Goal: Communication & Community: Answer question/provide support

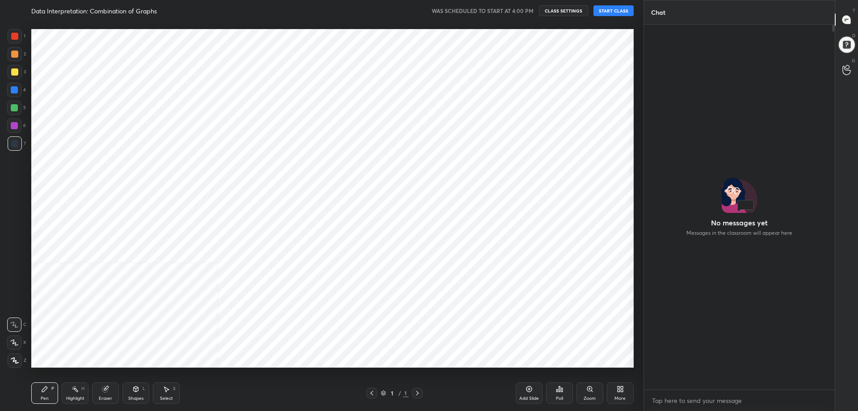
scroll to position [44358, 44103]
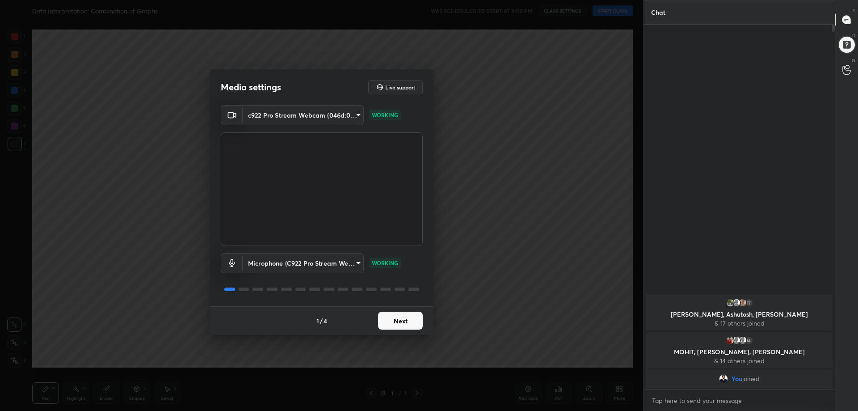
click at [405, 319] on button "Next" at bounding box center [400, 321] width 45 height 18
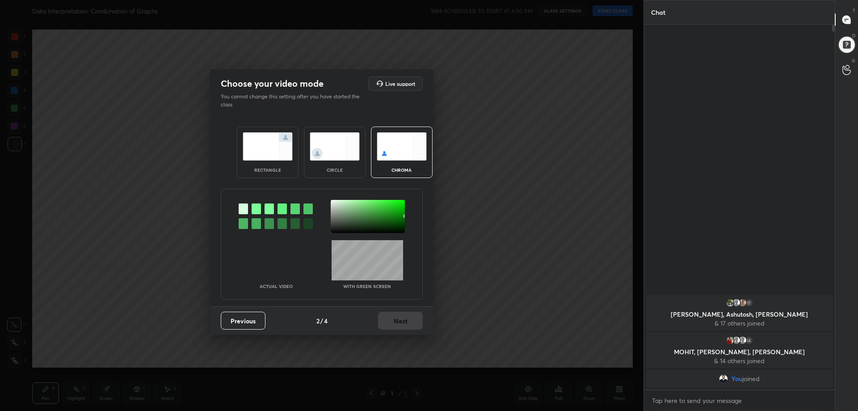
click at [276, 158] on img at bounding box center [268, 146] width 50 height 28
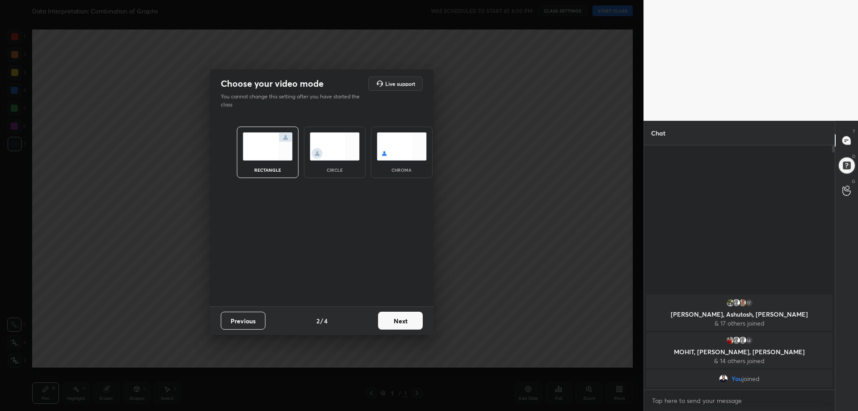
click at [404, 319] on button "Next" at bounding box center [400, 321] width 45 height 18
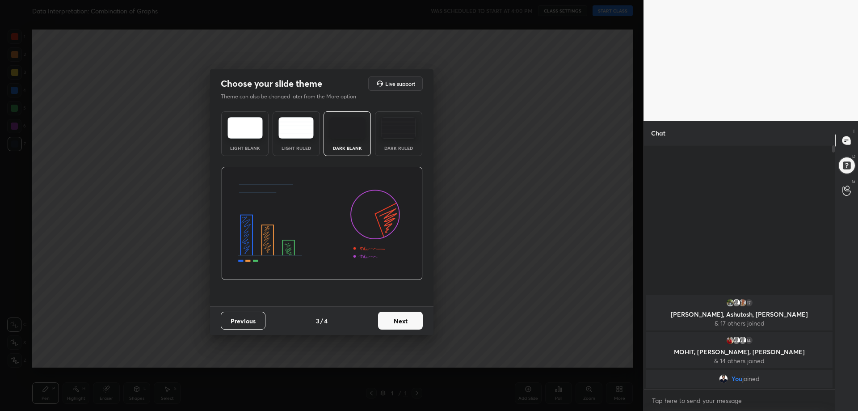
click at [412, 154] on div "Dark Ruled" at bounding box center [398, 133] width 47 height 45
click at [406, 310] on div "Previous 3 / 4 Next" at bounding box center [322, 320] width 224 height 29
click at [411, 320] on button "Next" at bounding box center [400, 321] width 45 height 18
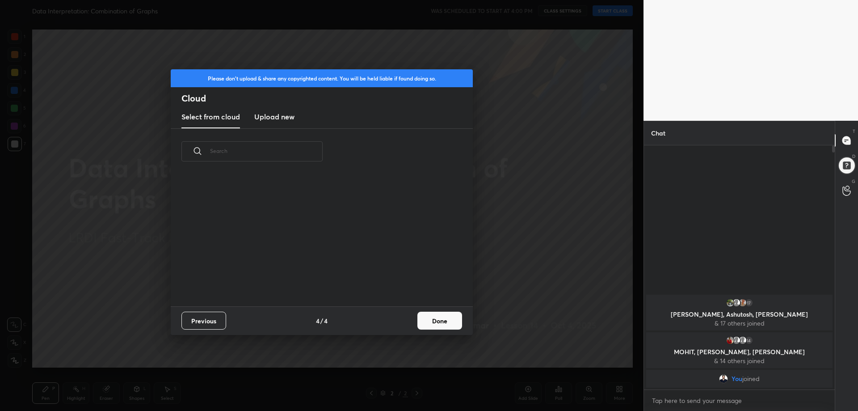
click at [444, 317] on button "Done" at bounding box center [440, 321] width 45 height 18
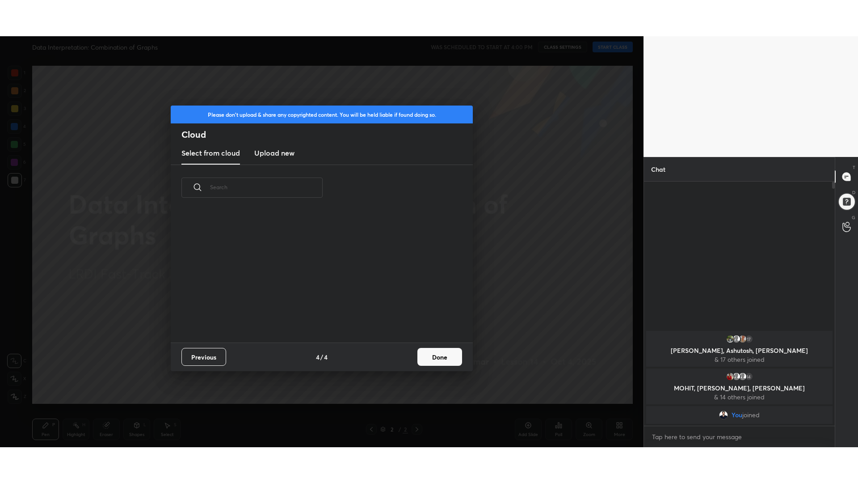
scroll to position [3, 5]
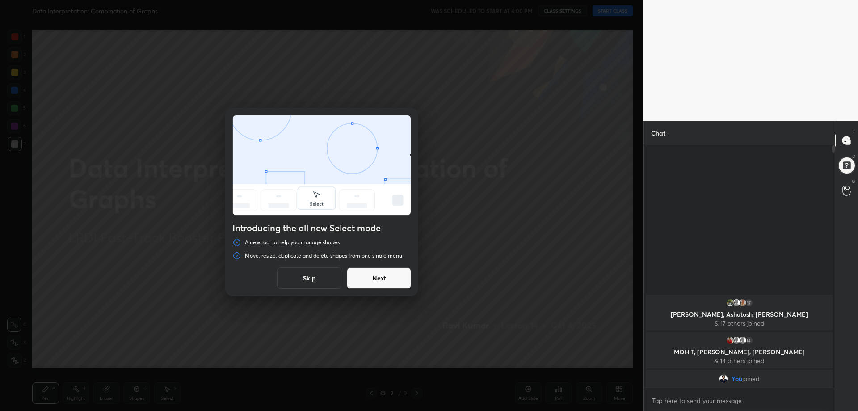
click at [330, 267] on div "Introducing the all new Select mode A new tool to help you manage shapes Move, …" at bounding box center [321, 202] width 193 height 188
click at [316, 270] on button "Skip" at bounding box center [309, 277] width 64 height 21
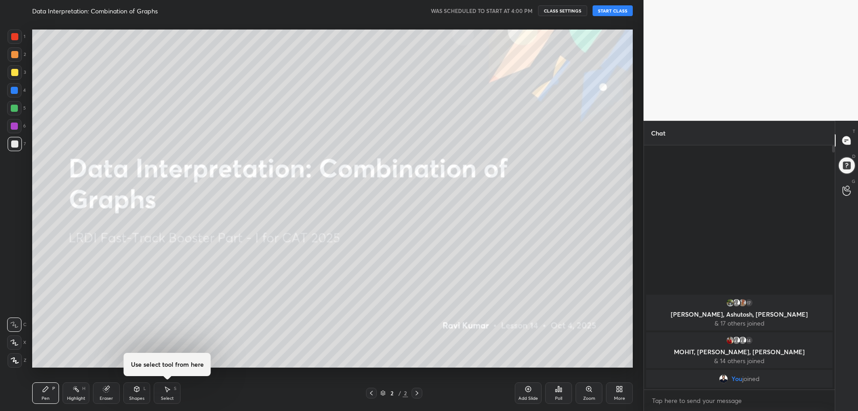
click at [609, 9] on button "START CLASS" at bounding box center [613, 10] width 40 height 11
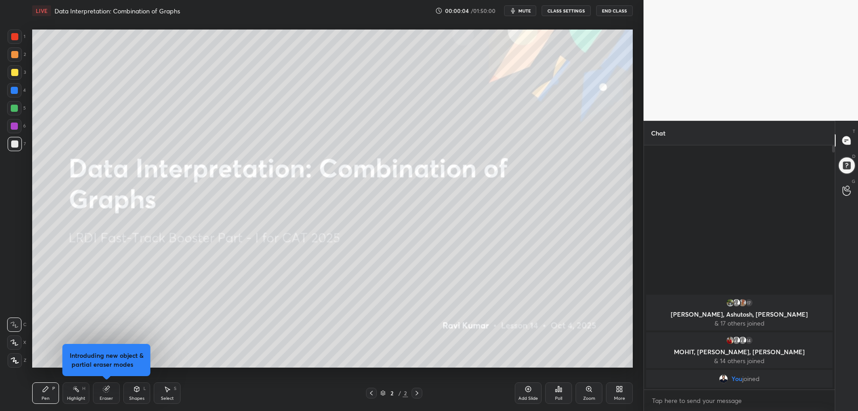
click at [626, 398] on div "More" at bounding box center [619, 392] width 27 height 21
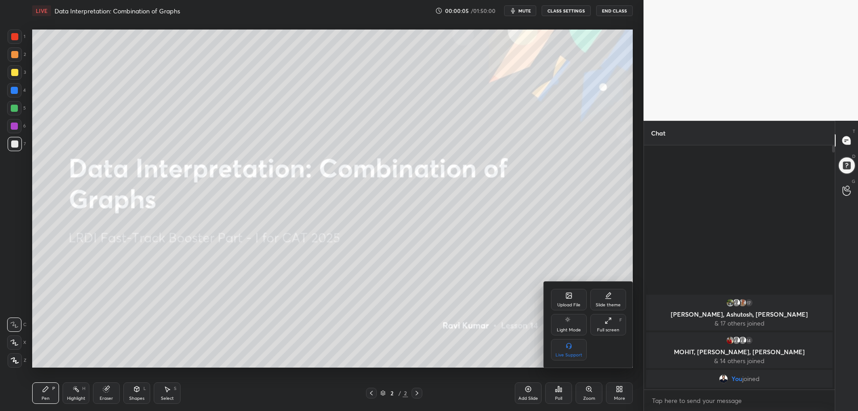
click at [608, 317] on icon at bounding box center [608, 320] width 7 height 7
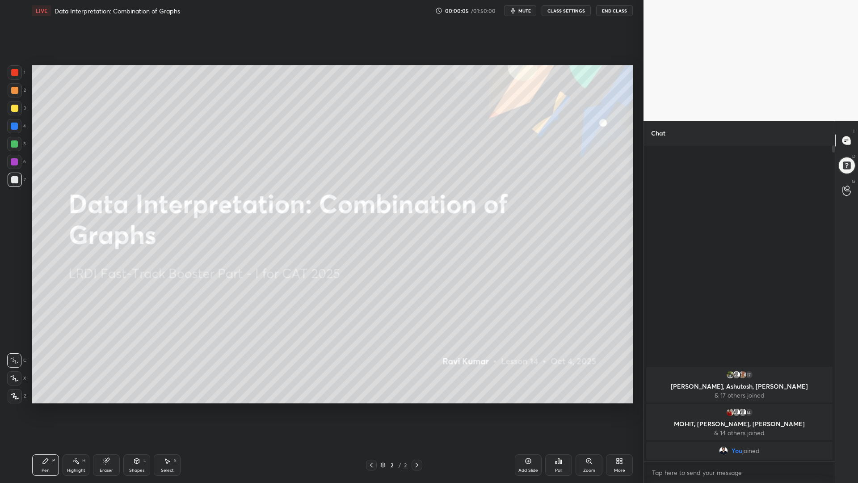
scroll to position [248, 188]
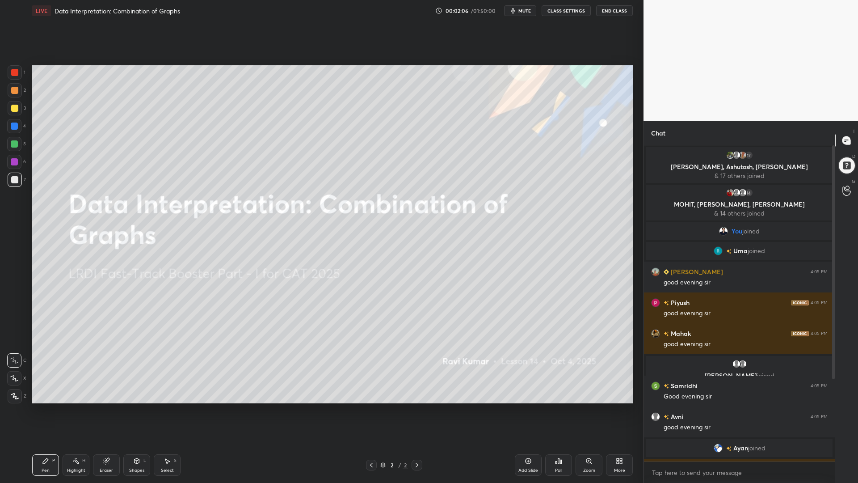
click at [828, 358] on div "[PERSON_NAME] joined" at bounding box center [739, 370] width 191 height 32
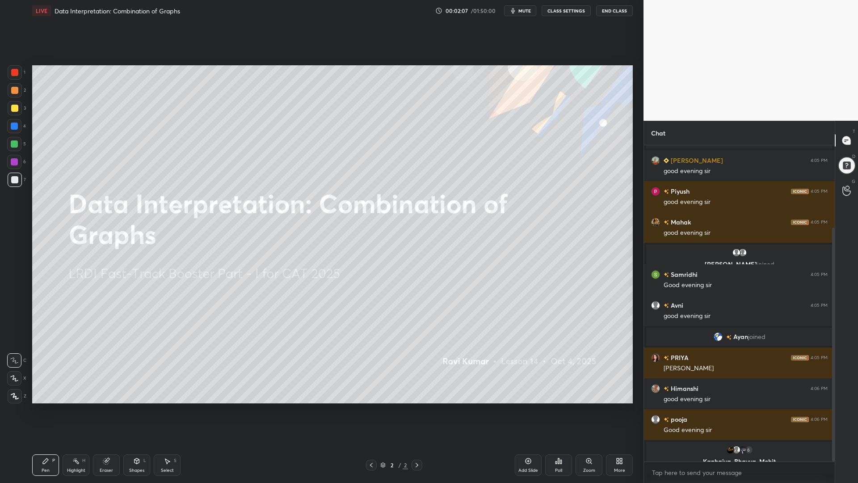
drag, startPoint x: 834, startPoint y: 358, endPoint x: 832, endPoint y: 391, distance: 33.6
click at [833, 395] on div at bounding box center [834, 345] width 3 height 234
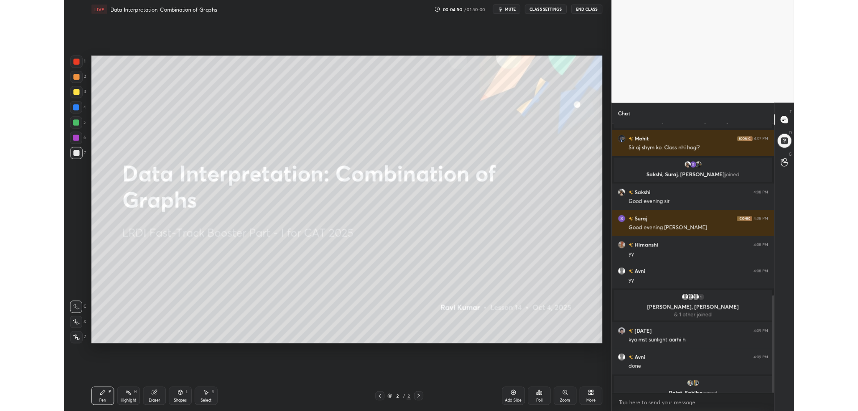
scroll to position [558, 0]
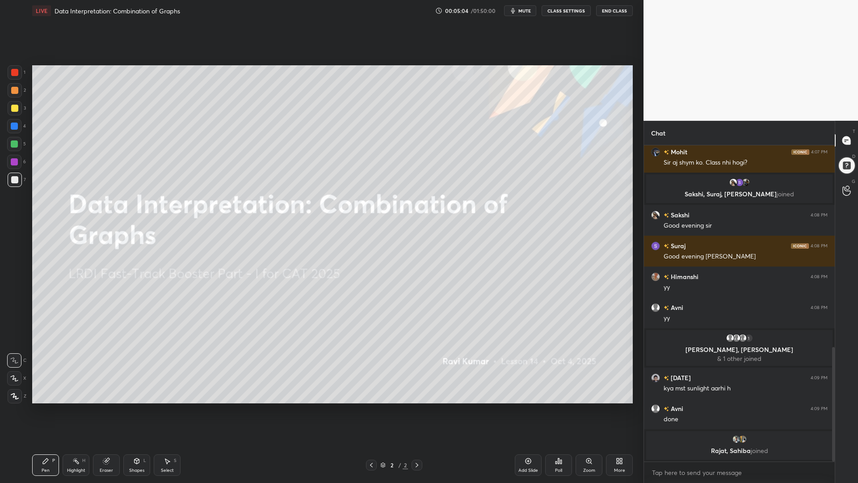
click at [617, 410] on div "More" at bounding box center [619, 464] width 27 height 21
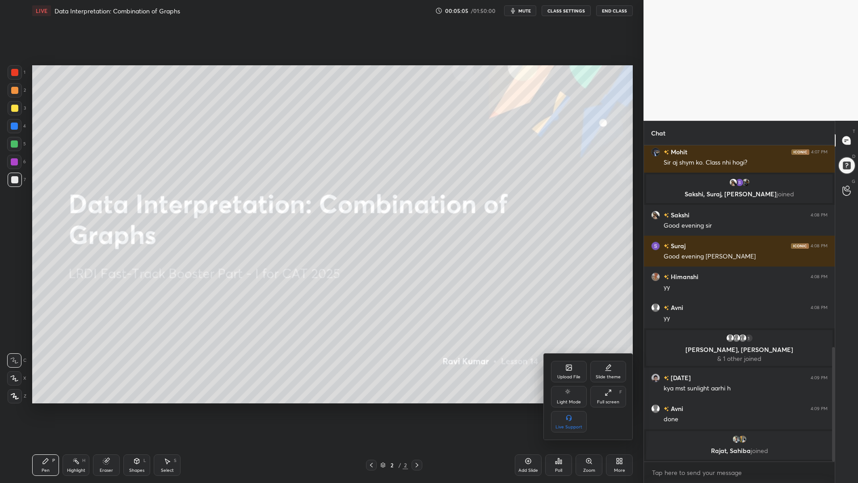
click at [610, 393] on icon at bounding box center [608, 392] width 7 height 7
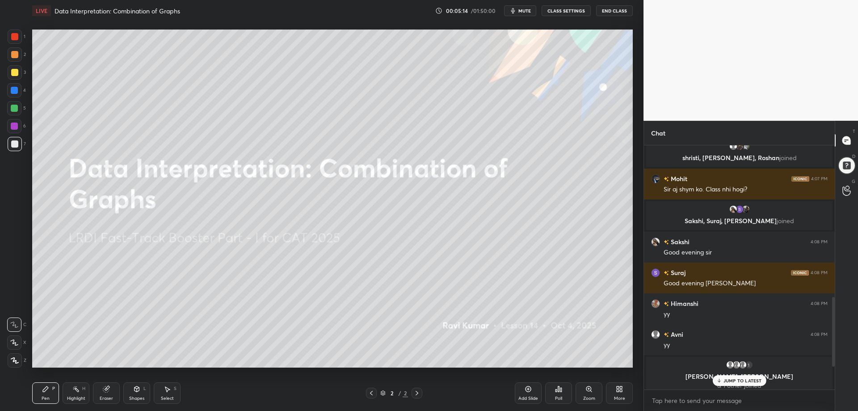
scroll to position [630, 0]
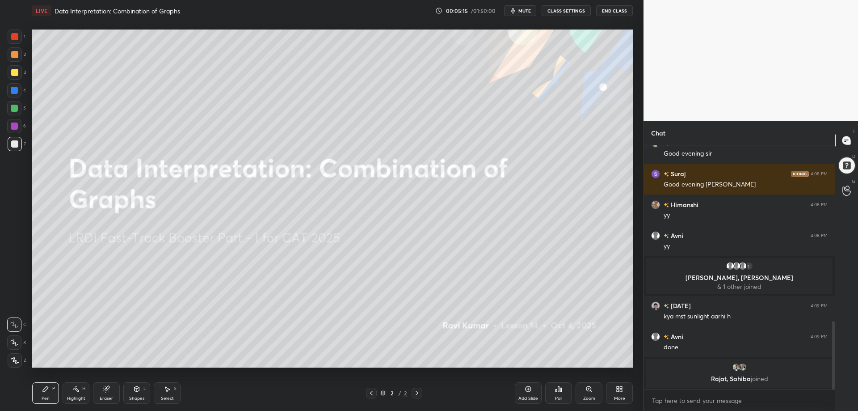
drag, startPoint x: 834, startPoint y: 302, endPoint x: 837, endPoint y: 352, distance: 50.6
click at [837, 355] on div "Chat Sakshi, Suraj, [PERSON_NAME] joined [PERSON_NAME] 4:08 PM Good evening sir…" at bounding box center [751, 266] width 215 height 290
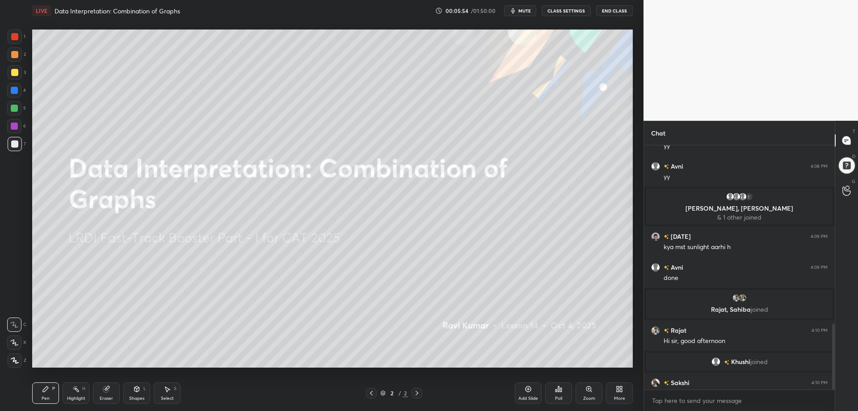
scroll to position [660, 0]
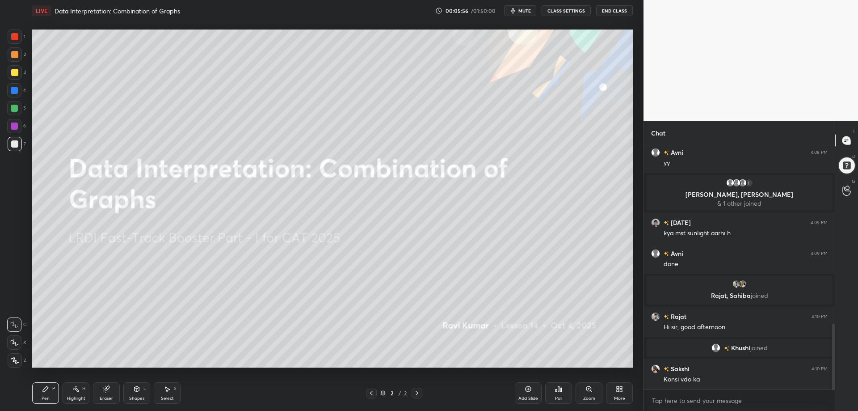
click at [619, 391] on icon at bounding box center [619, 388] width 7 height 7
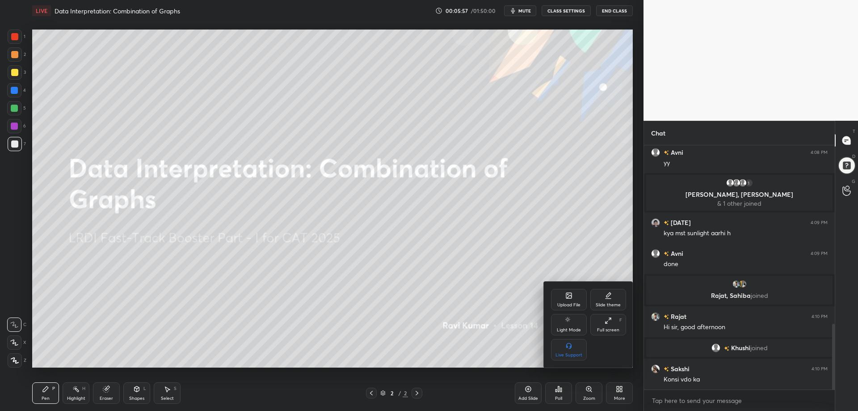
click at [575, 296] on div "Upload File" at bounding box center [569, 299] width 36 height 21
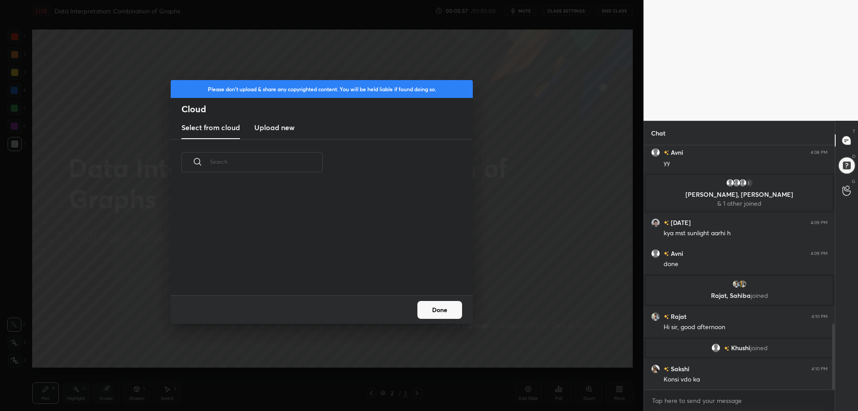
scroll to position [110, 287]
click at [289, 127] on h3 "Upload new" at bounding box center [274, 127] width 40 height 11
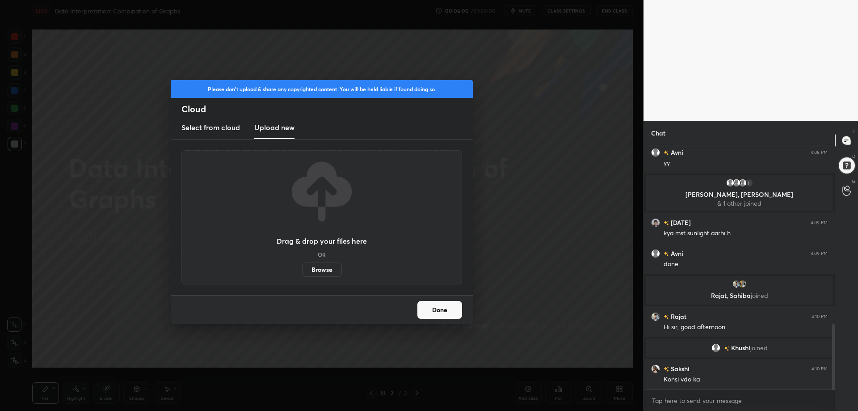
click at [327, 266] on label "Browse" at bounding box center [322, 269] width 40 height 14
click at [302, 266] on input "Browse" at bounding box center [302, 269] width 0 height 14
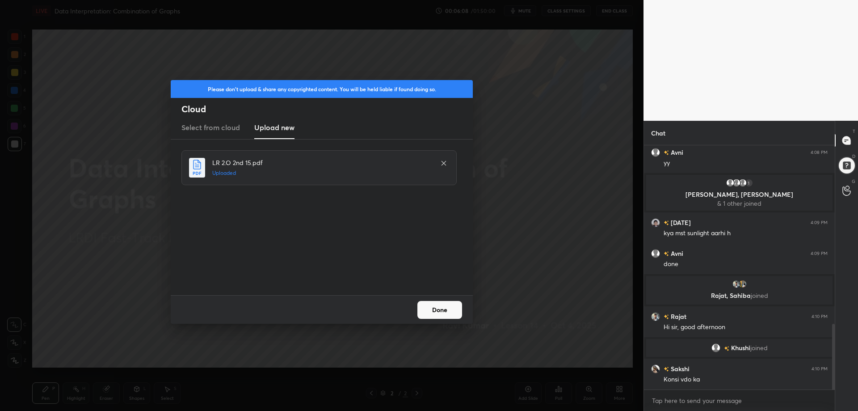
click at [441, 310] on button "Done" at bounding box center [440, 310] width 45 height 18
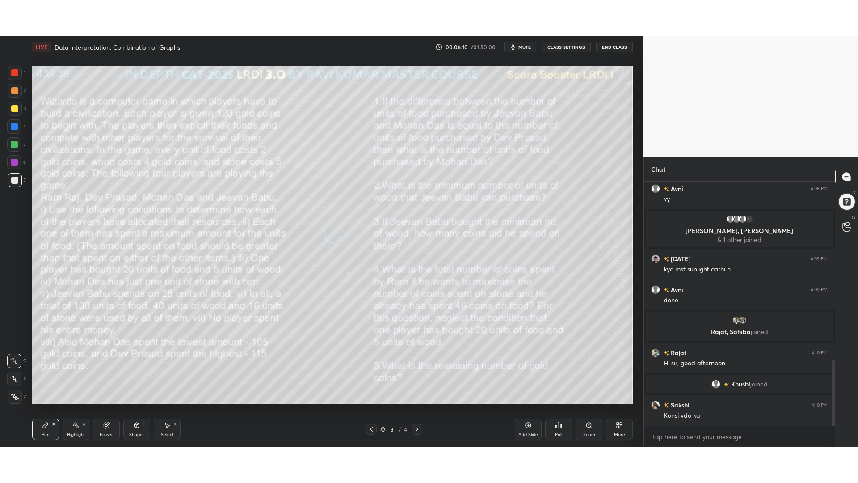
scroll to position [691, 0]
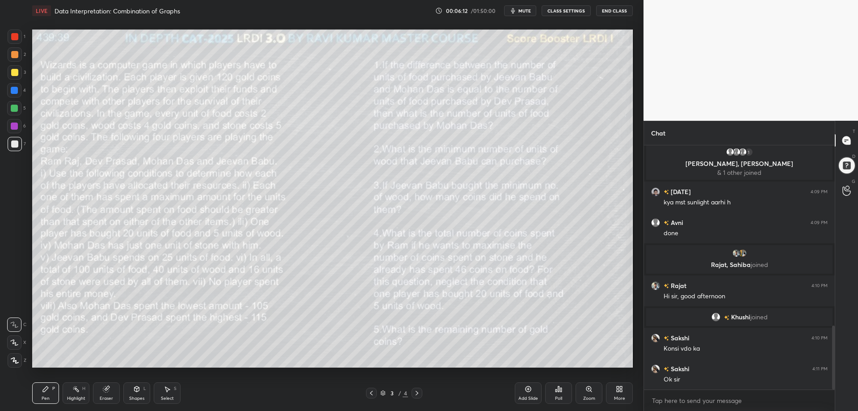
click at [621, 388] on icon at bounding box center [621, 387] width 2 height 2
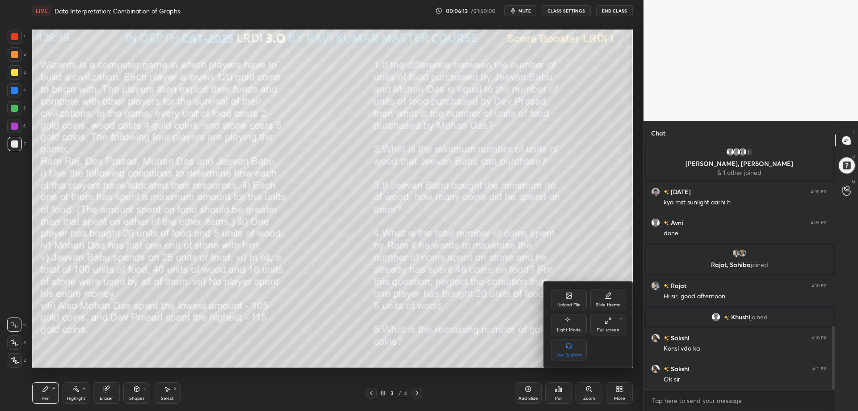
click at [609, 315] on div "Full screen F" at bounding box center [609, 324] width 36 height 21
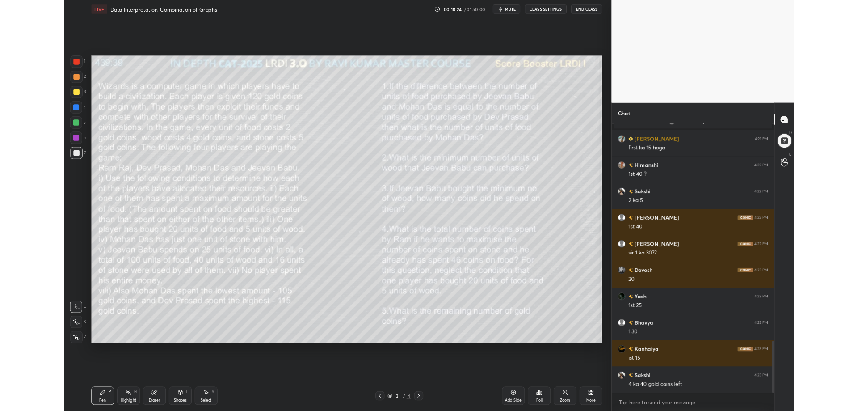
scroll to position [1361, 0]
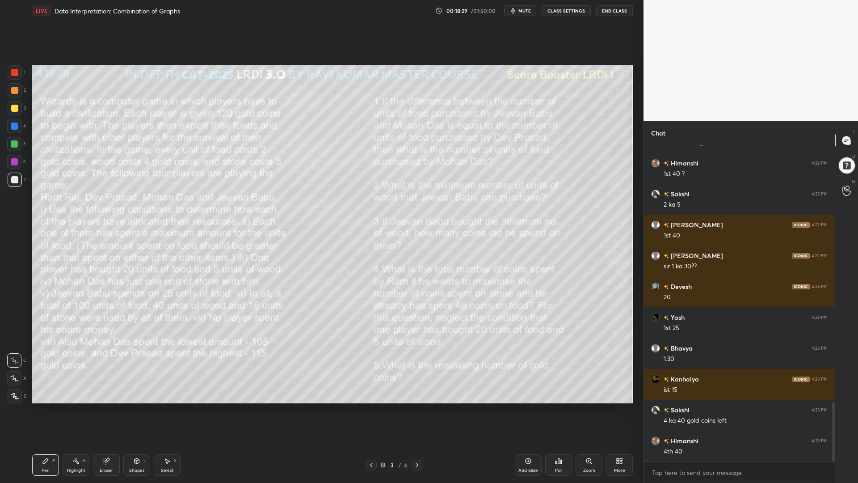
click at [623, 410] on icon at bounding box center [619, 460] width 7 height 7
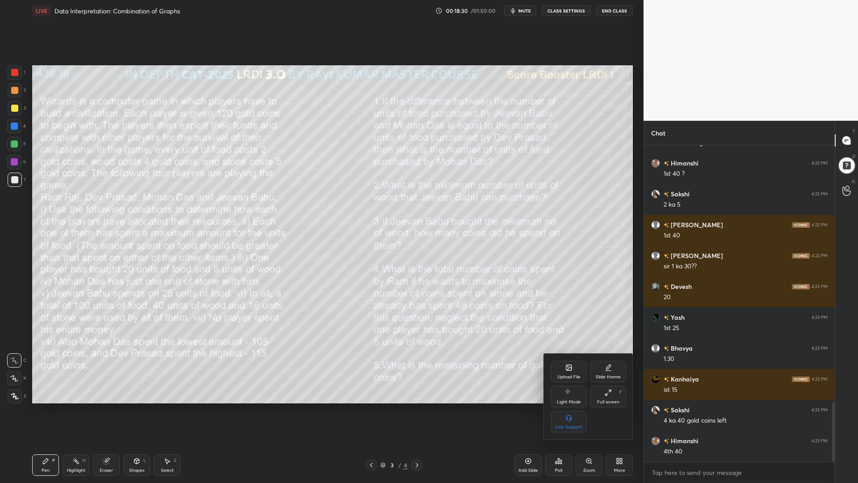
click at [610, 394] on icon at bounding box center [608, 392] width 7 height 7
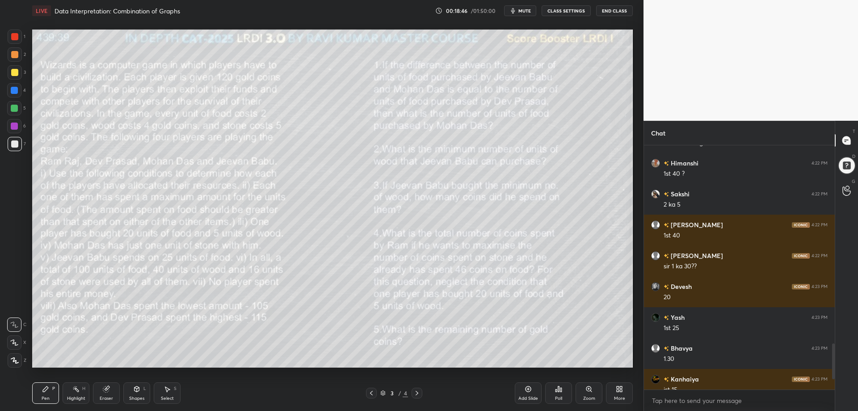
scroll to position [1442, 0]
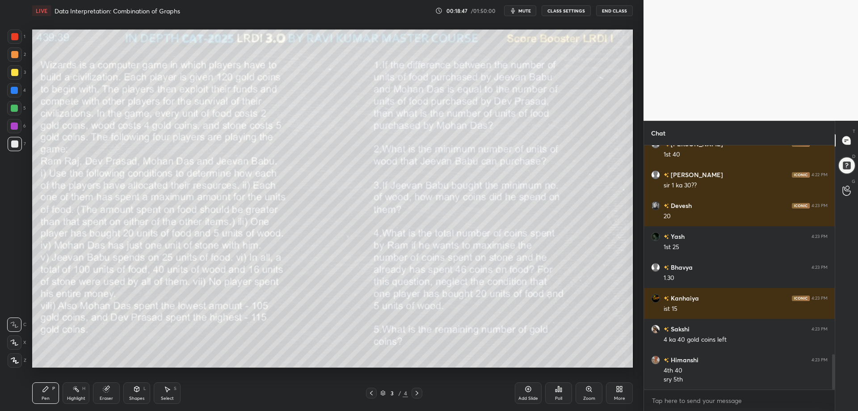
click at [372, 393] on icon at bounding box center [371, 392] width 7 height 7
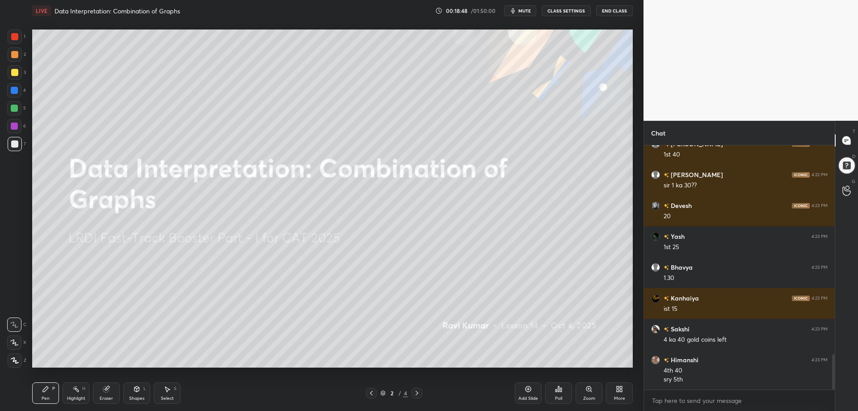
click at [620, 390] on icon at bounding box center [619, 388] width 7 height 7
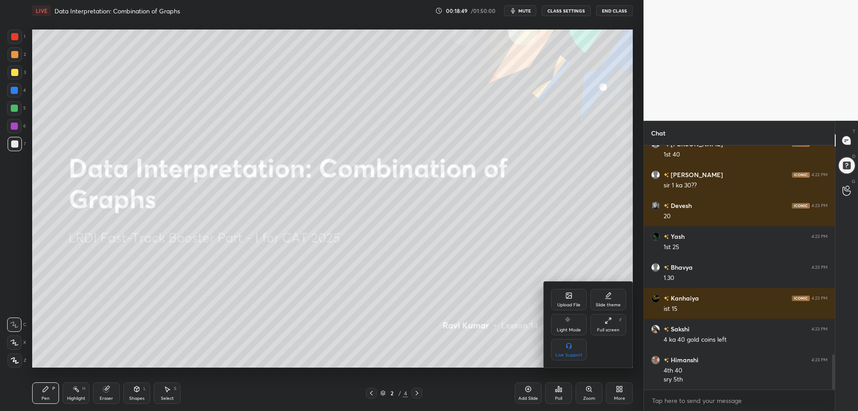
click at [566, 299] on icon at bounding box center [569, 295] width 7 height 7
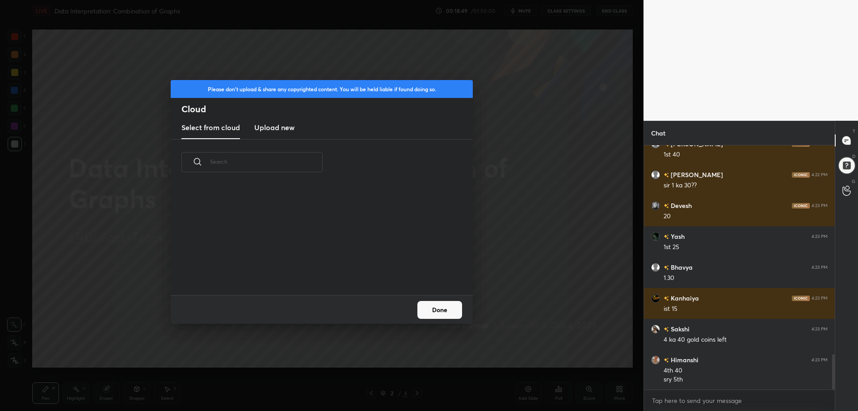
scroll to position [110, 287]
click at [284, 127] on h3 "Upload new" at bounding box center [274, 127] width 40 height 11
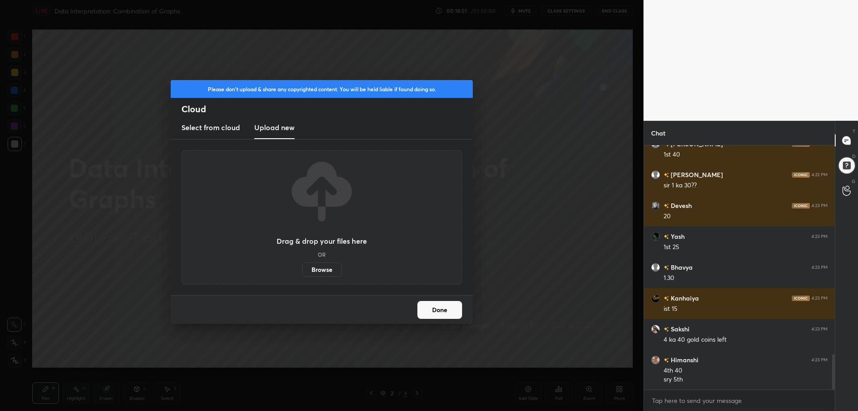
click at [322, 270] on label "Browse" at bounding box center [322, 269] width 40 height 14
click at [302, 270] on input "Browse" at bounding box center [302, 269] width 0 height 14
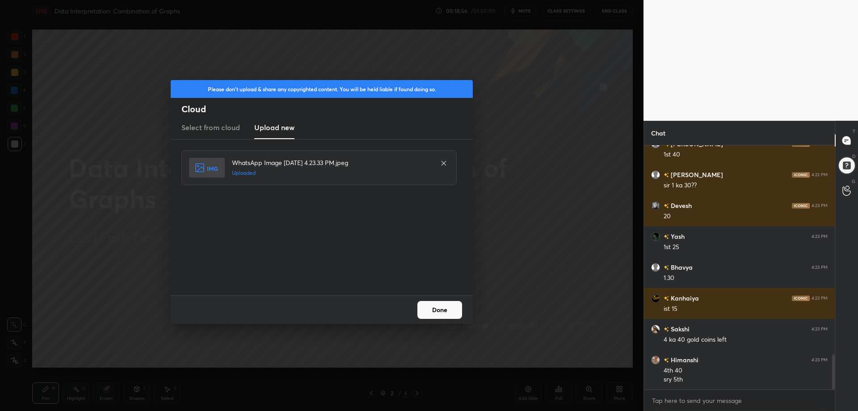
click at [440, 313] on button "Done" at bounding box center [440, 310] width 45 height 18
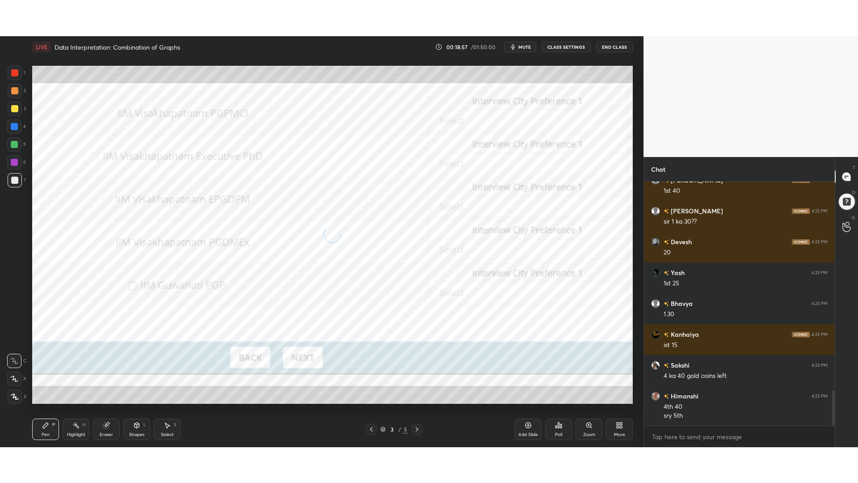
scroll to position [1473, 0]
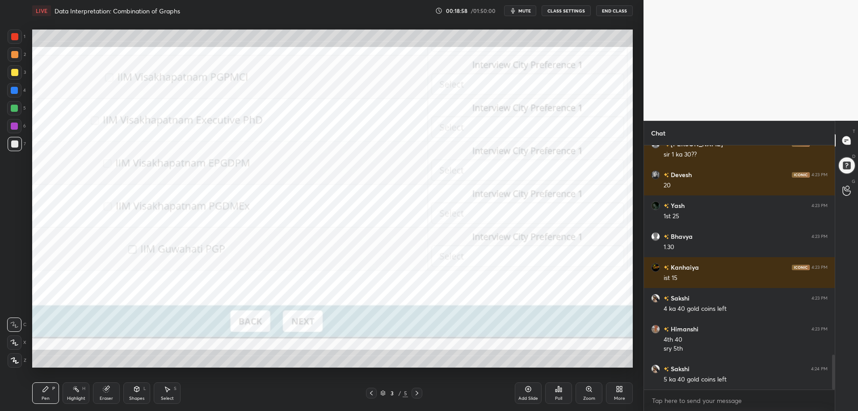
click at [619, 389] on icon at bounding box center [619, 388] width 7 height 7
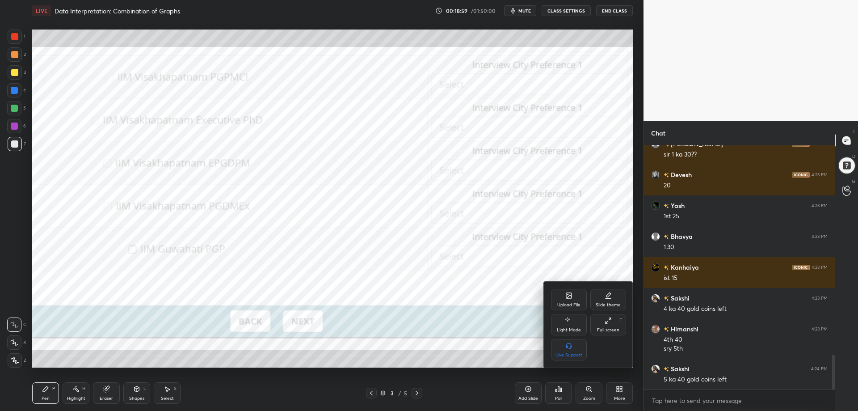
click at [611, 320] on icon at bounding box center [610, 319] width 2 height 2
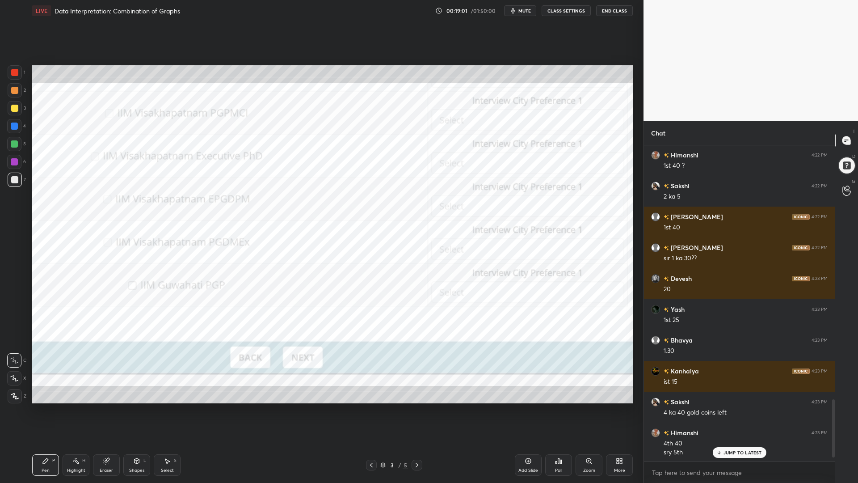
scroll to position [1367, 0]
drag, startPoint x: 834, startPoint y: 415, endPoint x: 782, endPoint y: 429, distance: 53.8
click at [835, 410] on div at bounding box center [834, 426] width 3 height 58
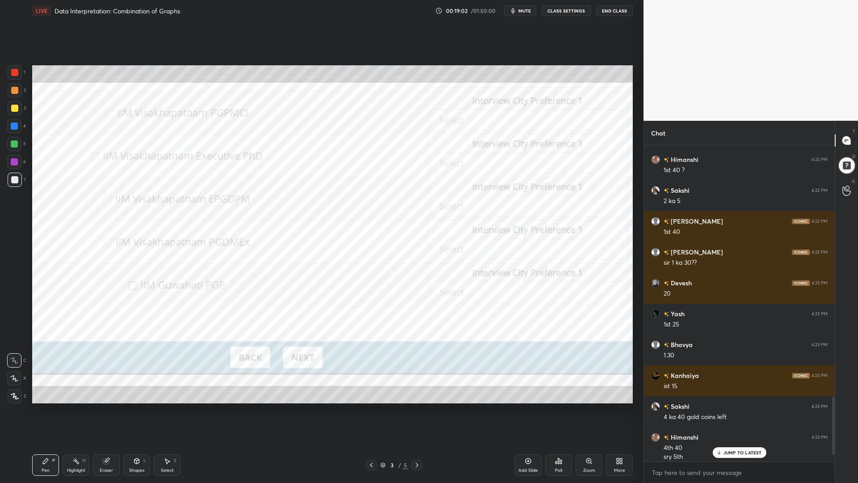
click at [743, 410] on div "JUMP TO LATEST" at bounding box center [740, 452] width 54 height 11
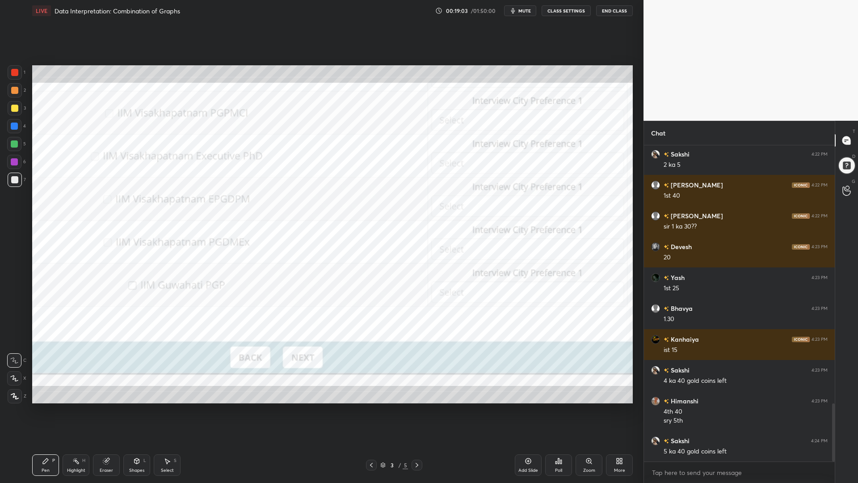
click at [705, 410] on body "1 2 3 4 5 6 7 C X Z C X Z E E Erase all H H LIVE Data Interpretation: Combinati…" at bounding box center [429, 241] width 858 height 483
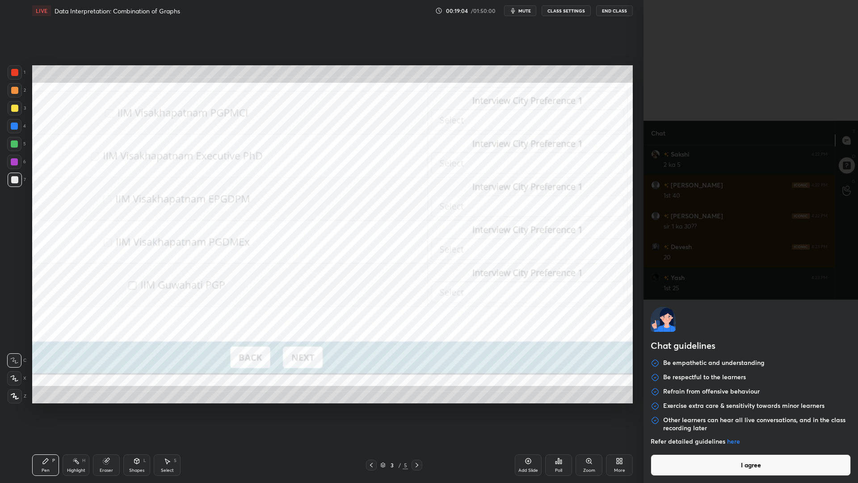
click at [703, 410] on button "I agree" at bounding box center [751, 464] width 200 height 21
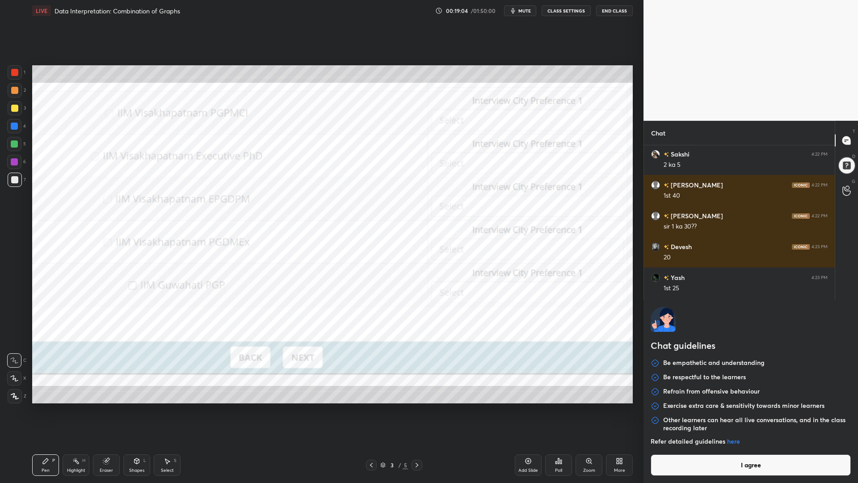
type textarea "x"
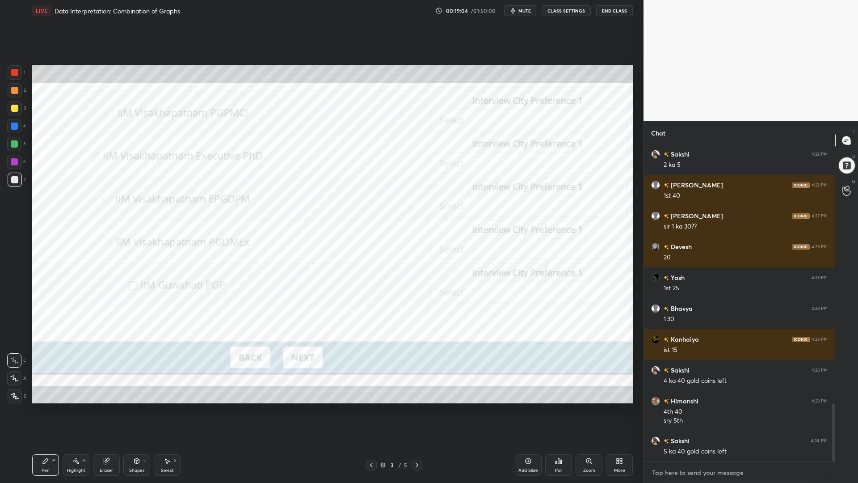
click at [701, 410] on textarea at bounding box center [739, 472] width 177 height 14
paste textarea "🚨 CAT 2025 Big Update 👉 The CAT Edit Window is LIVE – and it’s not just about P…"
type textarea "🚨 CAT 2025 Big Update 👉 The CAT Edit Window is LIVE – and it’s not just about P…"
type textarea "x"
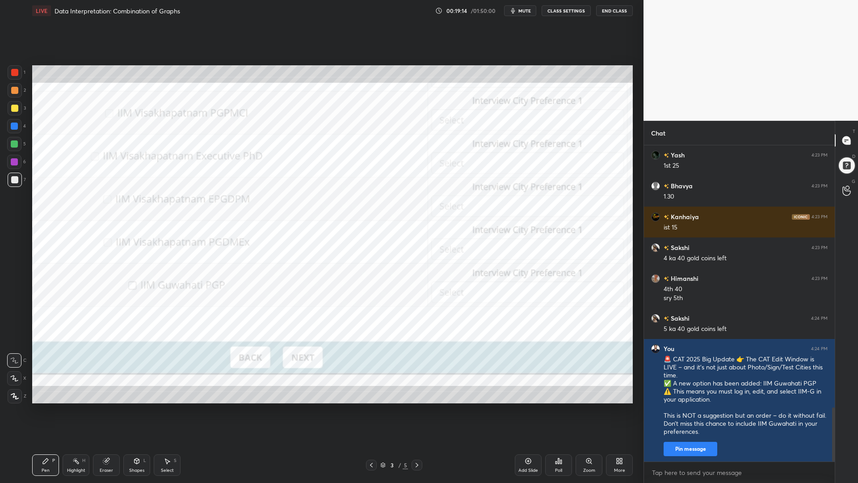
click at [12, 71] on div at bounding box center [14, 72] width 7 height 7
click at [11, 124] on div at bounding box center [14, 126] width 14 height 14
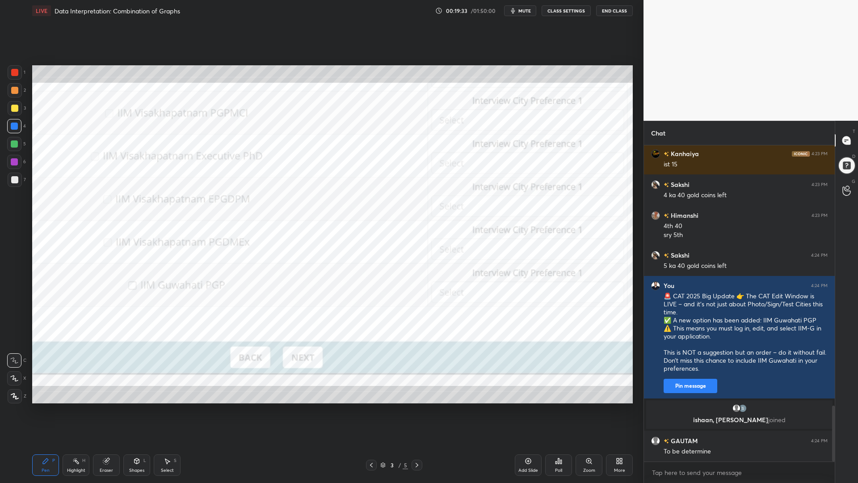
scroll to position [1475, 0]
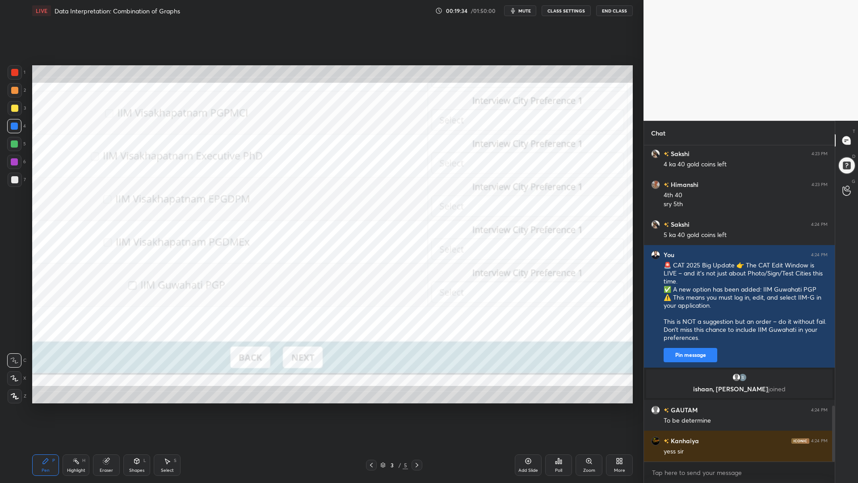
click at [137, 410] on icon at bounding box center [137, 460] width 5 height 1
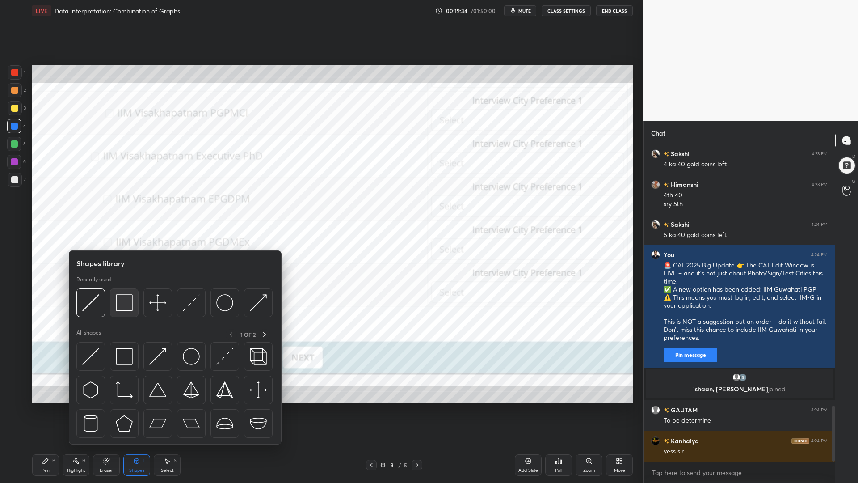
click at [126, 299] on img at bounding box center [124, 302] width 17 height 17
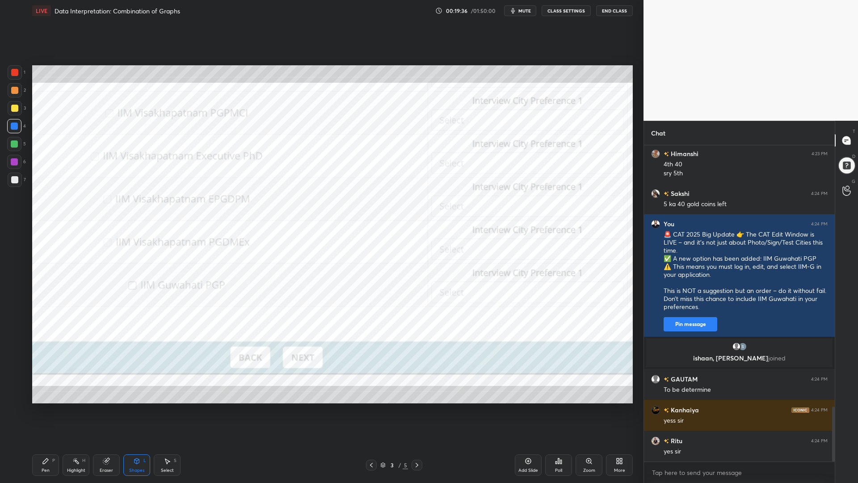
scroll to position [1537, 0]
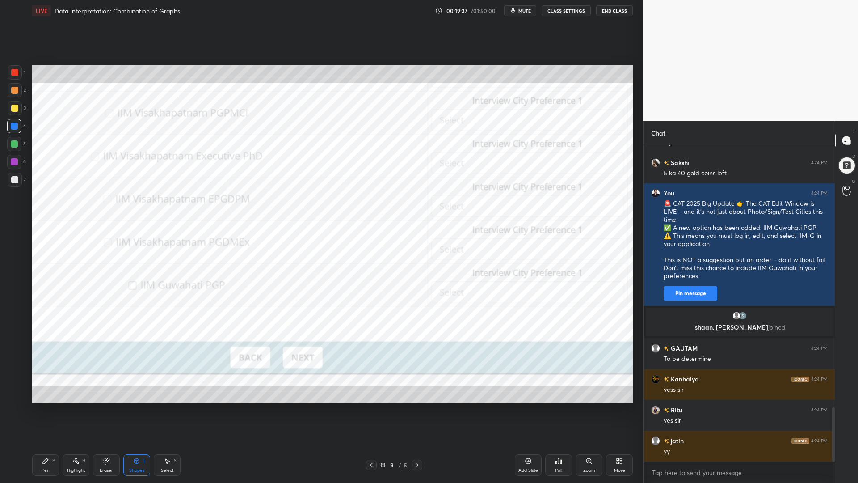
click at [13, 69] on div at bounding box center [15, 72] width 14 height 14
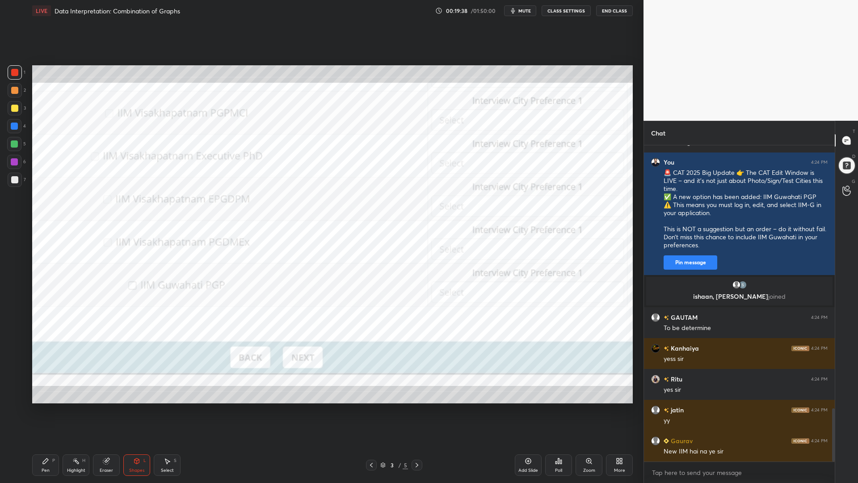
click at [46, 410] on icon at bounding box center [45, 460] width 5 height 5
click at [14, 394] on icon at bounding box center [14, 395] width 7 height 5
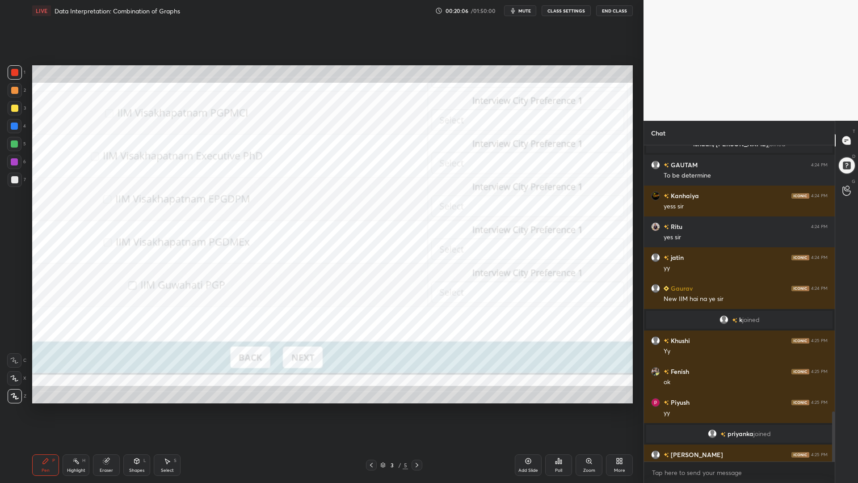
scroll to position [1684, 0]
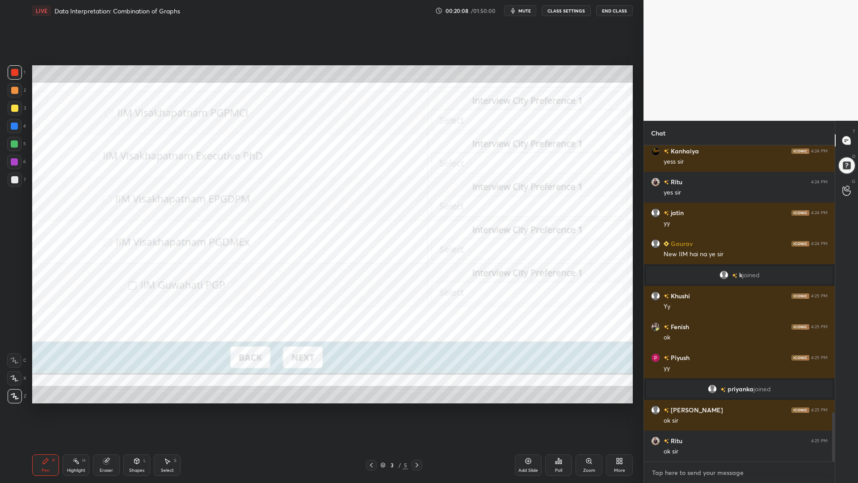
type textarea "x"
click at [714, 410] on textarea at bounding box center [739, 472] width 177 height 14
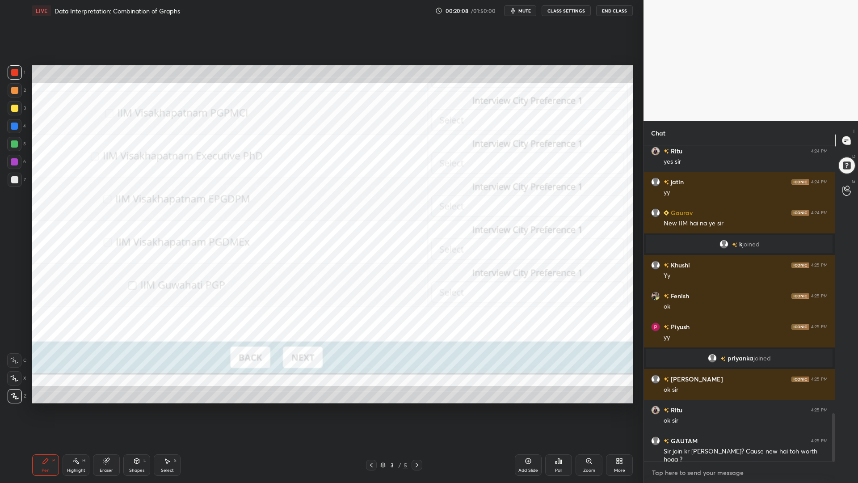
click at [713, 410] on textarea at bounding box center [739, 472] width 177 height 14
click at [714, 410] on textarea at bounding box center [739, 472] width 177 height 14
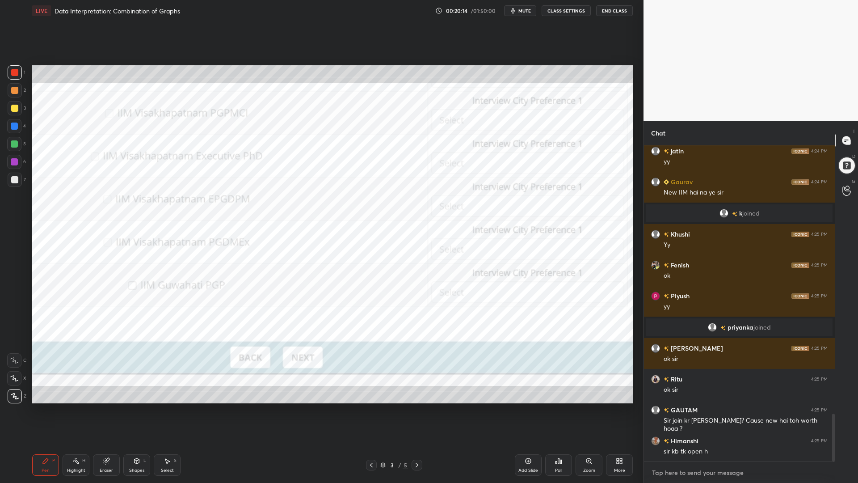
paste textarea "🚨 CAT 2025 Big Update 👉 The CAT Edit Window is LIVE – and it’s not just about P…"
type textarea "🚨 CAT 2025 Big Update 👉 The CAT Edit Window is LIVE – and it’s not just about P…"
type textarea "x"
type textarea "🚨 CAT 2025 Big Update 👉 The CAT Edit Window is LIVE – and it’s not just about P…"
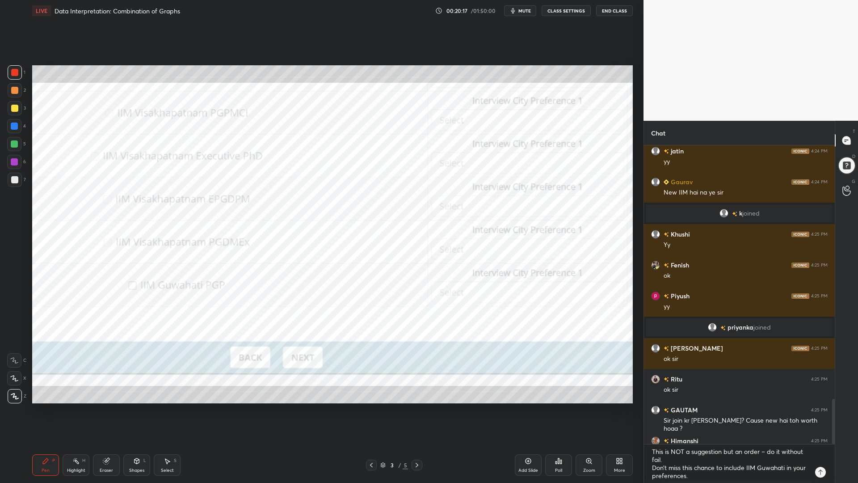
type textarea "x"
click at [820, 410] on icon at bounding box center [820, 472] width 7 height 7
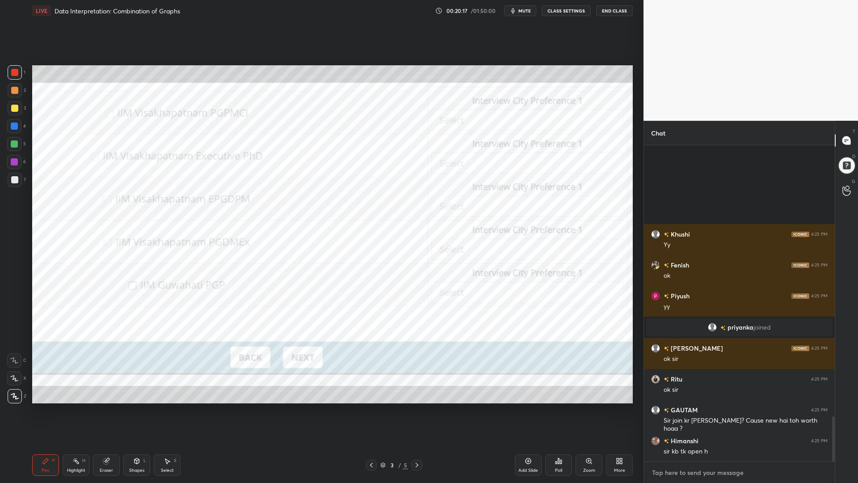
scroll to position [1899, 0]
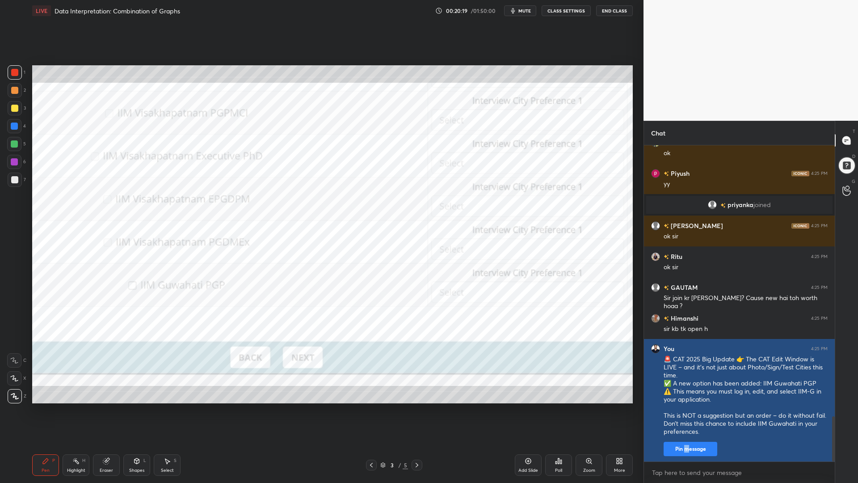
click at [687, 410] on button "Pin message" at bounding box center [691, 449] width 54 height 14
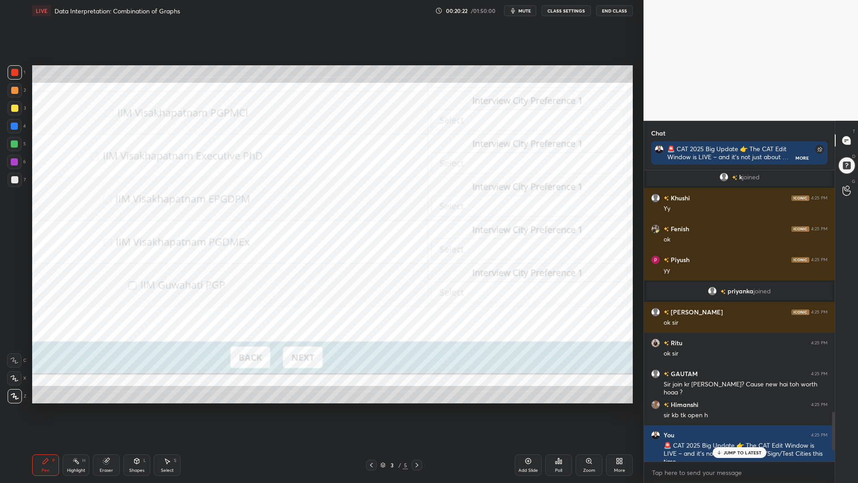
scroll to position [1924, 0]
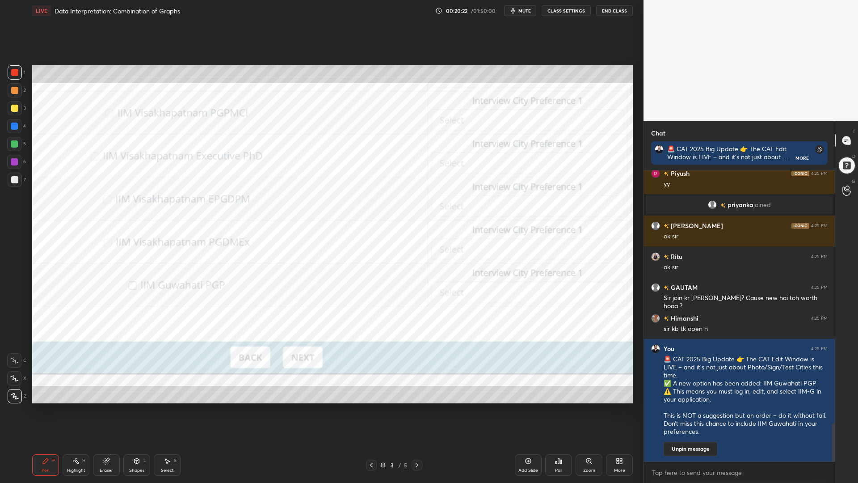
drag, startPoint x: 833, startPoint y: 430, endPoint x: 838, endPoint y: 476, distance: 46.8
click at [838, 410] on div "Chat 🚨 CAT 2025 Big Update 👉 The CAT Edit Window is LIVE – and it’s not just ab…" at bounding box center [751, 302] width 215 height 362
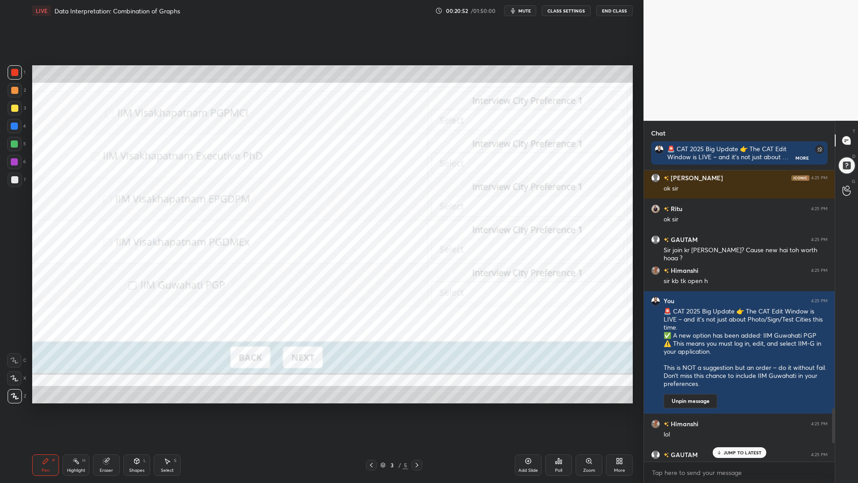
scroll to position [2148, 0]
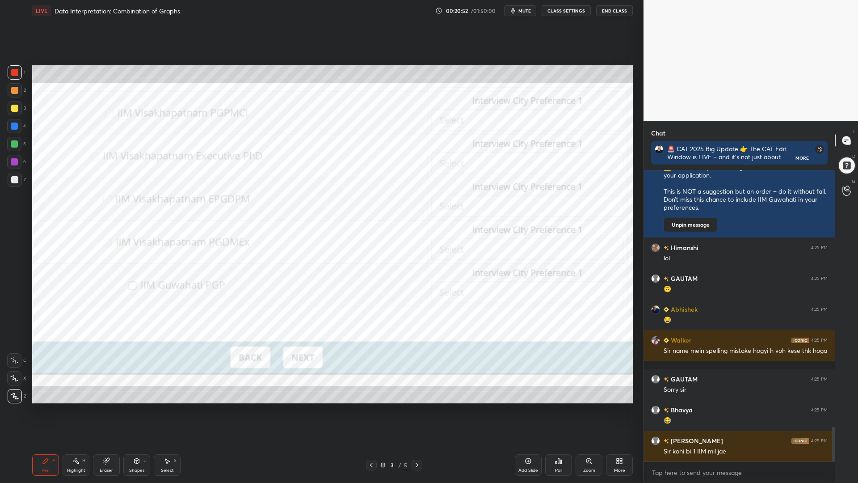
drag, startPoint x: 835, startPoint y: 433, endPoint x: 837, endPoint y: 441, distance: 8.4
click at [837, 410] on div "Chat 🚨 CAT 2025 Big Update 👉 The CAT Edit Window is LIVE – and it’s not just ab…" at bounding box center [751, 302] width 215 height 362
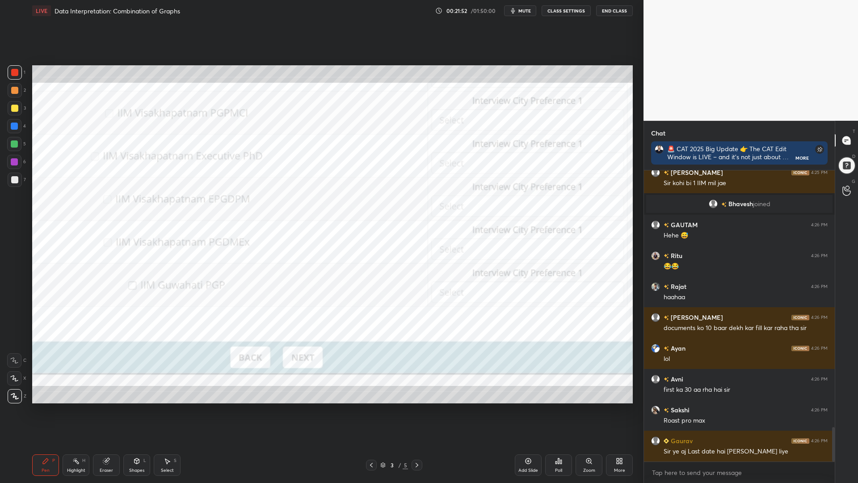
scroll to position [2200, 0]
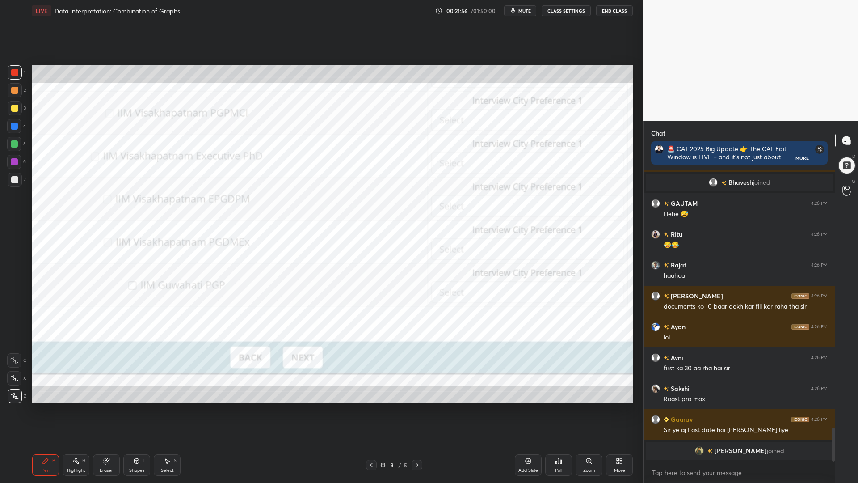
click at [106, 410] on icon at bounding box center [106, 461] width 6 height 6
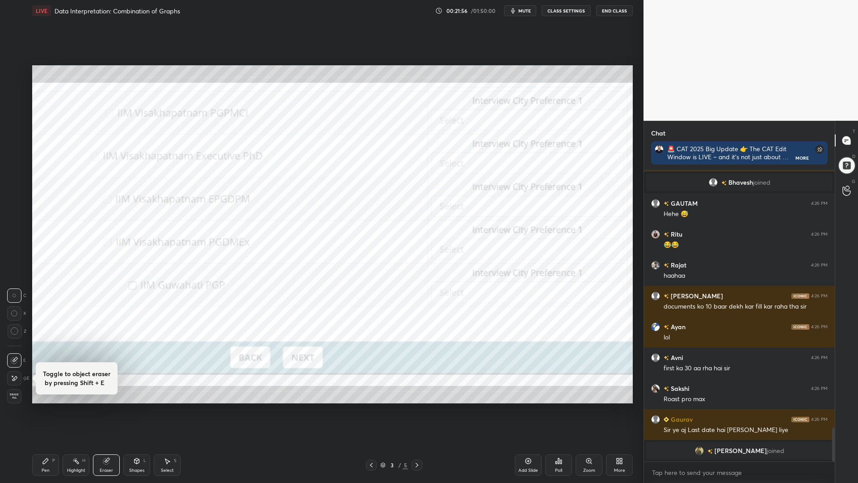
click at [12, 397] on span "Erase all" at bounding box center [14, 396] width 13 height 6
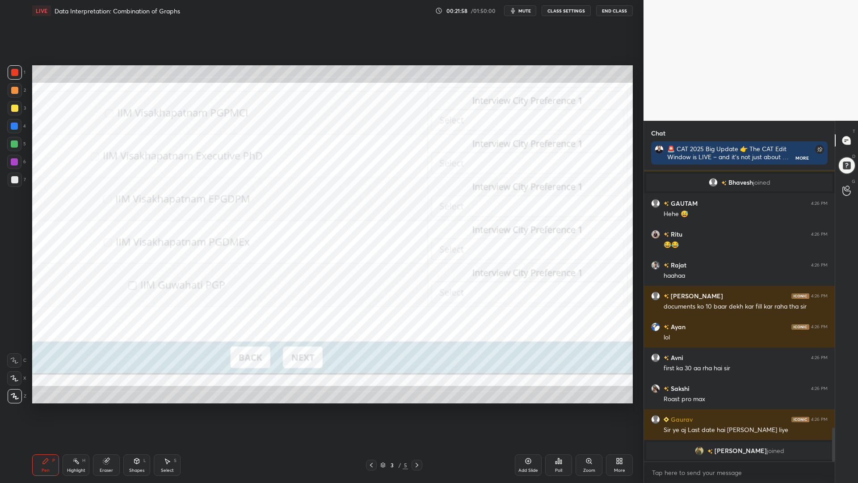
click at [15, 142] on div at bounding box center [14, 143] width 7 height 7
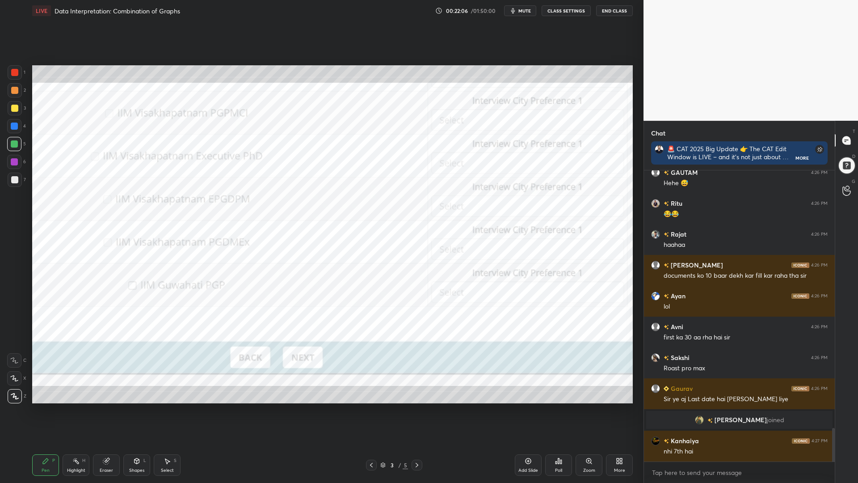
click at [417, 410] on icon at bounding box center [417, 464] width 7 height 7
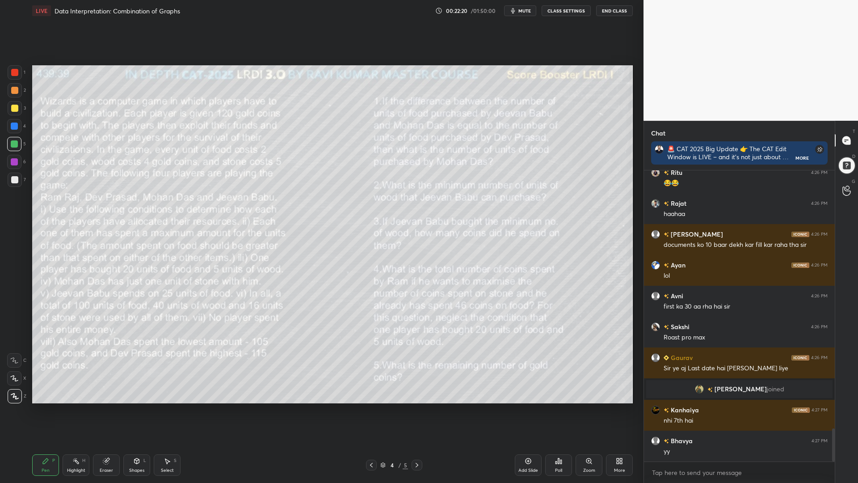
scroll to position [2285, 0]
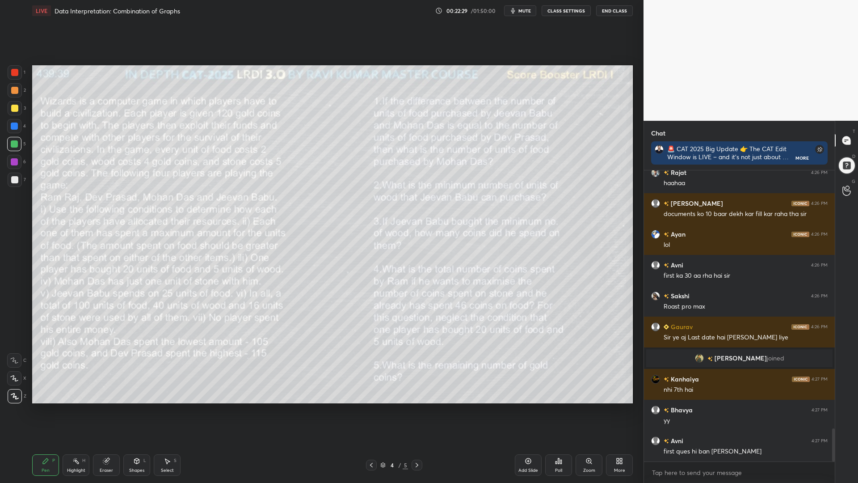
click at [622, 410] on icon at bounding box center [621, 462] width 2 height 2
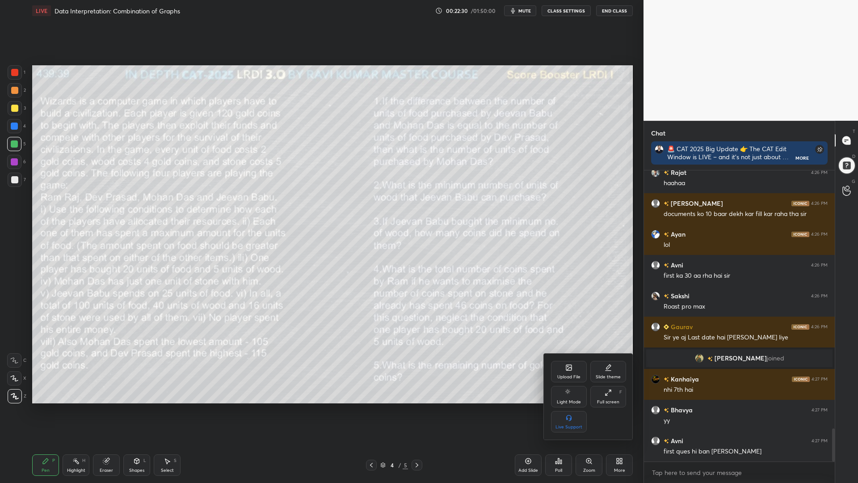
click at [418, 410] on div at bounding box center [429, 241] width 858 height 483
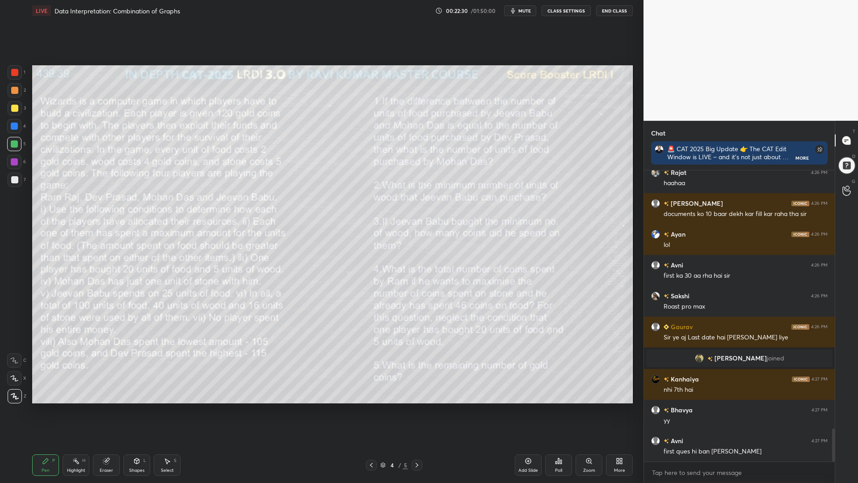
click at [415, 410] on icon at bounding box center [417, 464] width 7 height 7
click at [615, 410] on div "More" at bounding box center [619, 464] width 27 height 21
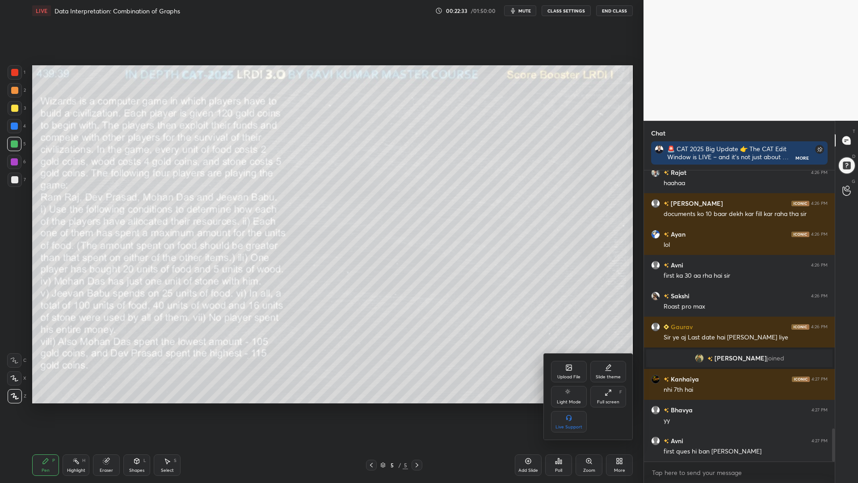
click at [565, 368] on div "Upload File" at bounding box center [569, 371] width 36 height 21
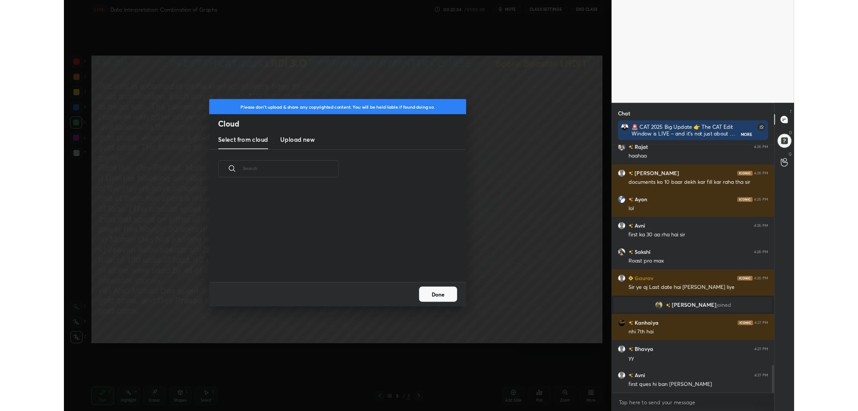
scroll to position [2316, 0]
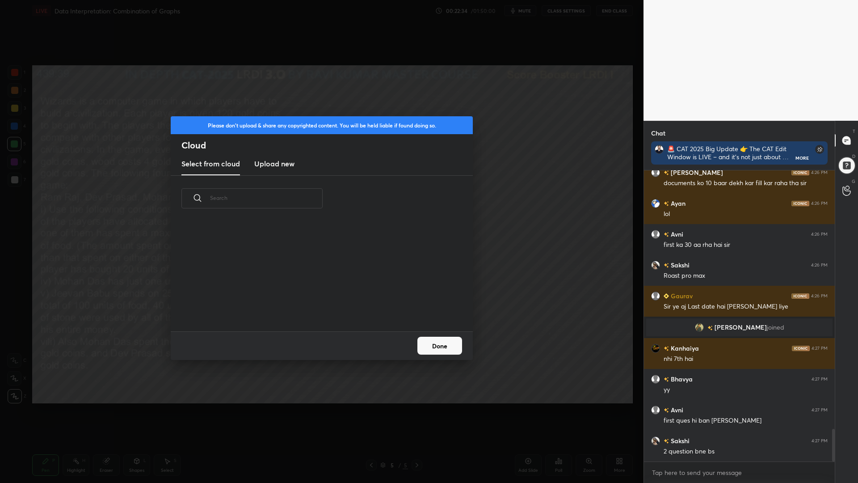
click at [275, 165] on h3 "Upload new" at bounding box center [274, 163] width 40 height 11
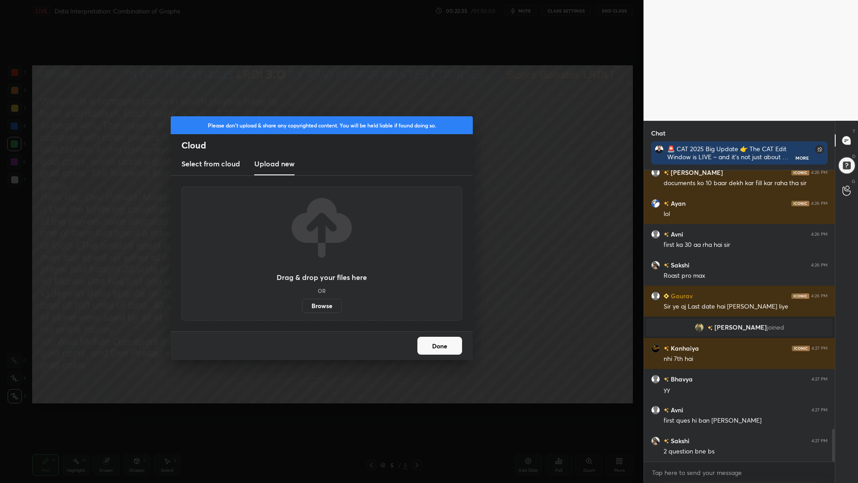
drag, startPoint x: 324, startPoint y: 304, endPoint x: 324, endPoint y: 250, distance: 53.7
click at [324, 304] on label "Browse" at bounding box center [322, 306] width 40 height 14
click at [302, 304] on input "Browse" at bounding box center [302, 306] width 0 height 14
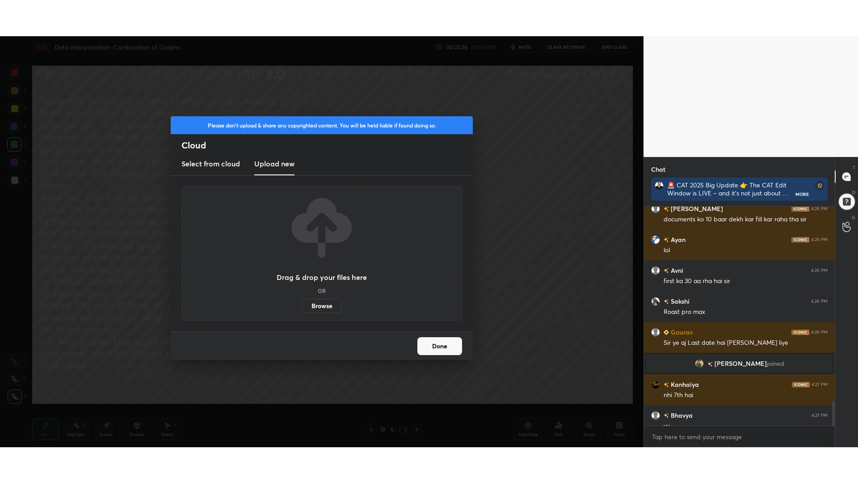
scroll to position [44358, 44103]
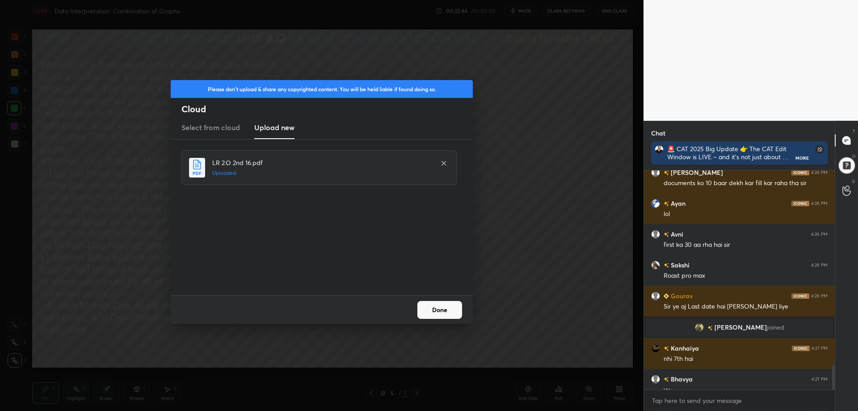
click at [445, 310] on button "Done" at bounding box center [440, 310] width 45 height 18
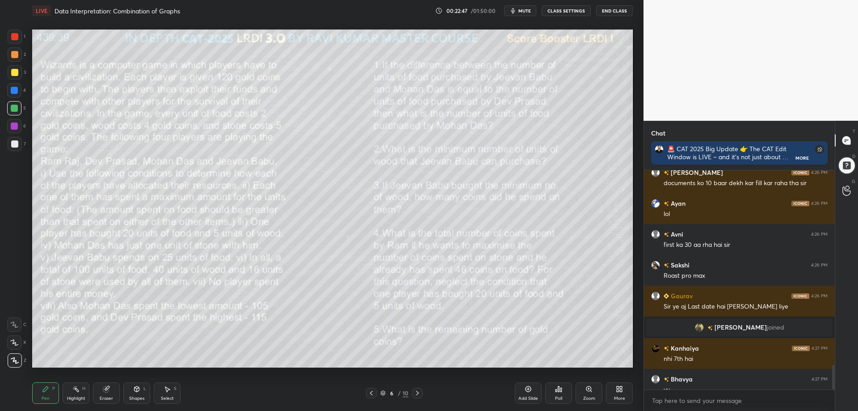
click at [621, 393] on div "More" at bounding box center [619, 392] width 27 height 21
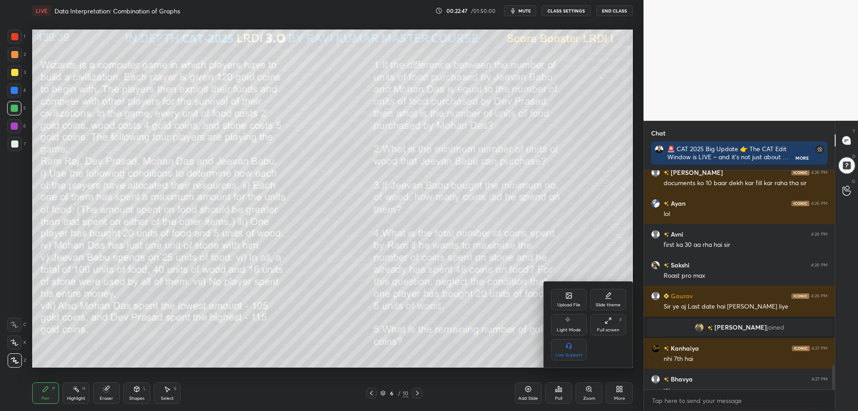
click at [608, 321] on icon at bounding box center [608, 320] width 7 height 7
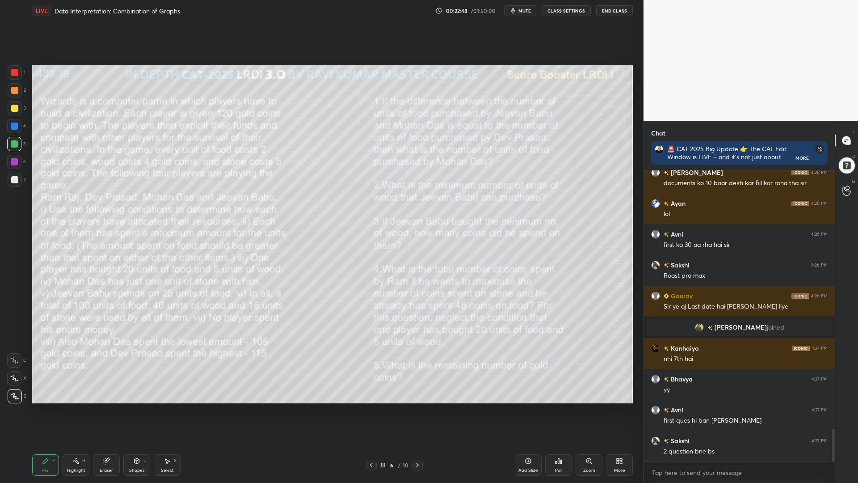
scroll to position [223, 188]
click at [416, 410] on icon at bounding box center [417, 464] width 7 height 7
click at [414, 410] on icon at bounding box center [417, 464] width 7 height 7
click at [134, 410] on div "Shapes L" at bounding box center [136, 464] width 27 height 21
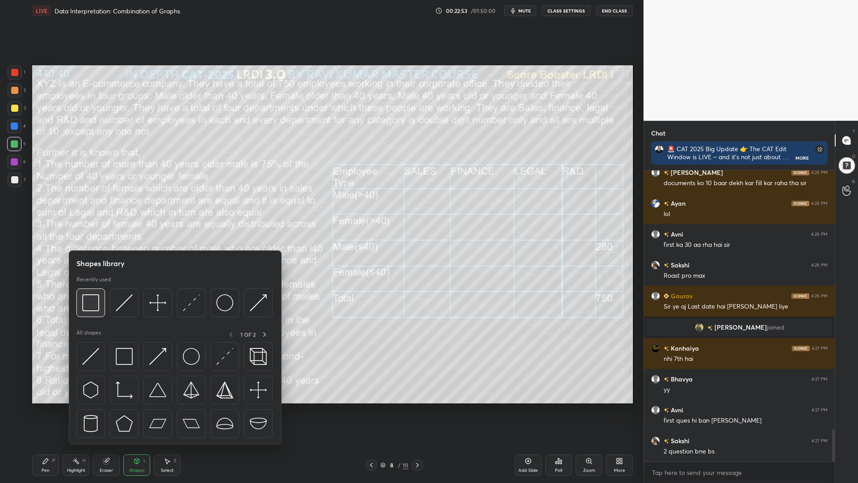
click at [91, 303] on img at bounding box center [90, 302] width 17 height 17
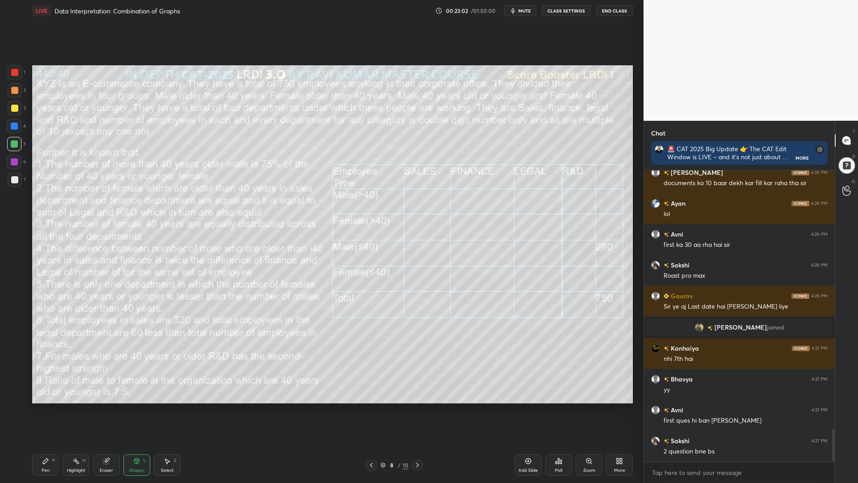
click at [50, 410] on div "Pen P" at bounding box center [45, 464] width 27 height 21
click at [14, 382] on div at bounding box center [14, 378] width 14 height 14
click at [417, 410] on icon at bounding box center [417, 464] width 7 height 7
click at [413, 410] on div at bounding box center [417, 465] width 11 height 11
click at [418, 410] on div at bounding box center [417, 465] width 11 height 11
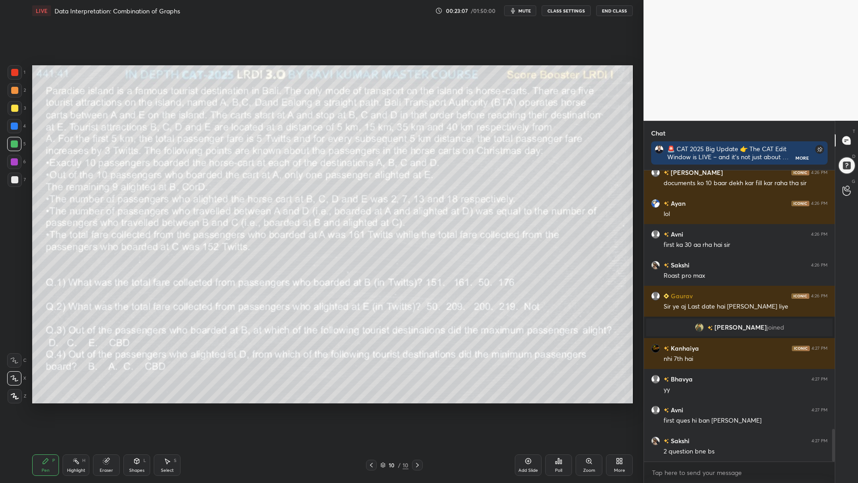
click at [418, 410] on icon at bounding box center [417, 465] width 3 height 4
click at [370, 410] on icon at bounding box center [371, 464] width 7 height 7
click at [371, 410] on icon at bounding box center [371, 465] width 3 height 4
click at [418, 410] on icon at bounding box center [417, 464] width 7 height 7
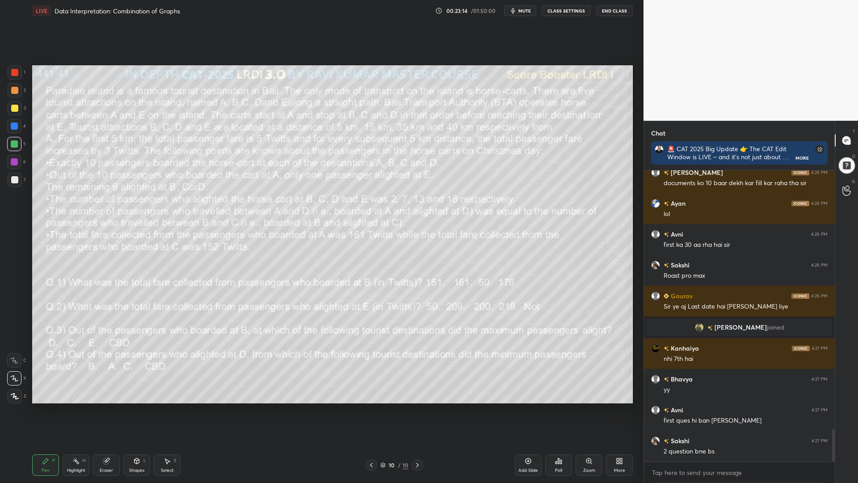
scroll to position [2346, 0]
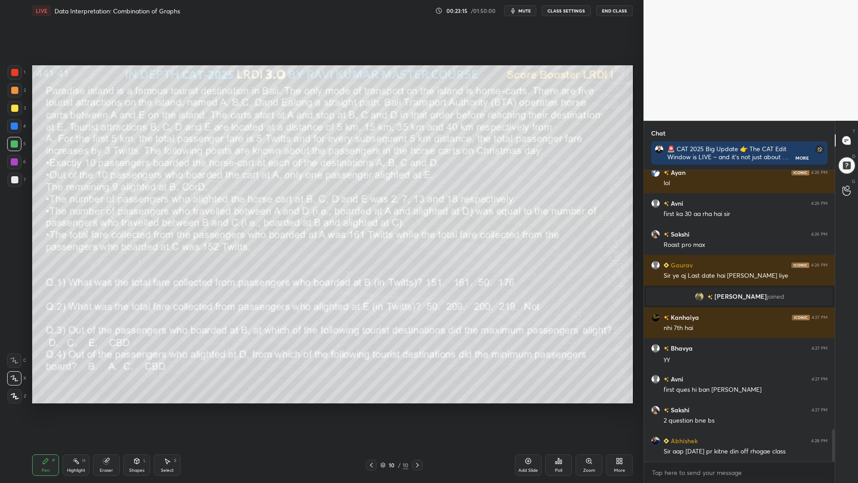
click at [373, 410] on icon at bounding box center [371, 464] width 7 height 7
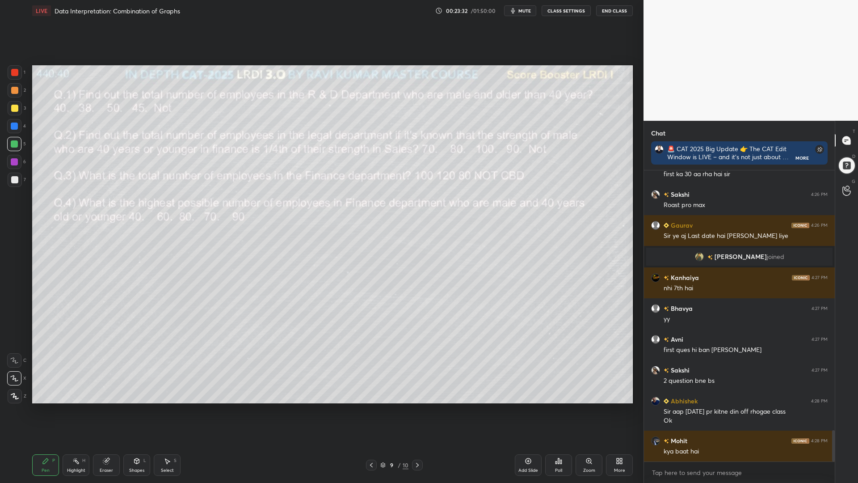
scroll to position [2417, 0]
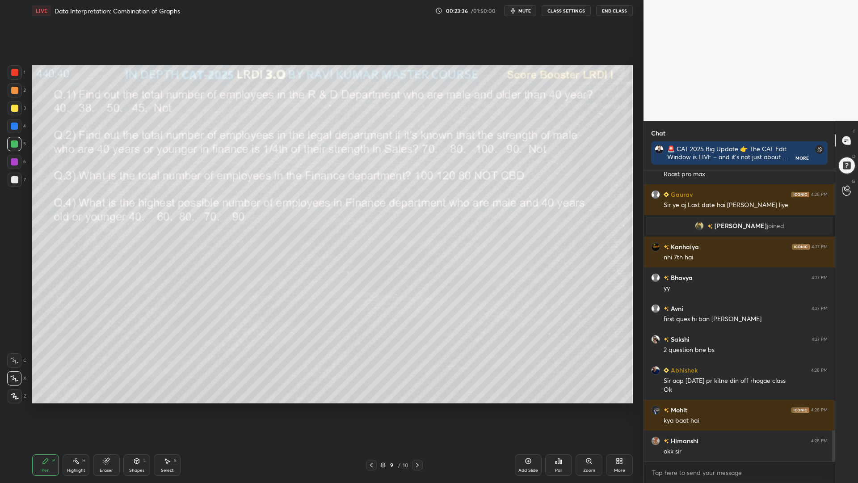
click at [106, 410] on icon at bounding box center [106, 461] width 6 height 6
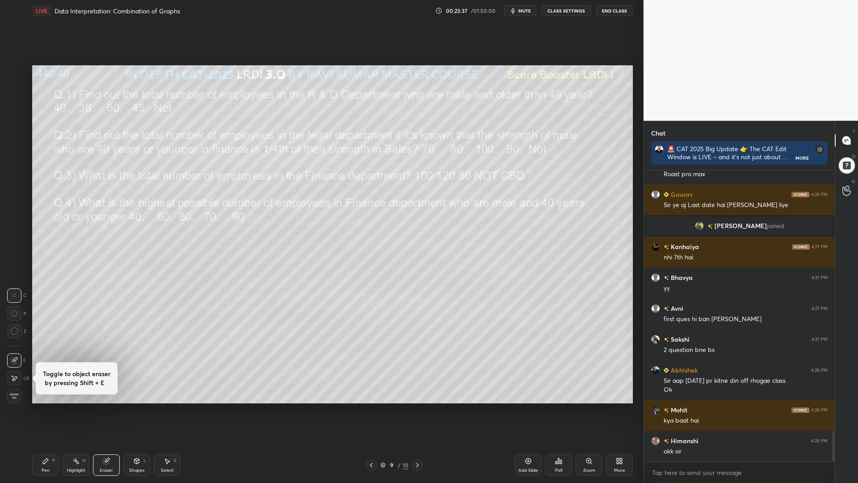
click at [11, 393] on span "Erase all" at bounding box center [14, 396] width 13 height 6
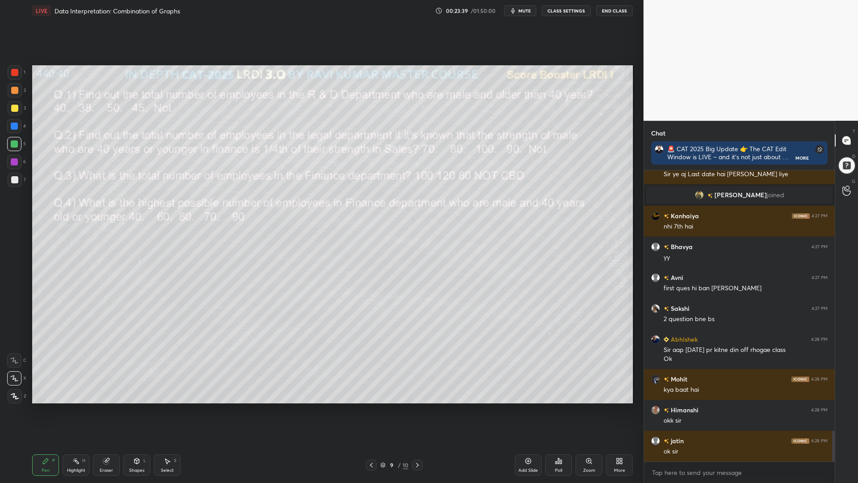
scroll to position [2479, 0]
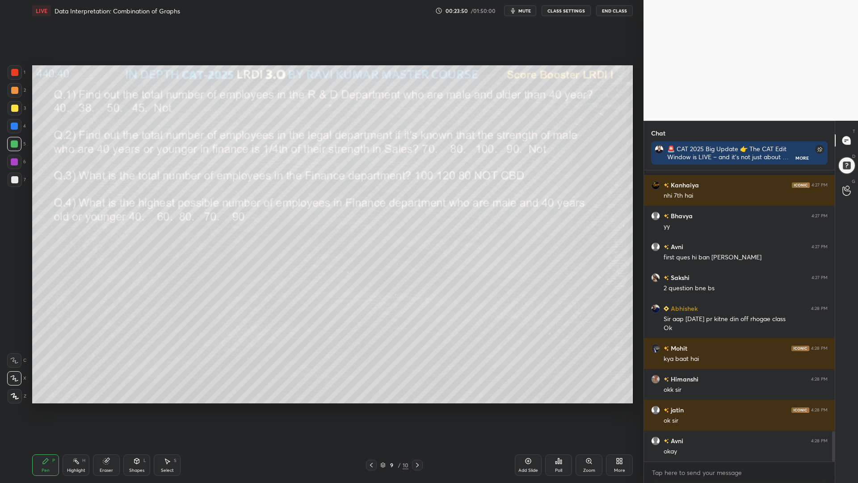
click at [109, 410] on div "Eraser" at bounding box center [106, 464] width 27 height 21
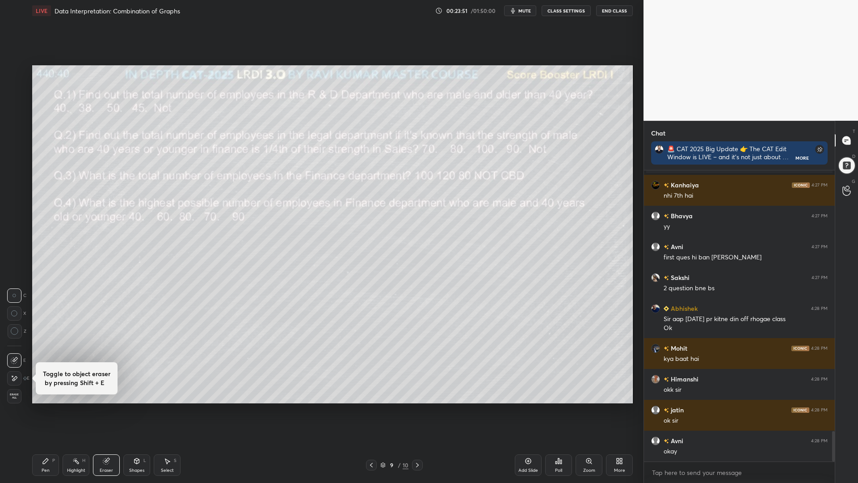
click at [12, 395] on span "Erase all" at bounding box center [14, 396] width 13 height 6
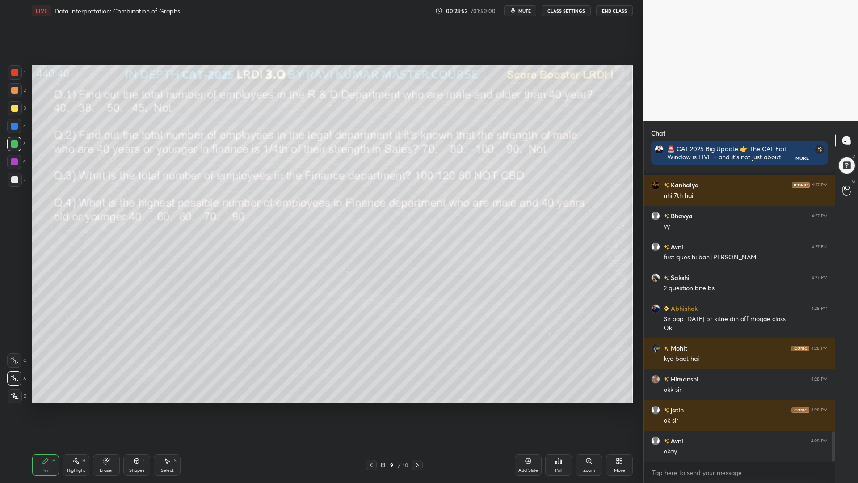
click at [369, 410] on icon at bounding box center [371, 464] width 7 height 7
click at [368, 410] on icon at bounding box center [371, 464] width 7 height 7
click at [369, 410] on icon at bounding box center [371, 464] width 7 height 7
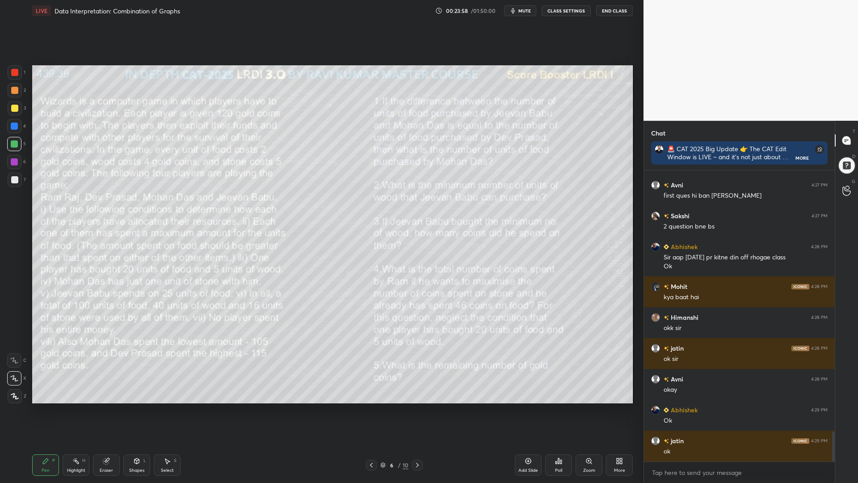
scroll to position [2571, 0]
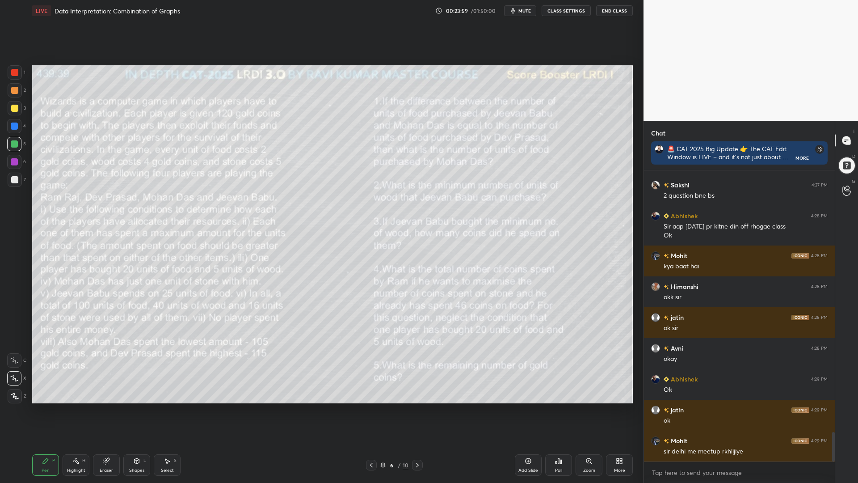
click at [374, 410] on icon at bounding box center [371, 464] width 7 height 7
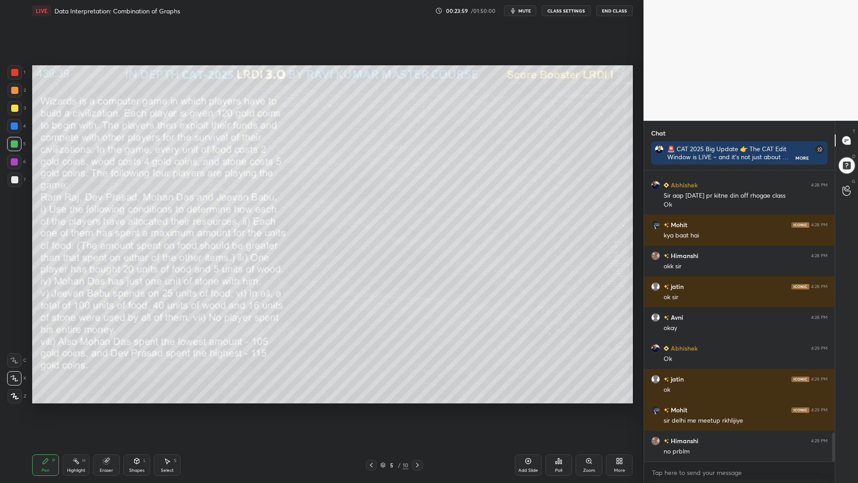
click at [373, 410] on icon at bounding box center [371, 464] width 7 height 7
click at [421, 410] on icon at bounding box center [417, 464] width 7 height 7
click at [135, 410] on icon at bounding box center [137, 460] width 5 height 5
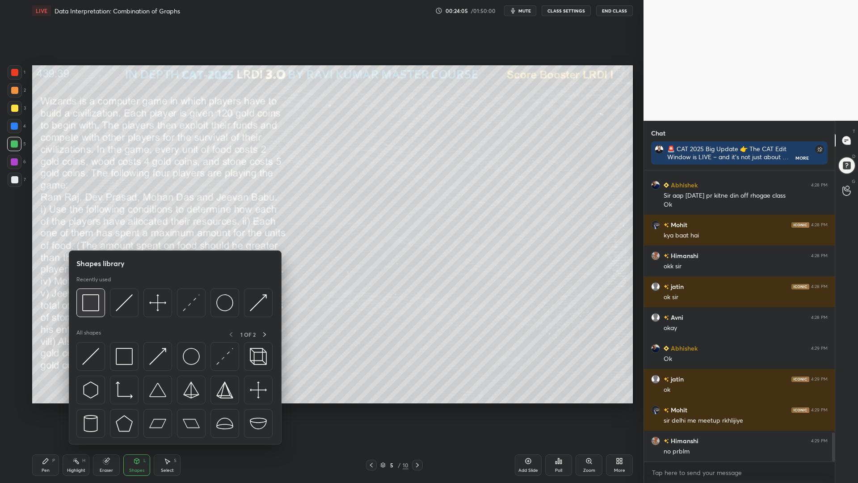
click at [90, 303] on img at bounding box center [90, 302] width 17 height 17
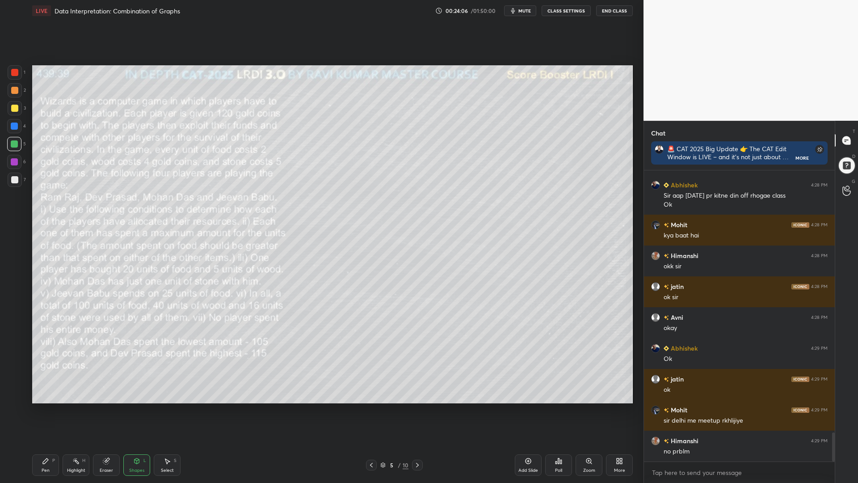
click at [12, 71] on div at bounding box center [14, 72] width 7 height 7
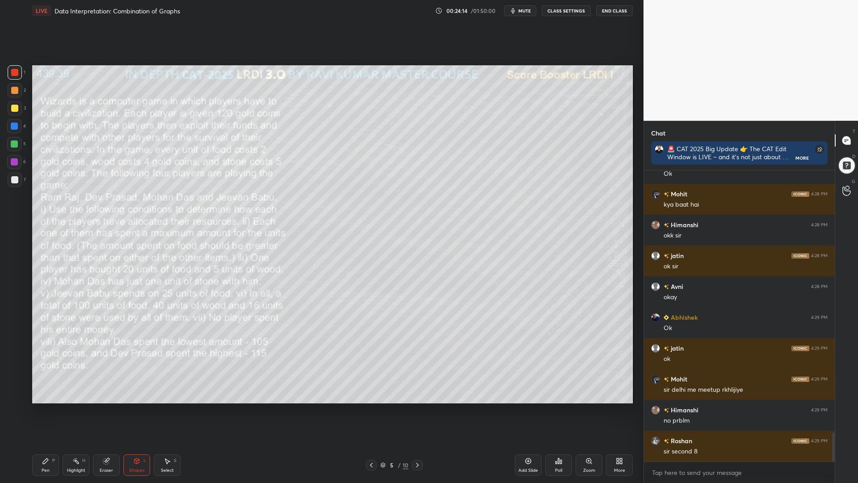
click at [8, 145] on div at bounding box center [14, 144] width 14 height 14
click at [42, 410] on div "Pen P" at bounding box center [45, 464] width 27 height 21
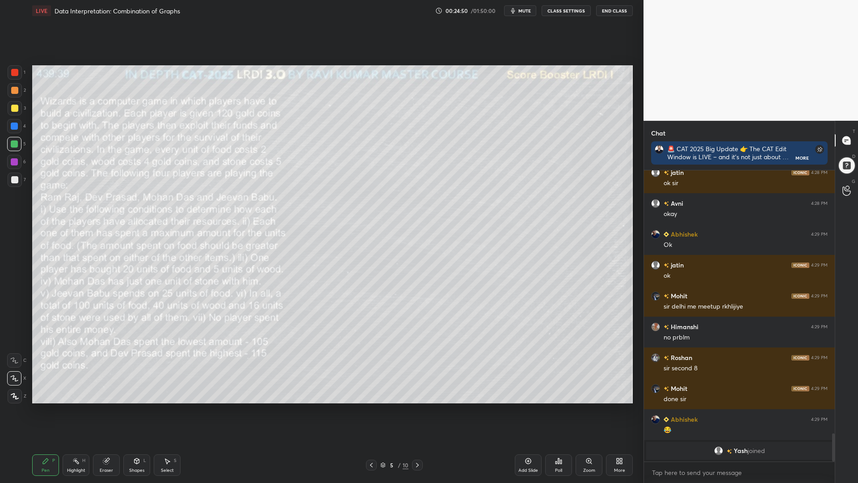
scroll to position [2488, 0]
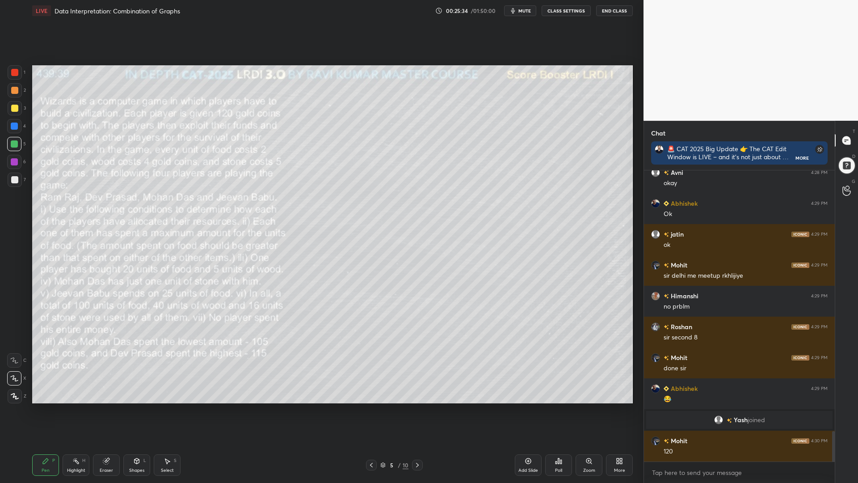
click at [136, 410] on div "Shapes L" at bounding box center [136, 464] width 27 height 21
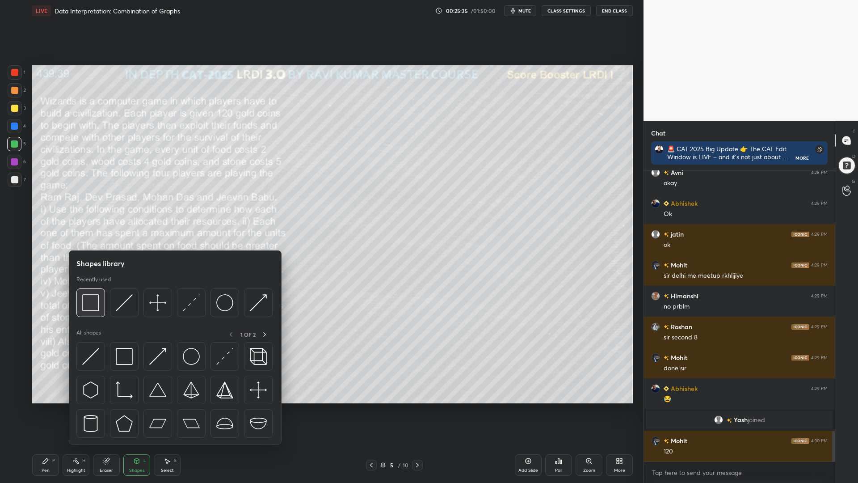
click at [92, 300] on img at bounding box center [90, 302] width 17 height 17
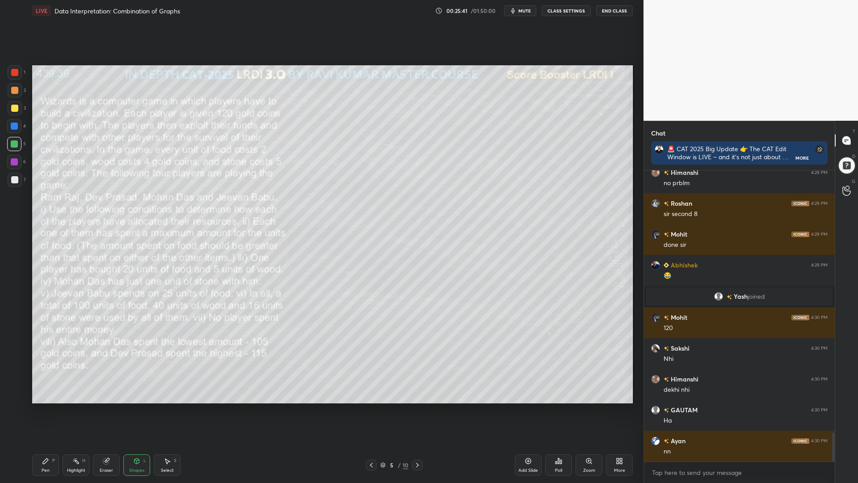
scroll to position [2642, 0]
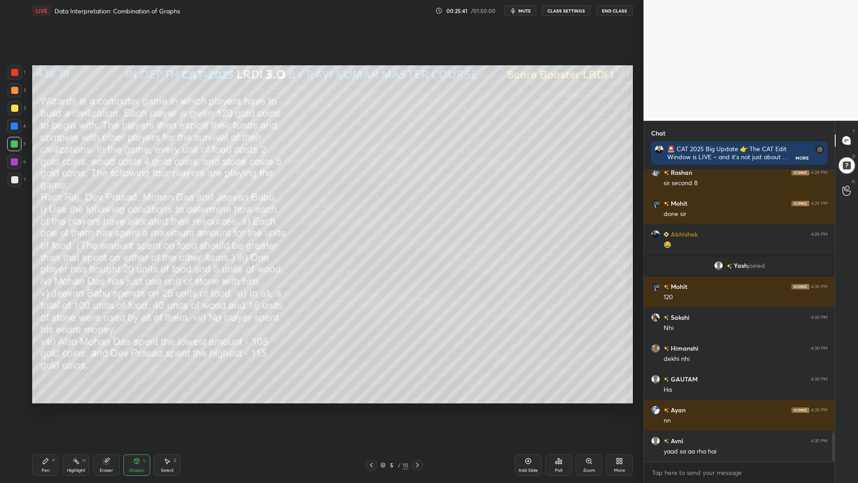
click at [112, 410] on div "Eraser" at bounding box center [106, 464] width 27 height 21
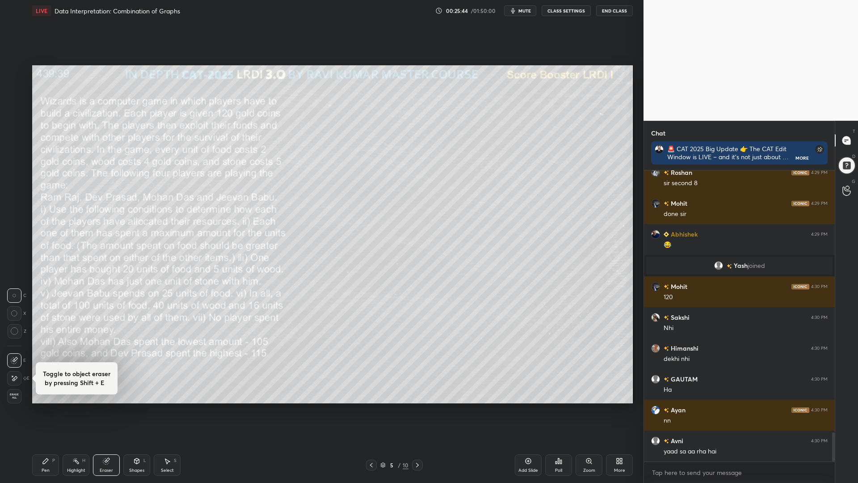
click at [14, 330] on icon at bounding box center [15, 331] width 8 height 8
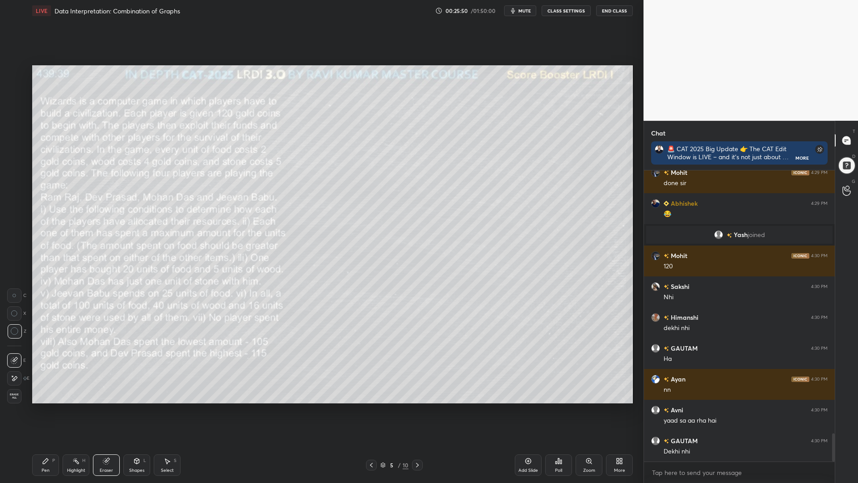
scroll to position [2704, 0]
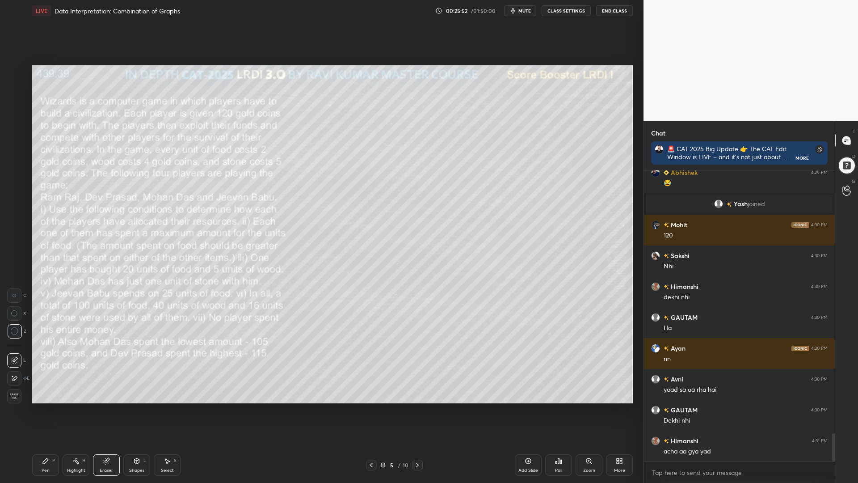
click at [44, 410] on icon at bounding box center [45, 460] width 5 height 5
click at [106, 410] on icon at bounding box center [106, 461] width 6 height 6
click at [49, 410] on div "Pen P" at bounding box center [45, 464] width 27 height 21
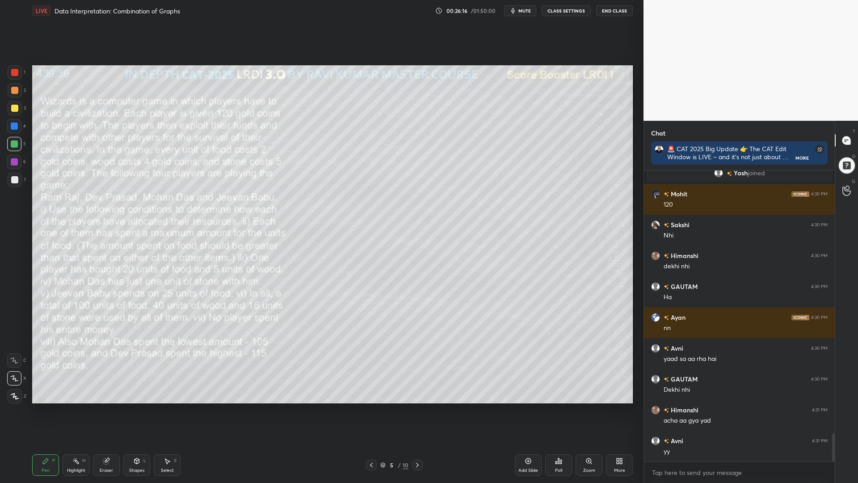
click at [110, 410] on div "Eraser" at bounding box center [106, 464] width 27 height 21
click at [45, 410] on icon at bounding box center [45, 460] width 7 height 7
click at [13, 161] on div at bounding box center [14, 161] width 7 height 7
click at [13, 90] on div at bounding box center [14, 90] width 7 height 7
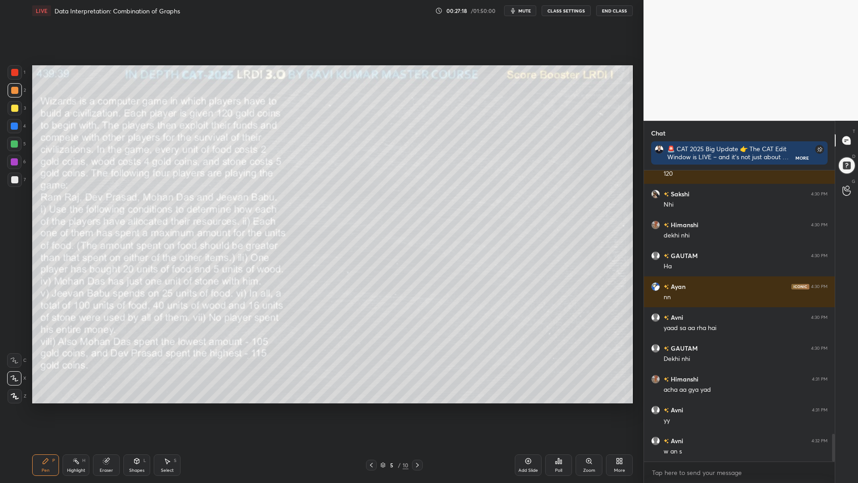
click at [106, 410] on div "Eraser" at bounding box center [106, 470] width 13 height 4
click at [39, 410] on div "Pen P" at bounding box center [45, 464] width 27 height 21
click at [108, 410] on icon at bounding box center [106, 461] width 6 height 6
click at [49, 410] on icon at bounding box center [45, 460] width 7 height 7
click at [12, 74] on div at bounding box center [14, 72] width 7 height 7
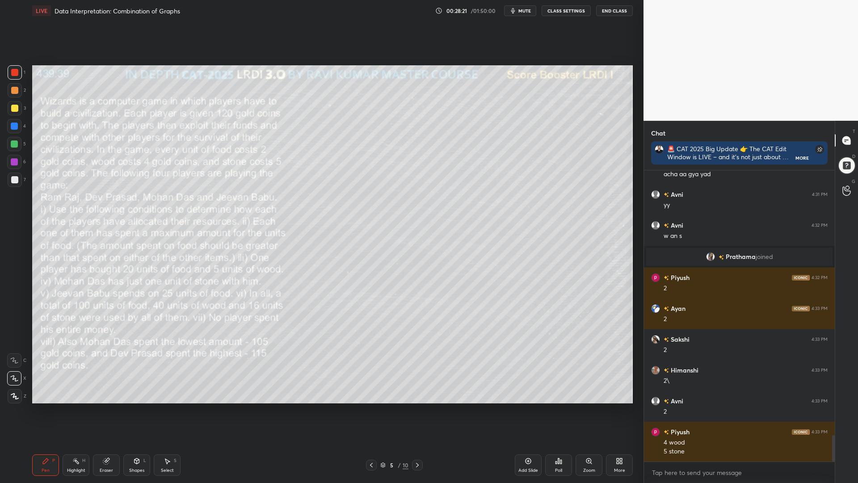
scroll to position [2919, 0]
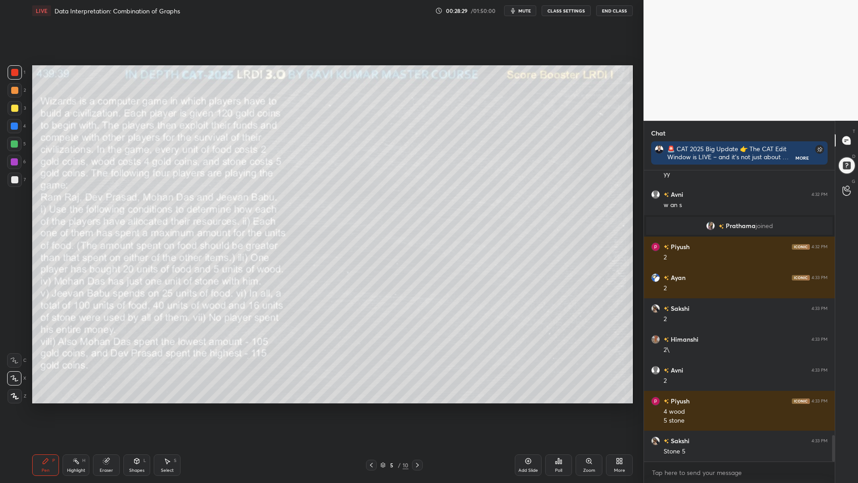
click at [135, 410] on div "Shapes L" at bounding box center [136, 464] width 27 height 21
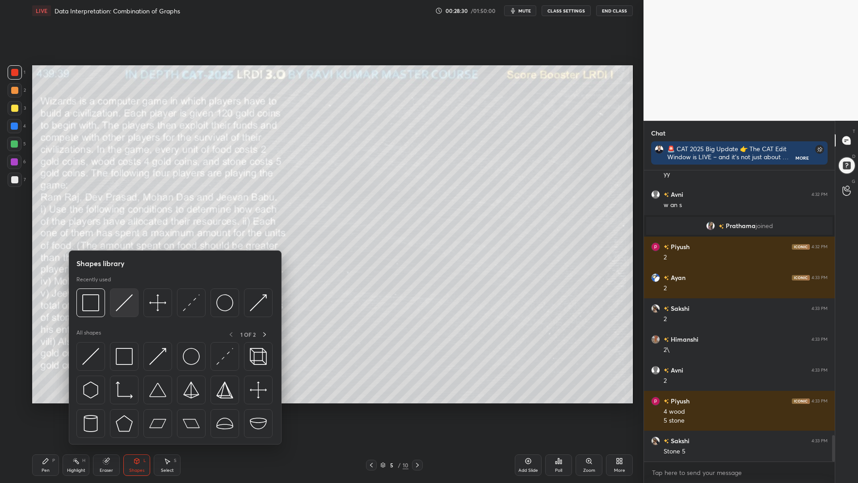
click at [119, 299] on img at bounding box center [124, 302] width 17 height 17
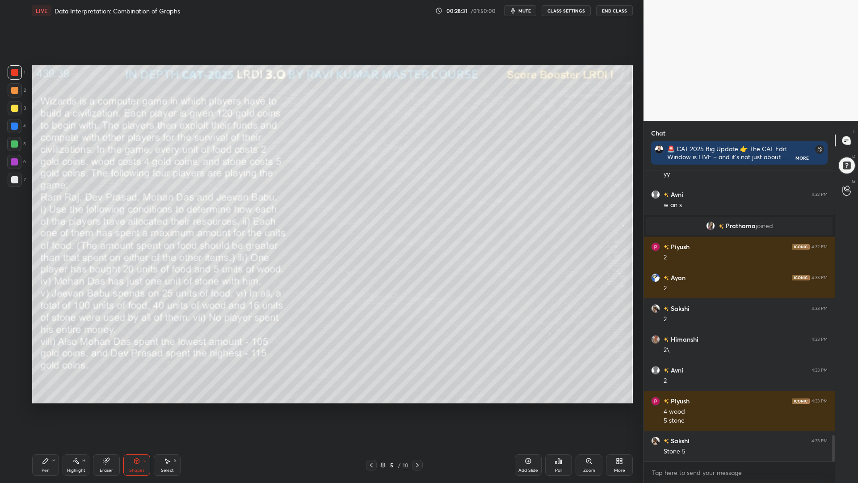
click at [12, 124] on div at bounding box center [14, 126] width 7 height 7
click at [13, 73] on div at bounding box center [14, 72] width 7 height 7
click at [51, 410] on div "Pen P" at bounding box center [45, 464] width 27 height 21
click at [13, 124] on div at bounding box center [14, 126] width 7 height 7
click at [13, 160] on div at bounding box center [14, 161] width 7 height 7
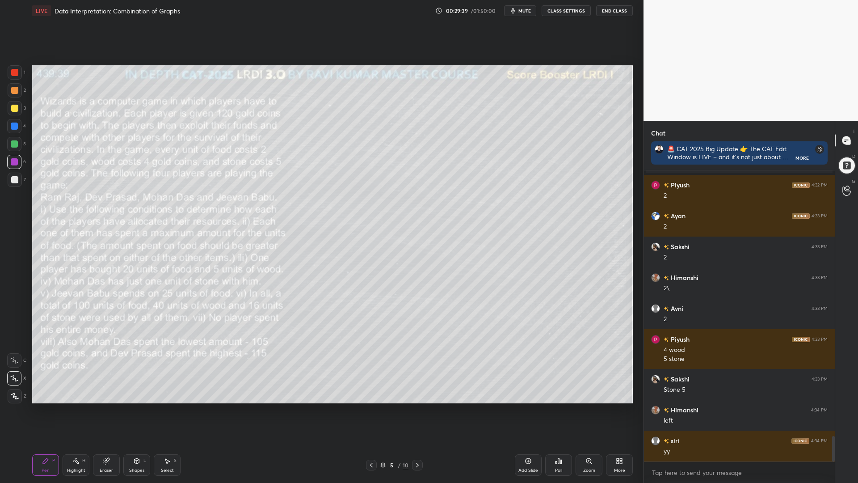
scroll to position [3011, 0]
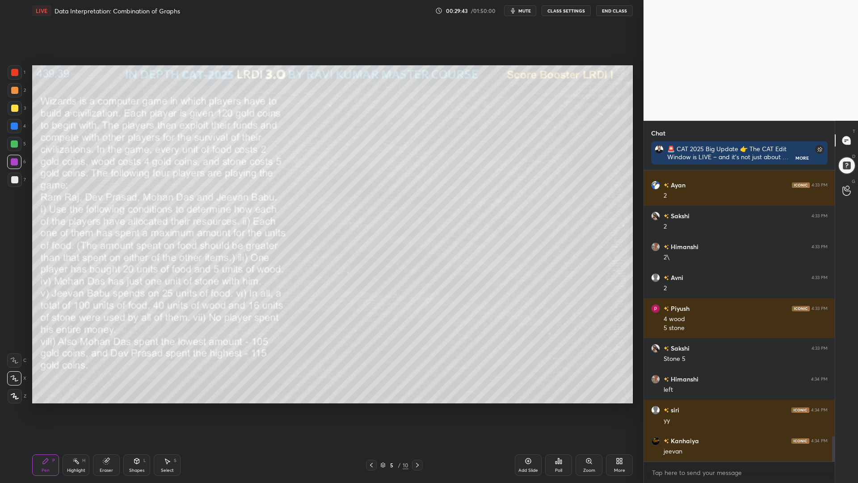
click at [107, 410] on icon at bounding box center [106, 461] width 6 height 6
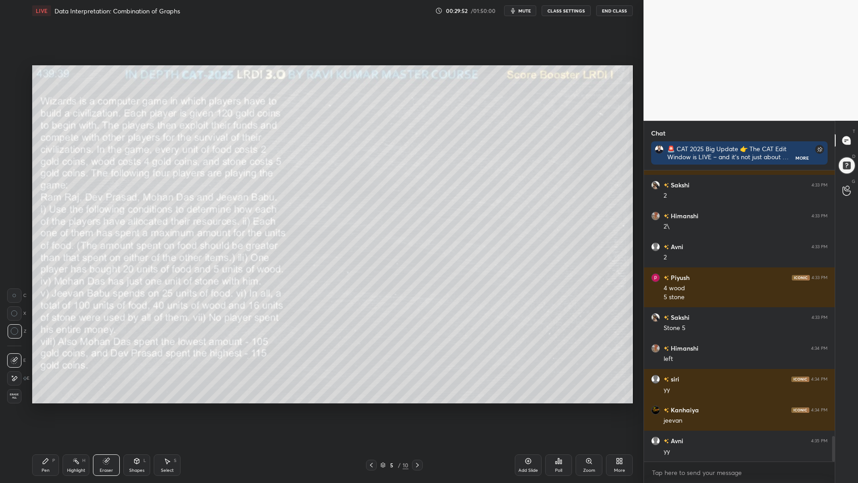
click at [44, 410] on icon at bounding box center [45, 460] width 7 height 7
click at [137, 410] on icon at bounding box center [136, 460] width 7 height 7
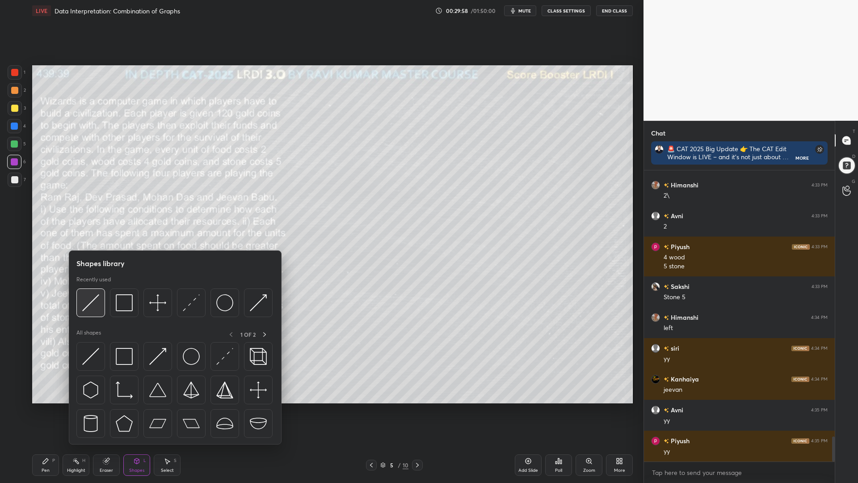
click at [92, 300] on img at bounding box center [90, 302] width 17 height 17
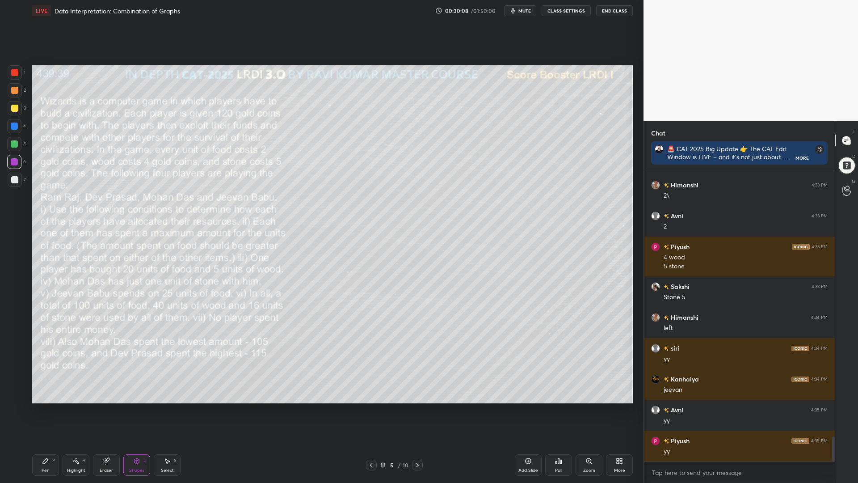
scroll to position [3094, 0]
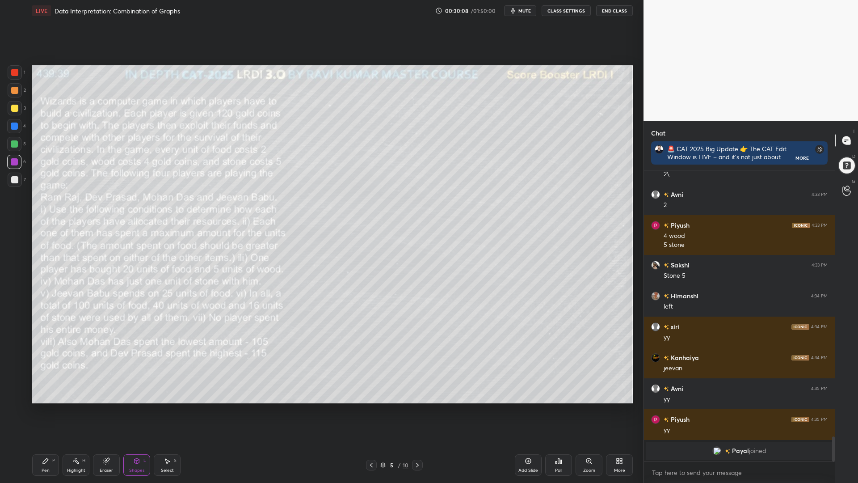
click at [46, 410] on icon at bounding box center [45, 460] width 5 height 5
click at [11, 143] on div at bounding box center [14, 143] width 7 height 7
click at [135, 410] on div "Shapes" at bounding box center [136, 470] width 15 height 4
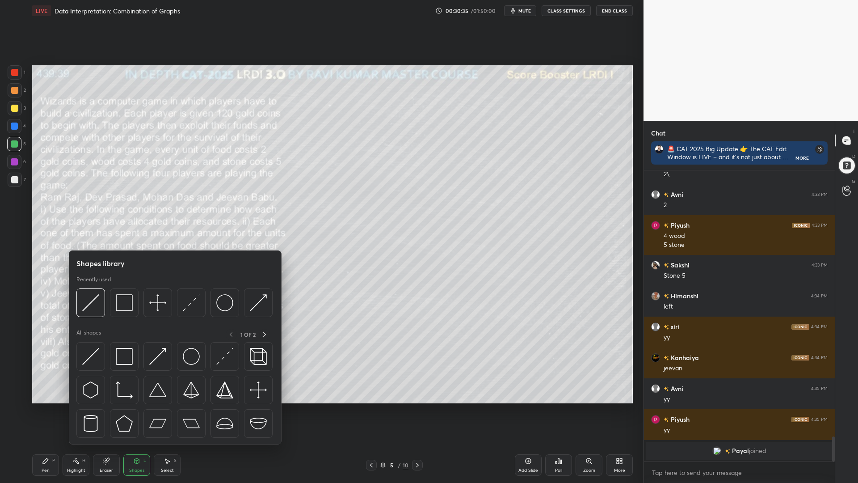
click at [106, 304] on div at bounding box center [174, 305] width 196 height 34
click at [101, 301] on div at bounding box center [90, 302] width 29 height 29
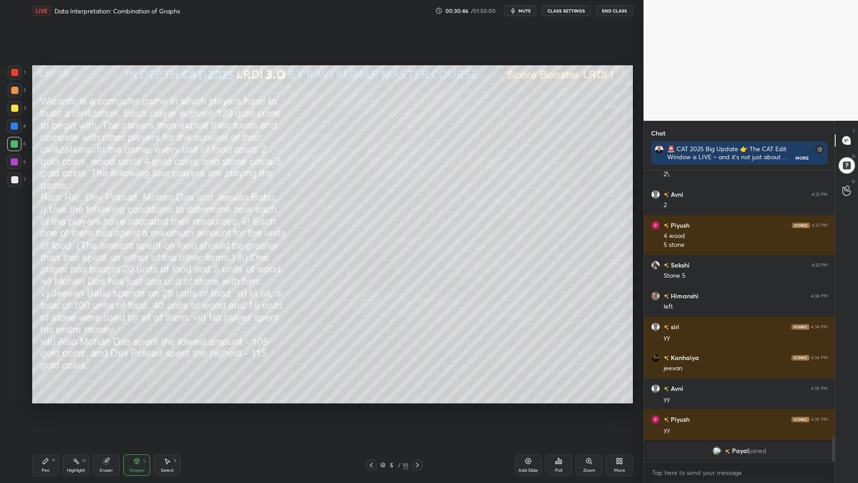
click at [46, 410] on div "Pen P" at bounding box center [45, 464] width 27 height 21
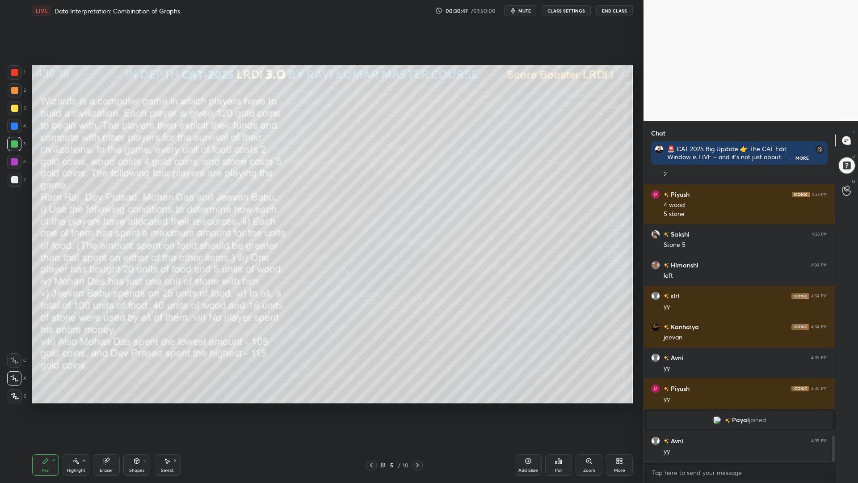
scroll to position [3047, 0]
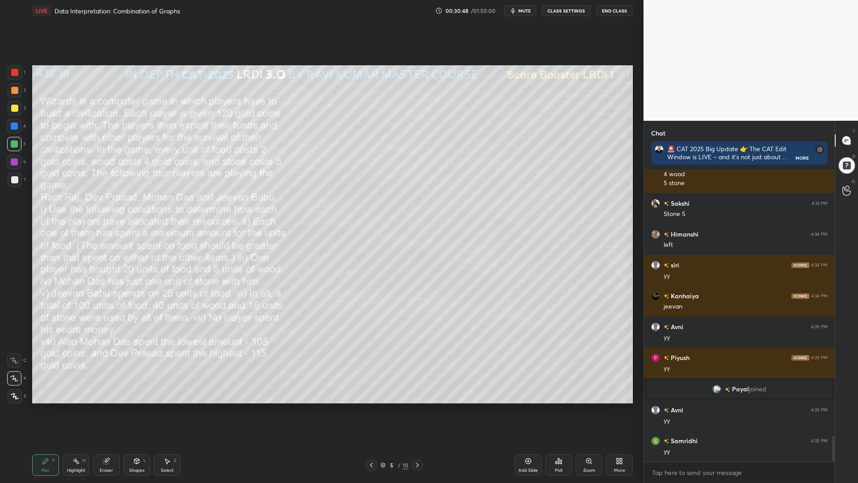
click at [15, 159] on div at bounding box center [14, 161] width 7 height 7
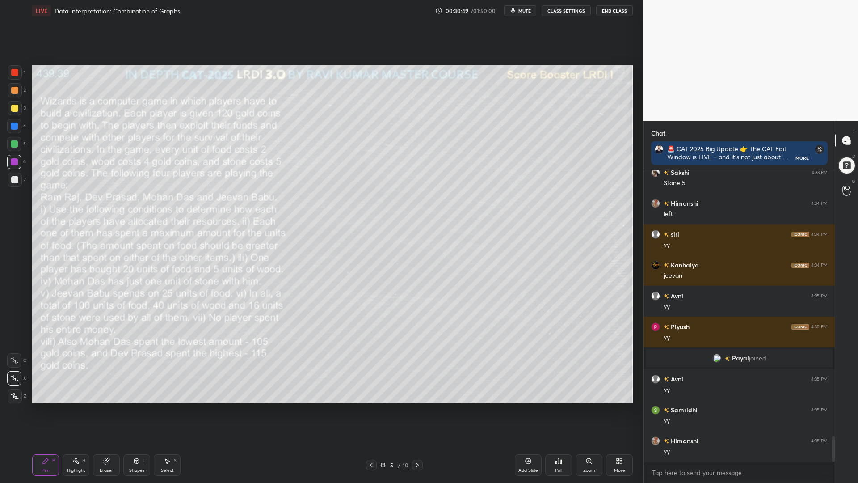
click at [14, 123] on div at bounding box center [14, 126] width 7 height 7
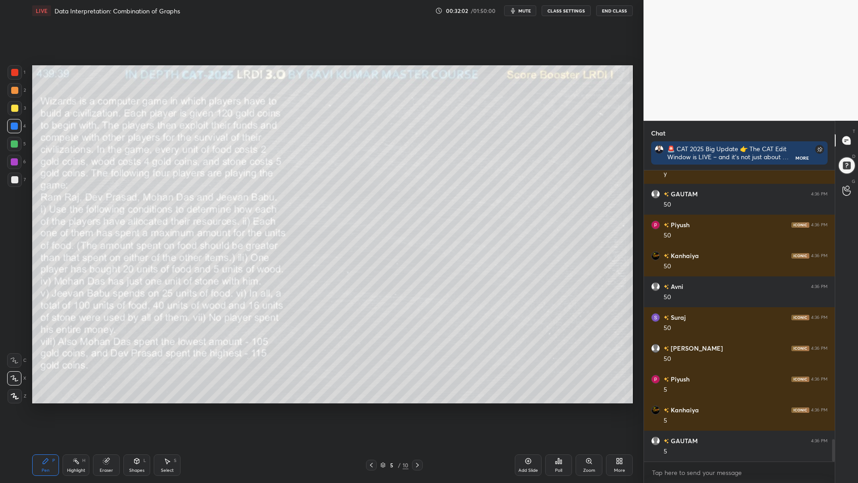
scroll to position [3509, 0]
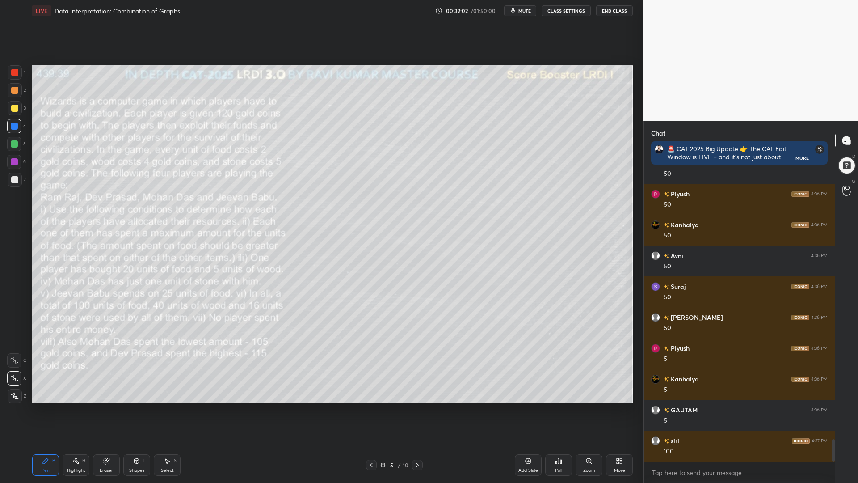
click at [80, 410] on div "Highlight H" at bounding box center [76, 464] width 27 height 21
click at [41, 410] on div "Pen P" at bounding box center [45, 464] width 27 height 21
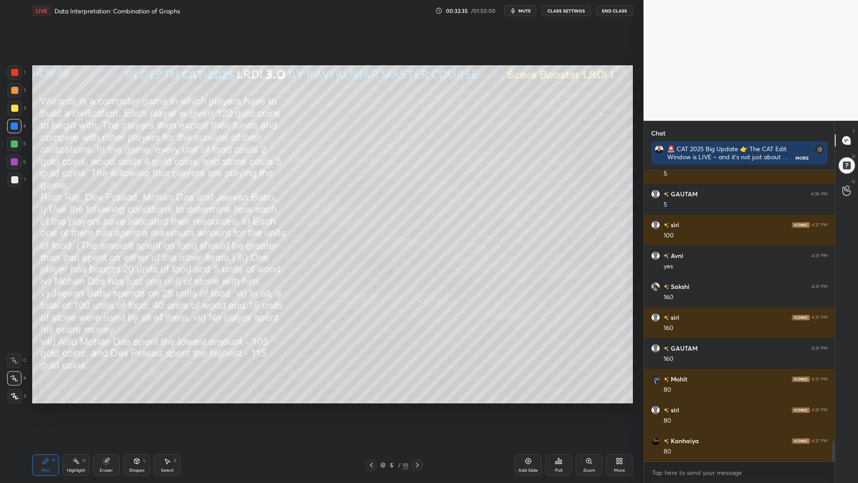
scroll to position [3756, 0]
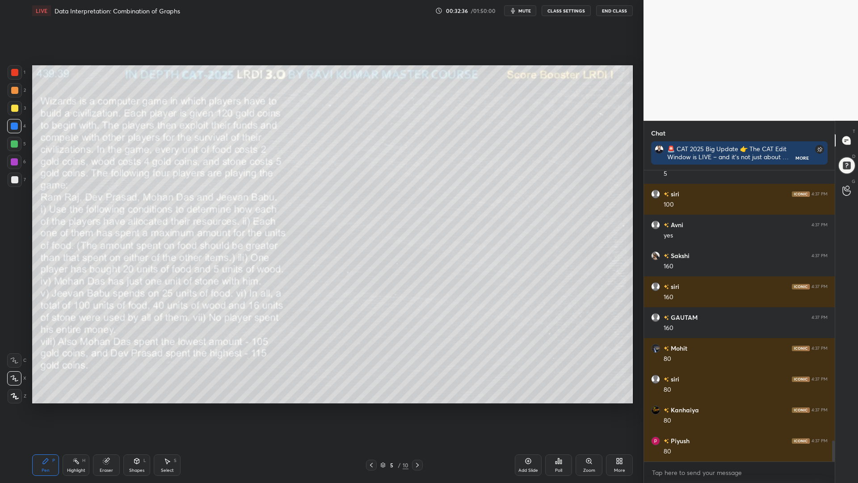
click at [129, 410] on div "Shapes L" at bounding box center [136, 464] width 27 height 21
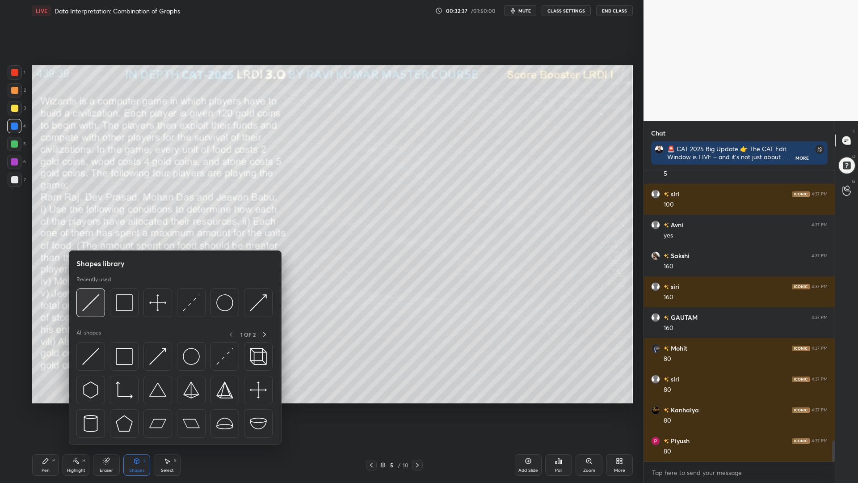
click at [90, 298] on img at bounding box center [90, 302] width 17 height 17
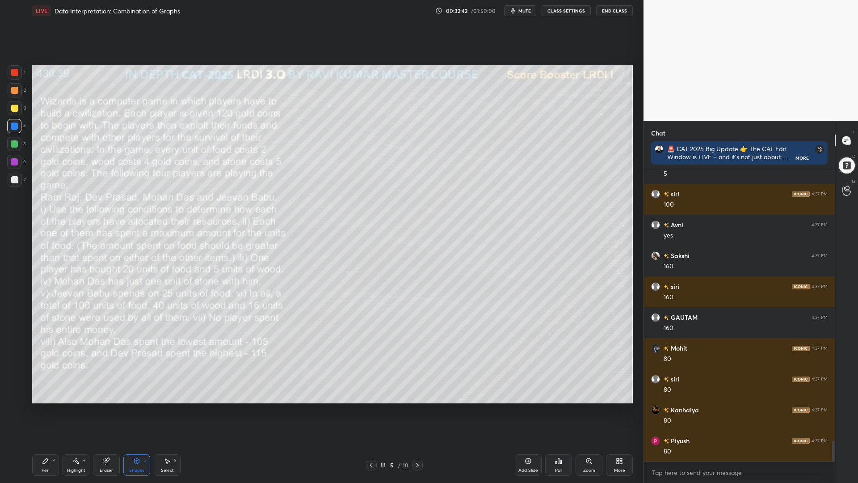
scroll to position [3787, 0]
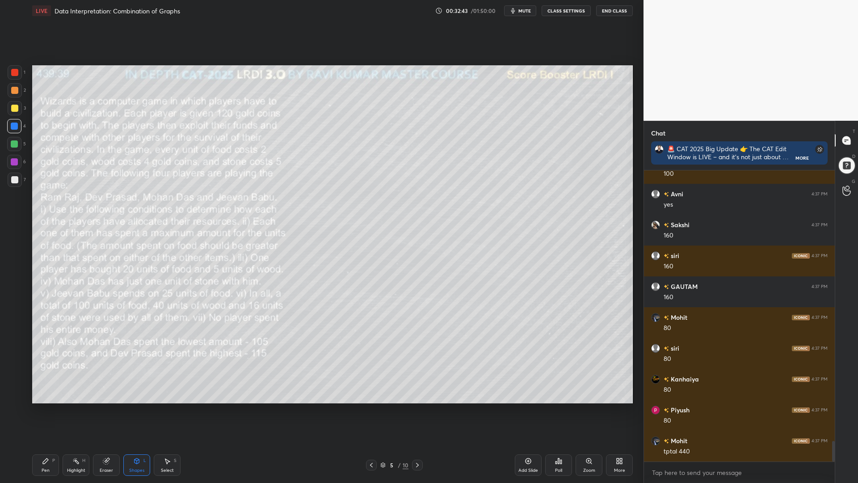
click at [44, 410] on div "Pen P" at bounding box center [45, 464] width 27 height 21
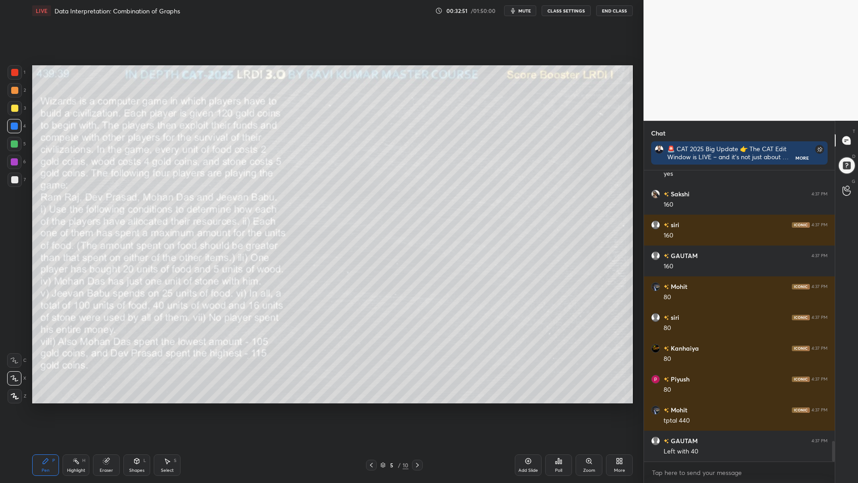
click at [78, 410] on rect at bounding box center [77, 462] width 4 height 4
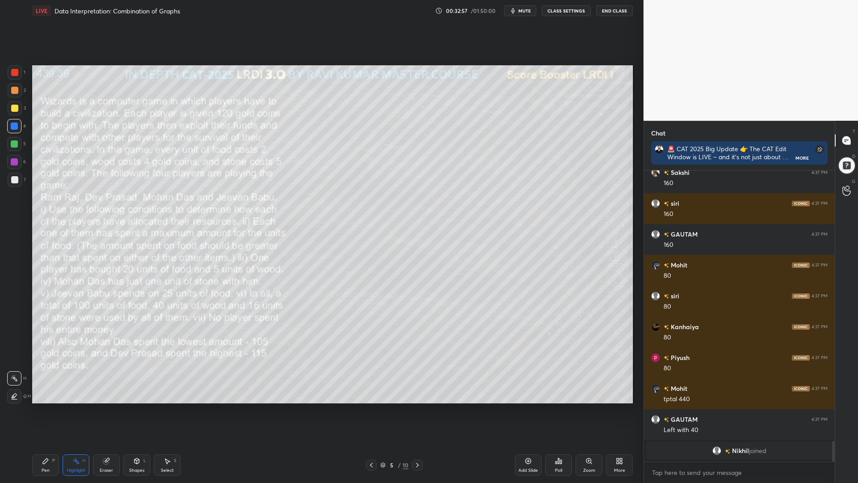
click at [40, 410] on div "Pen P" at bounding box center [45, 464] width 27 height 21
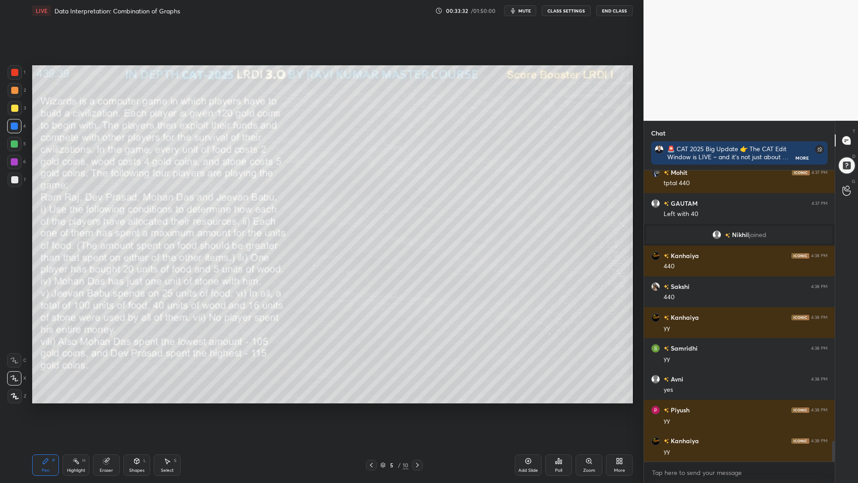
scroll to position [3867, 0]
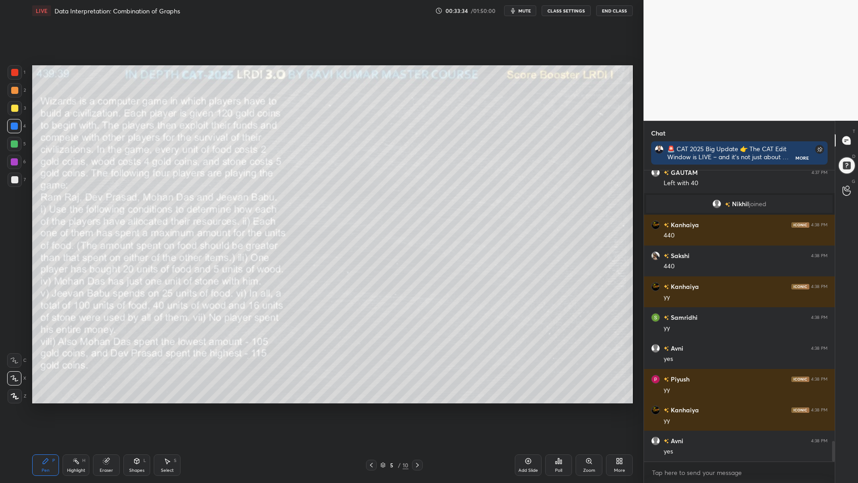
click at [13, 144] on div at bounding box center [14, 143] width 7 height 7
click at [79, 410] on div "Highlight H" at bounding box center [76, 464] width 27 height 21
click at [35, 410] on div "Pen P Highlight H Eraser Shapes L Select S 5 / 10 Add Slide Poll Zoom More" at bounding box center [332, 465] width 601 height 36
click at [46, 410] on div "Pen" at bounding box center [46, 470] width 8 height 4
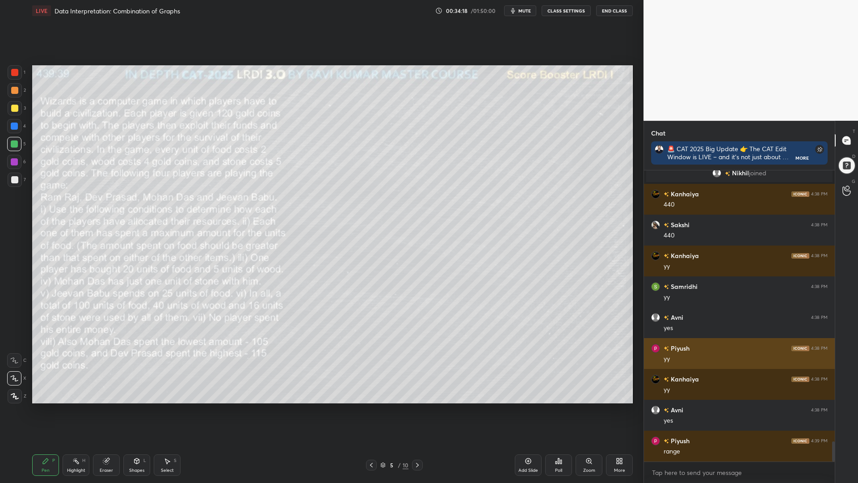
scroll to position [3928, 0]
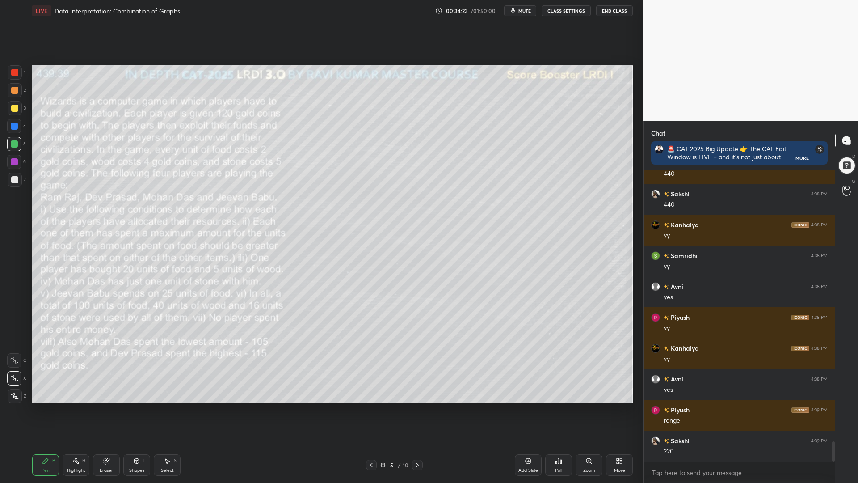
click at [15, 159] on div at bounding box center [14, 161] width 7 height 7
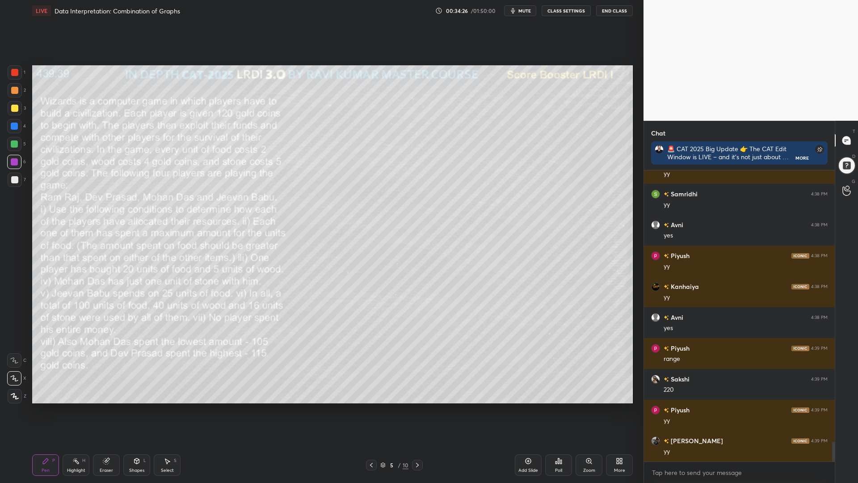
scroll to position [4021, 0]
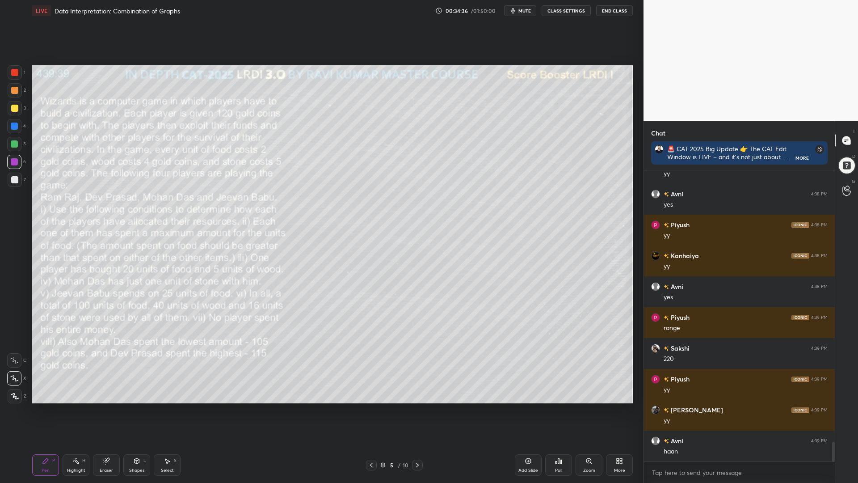
click at [15, 131] on div at bounding box center [14, 126] width 14 height 14
click at [13, 74] on div at bounding box center [14, 72] width 7 height 7
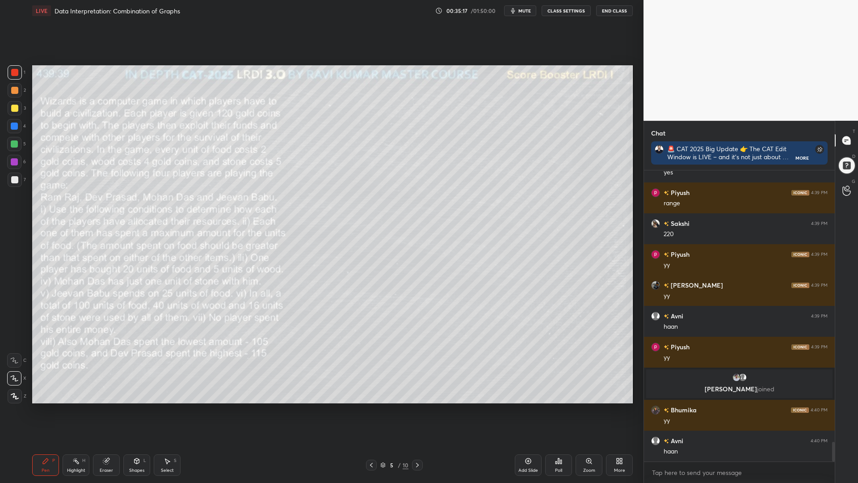
scroll to position [4041, 0]
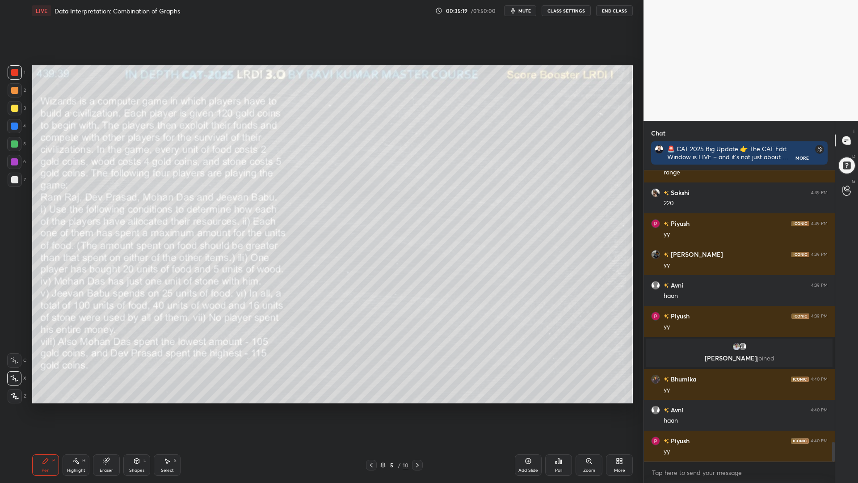
click at [13, 128] on div at bounding box center [14, 126] width 7 height 7
click at [13, 159] on div at bounding box center [14, 161] width 7 height 7
click at [12, 147] on div at bounding box center [14, 143] width 7 height 7
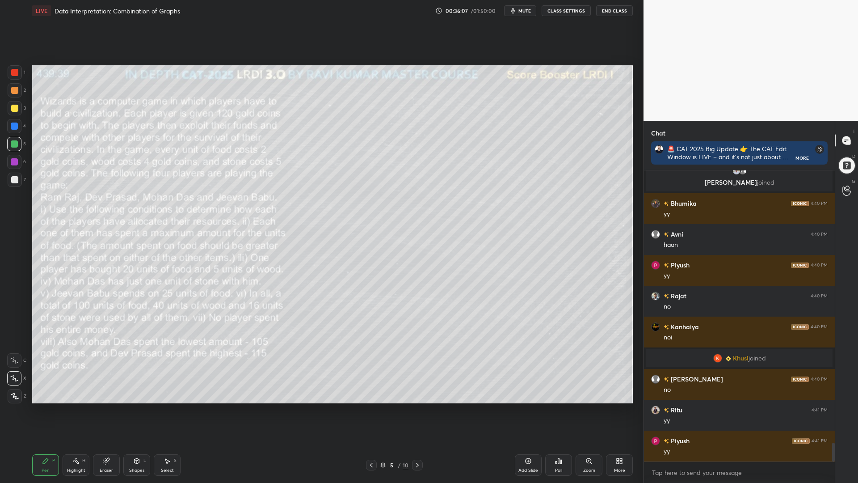
scroll to position [4206, 0]
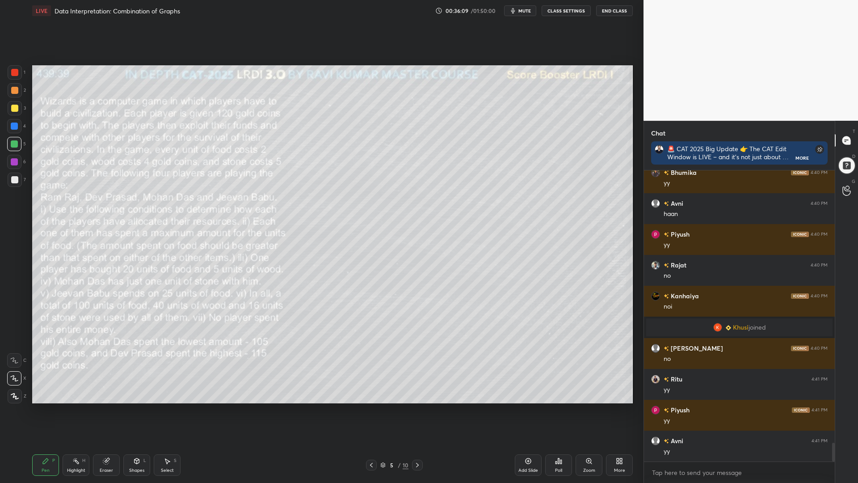
click at [416, 410] on div at bounding box center [417, 465] width 11 height 11
click at [369, 410] on div at bounding box center [371, 465] width 11 height 11
click at [418, 410] on icon at bounding box center [417, 464] width 7 height 7
click at [372, 410] on icon at bounding box center [371, 465] width 3 height 4
click at [418, 410] on icon at bounding box center [417, 465] width 3 height 4
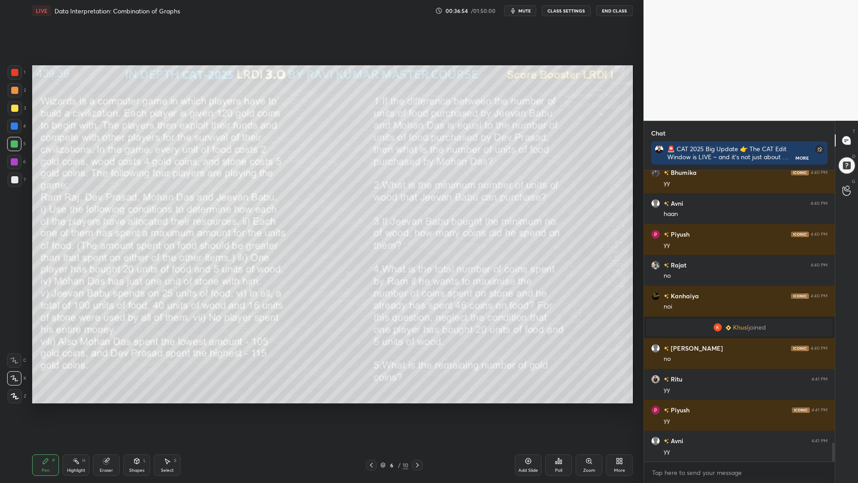
click at [369, 410] on icon at bounding box center [371, 464] width 7 height 7
click at [418, 410] on div at bounding box center [417, 465] width 11 height 11
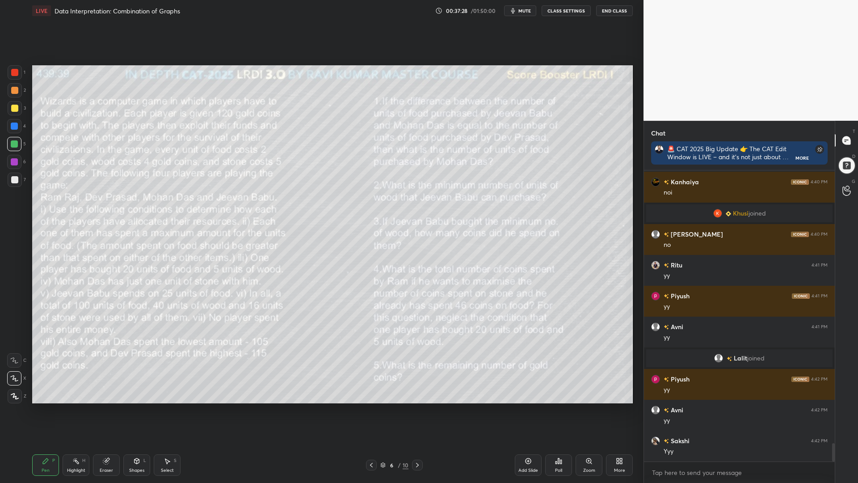
scroll to position [4316, 0]
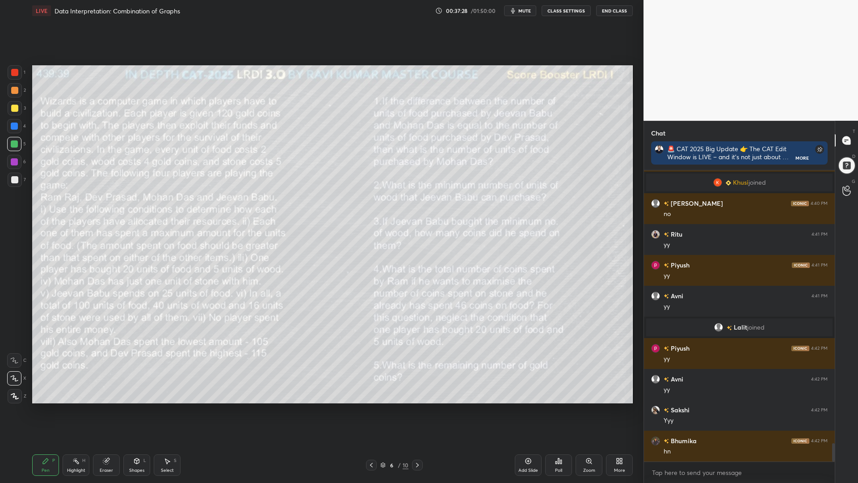
click at [372, 410] on icon at bounding box center [371, 464] width 7 height 7
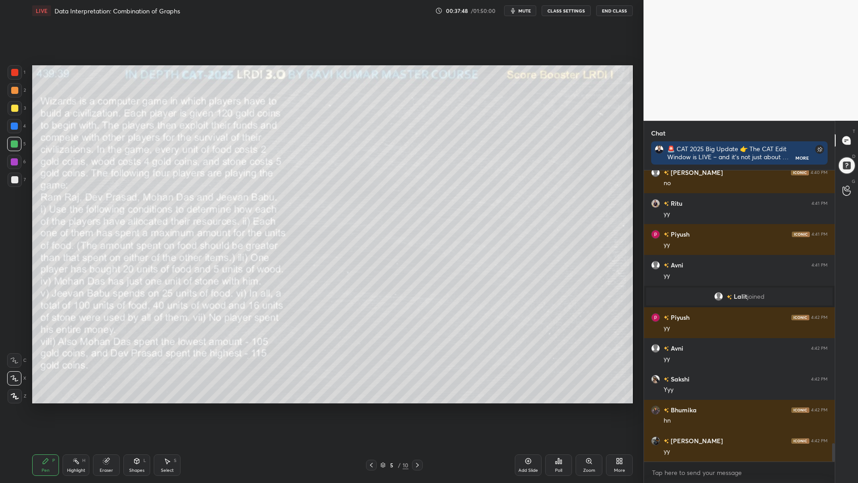
click at [73, 410] on icon at bounding box center [75, 460] width 7 height 7
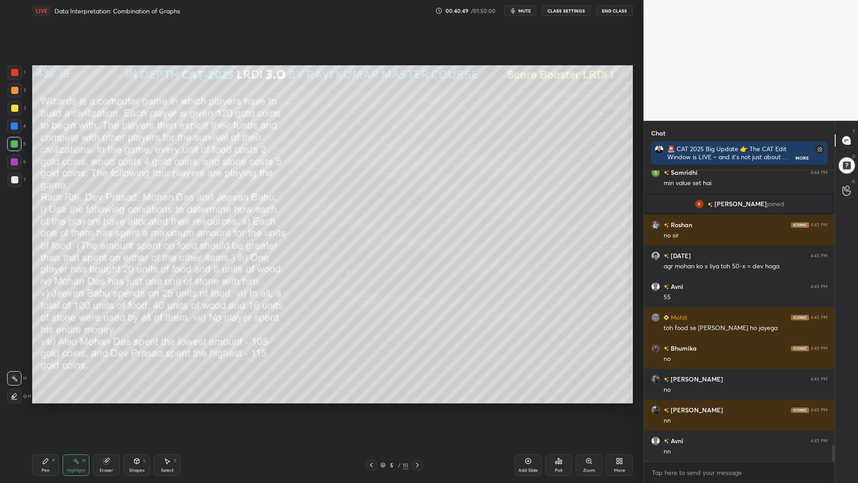
scroll to position [4841, 0]
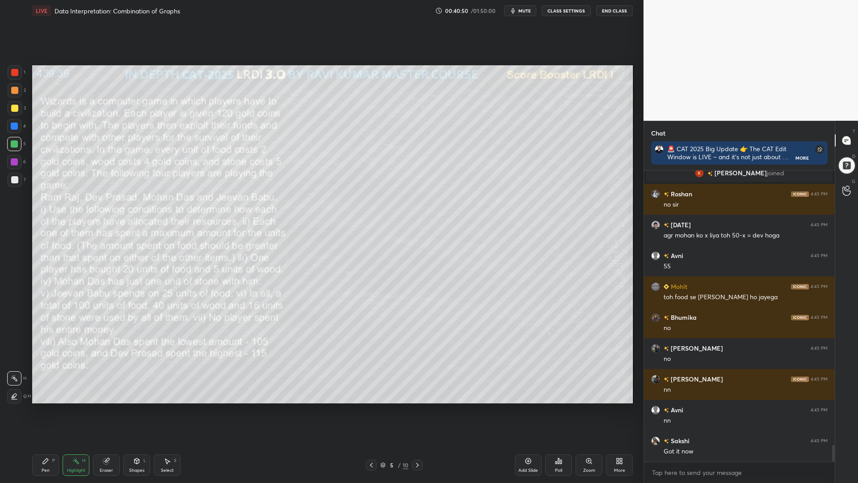
click at [43, 410] on icon at bounding box center [45, 460] width 7 height 7
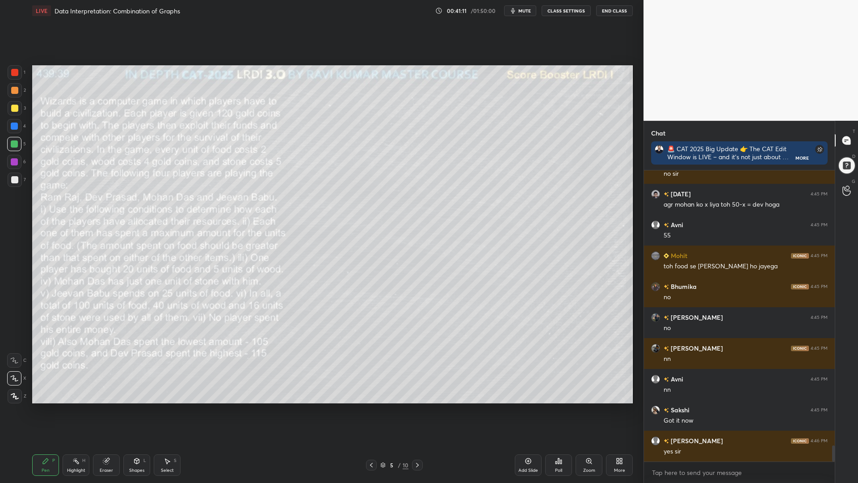
scroll to position [4903, 0]
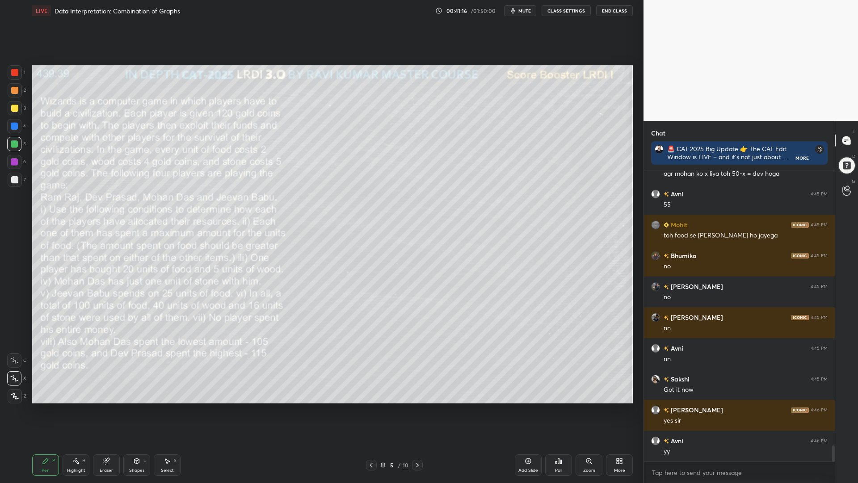
drag, startPoint x: 101, startPoint y: 467, endPoint x: 233, endPoint y: 427, distance: 137.9
click at [102, 410] on div "Eraser" at bounding box center [106, 470] width 13 height 4
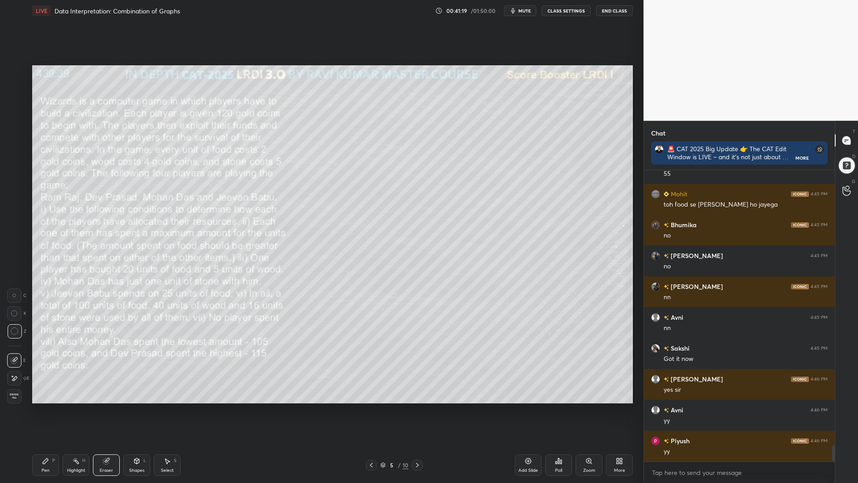
scroll to position [4955, 0]
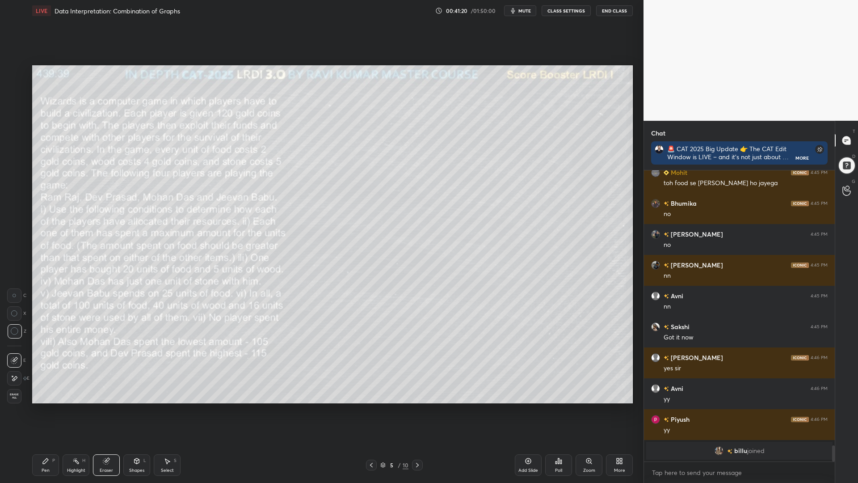
click at [51, 410] on div "Pen P" at bounding box center [45, 464] width 27 height 21
click at [8, 125] on div at bounding box center [14, 126] width 14 height 14
click at [14, 179] on div at bounding box center [14, 179] width 7 height 7
click at [13, 360] on icon at bounding box center [14, 360] width 8 height 6
click at [98, 410] on div "Eraser" at bounding box center [106, 464] width 27 height 21
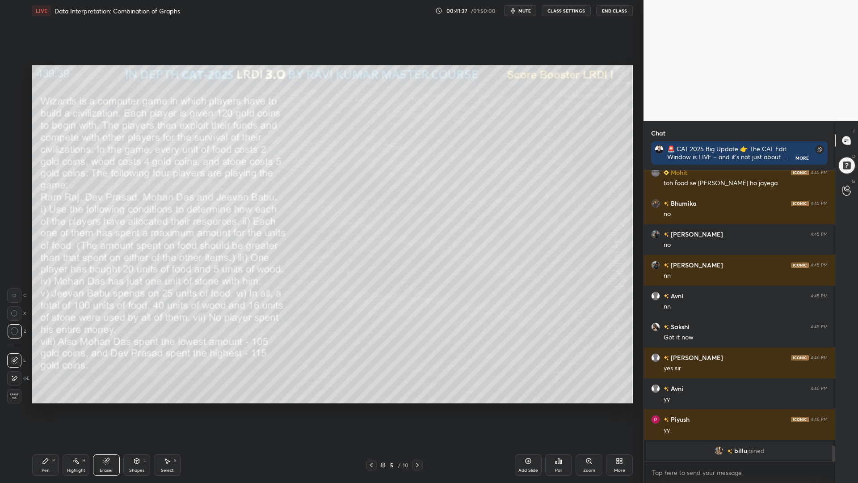
click at [47, 410] on icon at bounding box center [45, 460] width 7 height 7
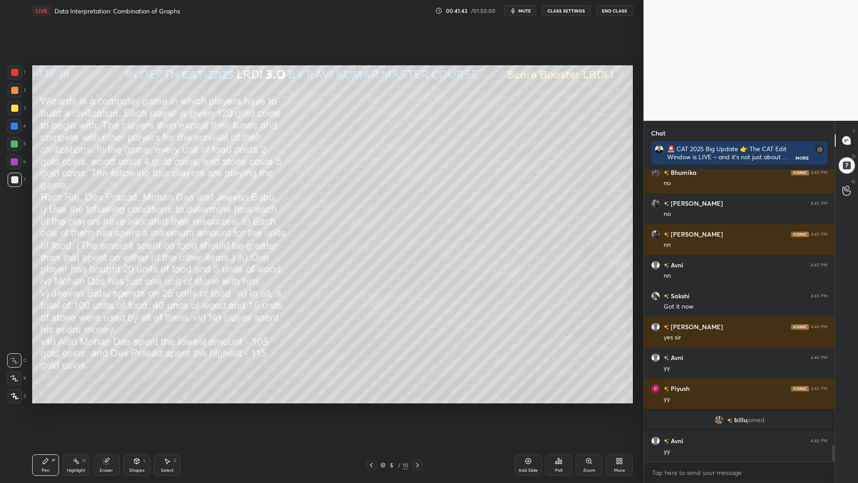
click at [74, 410] on div "Highlight H" at bounding box center [76, 464] width 27 height 21
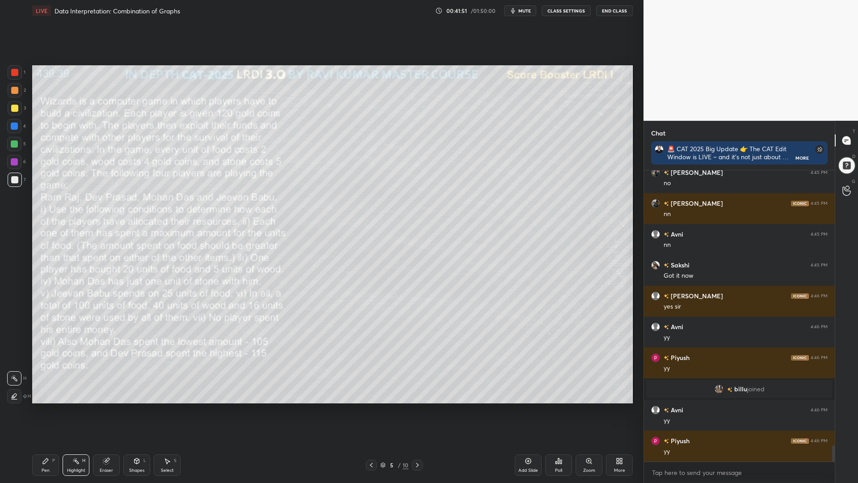
click at [43, 410] on icon at bounding box center [45, 460] width 5 height 5
click at [74, 410] on icon at bounding box center [75, 460] width 7 height 7
click at [12, 126] on div at bounding box center [14, 126] width 7 height 7
click at [47, 410] on icon at bounding box center [45, 460] width 5 height 5
click at [418, 410] on icon at bounding box center [417, 464] width 7 height 7
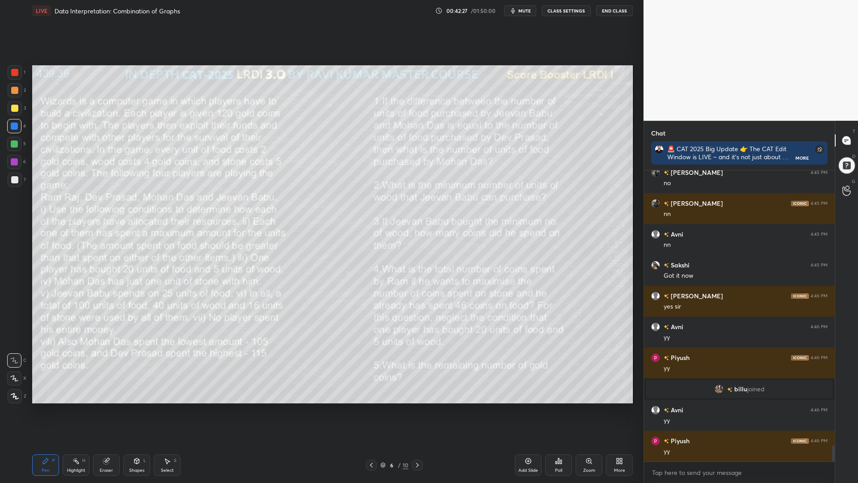
click at [370, 410] on icon at bounding box center [371, 464] width 7 height 7
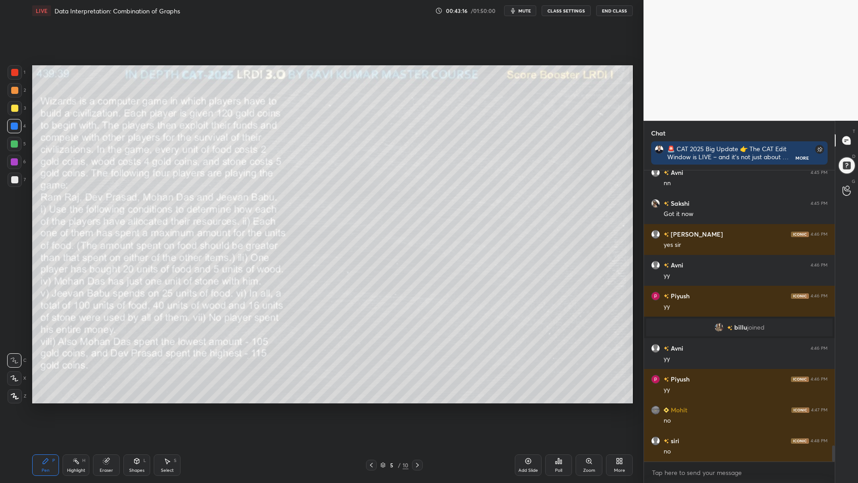
scroll to position [5008, 0]
click at [17, 140] on div at bounding box center [14, 144] width 14 height 14
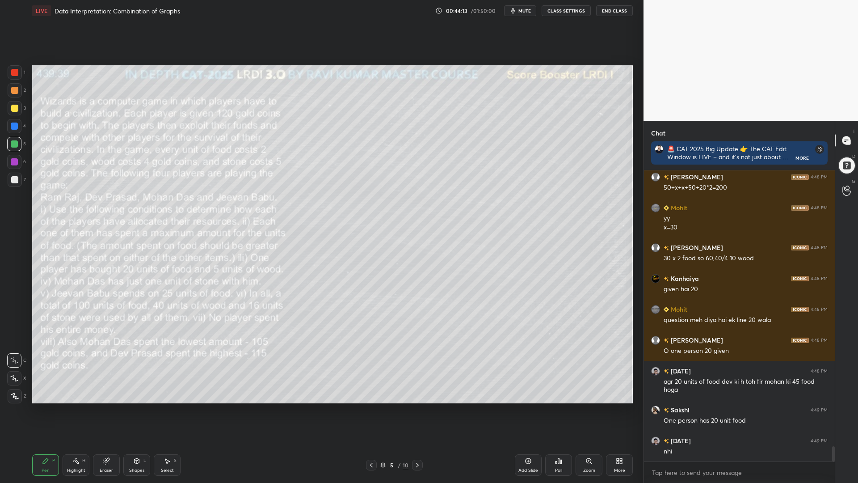
scroll to position [5303, 0]
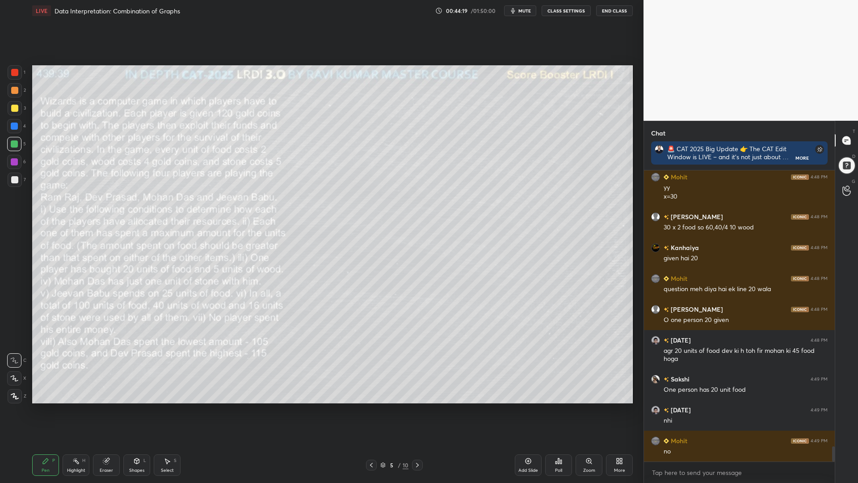
click at [15, 108] on div at bounding box center [14, 108] width 7 height 7
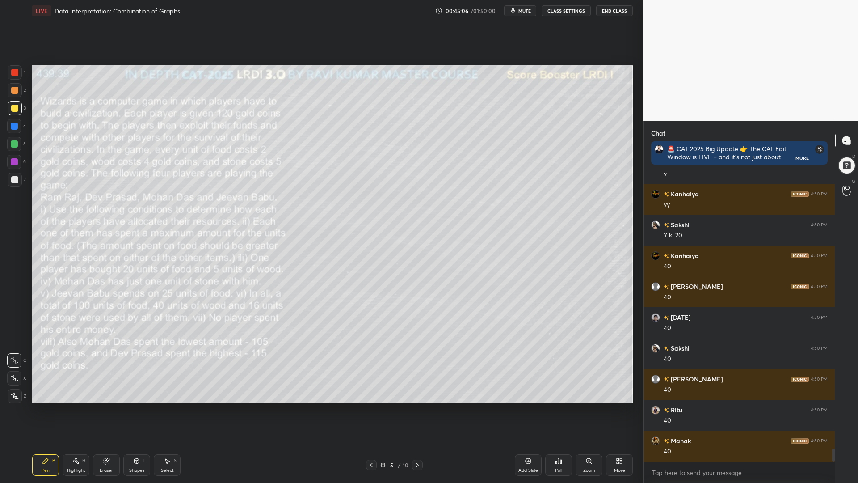
scroll to position [6167, 0]
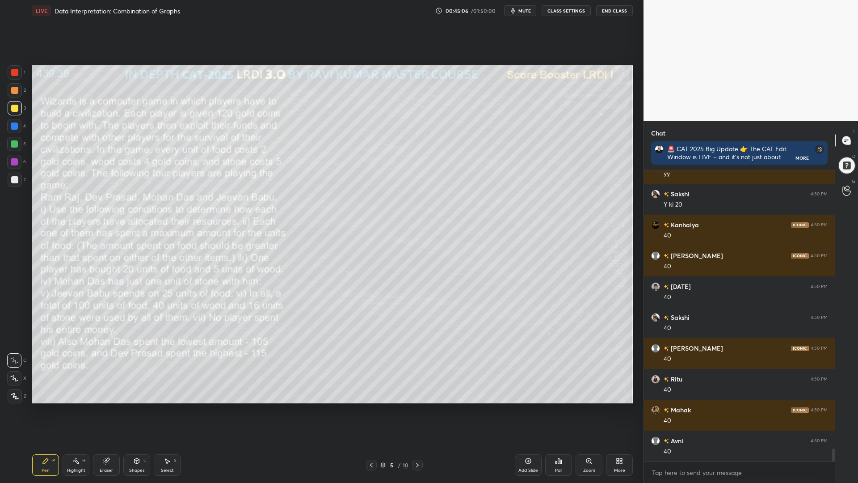
drag, startPoint x: 60, startPoint y: 461, endPoint x: 113, endPoint y: 442, distance: 55.7
click at [61, 410] on div "Pen P Highlight H Eraser Shapes L Select S" at bounding box center [152, 464] width 241 height 21
click at [75, 410] on icon at bounding box center [75, 460] width 7 height 7
drag, startPoint x: 14, startPoint y: 129, endPoint x: 26, endPoint y: 142, distance: 17.7
click at [14, 129] on div at bounding box center [14, 126] width 7 height 7
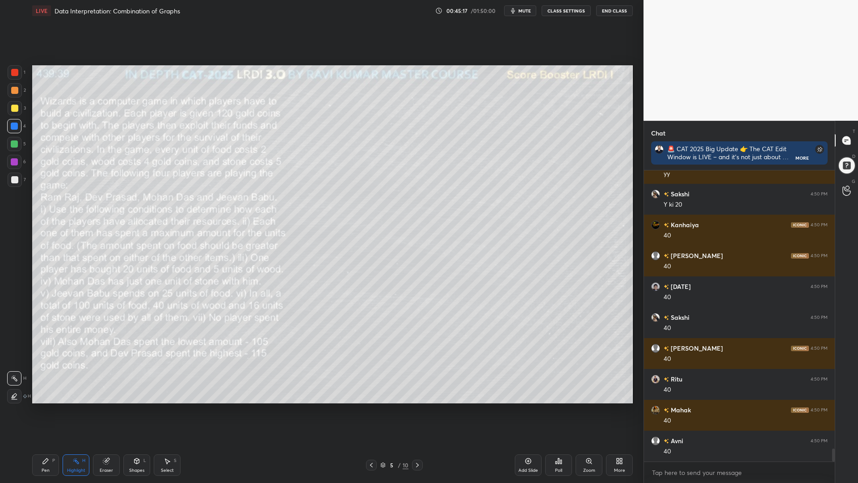
click at [46, 410] on icon at bounding box center [45, 460] width 7 height 7
drag, startPoint x: 16, startPoint y: 89, endPoint x: 31, endPoint y: 102, distance: 20.3
click at [16, 89] on div at bounding box center [14, 90] width 7 height 7
drag, startPoint x: 11, startPoint y: 102, endPoint x: 27, endPoint y: 117, distance: 22.5
click at [11, 102] on div at bounding box center [15, 108] width 14 height 14
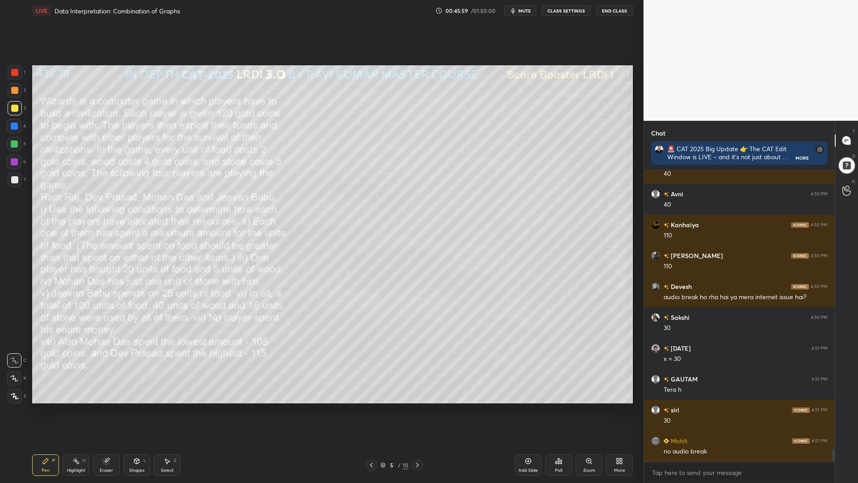
scroll to position [6444, 0]
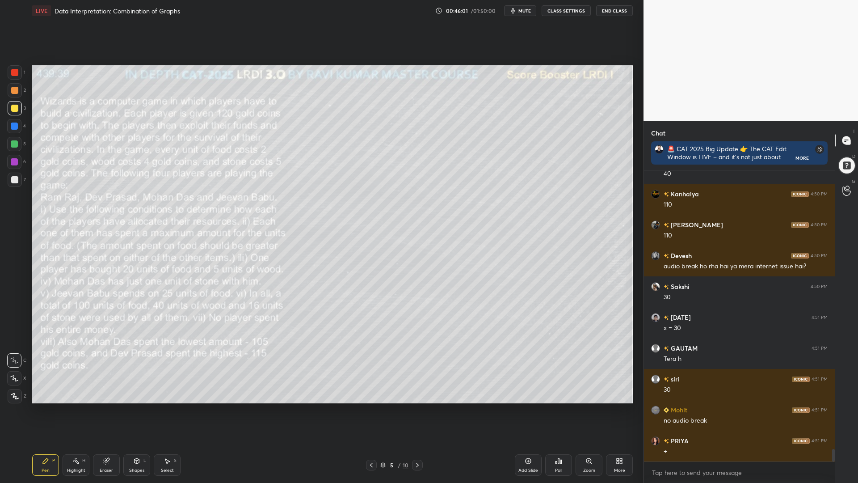
click at [12, 141] on div at bounding box center [14, 143] width 7 height 7
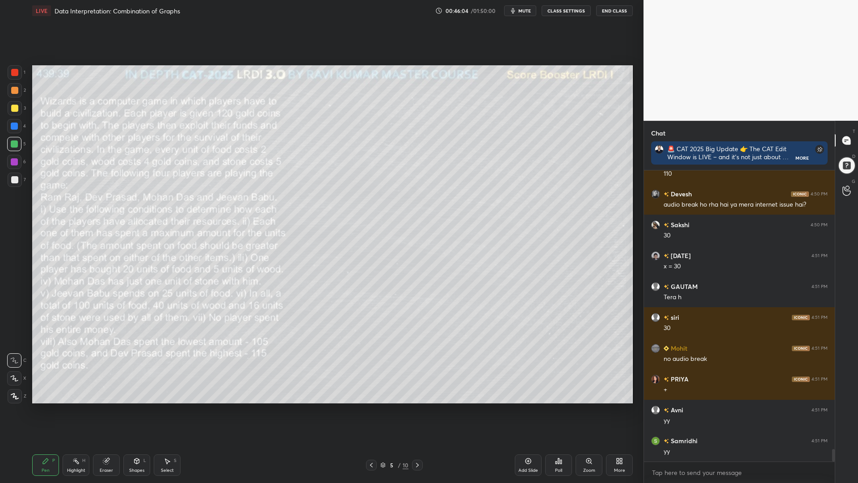
scroll to position [6537, 0]
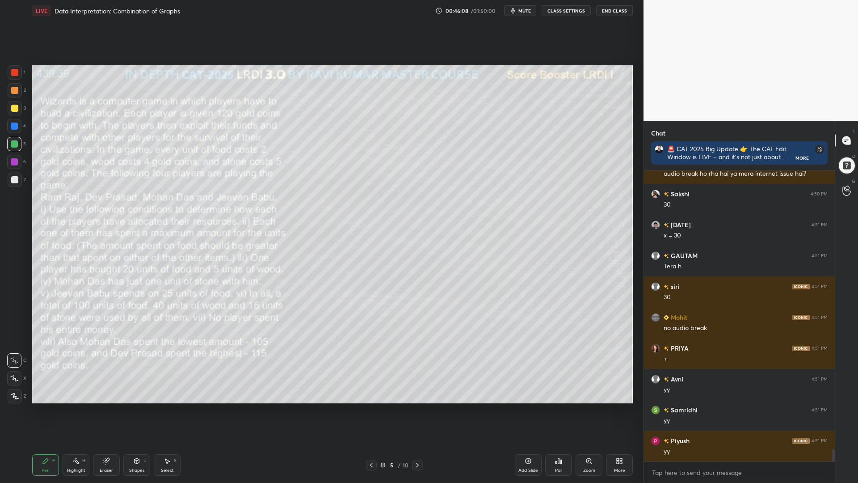
click at [418, 410] on icon at bounding box center [417, 464] width 7 height 7
click at [373, 410] on icon at bounding box center [371, 464] width 7 height 7
click at [11, 180] on div at bounding box center [14, 179] width 7 height 7
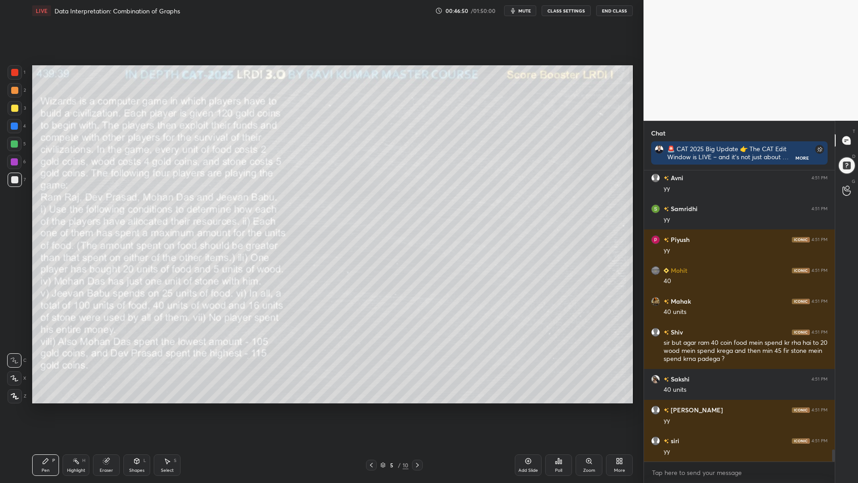
scroll to position [6769, 0]
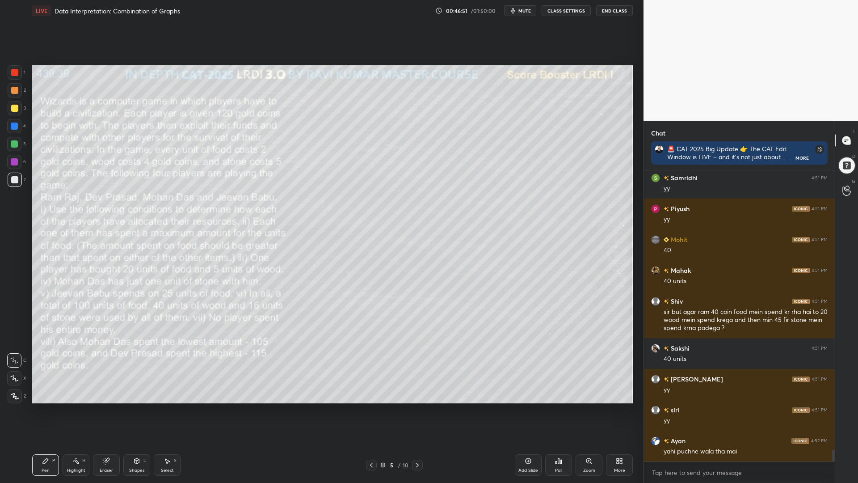
click at [13, 92] on div at bounding box center [14, 90] width 7 height 7
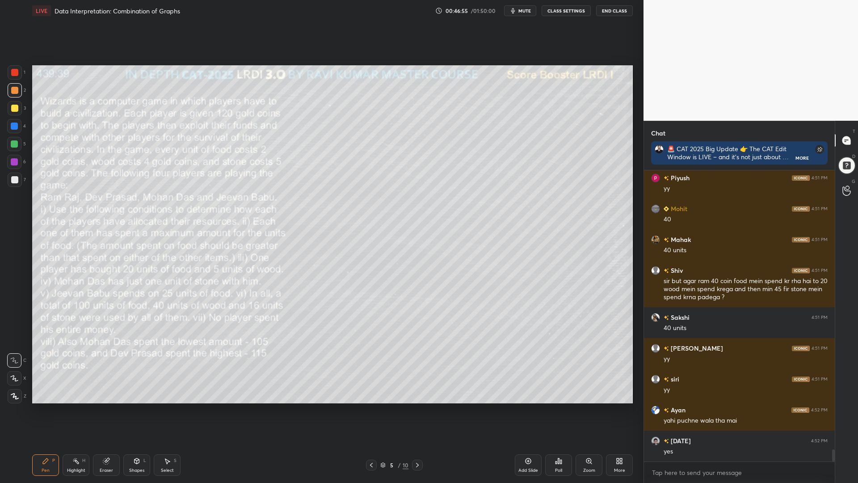
drag, startPoint x: 11, startPoint y: 144, endPoint x: 27, endPoint y: 148, distance: 16.2
click at [12, 144] on div at bounding box center [14, 143] width 7 height 7
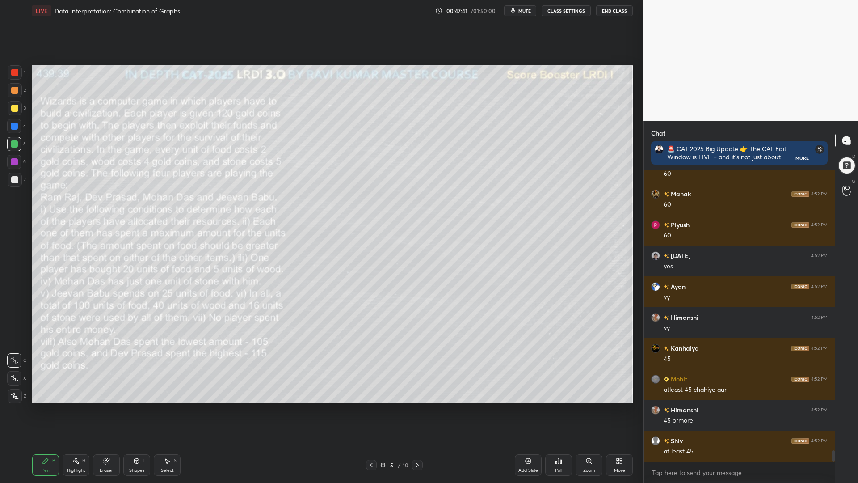
scroll to position [7395, 0]
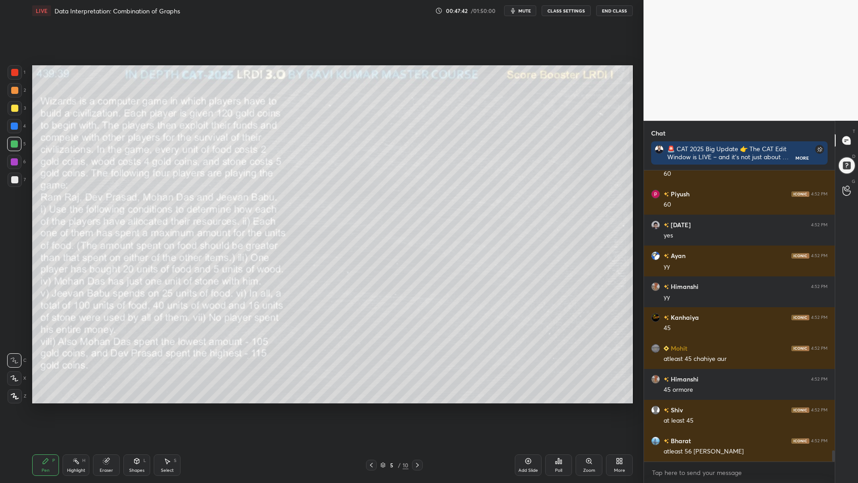
drag, startPoint x: 13, startPoint y: 122, endPoint x: 20, endPoint y: 122, distance: 6.7
click at [13, 123] on div at bounding box center [14, 126] width 14 height 14
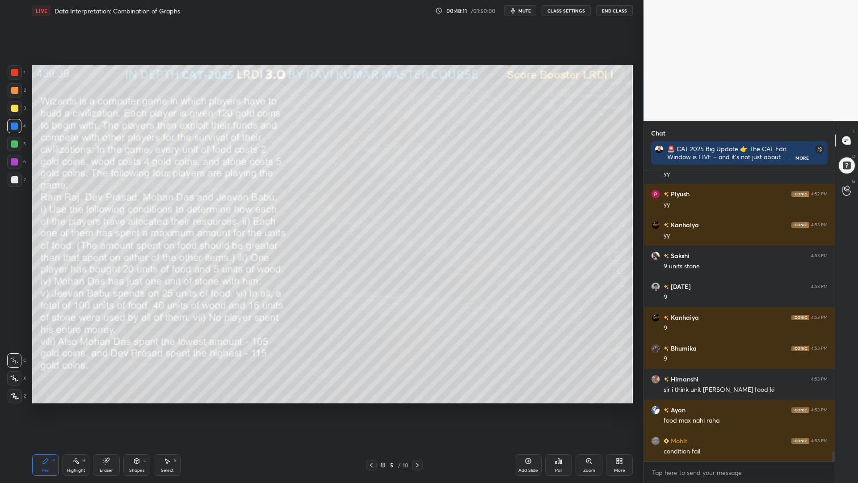
scroll to position [7827, 0]
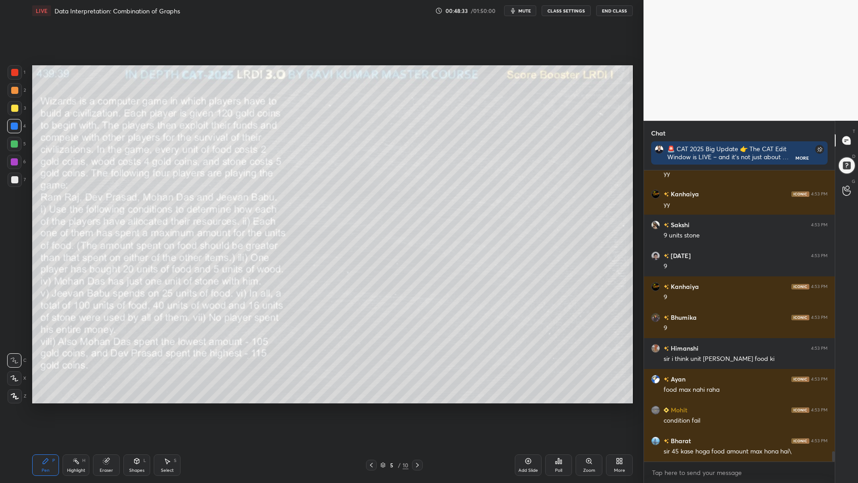
drag, startPoint x: 402, startPoint y: 482, endPoint x: 410, endPoint y: 476, distance: 9.8
click at [405, 410] on div "Pen P Highlight H Eraser Shapes L Select S 5 / 10 Add Slide Poll Zoom More" at bounding box center [332, 465] width 601 height 36
click at [418, 410] on icon at bounding box center [417, 464] width 7 height 7
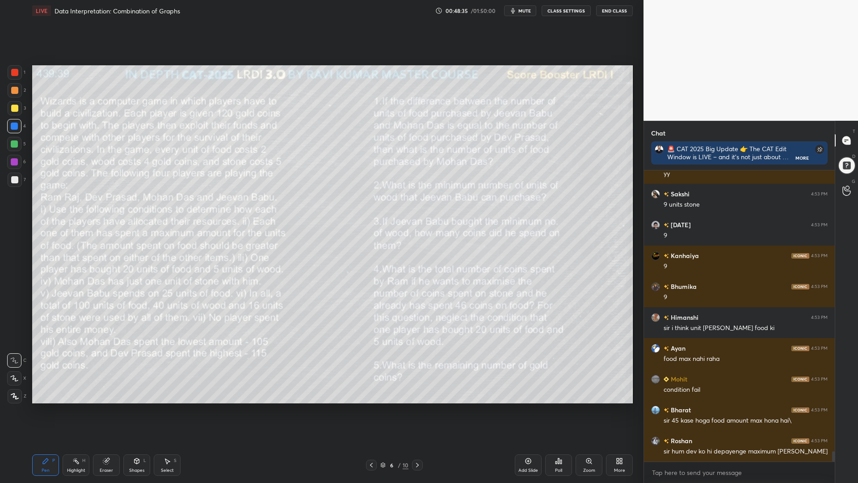
click at [372, 410] on icon at bounding box center [371, 464] width 7 height 7
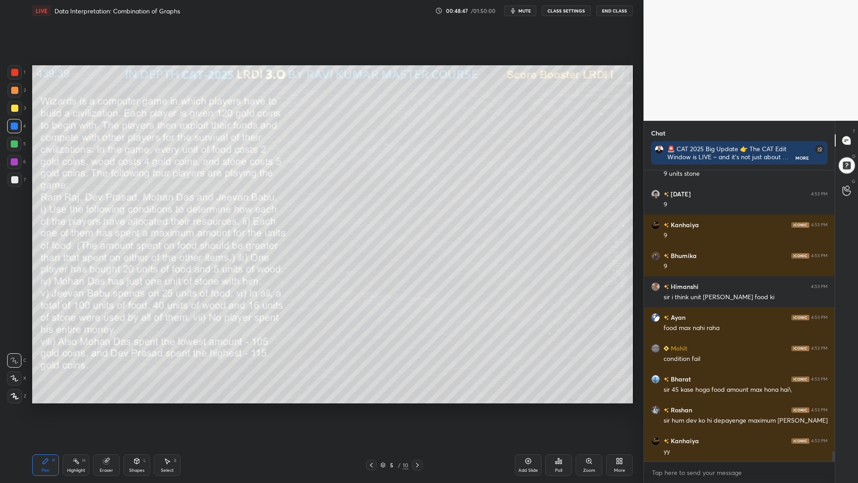
click at [110, 410] on div "Eraser" at bounding box center [106, 464] width 27 height 21
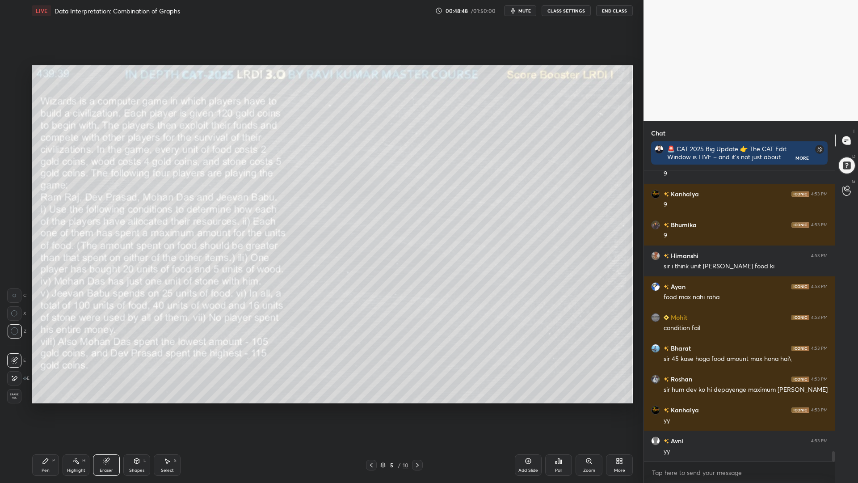
click at [14, 295] on icon at bounding box center [15, 296] width 4 height 4
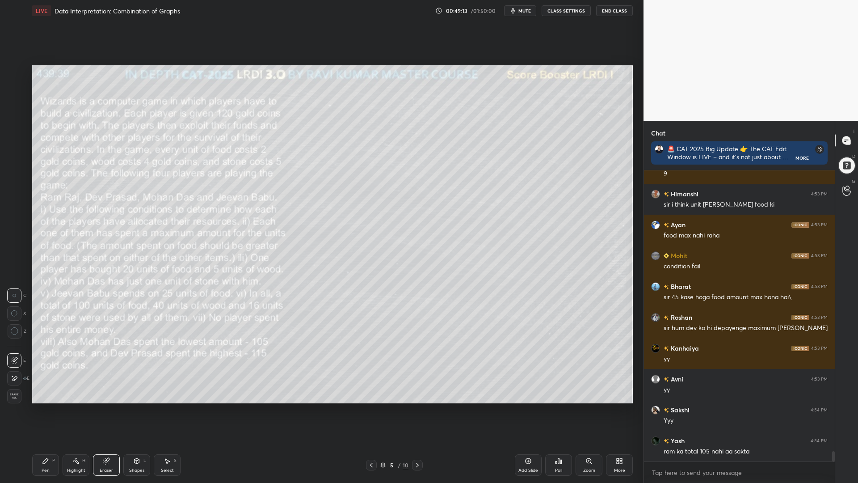
scroll to position [8012, 0]
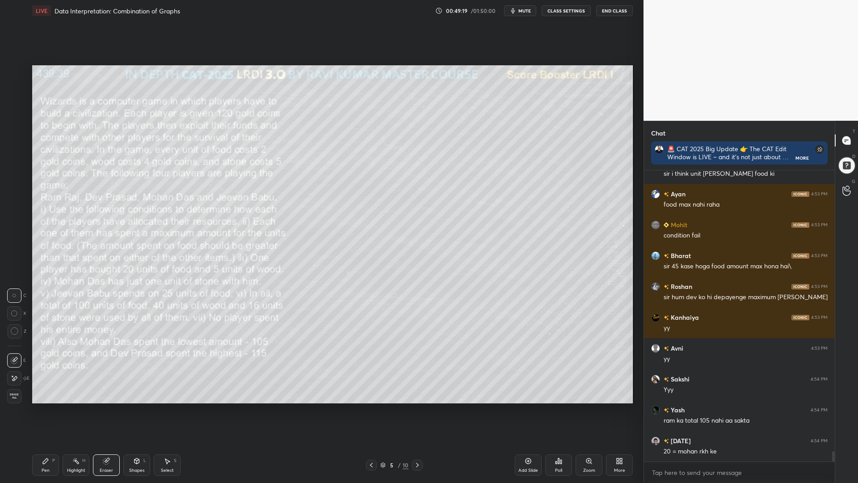
click at [70, 410] on div "Highlight H" at bounding box center [76, 464] width 27 height 21
click at [110, 410] on div "Eraser" at bounding box center [106, 464] width 27 height 21
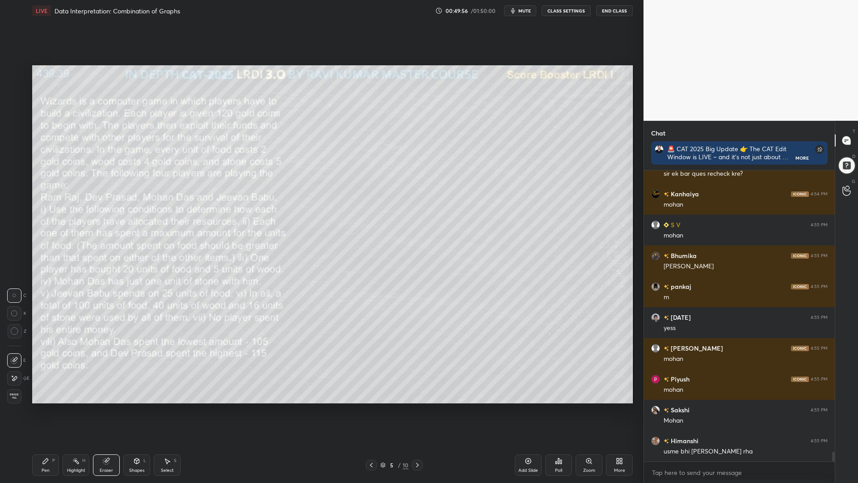
scroll to position [8505, 0]
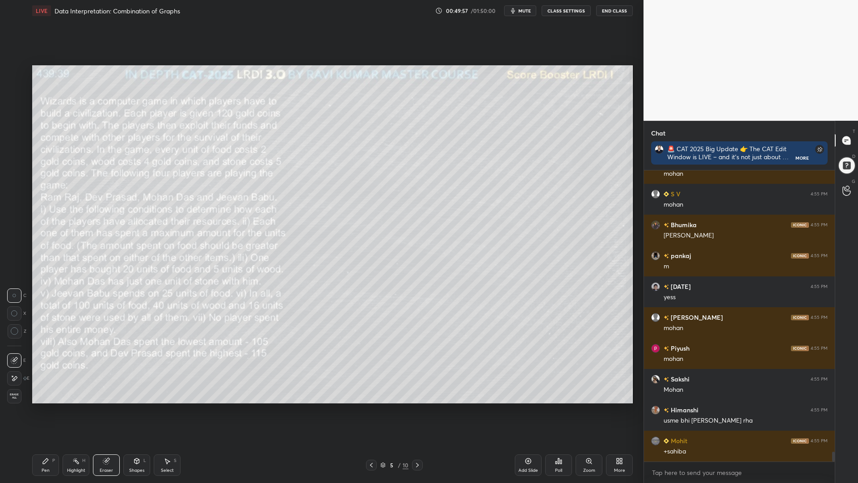
click at [417, 410] on icon at bounding box center [417, 464] width 7 height 7
click at [106, 410] on icon at bounding box center [106, 461] width 6 height 6
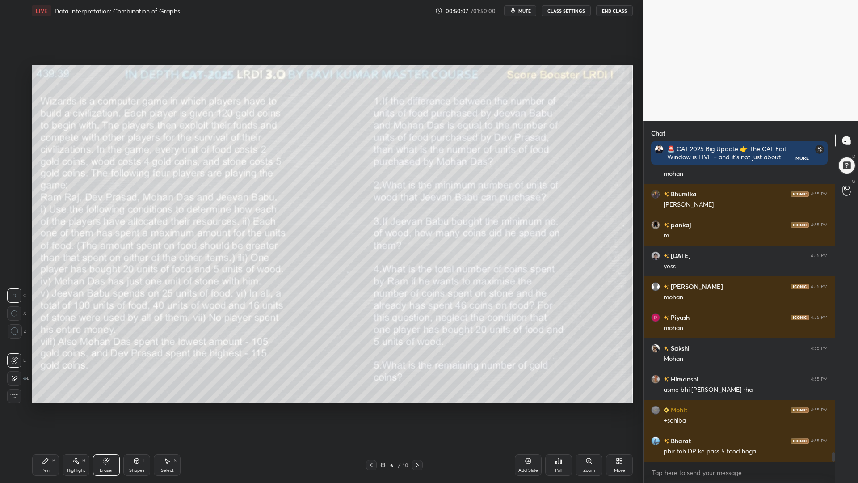
drag, startPoint x: 47, startPoint y: 464, endPoint x: 103, endPoint y: 417, distance: 73.0
click at [47, 410] on icon at bounding box center [45, 460] width 7 height 7
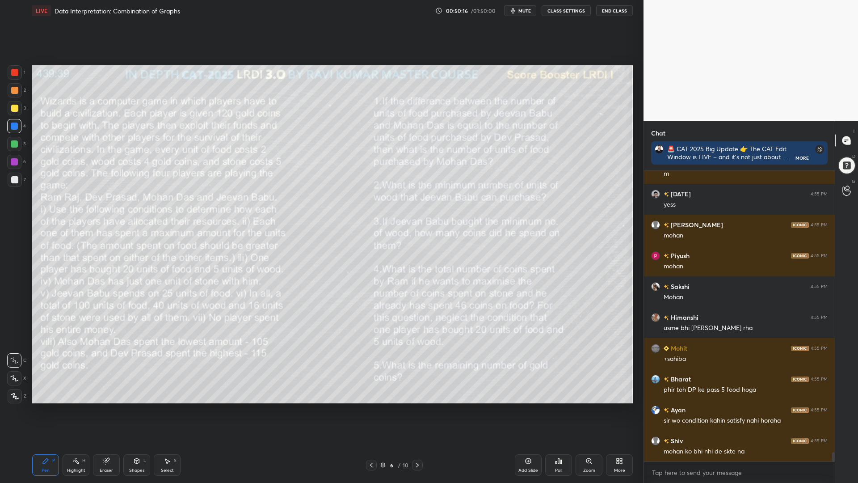
scroll to position [8629, 0]
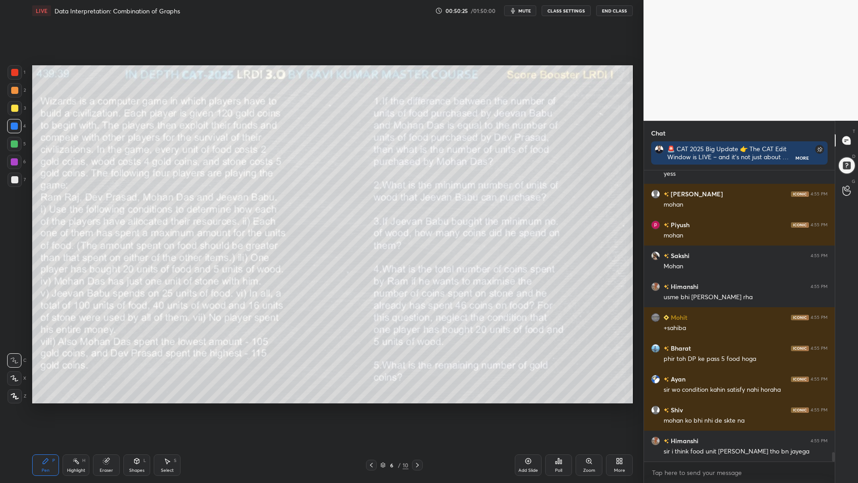
click at [108, 410] on icon at bounding box center [107, 460] width 5 height 4
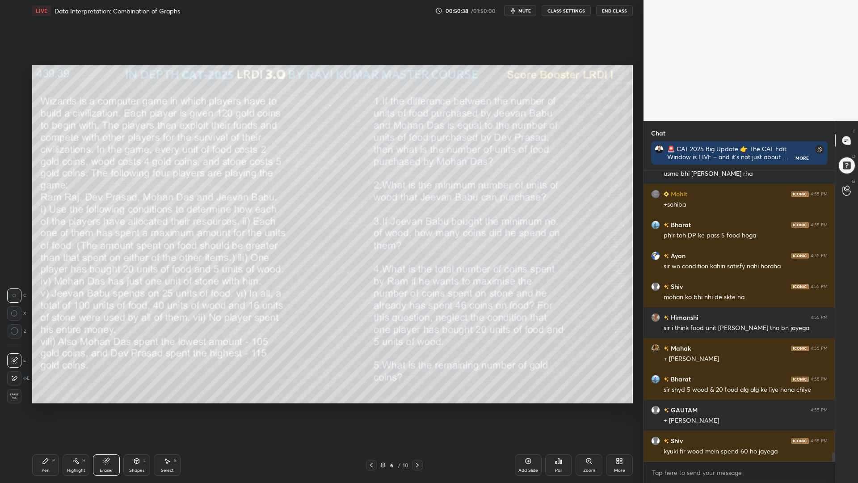
scroll to position [8783, 0]
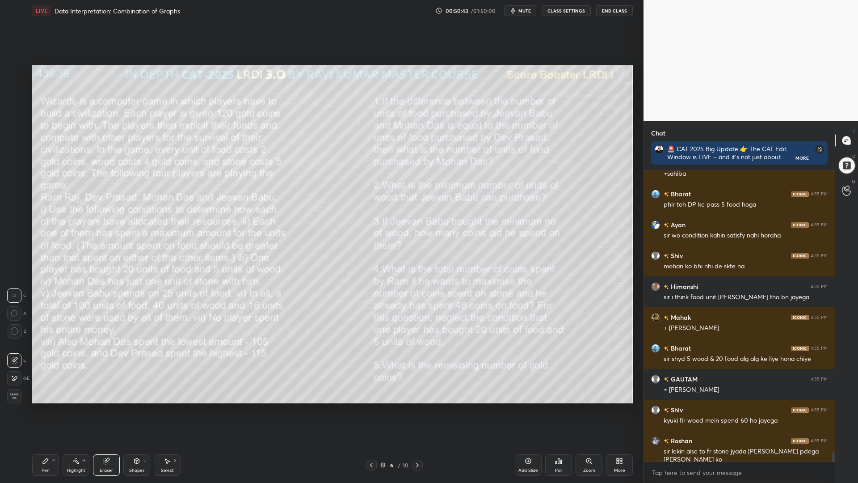
click at [371, 410] on icon at bounding box center [371, 465] width 3 height 4
click at [102, 410] on div "Eraser" at bounding box center [106, 464] width 27 height 21
click at [46, 410] on icon at bounding box center [45, 460] width 5 height 5
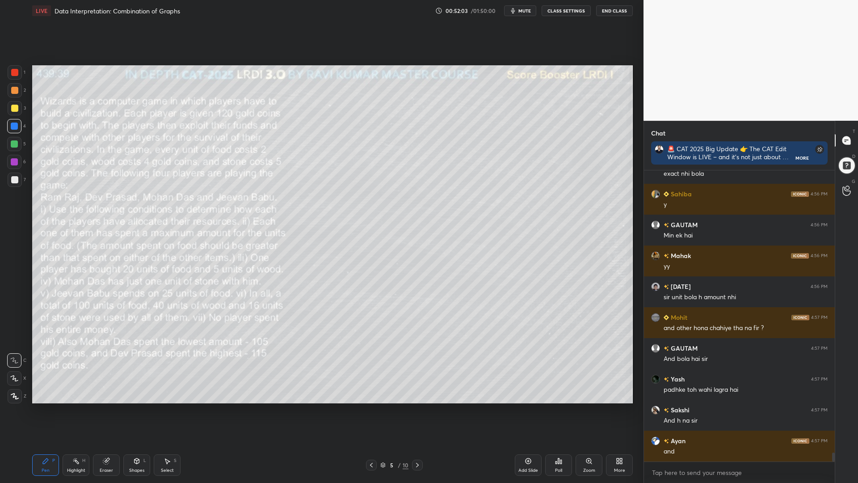
scroll to position [9254, 0]
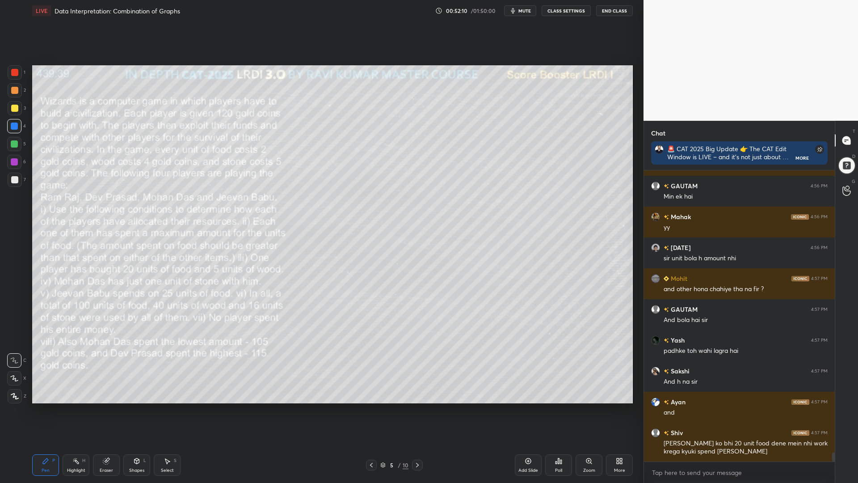
click at [106, 410] on icon at bounding box center [106, 461] width 6 height 6
click at [414, 410] on icon at bounding box center [417, 464] width 7 height 7
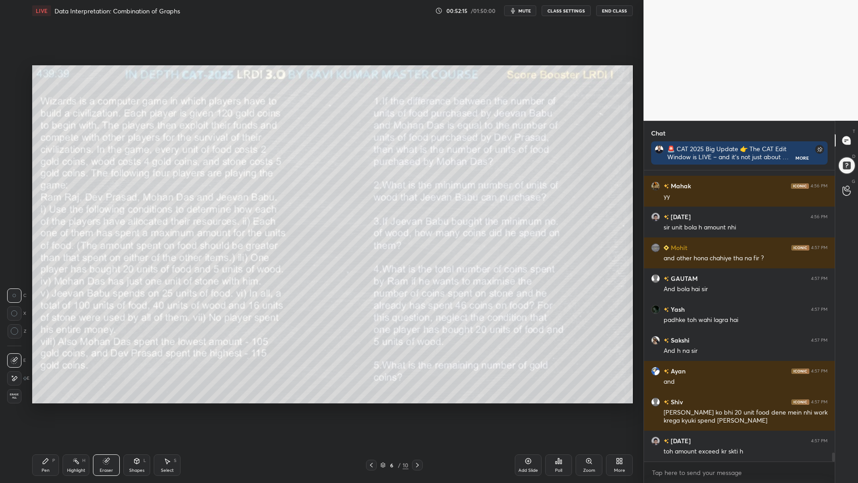
click at [46, 410] on div "Pen P" at bounding box center [45, 464] width 27 height 21
click at [11, 71] on div at bounding box center [15, 72] width 14 height 14
click at [110, 410] on div "Eraser" at bounding box center [106, 464] width 27 height 21
drag, startPoint x: 13, startPoint y: 333, endPoint x: 28, endPoint y: 328, distance: 15.4
click at [14, 331] on icon at bounding box center [15, 331] width 8 height 8
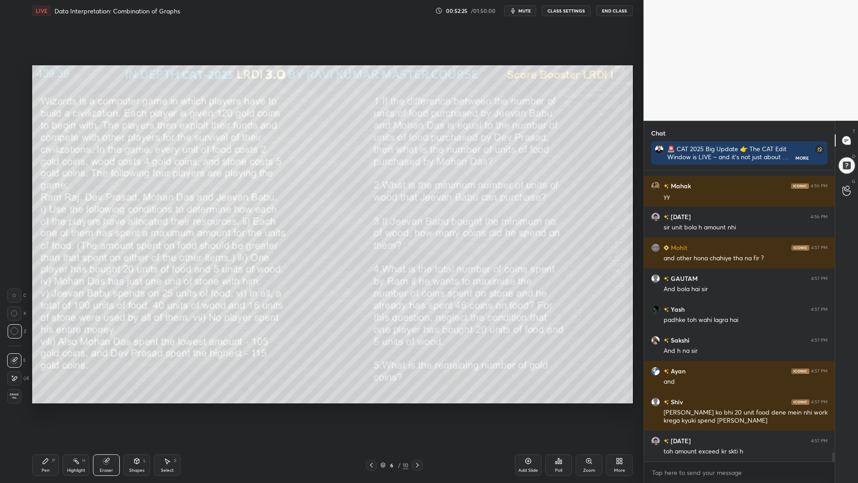
click at [45, 410] on div "Pen P" at bounding box center [45, 464] width 27 height 21
click at [372, 410] on icon at bounding box center [371, 464] width 7 height 7
click at [418, 410] on icon at bounding box center [417, 464] width 7 height 7
click at [367, 410] on div at bounding box center [371, 465] width 11 height 11
click at [416, 410] on icon at bounding box center [417, 464] width 7 height 7
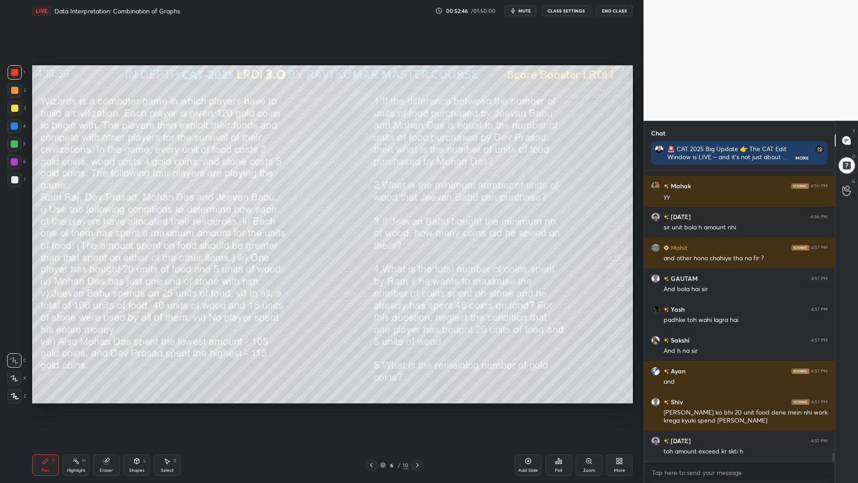
scroll to position [9316, 0]
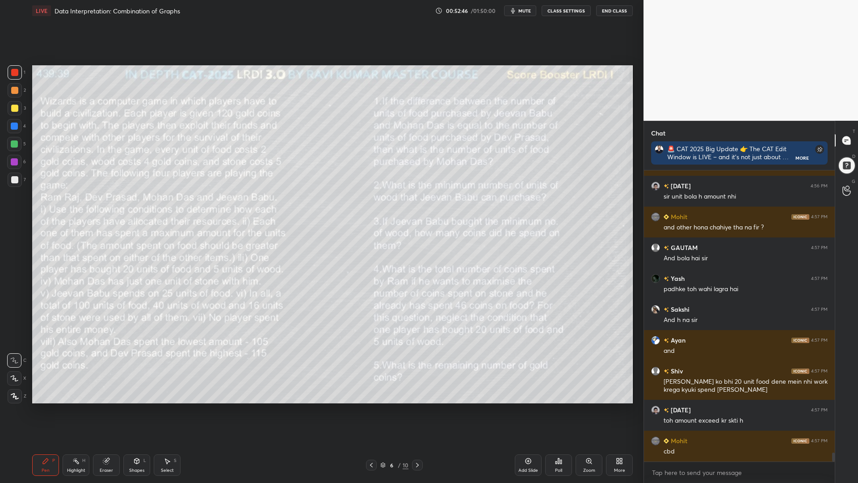
click at [10, 139] on div at bounding box center [14, 144] width 14 height 14
click at [15, 110] on div at bounding box center [14, 108] width 7 height 7
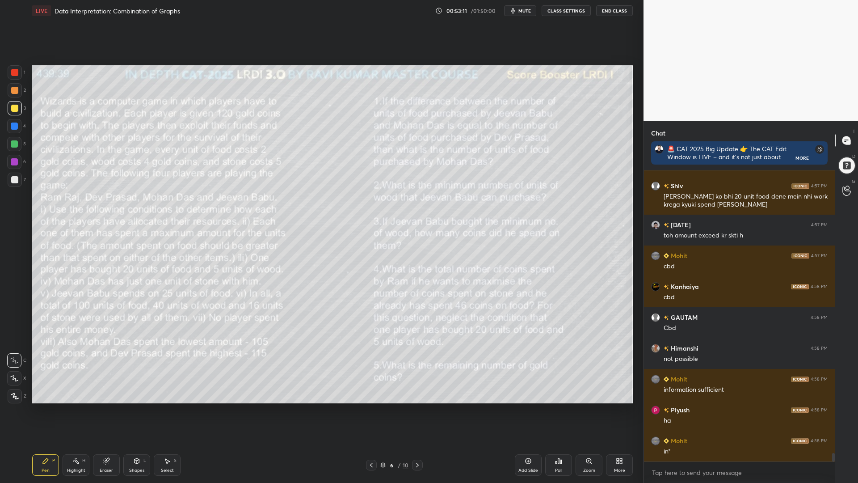
scroll to position [9532, 0]
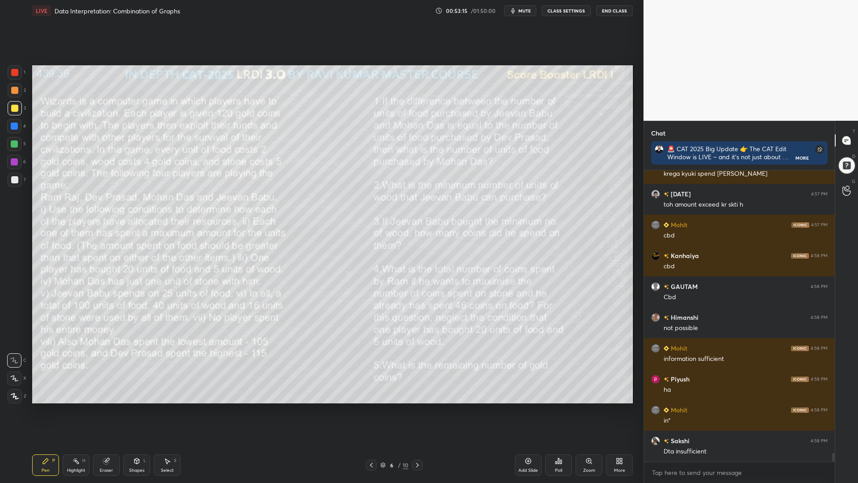
click at [13, 147] on div at bounding box center [14, 143] width 7 height 7
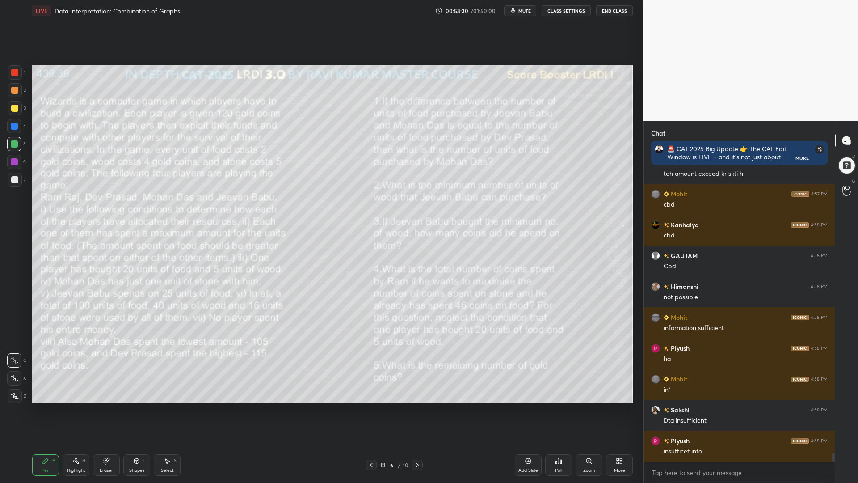
scroll to position [9593, 0]
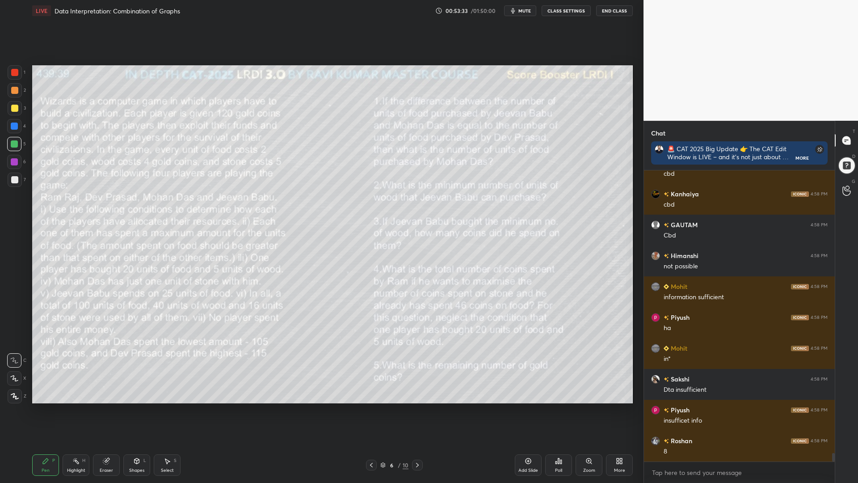
click at [371, 410] on icon at bounding box center [371, 464] width 7 height 7
click at [418, 410] on icon at bounding box center [417, 465] width 3 height 4
click at [370, 410] on icon at bounding box center [371, 464] width 7 height 7
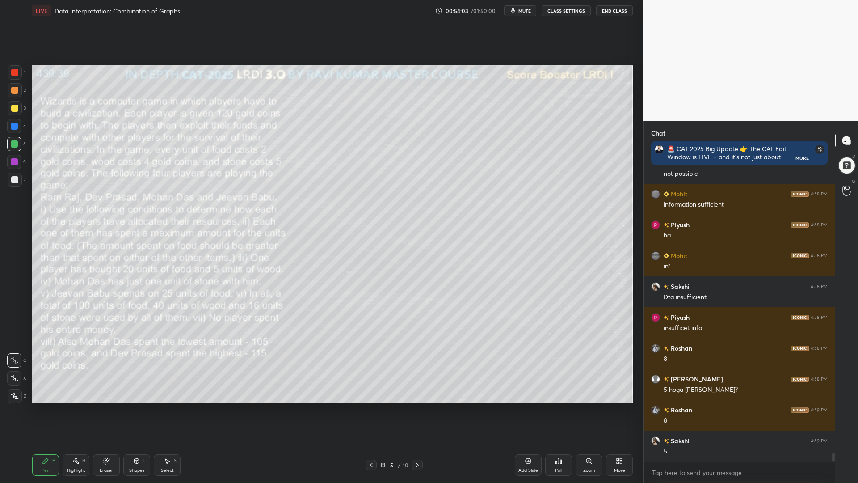
scroll to position [9717, 0]
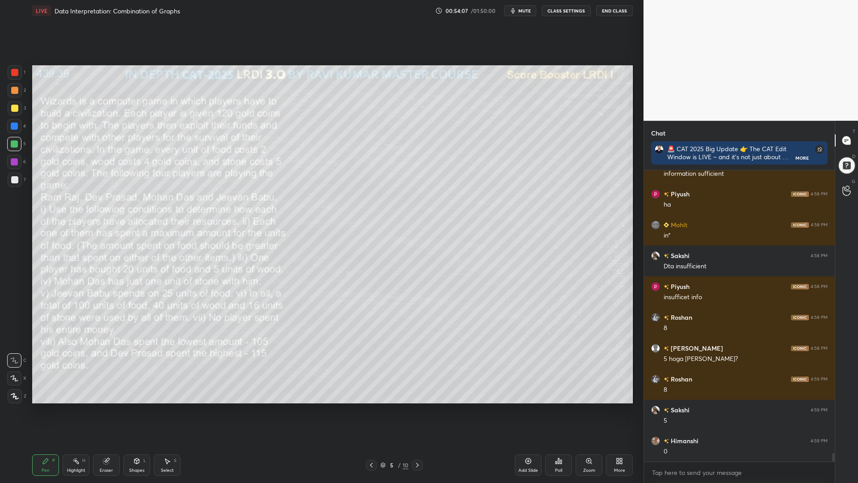
click at [417, 410] on icon at bounding box center [417, 464] width 7 height 7
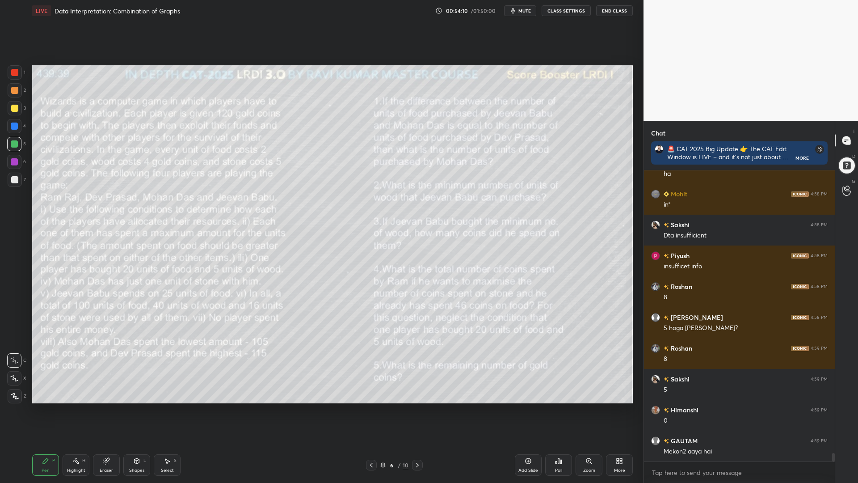
click at [528, 410] on icon at bounding box center [528, 460] width 7 height 7
click at [16, 72] on div at bounding box center [14, 72] width 7 height 7
click at [15, 395] on icon at bounding box center [15, 396] width 8 height 6
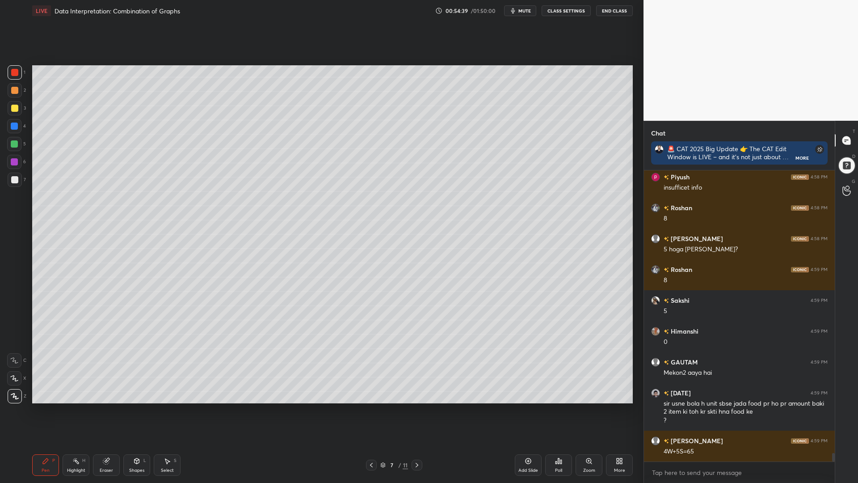
scroll to position [9835, 0]
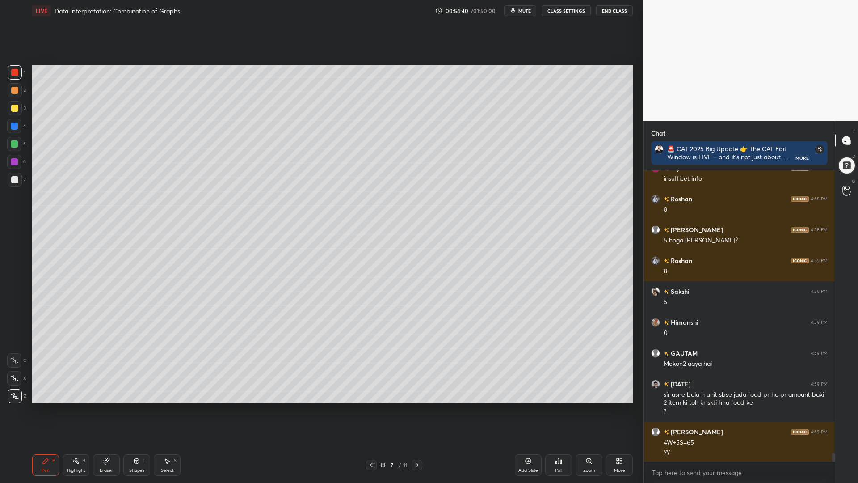
click at [373, 410] on icon at bounding box center [371, 464] width 7 height 7
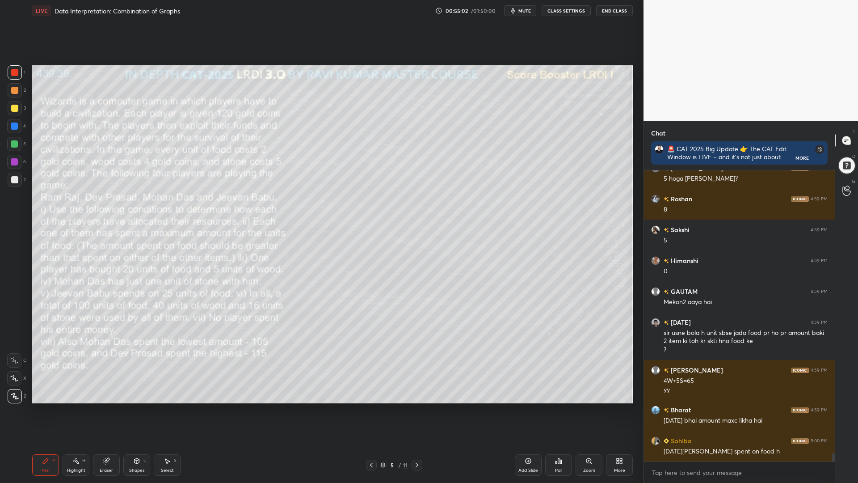
scroll to position [9928, 0]
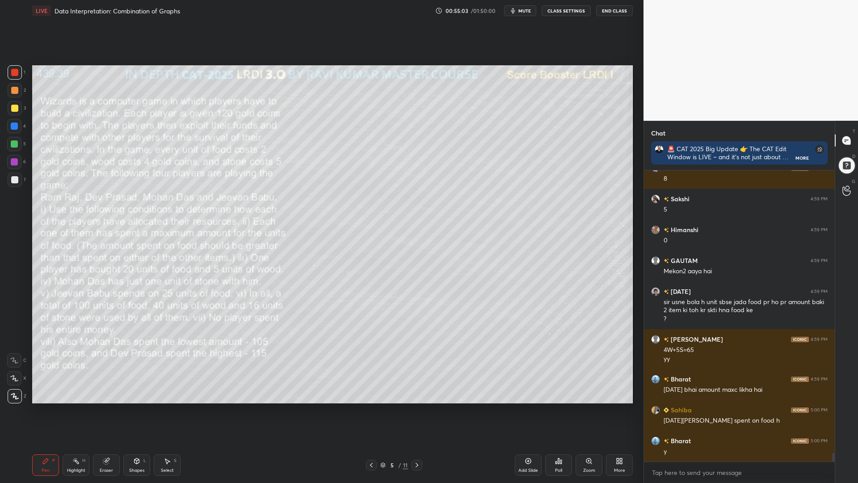
click at [15, 140] on div at bounding box center [14, 144] width 14 height 14
drag, startPoint x: 13, startPoint y: 373, endPoint x: 19, endPoint y: 373, distance: 6.7
click at [13, 374] on div at bounding box center [14, 378] width 14 height 14
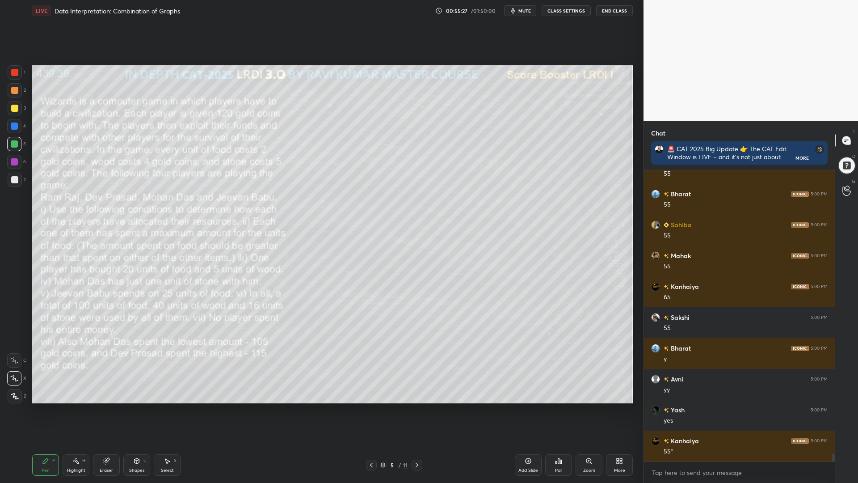
scroll to position [10390, 0]
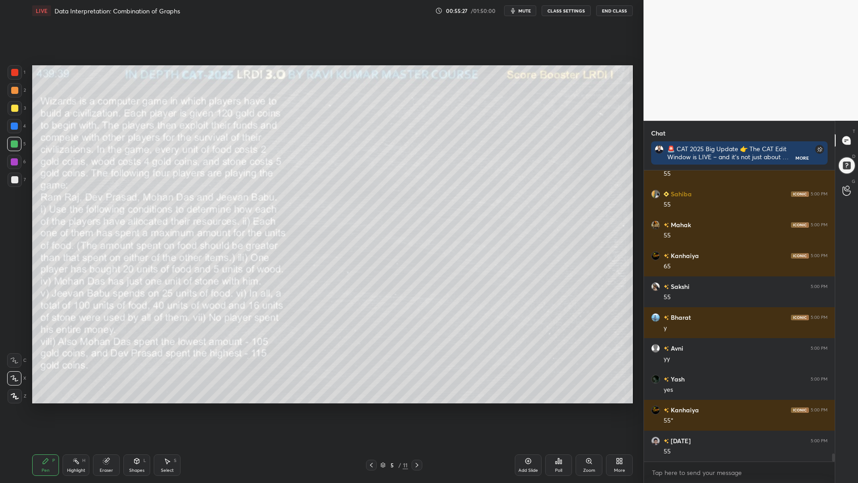
click at [11, 175] on div at bounding box center [15, 180] width 14 height 14
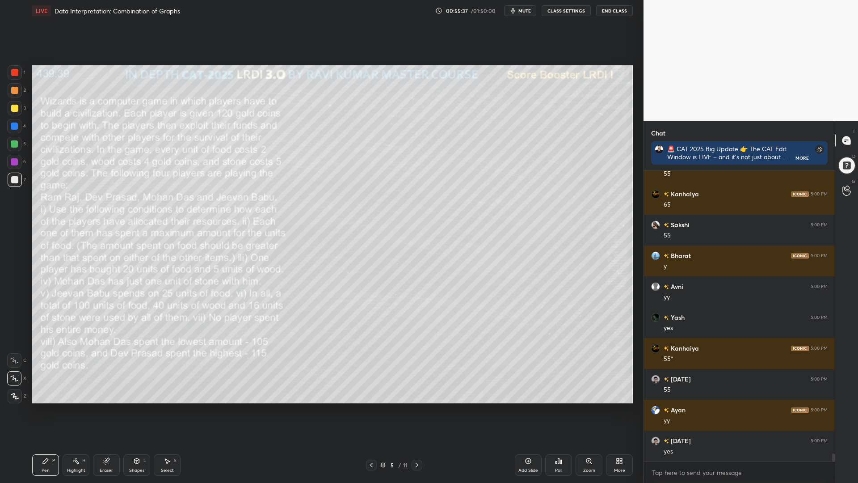
scroll to position [10483, 0]
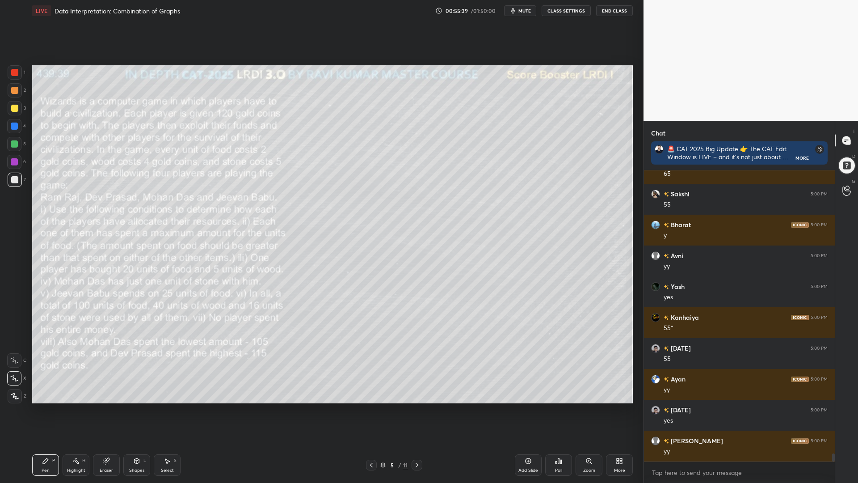
click at [17, 123] on div at bounding box center [14, 126] width 14 height 14
click at [13, 87] on div at bounding box center [14, 90] width 7 height 7
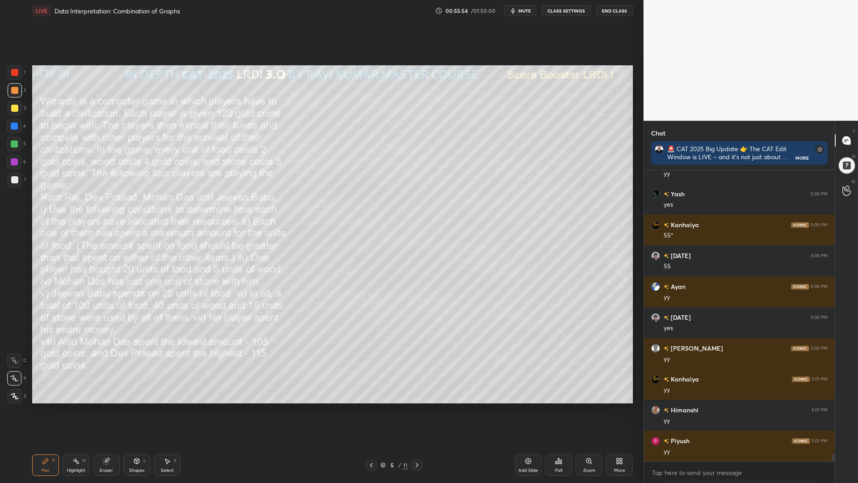
scroll to position [10606, 0]
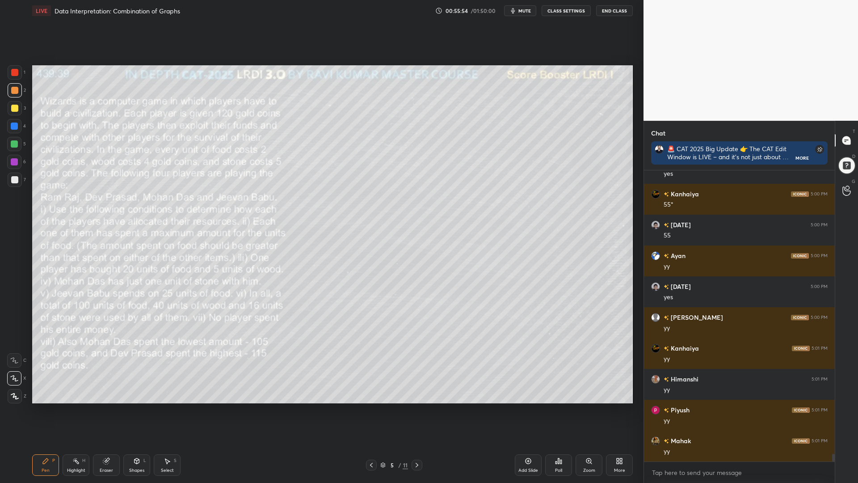
click at [416, 410] on icon at bounding box center [417, 464] width 7 height 7
click at [414, 410] on icon at bounding box center [417, 464] width 7 height 7
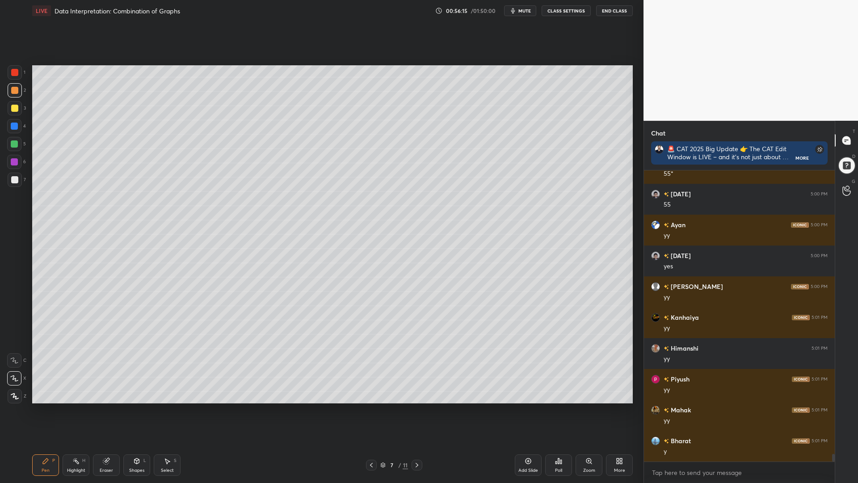
click at [15, 126] on div at bounding box center [14, 126] width 7 height 7
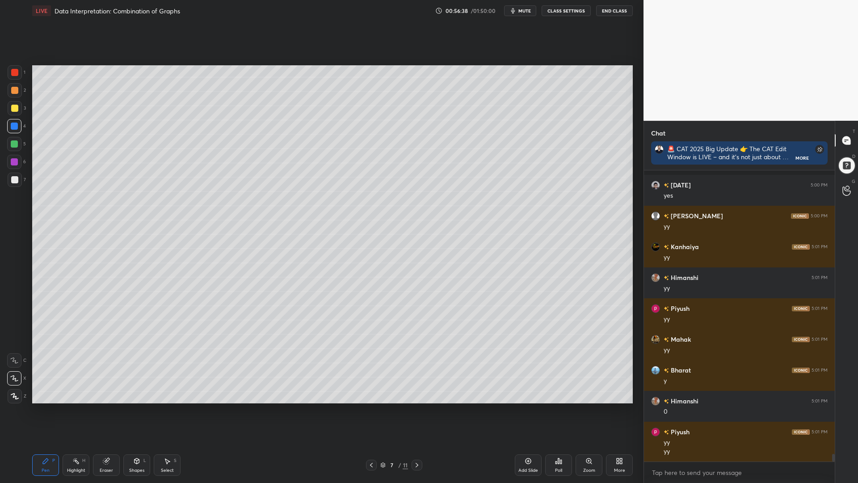
scroll to position [10770, 0]
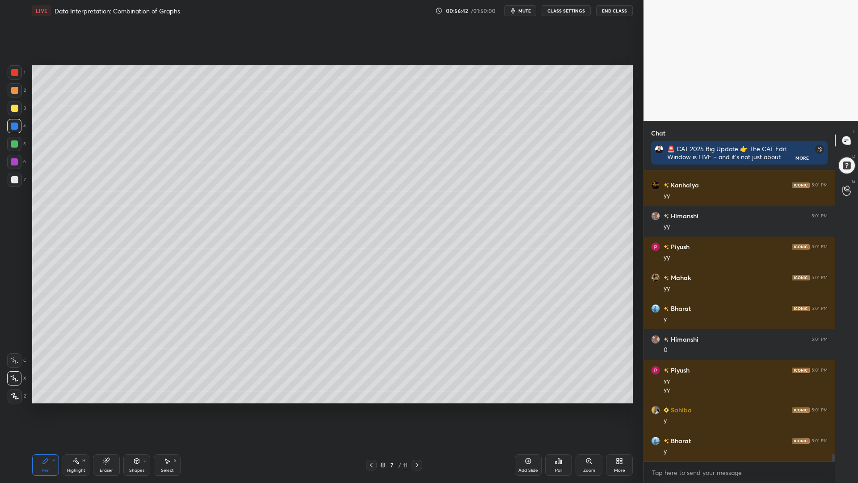
click at [370, 410] on icon at bounding box center [371, 464] width 7 height 7
click at [372, 410] on icon at bounding box center [371, 464] width 7 height 7
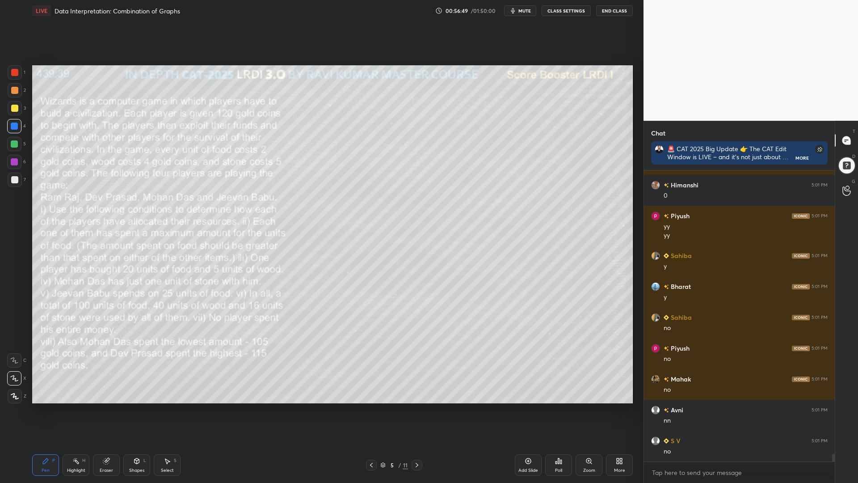
scroll to position [10955, 0]
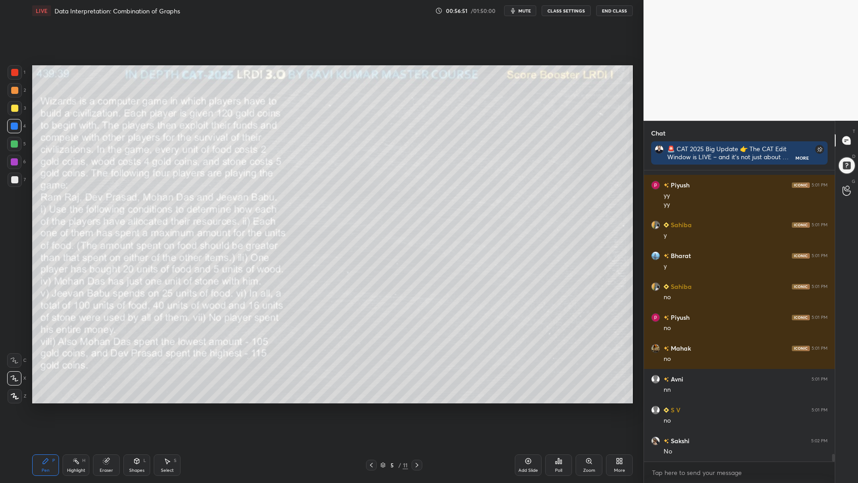
click at [419, 410] on icon at bounding box center [417, 464] width 7 height 7
click at [417, 410] on icon at bounding box center [417, 464] width 7 height 7
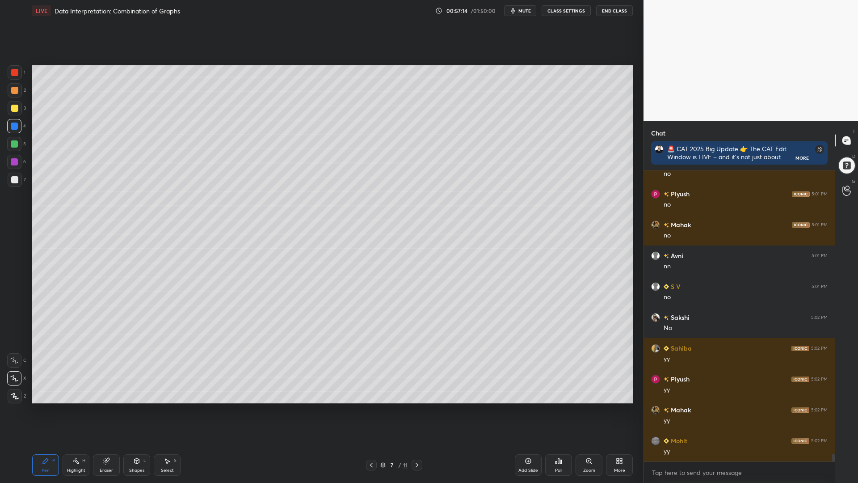
scroll to position [11109, 0]
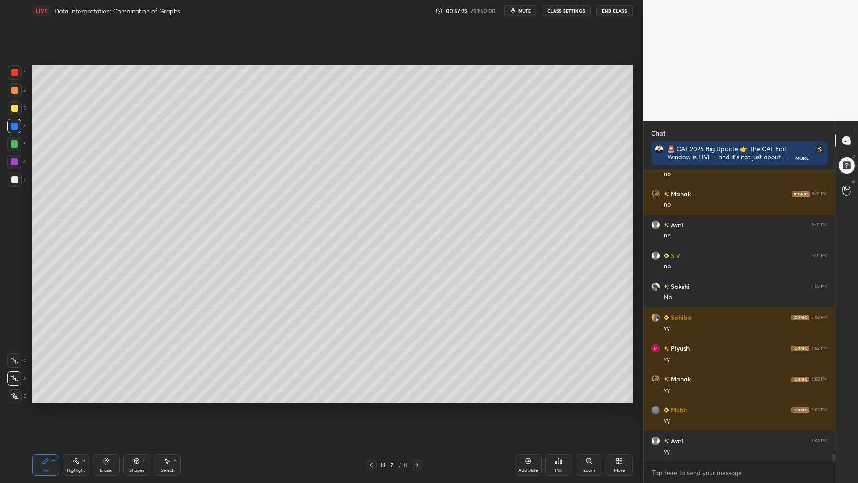
click at [14, 106] on div at bounding box center [14, 108] width 7 height 7
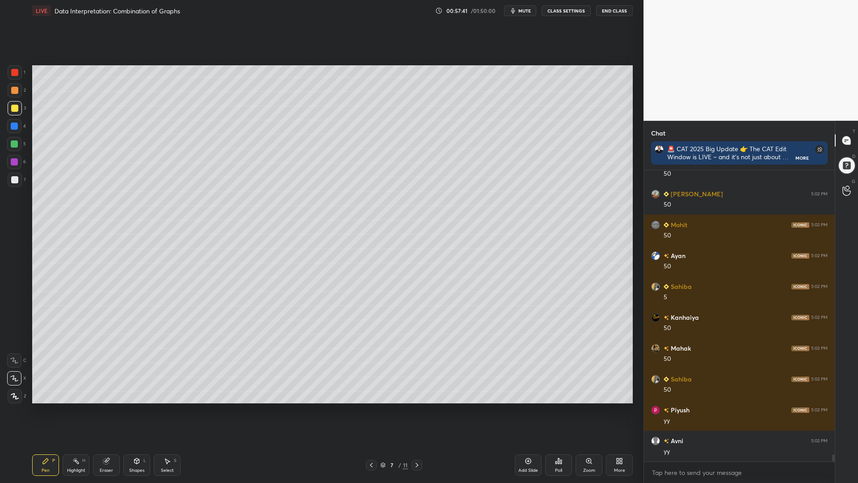
scroll to position [11541, 0]
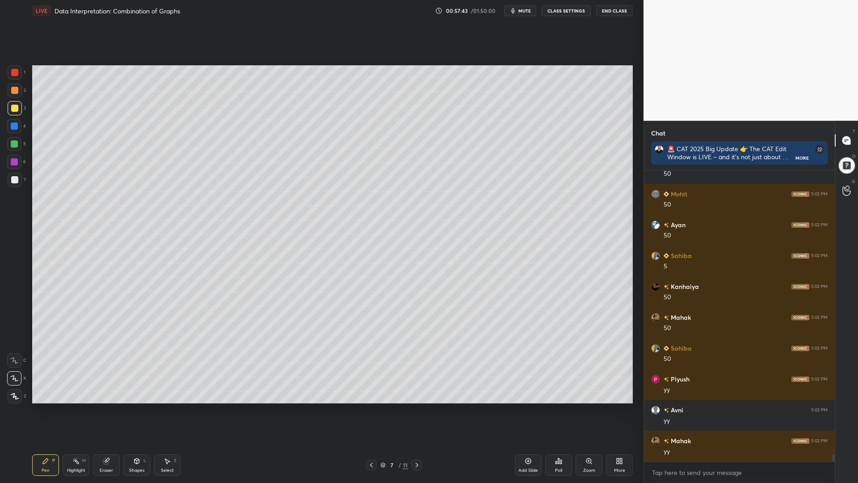
click at [14, 141] on div at bounding box center [14, 143] width 7 height 7
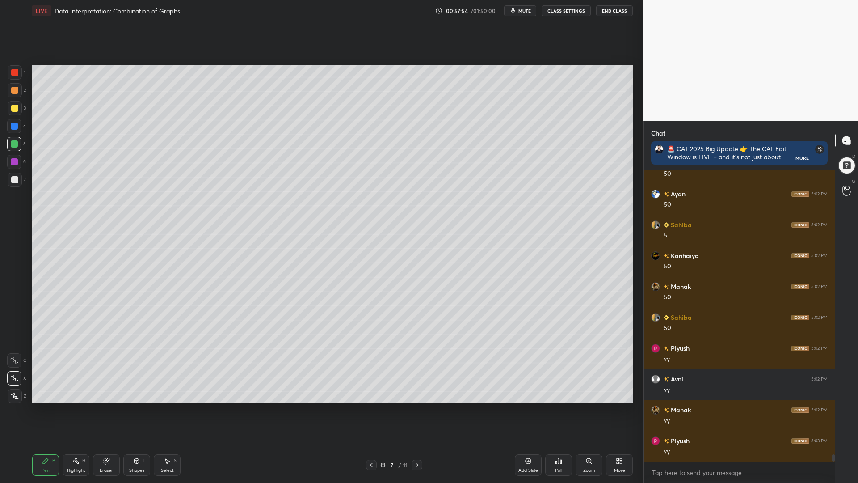
scroll to position [11603, 0]
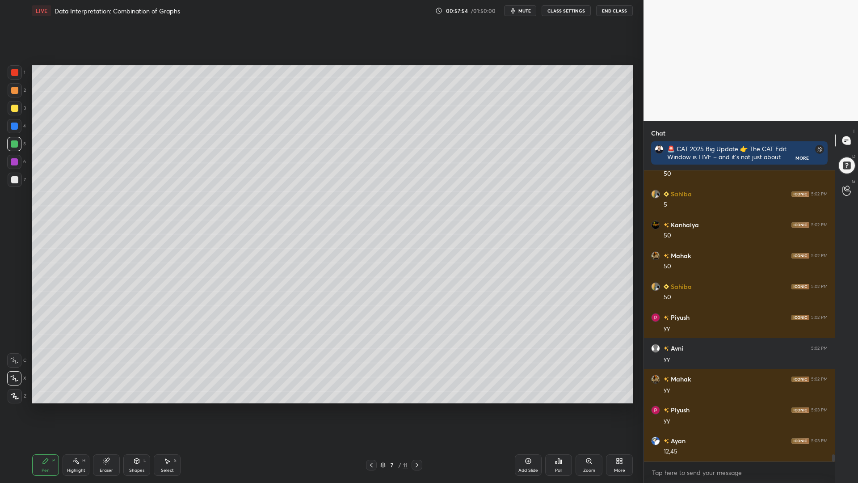
drag, startPoint x: 11, startPoint y: 156, endPoint x: 22, endPoint y: 173, distance: 20.1
click at [12, 157] on div at bounding box center [14, 162] width 14 height 14
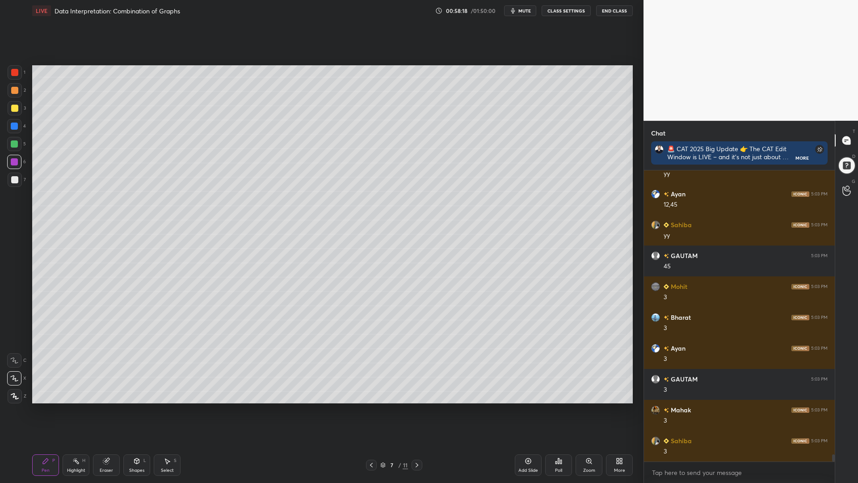
scroll to position [11880, 0]
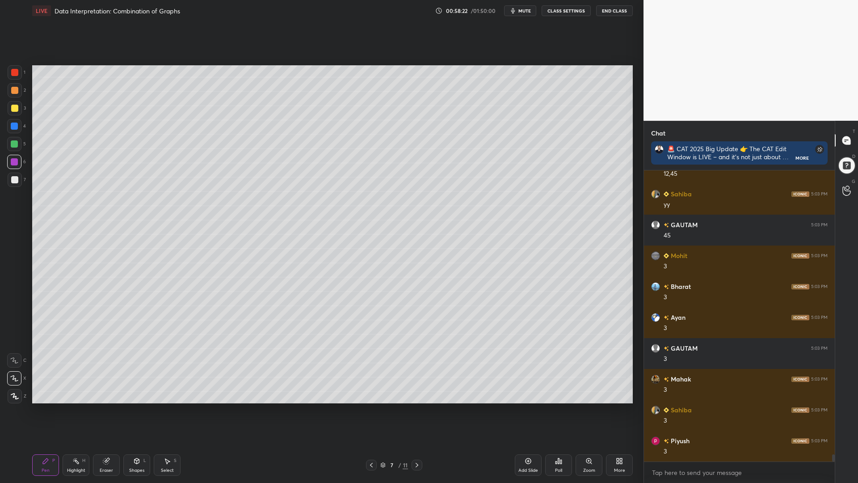
click at [17, 125] on div at bounding box center [14, 126] width 7 height 7
click at [372, 410] on icon at bounding box center [371, 464] width 7 height 7
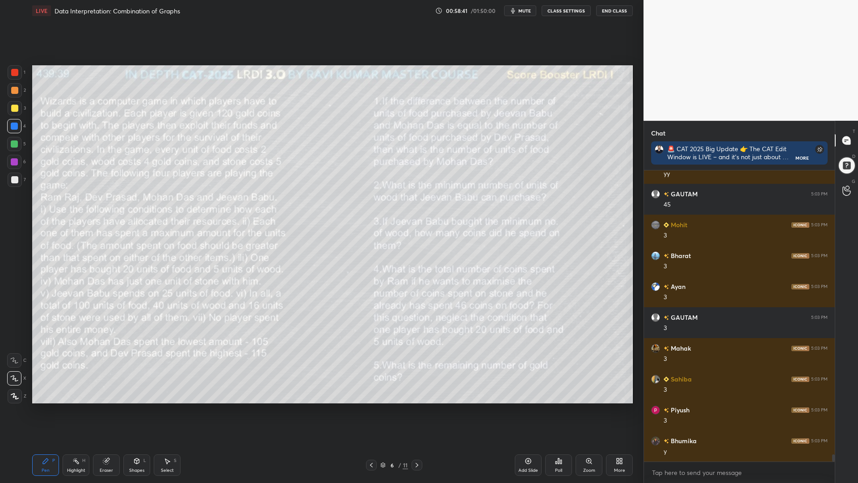
scroll to position [11942, 0]
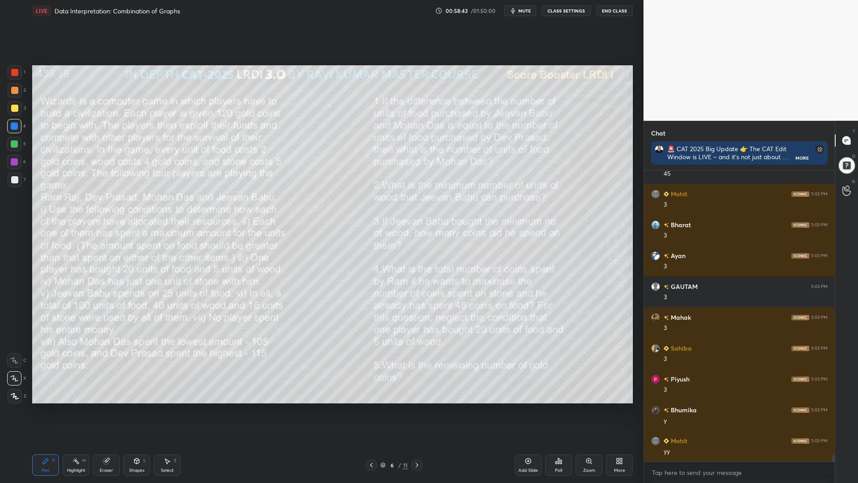
click at [13, 141] on div at bounding box center [14, 143] width 7 height 7
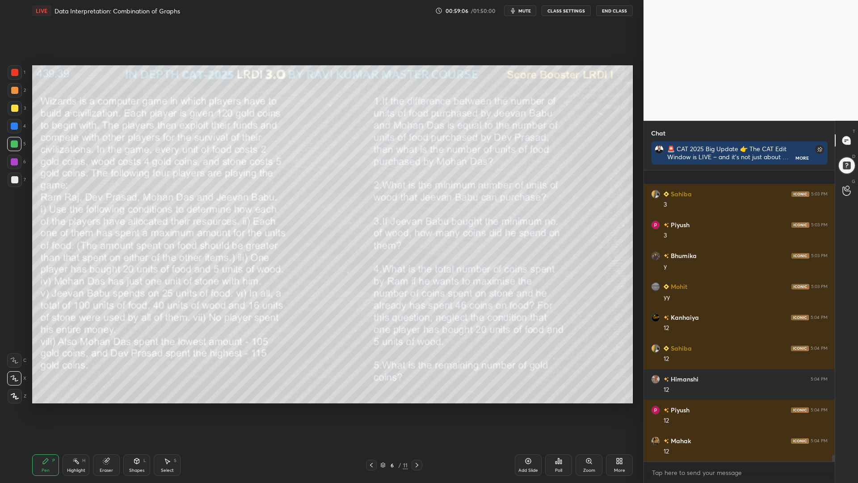
scroll to position [12158, 0]
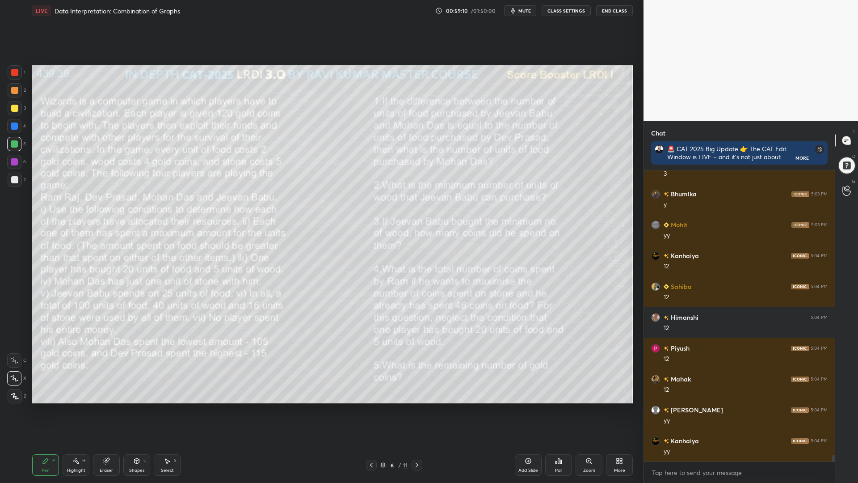
click at [13, 110] on div at bounding box center [14, 108] width 7 height 7
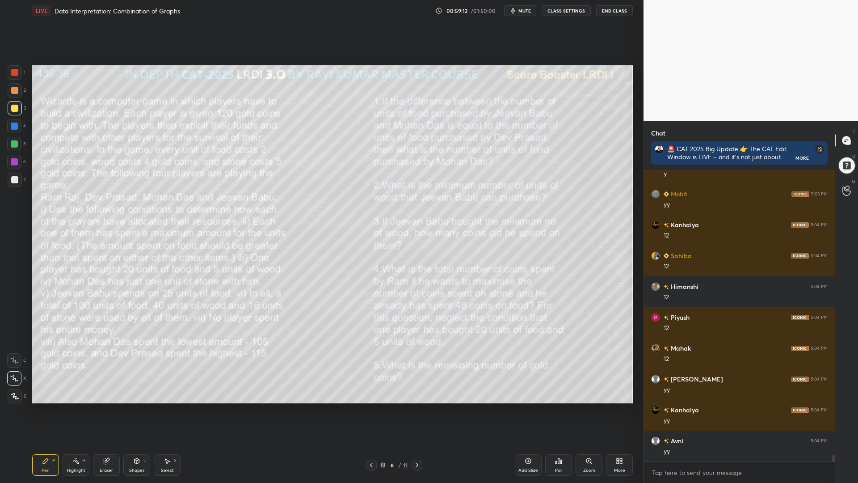
scroll to position [12220, 0]
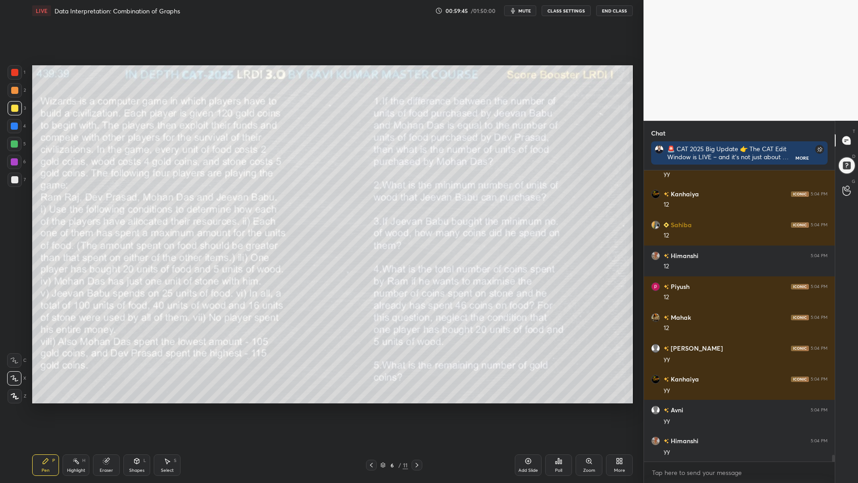
click at [372, 410] on icon at bounding box center [371, 464] width 7 height 7
click at [416, 410] on icon at bounding box center [417, 464] width 7 height 7
click at [529, 410] on icon at bounding box center [528, 461] width 3 height 3
click at [375, 410] on div at bounding box center [371, 465] width 11 height 11
click at [372, 410] on icon at bounding box center [371, 464] width 7 height 7
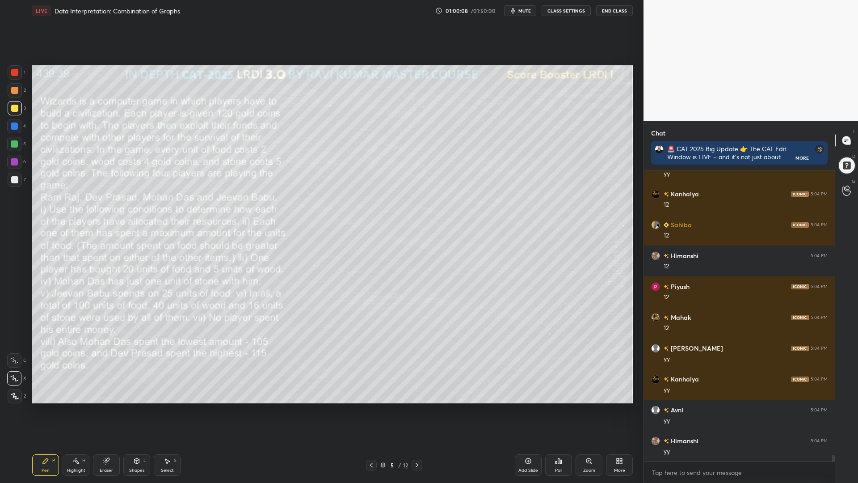
scroll to position [12250, 0]
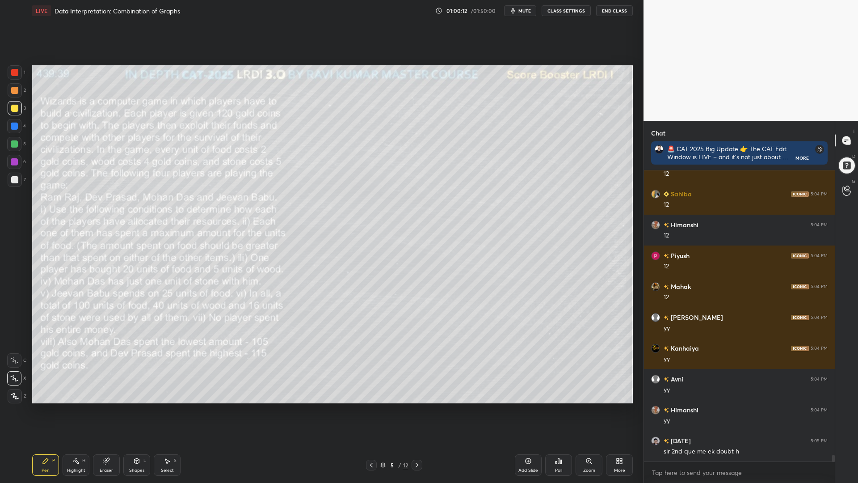
click at [375, 410] on div at bounding box center [371, 465] width 11 height 11
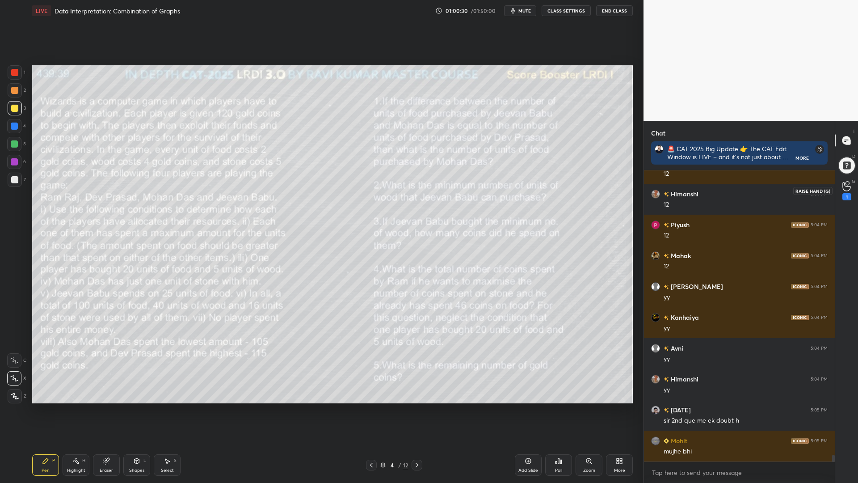
click at [842, 186] on div "1" at bounding box center [847, 190] width 18 height 16
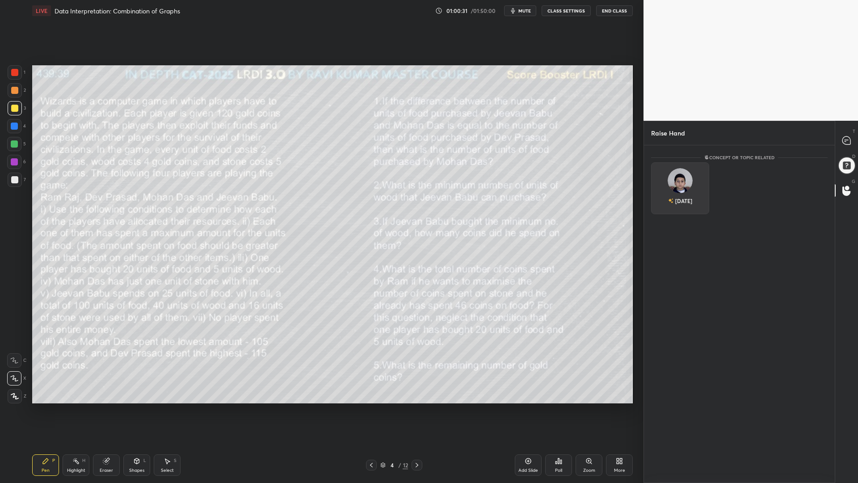
click at [672, 181] on img "grid" at bounding box center [680, 180] width 25 height 25
click at [685, 208] on button "INVITE" at bounding box center [680, 207] width 50 height 12
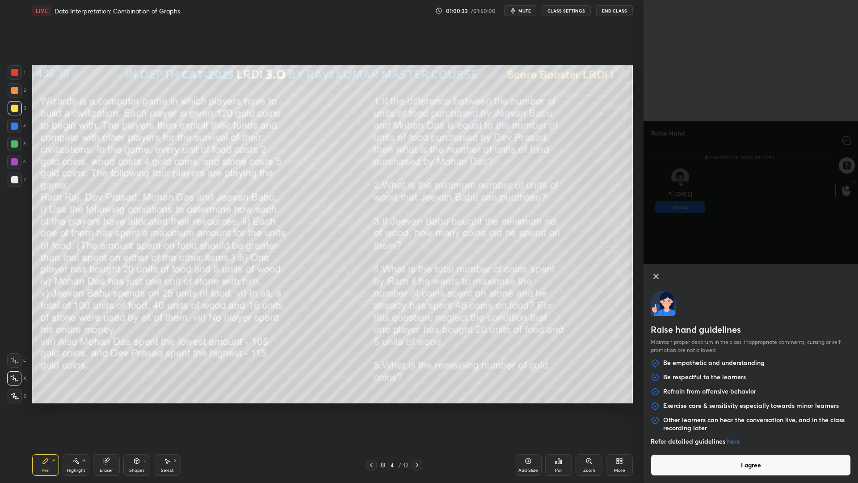
click at [729, 410] on button "I agree" at bounding box center [751, 464] width 200 height 21
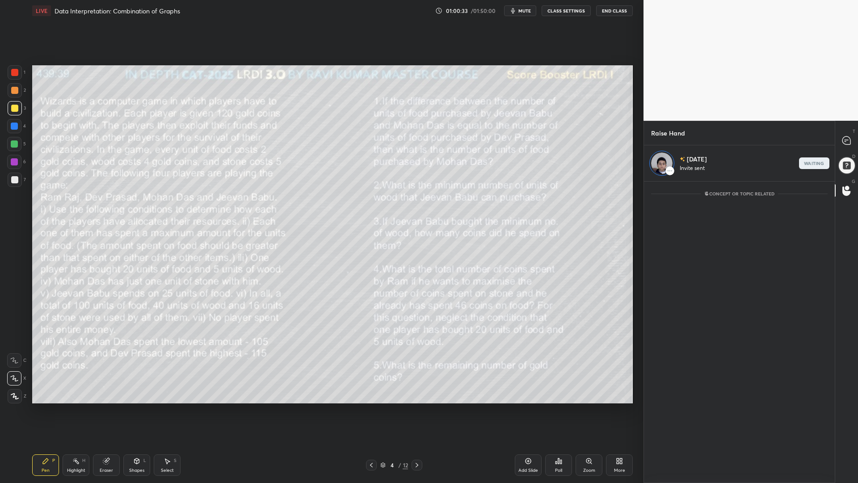
scroll to position [299, 188]
click at [842, 138] on div at bounding box center [847, 140] width 18 height 16
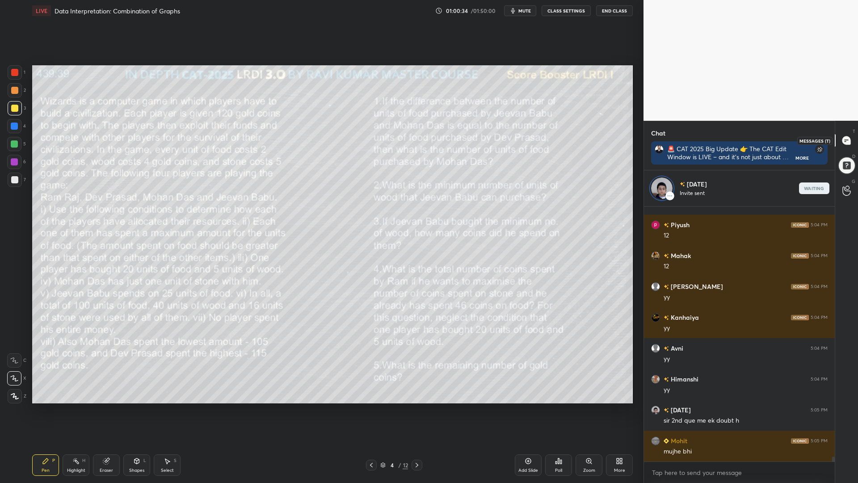
scroll to position [252, 188]
click at [417, 410] on icon at bounding box center [417, 464] width 7 height 7
click at [421, 410] on div at bounding box center [417, 465] width 11 height 11
click at [418, 410] on icon at bounding box center [417, 464] width 7 height 7
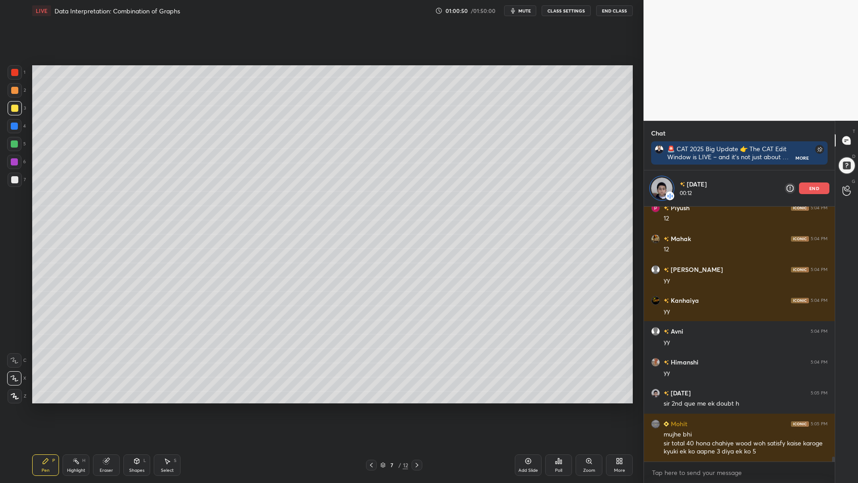
click at [372, 410] on icon at bounding box center [371, 464] width 7 height 7
drag, startPoint x: 10, startPoint y: 125, endPoint x: 16, endPoint y: 130, distance: 8.0
click at [9, 125] on div at bounding box center [14, 126] width 14 height 14
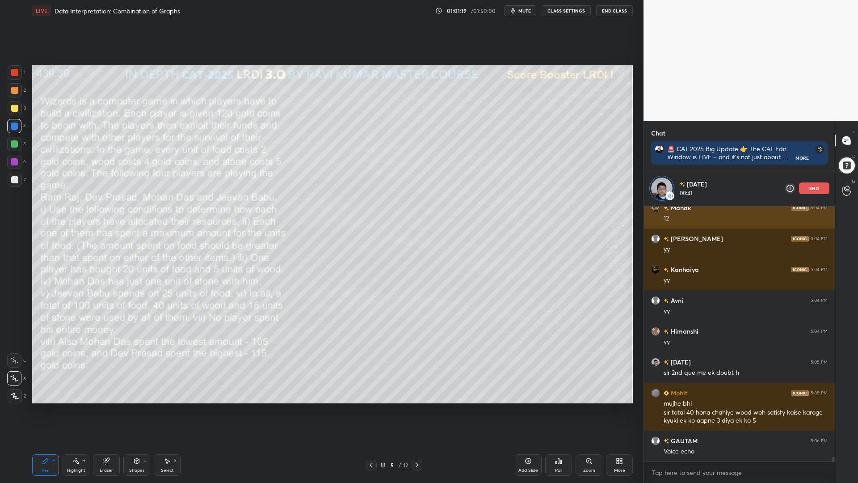
click at [816, 189] on p "end" at bounding box center [815, 188] width 10 height 4
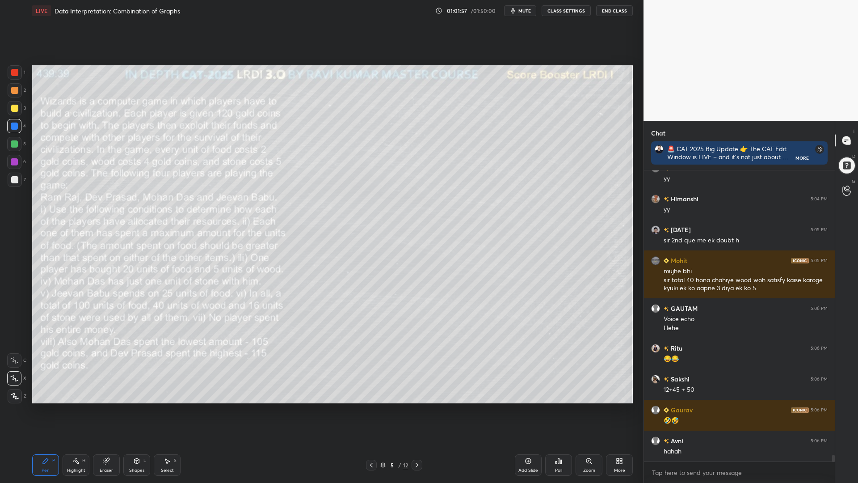
scroll to position [12675, 0]
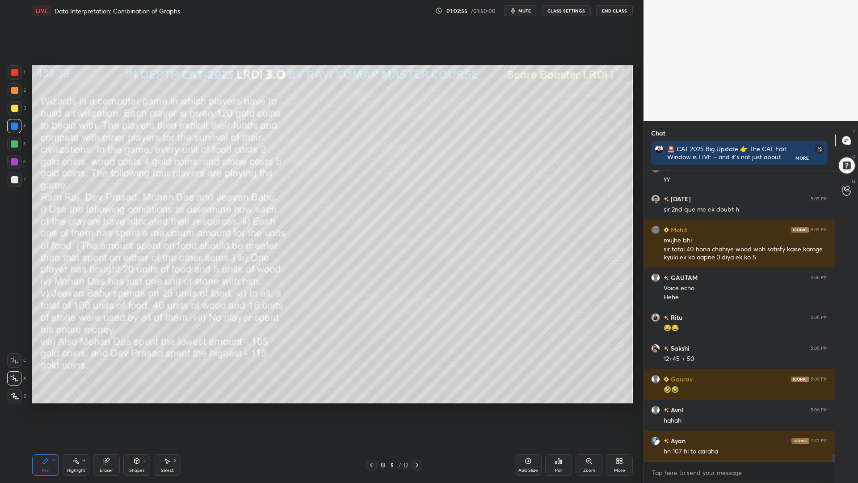
click at [12, 146] on div at bounding box center [14, 143] width 7 height 7
click at [13, 358] on icon at bounding box center [14, 360] width 8 height 6
click at [73, 410] on div "Highlight H" at bounding box center [76, 464] width 27 height 21
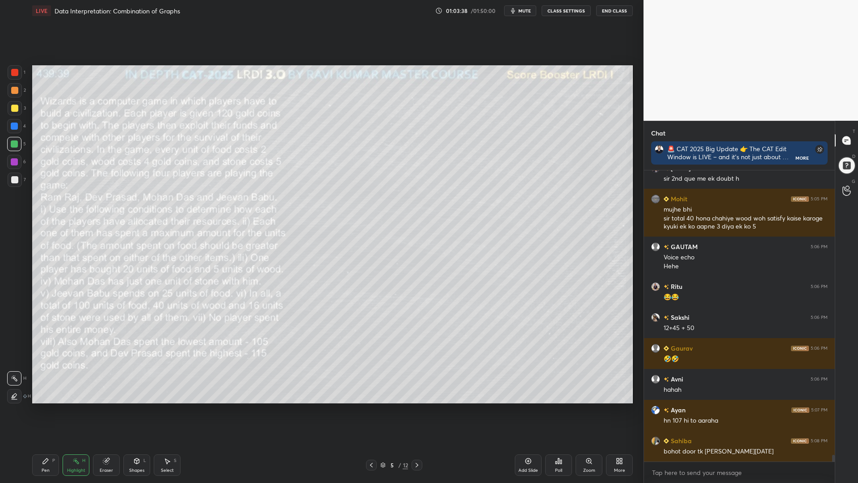
click at [45, 410] on div "Pen P" at bounding box center [45, 464] width 27 height 21
click at [72, 410] on div "Highlight" at bounding box center [76, 470] width 18 height 4
click at [45, 410] on div "Pen P" at bounding box center [45, 464] width 27 height 21
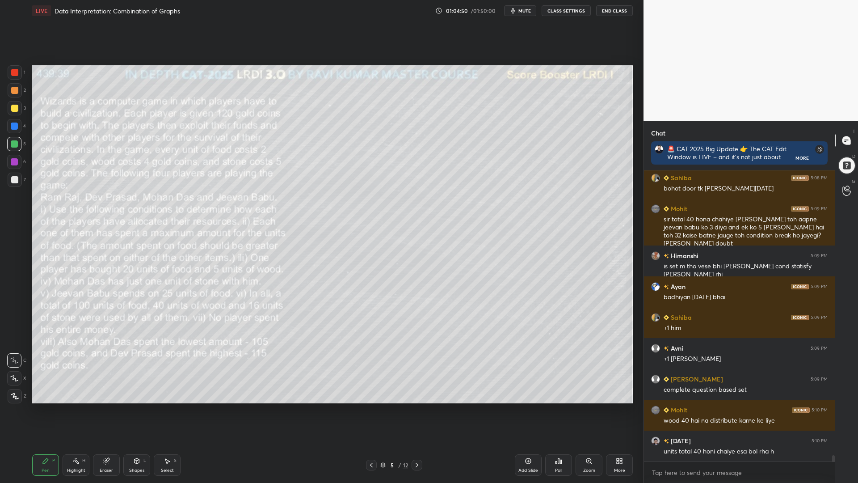
scroll to position [13000, 0]
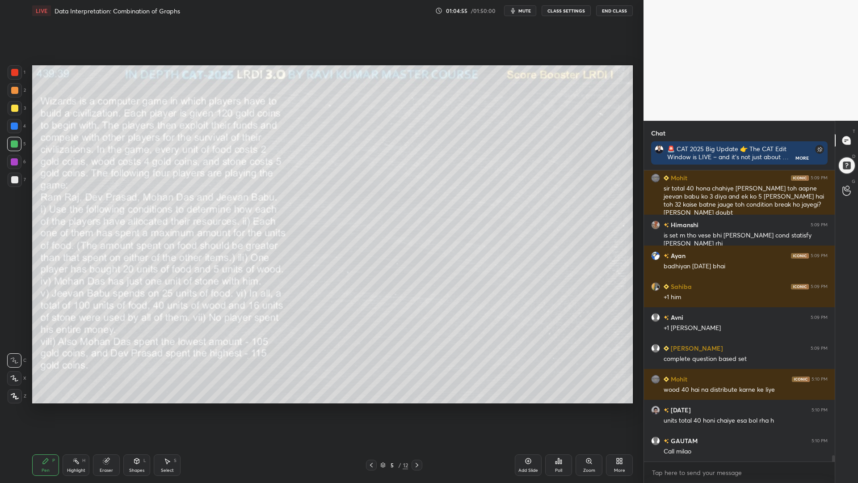
click at [79, 410] on icon at bounding box center [75, 460] width 7 height 7
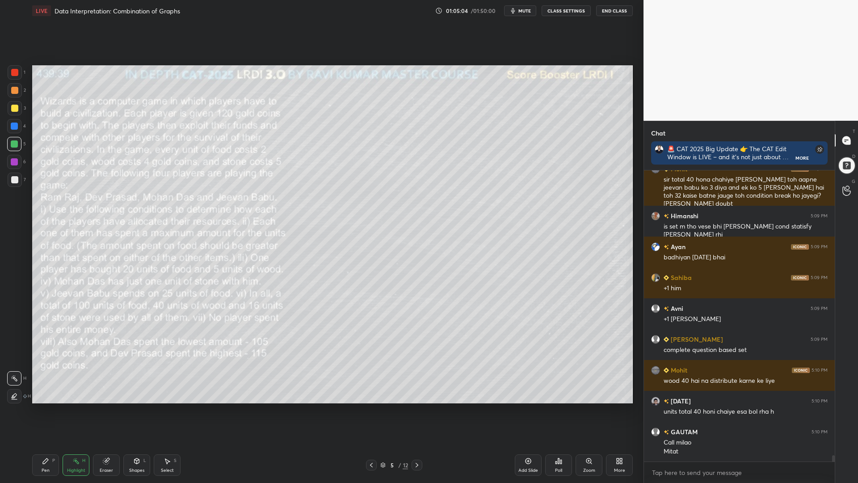
scroll to position [13018, 0]
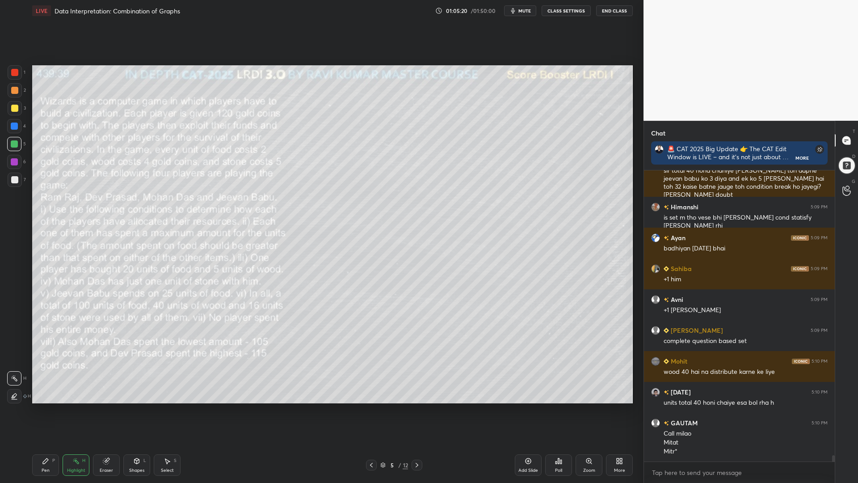
click at [35, 410] on div "Pen P" at bounding box center [45, 464] width 27 height 21
click at [15, 178] on div at bounding box center [14, 179] width 7 height 7
click at [850, 185] on div "1" at bounding box center [847, 190] width 18 height 16
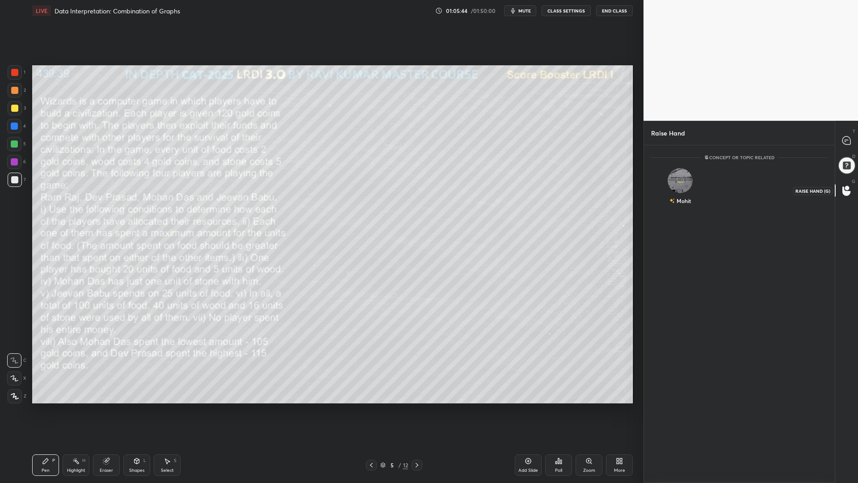
scroll to position [3, 3]
click at [672, 184] on div "Mohit" at bounding box center [680, 188] width 58 height 52
click at [676, 207] on button "INVITE" at bounding box center [680, 207] width 50 height 12
click at [841, 134] on div at bounding box center [847, 140] width 18 height 16
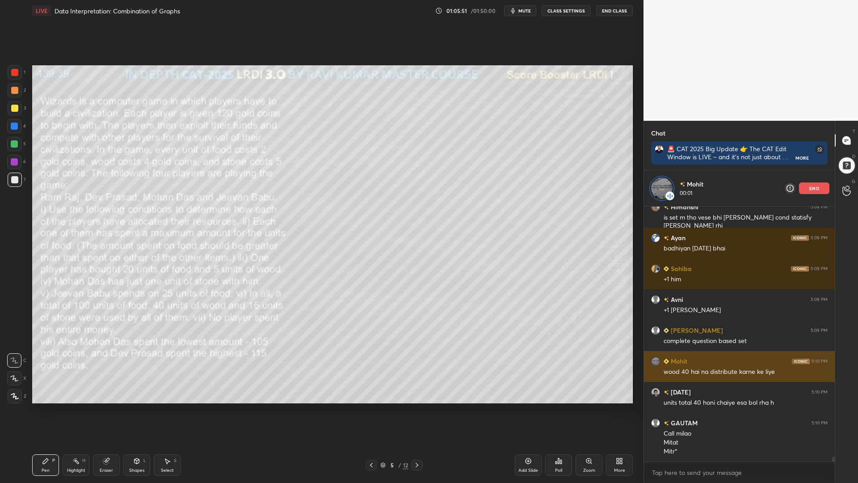
scroll to position [13085, 0]
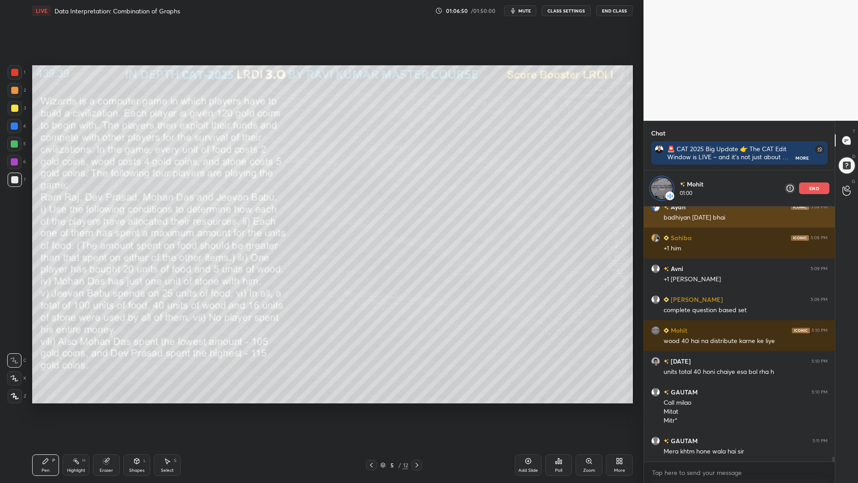
click at [813, 186] on p "end" at bounding box center [815, 188] width 10 height 4
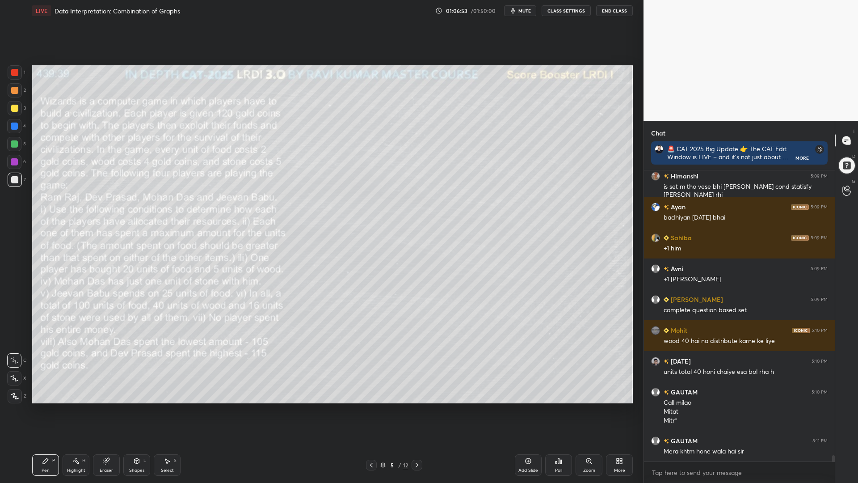
click at [111, 410] on div "Eraser" at bounding box center [106, 470] width 13 height 4
click at [13, 294] on icon at bounding box center [15, 296] width 4 height 4
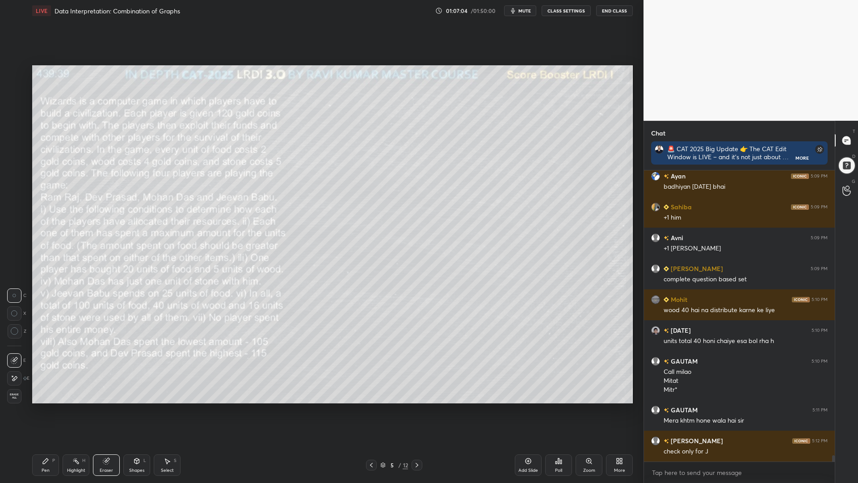
click at [41, 410] on div "Pen P" at bounding box center [45, 464] width 27 height 21
click at [415, 410] on div at bounding box center [417, 465] width 11 height 11
click at [111, 410] on div "Eraser" at bounding box center [106, 464] width 27 height 21
click at [35, 410] on div "Pen P" at bounding box center [45, 464] width 27 height 21
click at [14, 69] on div at bounding box center [14, 72] width 7 height 7
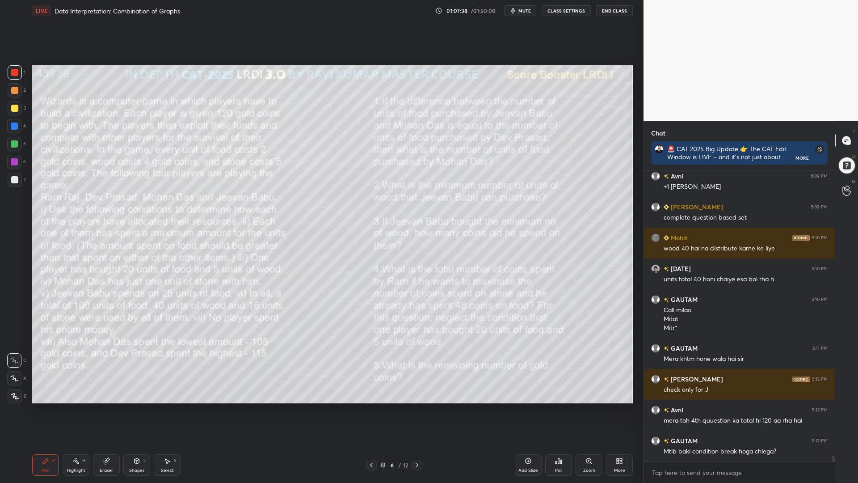
scroll to position [13172, 0]
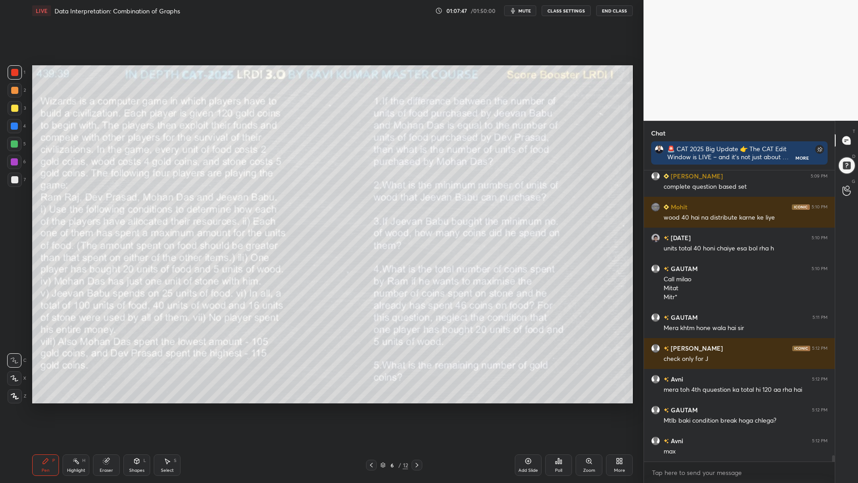
click at [417, 410] on icon at bounding box center [417, 464] width 7 height 7
click at [12, 141] on div at bounding box center [14, 143] width 7 height 7
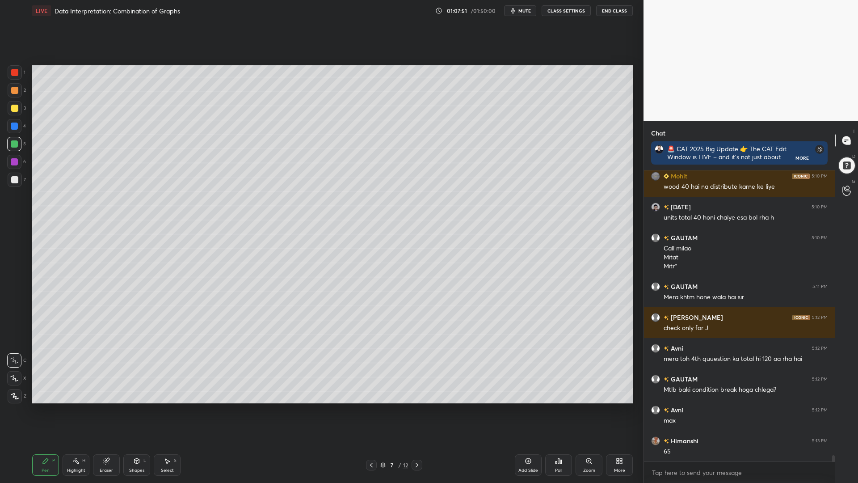
click at [372, 410] on icon at bounding box center [371, 464] width 7 height 7
click at [14, 72] on div at bounding box center [14, 72] width 7 height 7
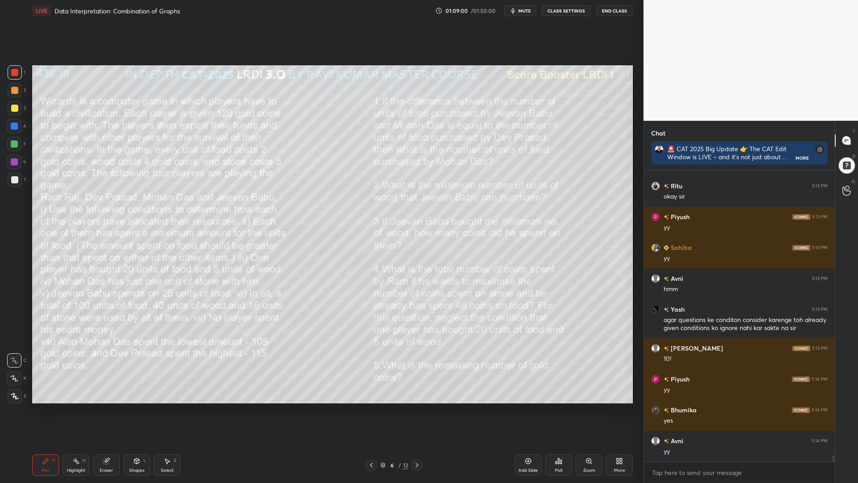
scroll to position [13581, 0]
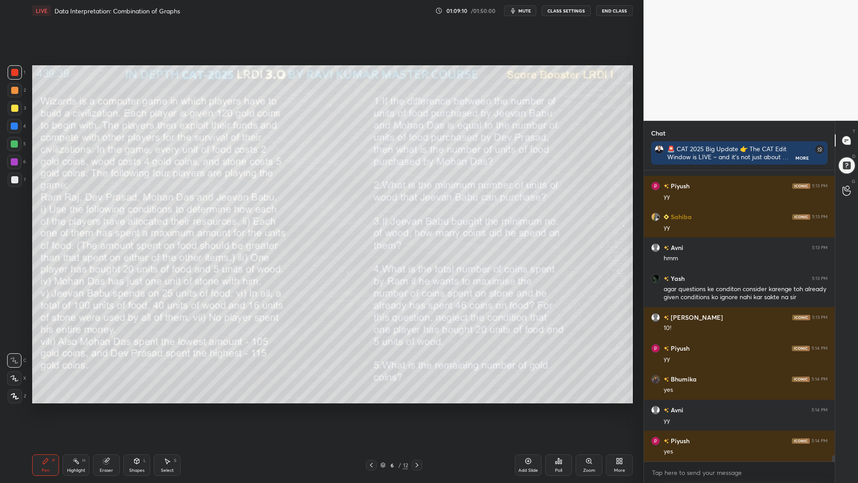
click at [369, 410] on icon at bounding box center [371, 464] width 7 height 7
drag, startPoint x: 72, startPoint y: 464, endPoint x: 76, endPoint y: 457, distance: 8.4
click at [72, 410] on div "Highlight H" at bounding box center [76, 464] width 27 height 21
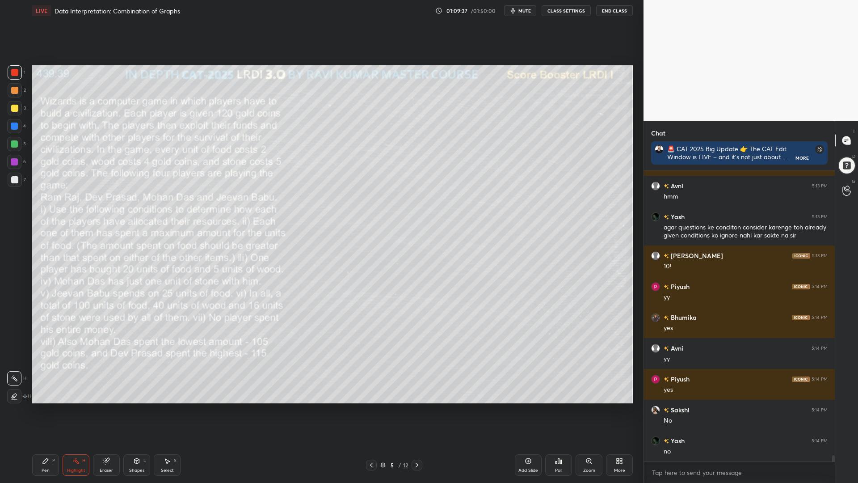
scroll to position [13674, 0]
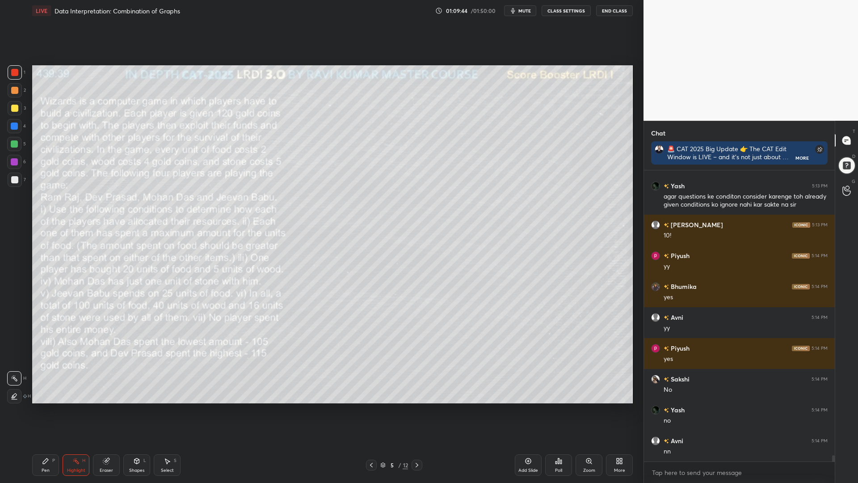
drag, startPoint x: 40, startPoint y: 469, endPoint x: 44, endPoint y: 465, distance: 5.1
click at [40, 410] on div "Pen P" at bounding box center [45, 464] width 27 height 21
click at [415, 410] on icon at bounding box center [417, 464] width 7 height 7
click at [17, 130] on div at bounding box center [14, 126] width 14 height 14
click at [415, 410] on icon at bounding box center [417, 464] width 7 height 7
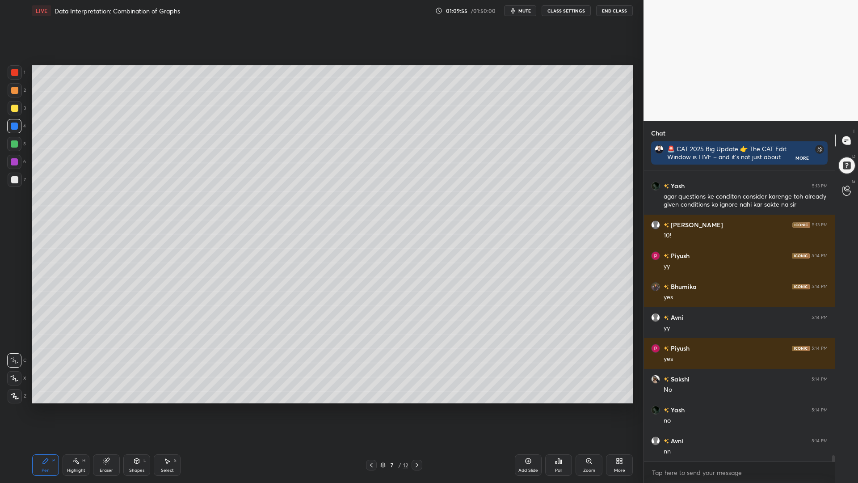
click at [11, 375] on div at bounding box center [14, 378] width 14 height 14
click at [17, 68] on div at bounding box center [15, 72] width 14 height 14
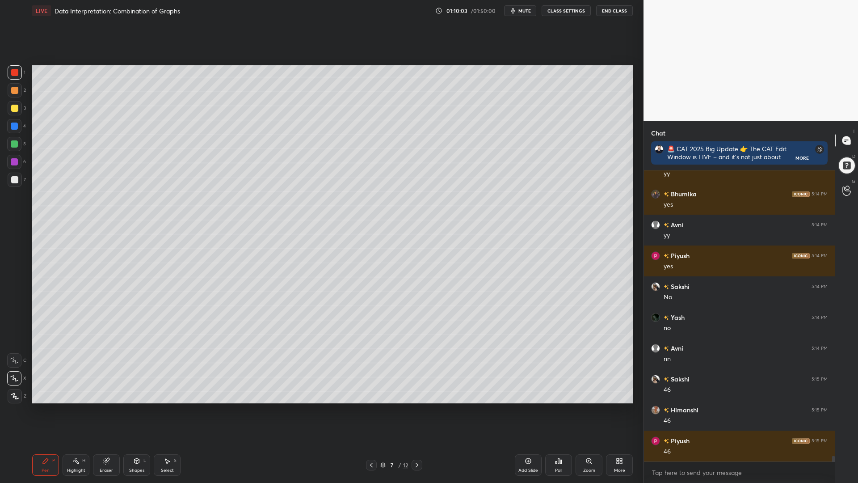
scroll to position [13797, 0]
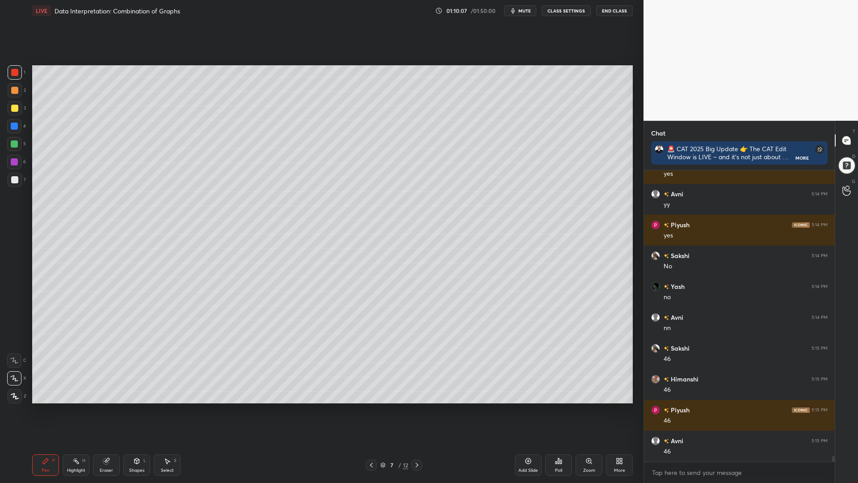
click at [369, 410] on icon at bounding box center [371, 464] width 7 height 7
click at [416, 410] on icon at bounding box center [417, 464] width 7 height 7
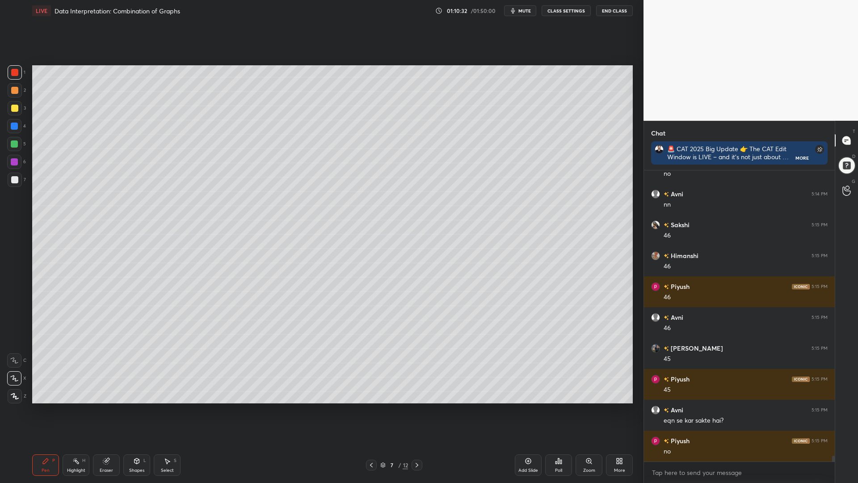
scroll to position [13951, 0]
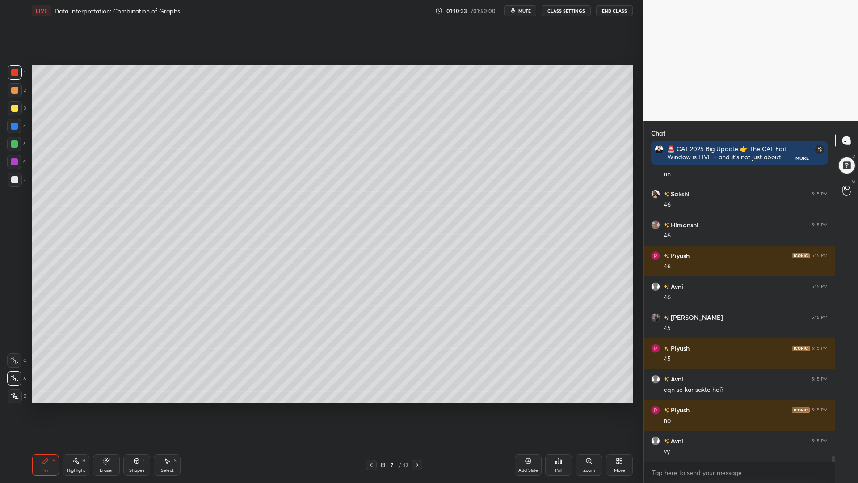
click at [371, 410] on icon at bounding box center [371, 465] width 3 height 4
click at [372, 410] on icon at bounding box center [371, 464] width 7 height 7
click at [417, 410] on icon at bounding box center [417, 464] width 7 height 7
click at [415, 410] on icon at bounding box center [417, 464] width 7 height 7
click at [373, 410] on icon at bounding box center [371, 464] width 7 height 7
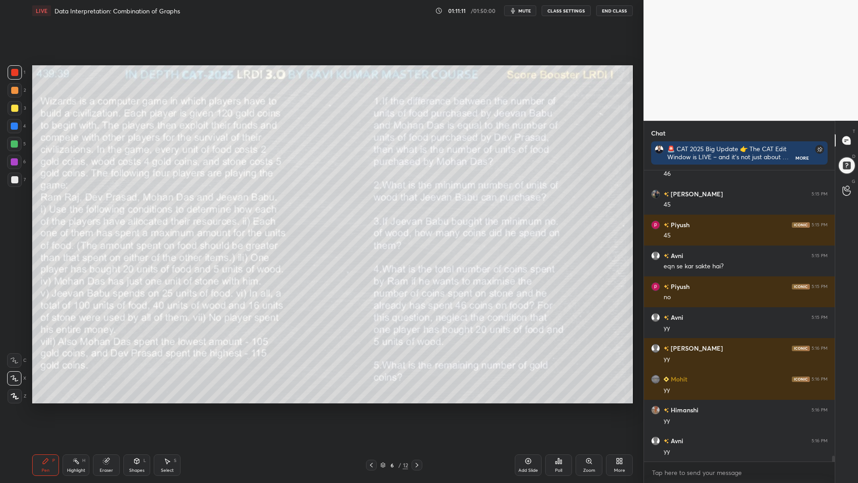
scroll to position [14105, 0]
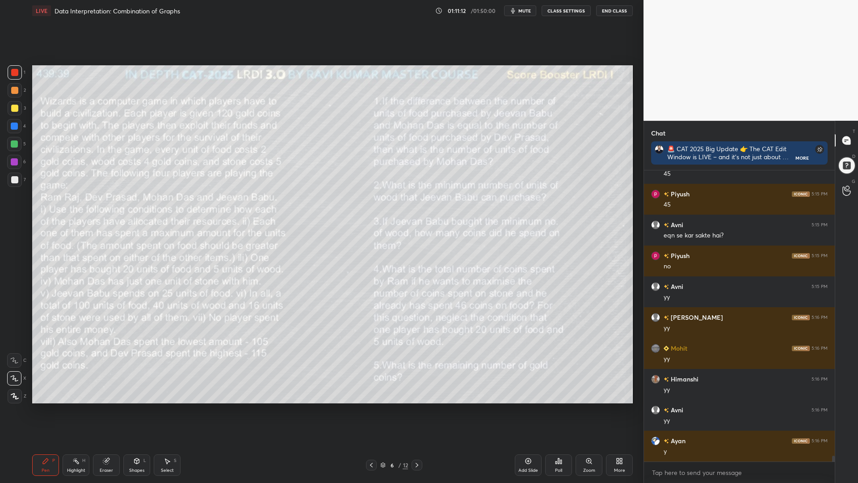
click at [415, 410] on icon at bounding box center [417, 464] width 7 height 7
click at [12, 125] on div at bounding box center [14, 126] width 7 height 7
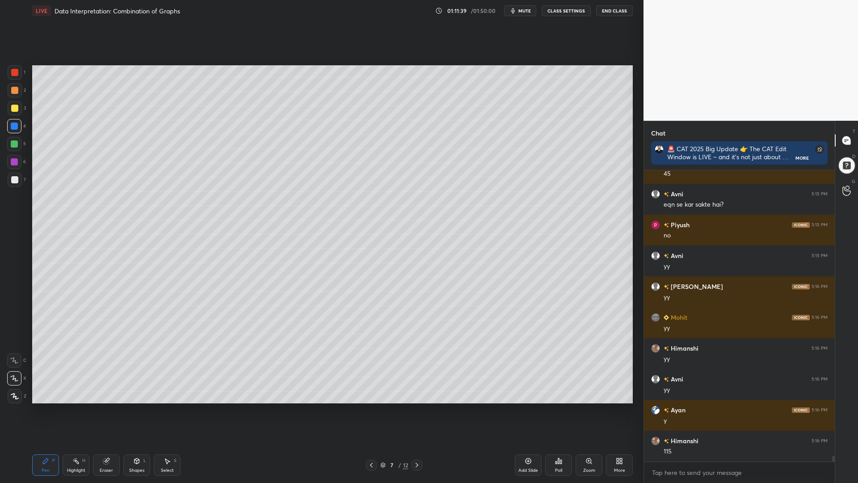
click at [14, 142] on div at bounding box center [14, 143] width 7 height 7
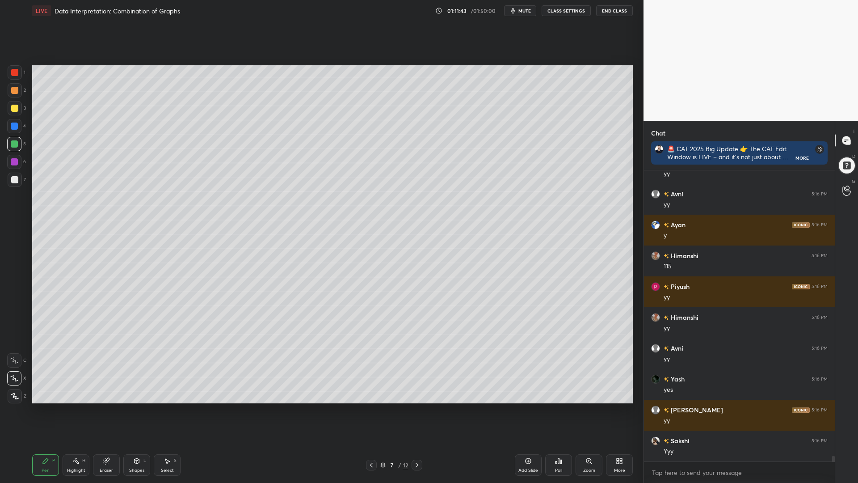
scroll to position [14352, 0]
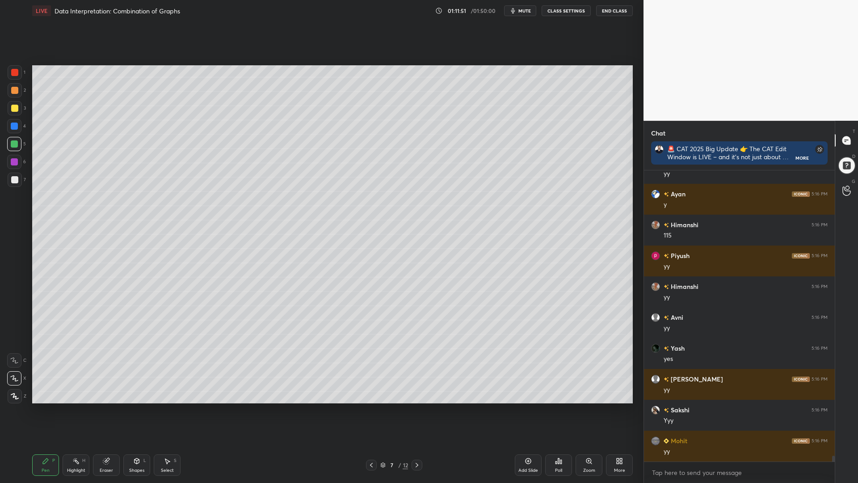
click at [329, 410] on div "Setting up your live class Poll for secs No correct answer Start poll" at bounding box center [333, 234] width 608 height 426
click at [371, 410] on icon at bounding box center [371, 464] width 7 height 7
click at [16, 92] on div at bounding box center [14, 90] width 7 height 7
click at [418, 410] on icon at bounding box center [417, 464] width 7 height 7
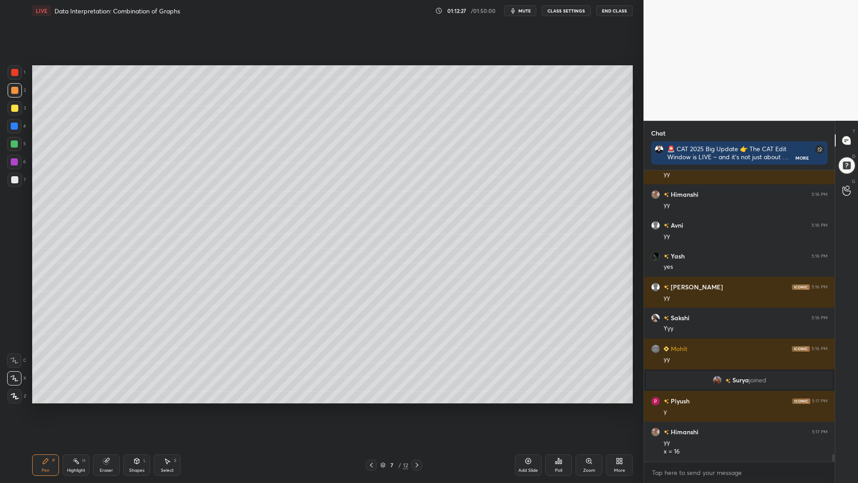
scroll to position [11635, 0]
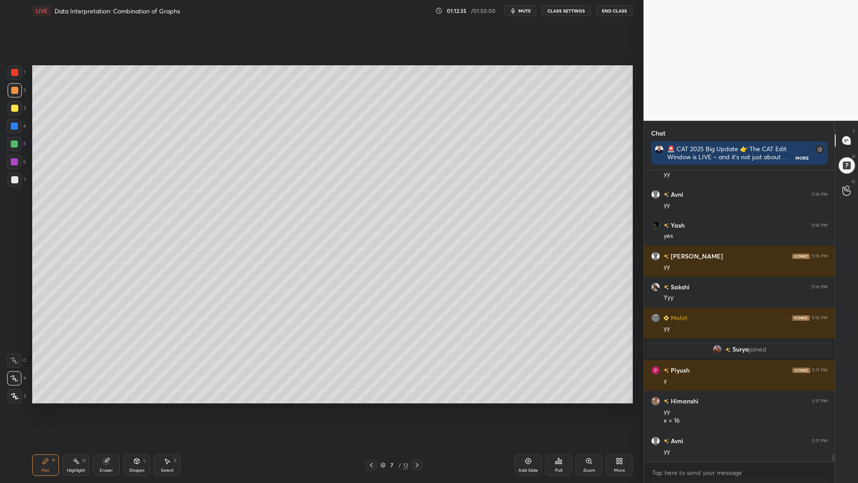
click at [13, 142] on div at bounding box center [14, 143] width 7 height 7
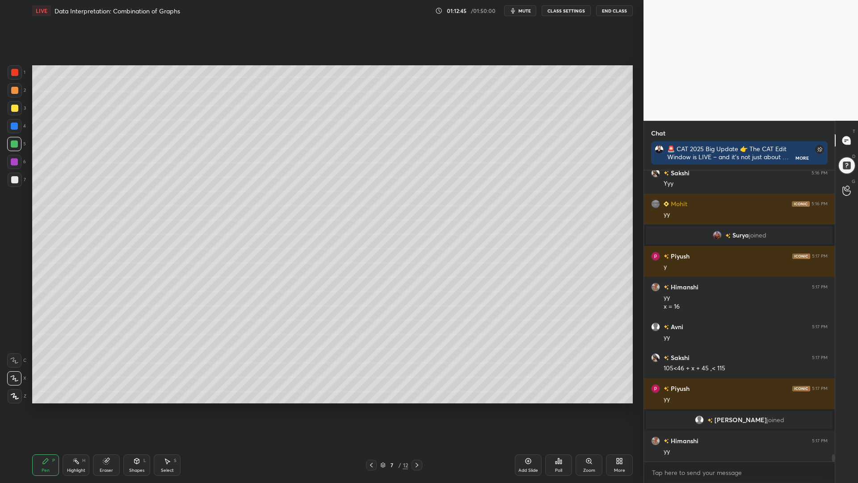
scroll to position [11698, 0]
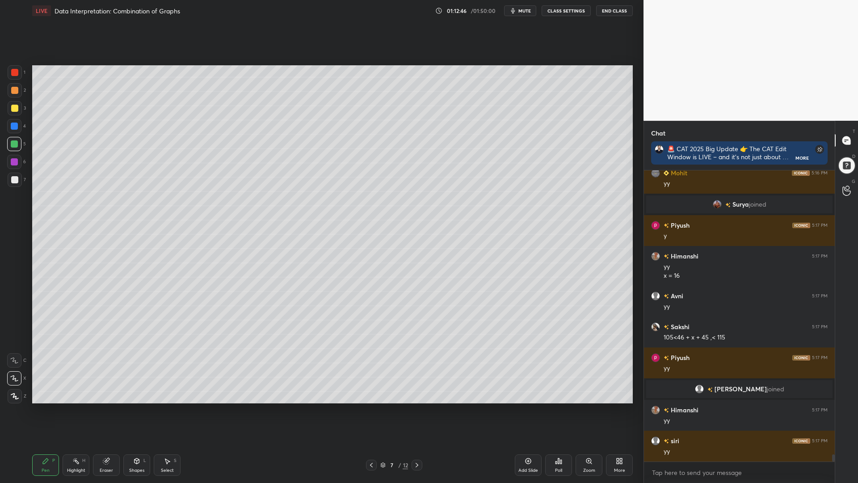
click at [104, 410] on icon at bounding box center [106, 461] width 6 height 6
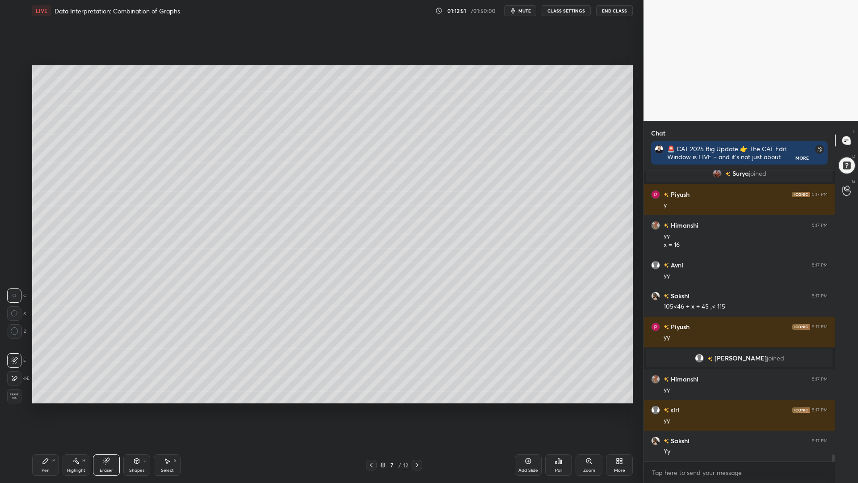
click at [43, 410] on icon at bounding box center [45, 460] width 5 height 5
click at [17, 124] on div at bounding box center [14, 126] width 14 height 14
drag, startPoint x: 11, startPoint y: 107, endPoint x: 25, endPoint y: 127, distance: 24.1
click at [11, 108] on div at bounding box center [14, 108] width 7 height 7
drag, startPoint x: 13, startPoint y: 144, endPoint x: 15, endPoint y: 149, distance: 5.2
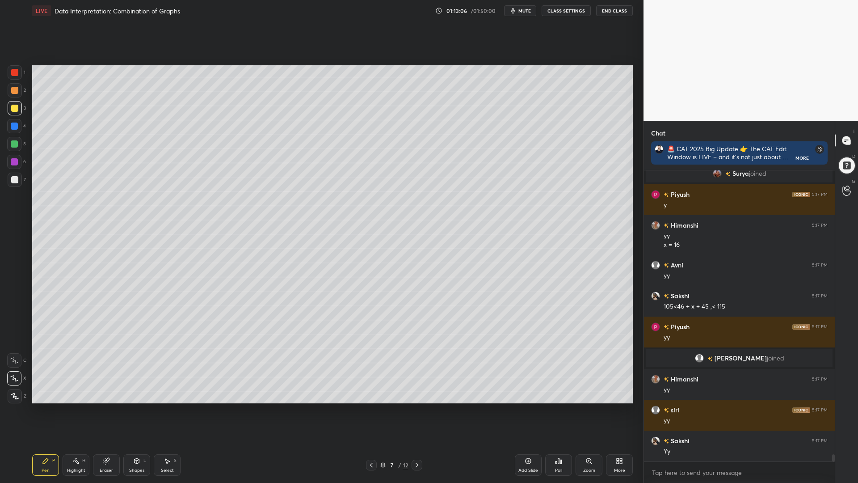
click at [12, 144] on div at bounding box center [14, 143] width 7 height 7
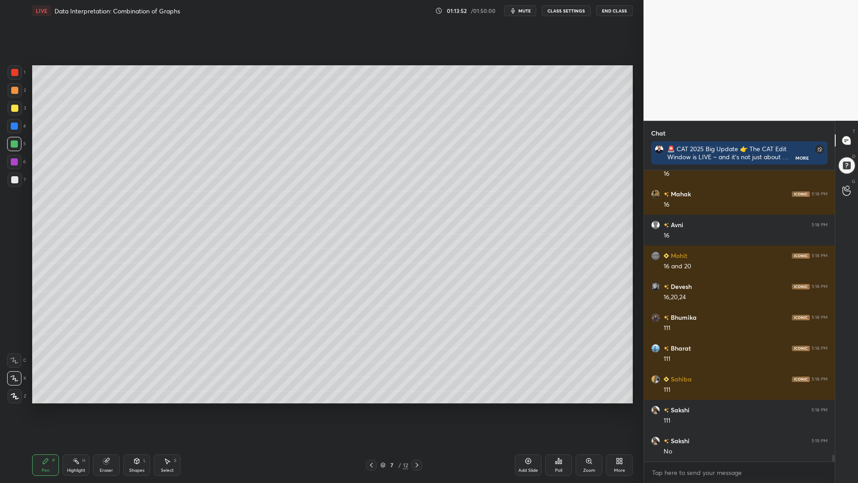
scroll to position [12192, 0]
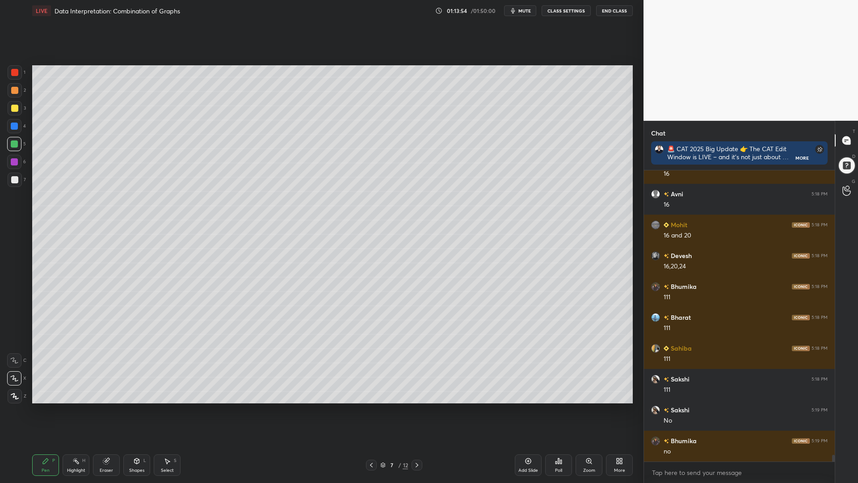
click at [10, 167] on div at bounding box center [14, 162] width 14 height 14
click at [12, 183] on div at bounding box center [15, 180] width 14 height 14
click at [373, 410] on icon at bounding box center [371, 464] width 7 height 7
click at [103, 410] on div "Eraser" at bounding box center [106, 464] width 27 height 21
drag, startPoint x: 11, startPoint y: 329, endPoint x: 25, endPoint y: 326, distance: 14.9
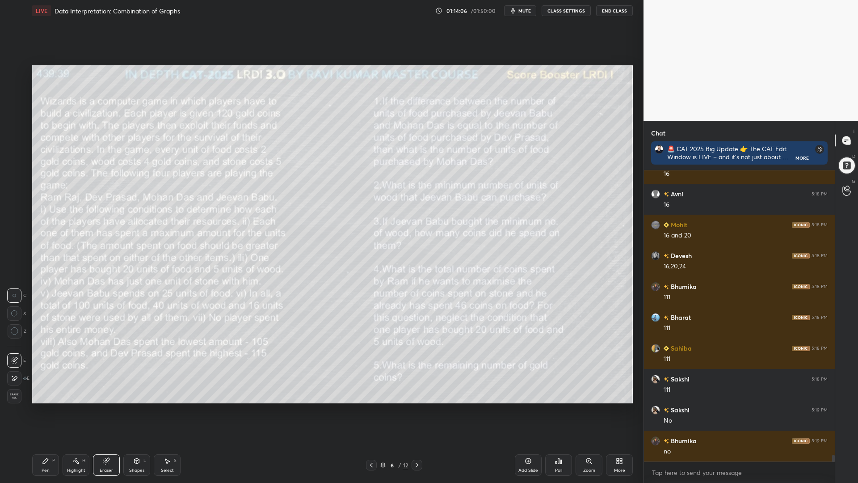
click at [11, 328] on icon at bounding box center [15, 331] width 8 height 8
drag, startPoint x: 42, startPoint y: 462, endPoint x: 133, endPoint y: 412, distance: 103.7
click at [42, 410] on icon at bounding box center [45, 460] width 7 height 7
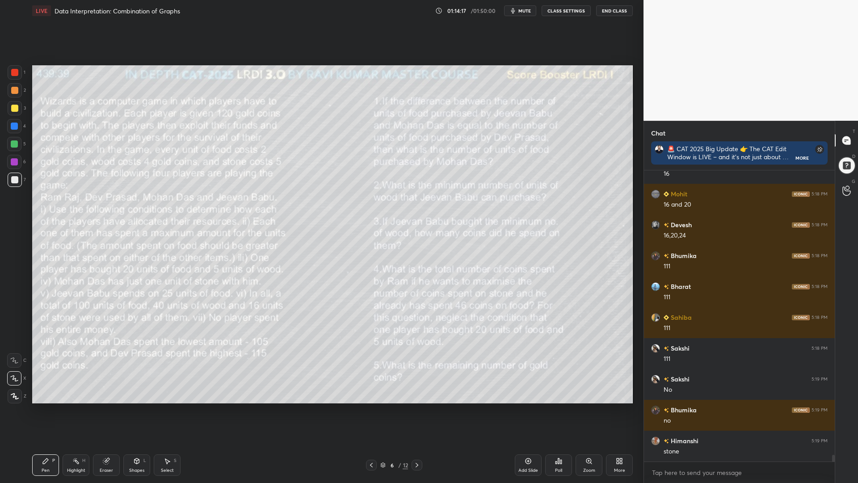
scroll to position [12254, 0]
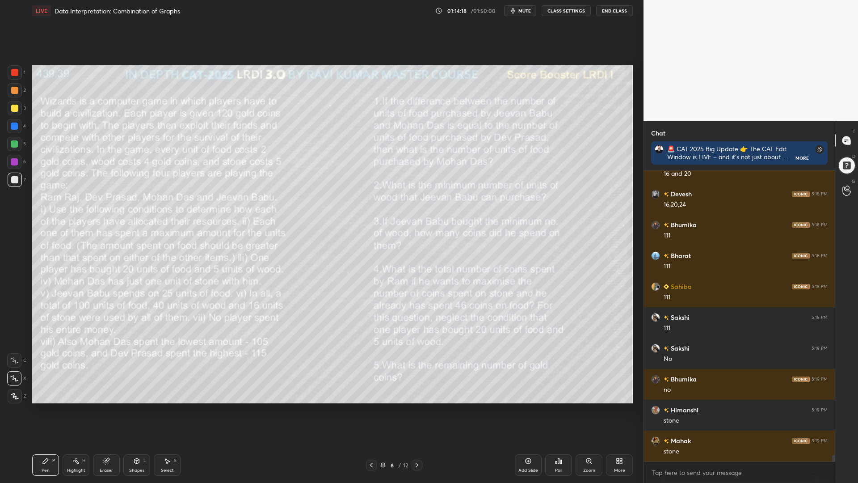
click at [17, 137] on div at bounding box center [14, 144] width 14 height 14
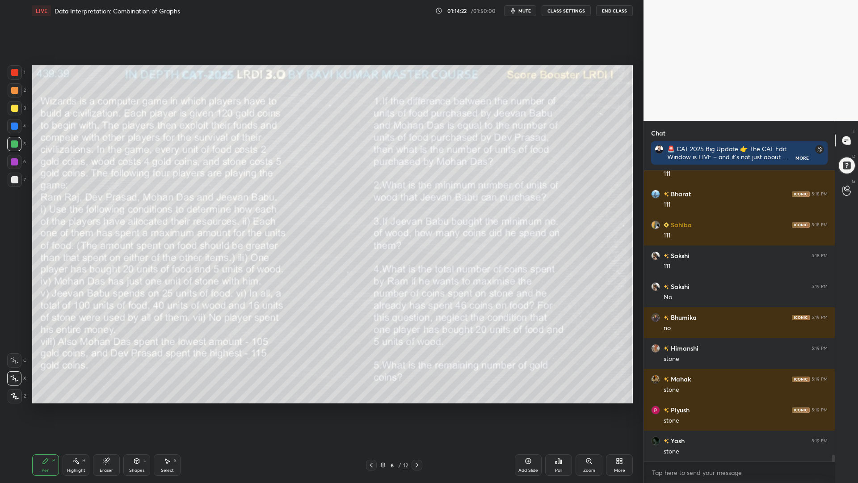
scroll to position [12346, 0]
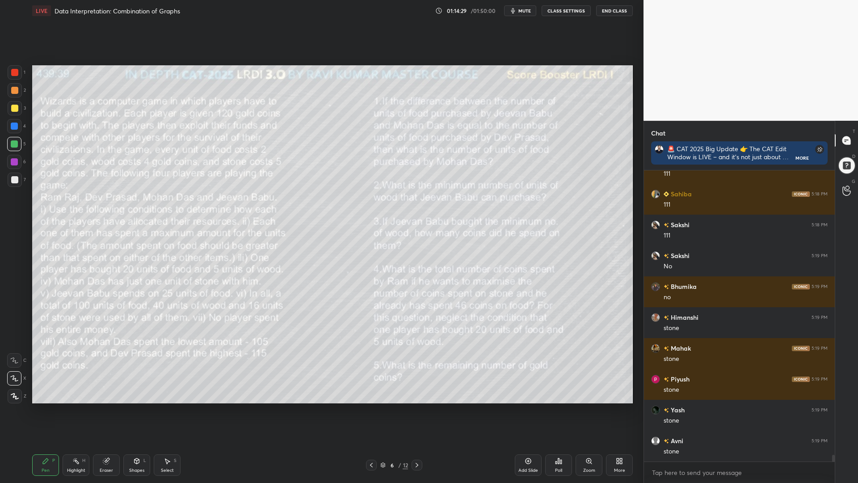
click at [6, 128] on div "1 2 3 4 5 6 7 C X Z C X Z E E Erase all H H" at bounding box center [14, 234] width 29 height 338
click at [11, 124] on div at bounding box center [14, 126] width 7 height 7
click at [13, 75] on div at bounding box center [14, 72] width 7 height 7
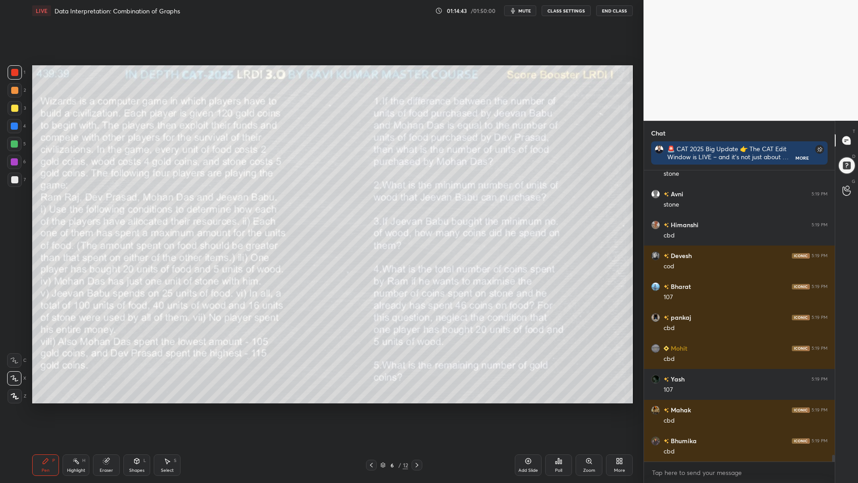
scroll to position [12624, 0]
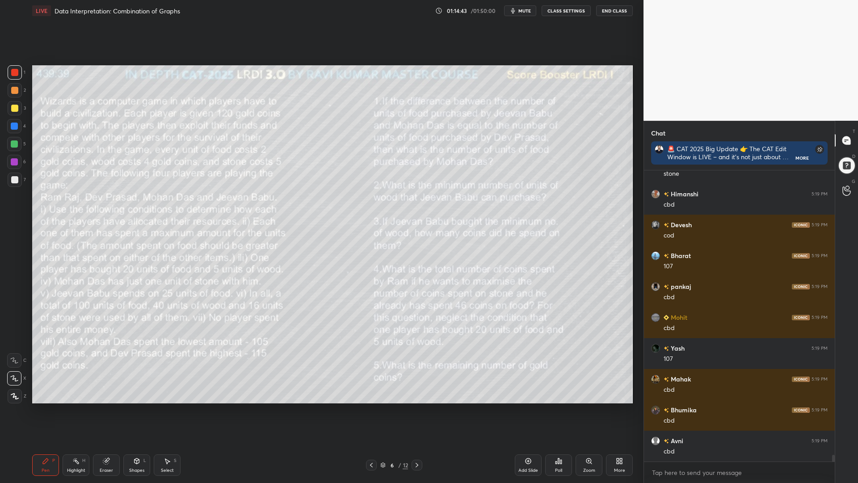
click at [14, 162] on div at bounding box center [14, 161] width 7 height 7
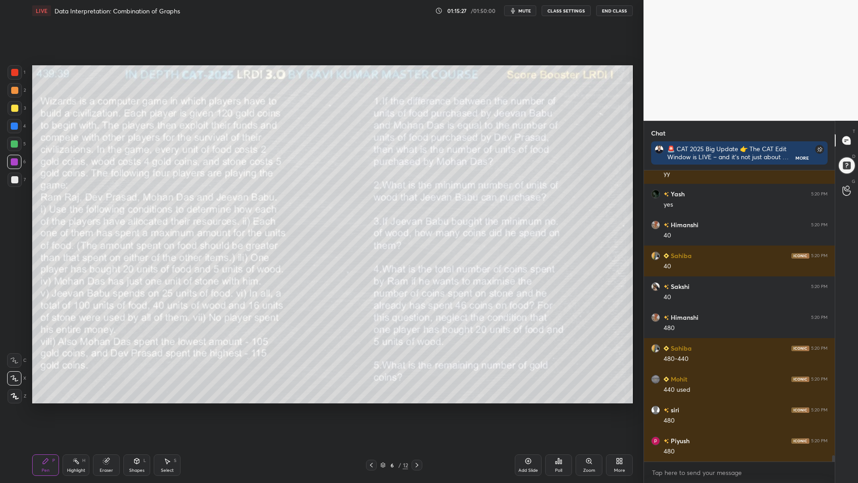
scroll to position [12922, 0]
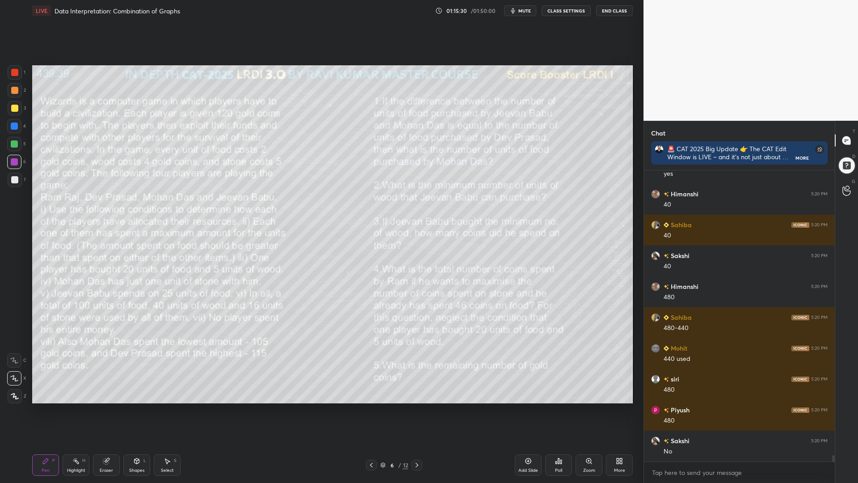
click at [368, 410] on icon at bounding box center [371, 464] width 7 height 7
click at [417, 410] on icon at bounding box center [417, 464] width 7 height 7
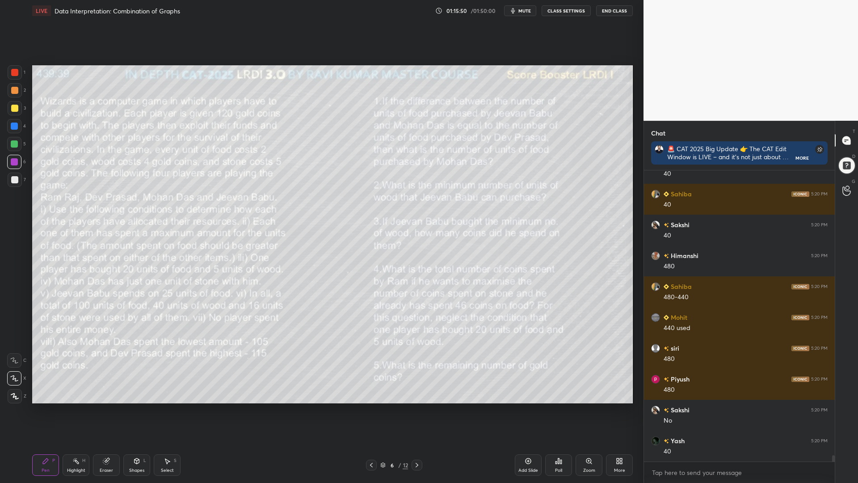
click at [550, 404] on div "Setting up your live class Poll for secs No correct answer Start poll" at bounding box center [333, 234] width 608 height 426
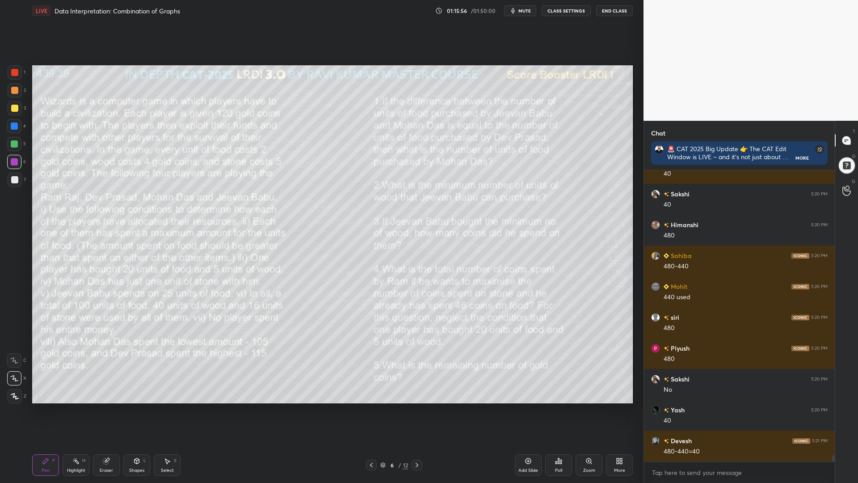
scroll to position [13014, 0]
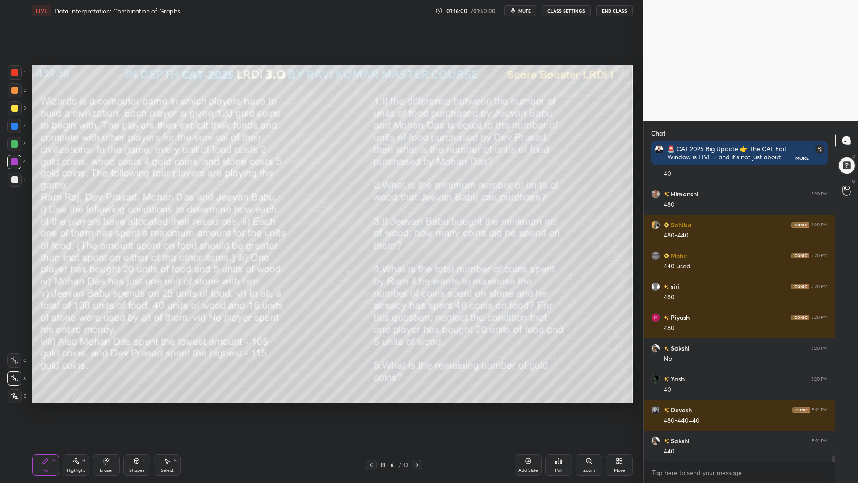
click at [13, 161] on div at bounding box center [14, 161] width 7 height 7
click at [14, 141] on div at bounding box center [14, 143] width 7 height 7
click at [16, 364] on div at bounding box center [14, 360] width 14 height 14
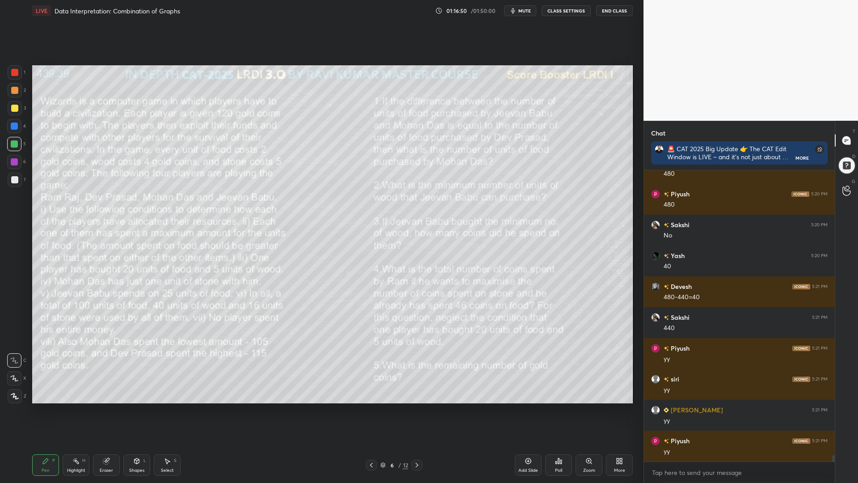
scroll to position [13168, 0]
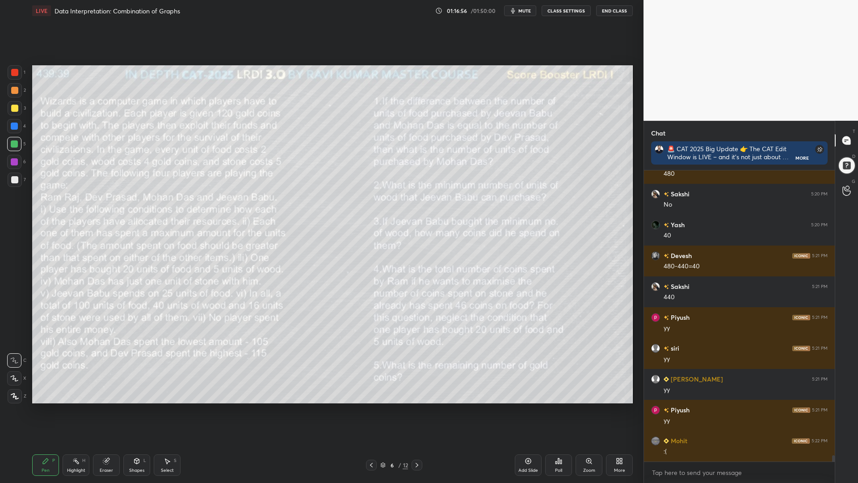
click at [372, 410] on icon at bounding box center [371, 464] width 7 height 7
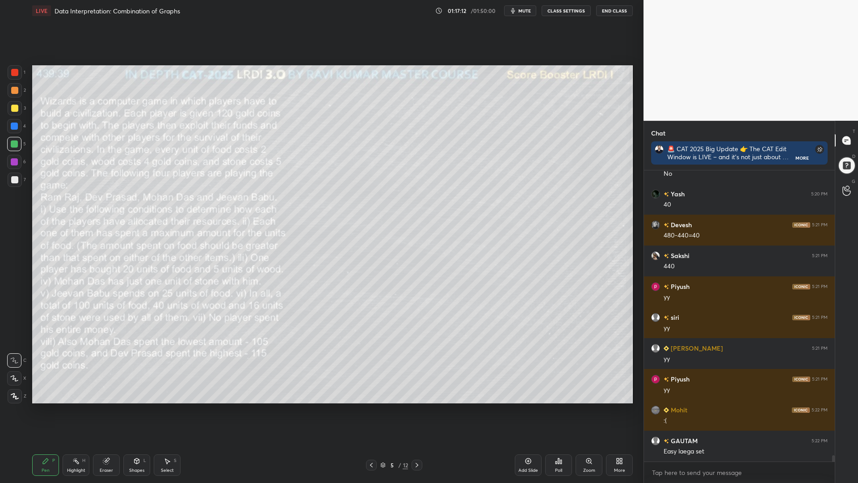
click at [418, 410] on icon at bounding box center [417, 465] width 3 height 4
click at [415, 410] on icon at bounding box center [417, 464] width 7 height 7
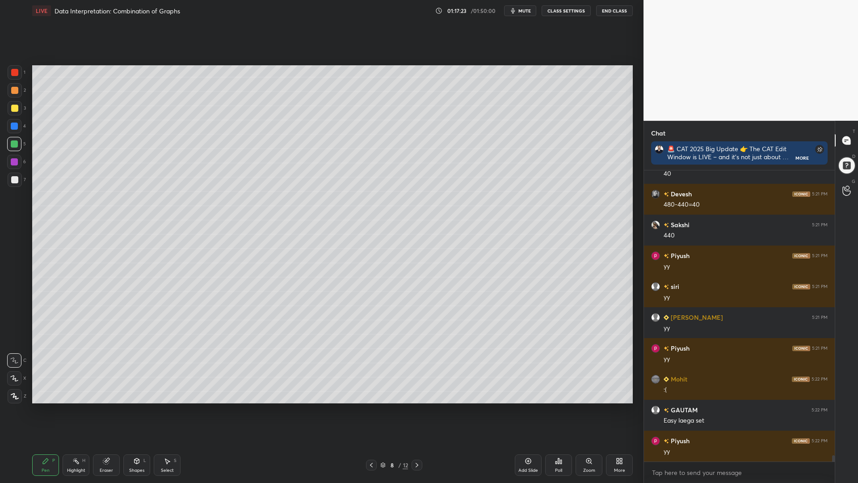
click at [418, 410] on icon at bounding box center [417, 464] width 7 height 7
click at [418, 410] on icon at bounding box center [417, 465] width 3 height 4
click at [420, 410] on icon at bounding box center [417, 464] width 7 height 7
click at [368, 410] on div at bounding box center [371, 465] width 11 height 11
click at [418, 410] on icon at bounding box center [417, 464] width 7 height 7
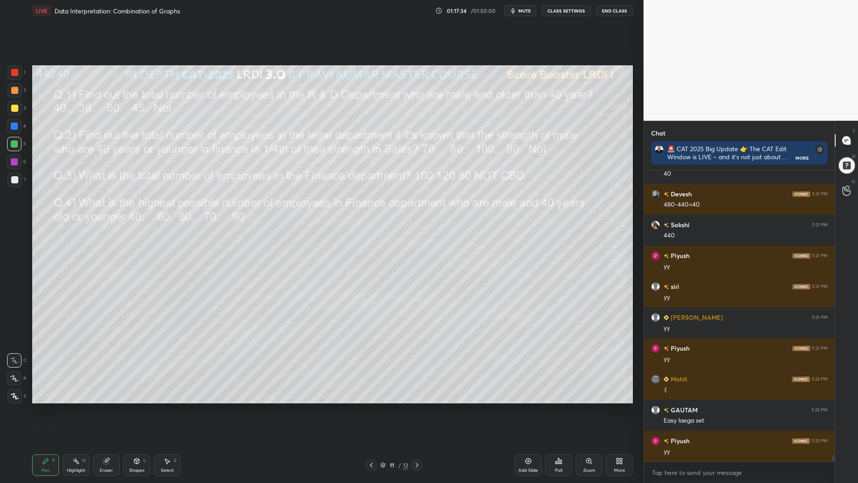
click at [417, 410] on icon at bounding box center [417, 464] width 7 height 7
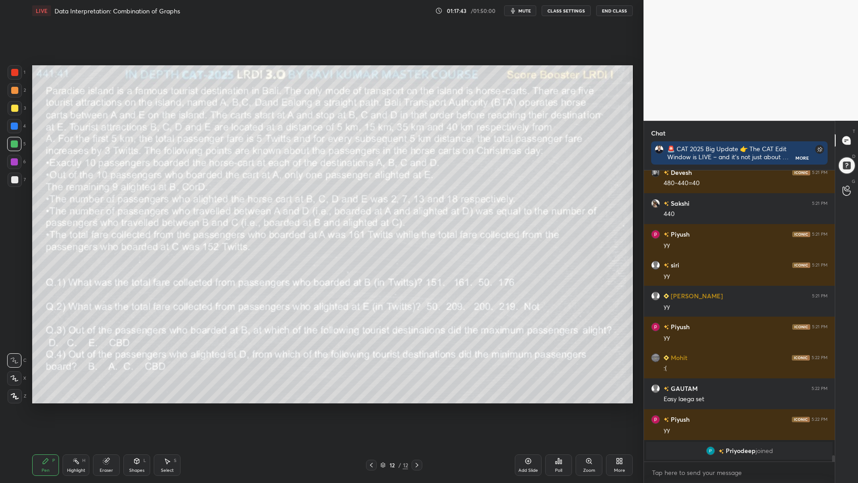
click at [372, 410] on icon at bounding box center [371, 464] width 7 height 7
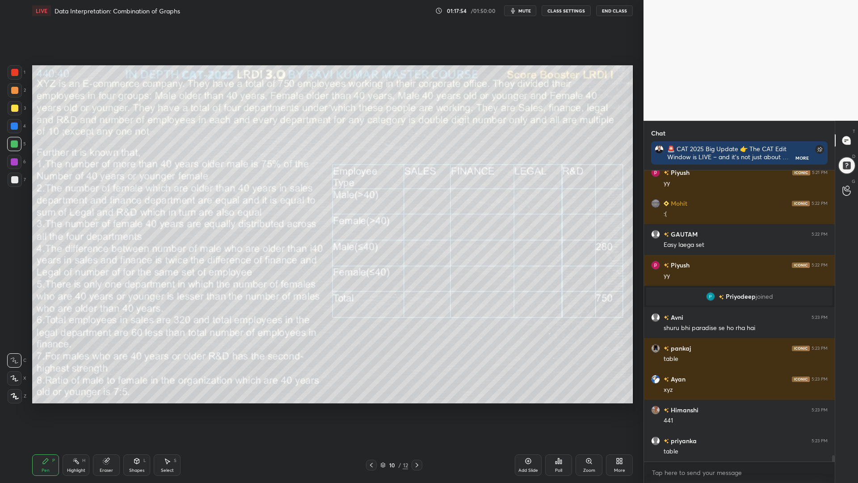
scroll to position [13217, 0]
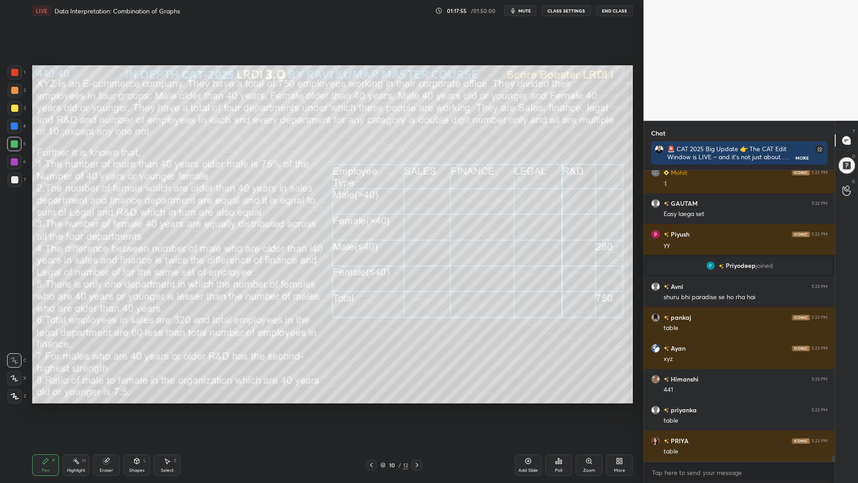
click at [524, 12] on span "mute" at bounding box center [525, 11] width 13 height 6
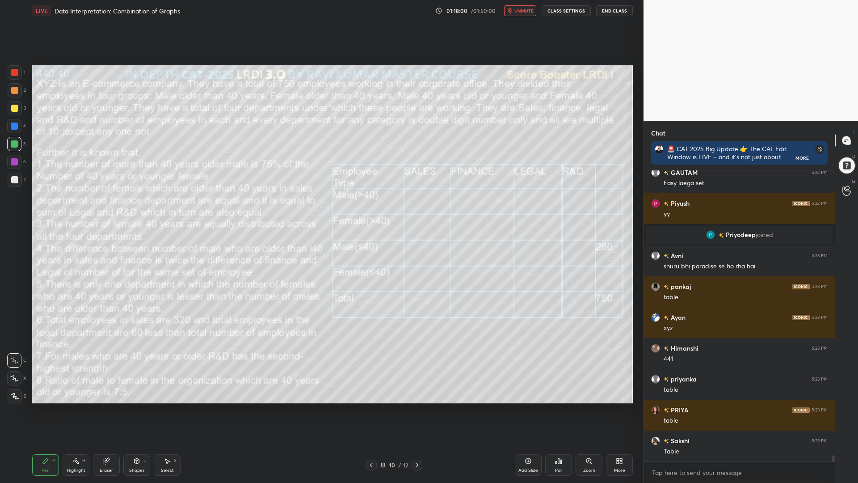
scroll to position [13278, 0]
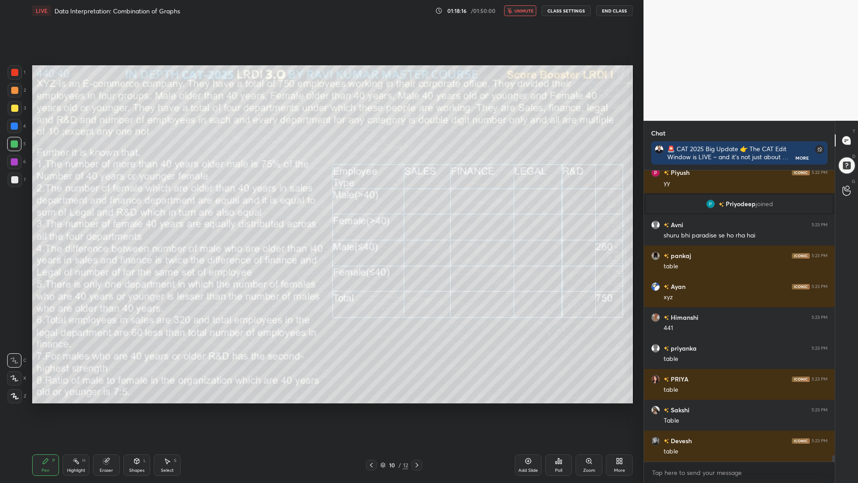
click at [13, 88] on div at bounding box center [14, 90] width 7 height 7
click at [10, 143] on div at bounding box center [14, 144] width 14 height 14
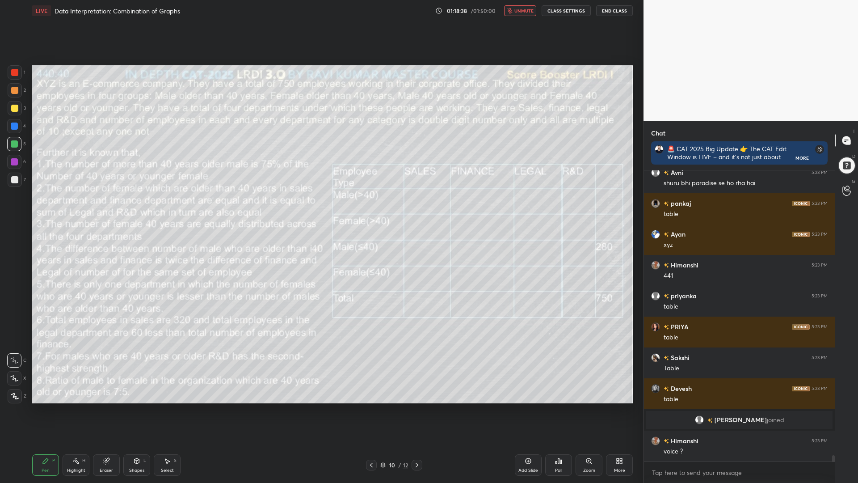
scroll to position [13285, 0]
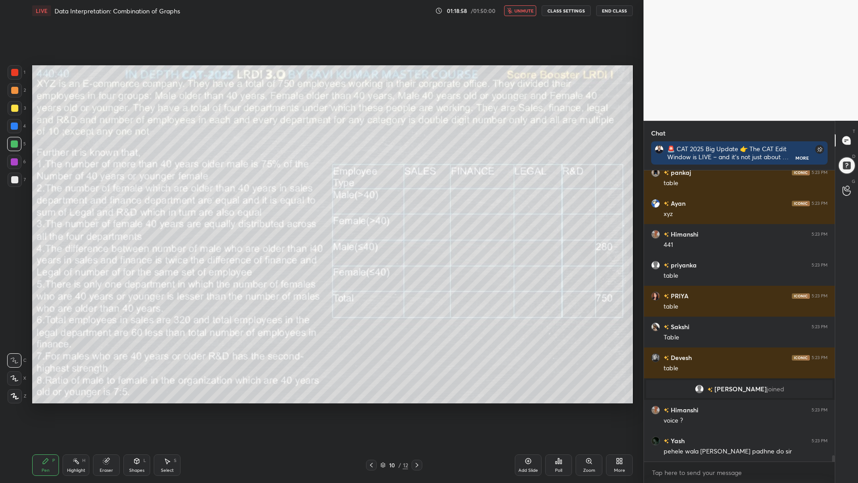
click at [523, 12] on span "unmute" at bounding box center [524, 11] width 19 height 6
click at [111, 410] on div "Eraser" at bounding box center [106, 464] width 27 height 21
click at [14, 393] on span "Erase all" at bounding box center [14, 396] width 13 height 6
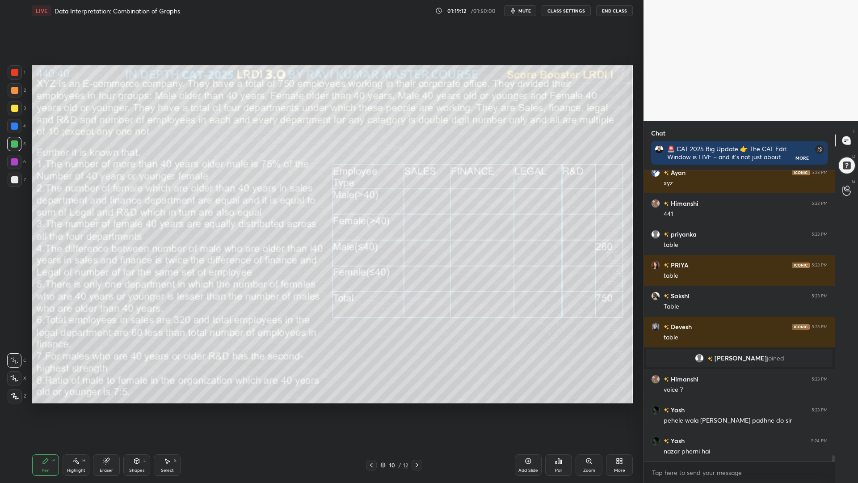
click at [418, 410] on icon at bounding box center [417, 464] width 7 height 7
click at [368, 410] on icon at bounding box center [371, 464] width 7 height 7
click at [371, 410] on icon at bounding box center [371, 465] width 3 height 4
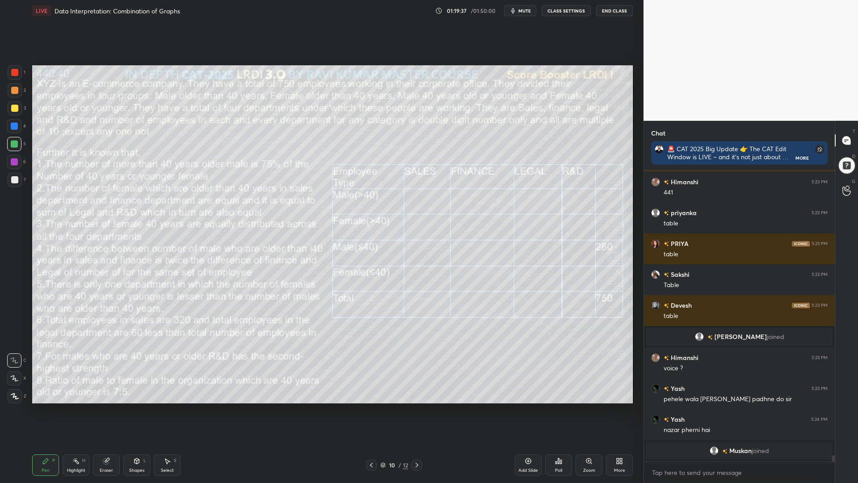
click at [17, 69] on div at bounding box center [14, 72] width 7 height 7
click at [109, 410] on icon at bounding box center [106, 461] width 6 height 6
click at [12, 395] on span "Erase all" at bounding box center [14, 396] width 13 height 6
click at [15, 146] on div at bounding box center [14, 144] width 14 height 14
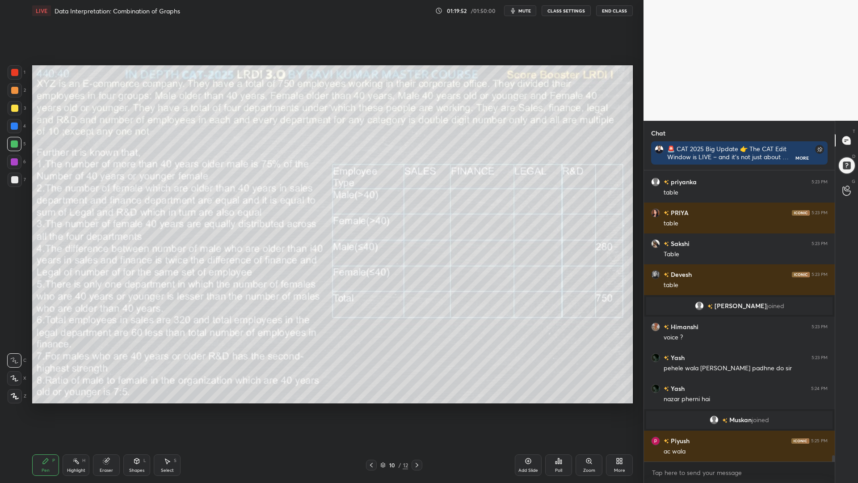
scroll to position [13334, 0]
click at [13, 109] on div at bounding box center [14, 108] width 7 height 7
click at [11, 144] on div at bounding box center [14, 143] width 7 height 7
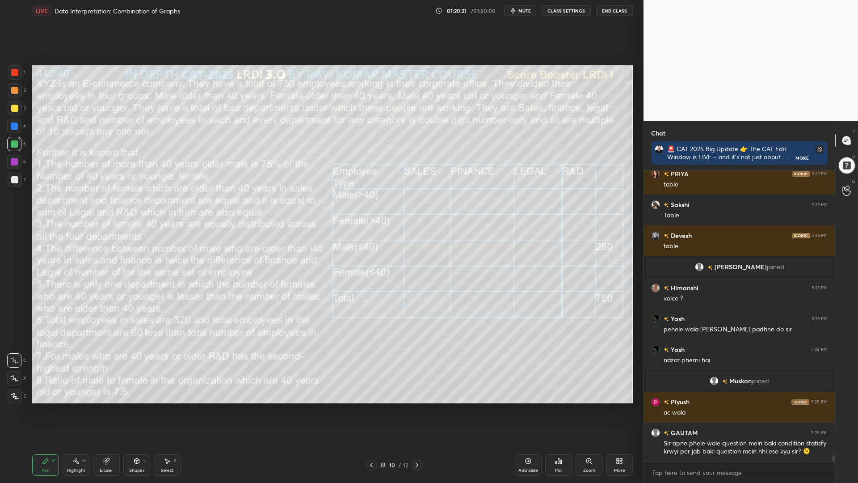
click at [15, 71] on div at bounding box center [14, 72] width 7 height 7
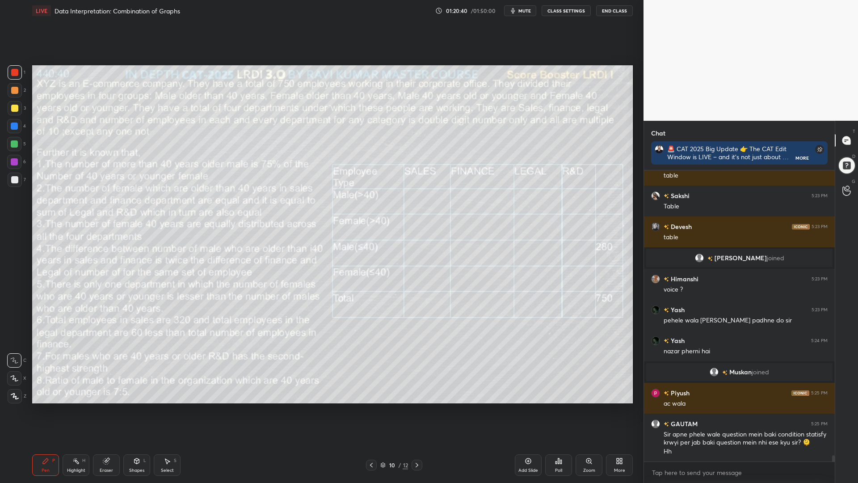
click at [102, 410] on div "Eraser" at bounding box center [106, 464] width 27 height 21
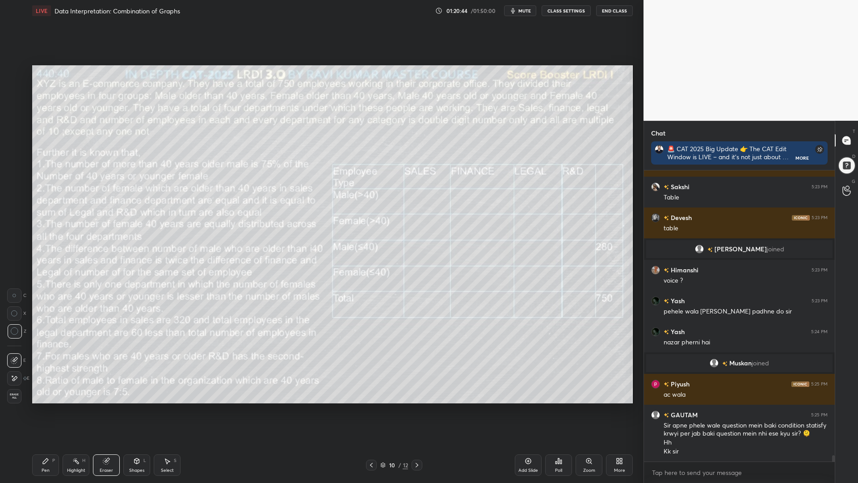
click at [40, 410] on div "Pen P" at bounding box center [45, 464] width 27 height 21
click at [15, 145] on div at bounding box center [14, 143] width 7 height 7
click at [14, 89] on div at bounding box center [14, 90] width 7 height 7
click at [13, 72] on div at bounding box center [14, 72] width 7 height 7
click at [135, 410] on div "Shapes L" at bounding box center [136, 464] width 27 height 21
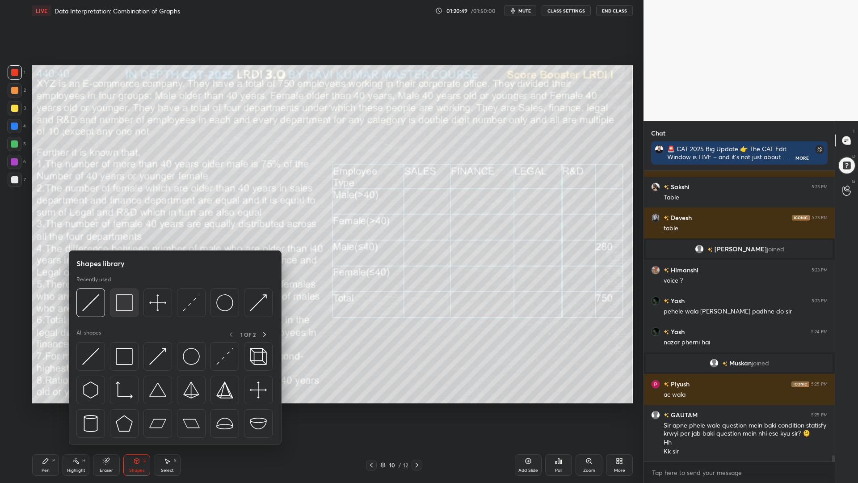
click at [127, 299] on img at bounding box center [124, 302] width 17 height 17
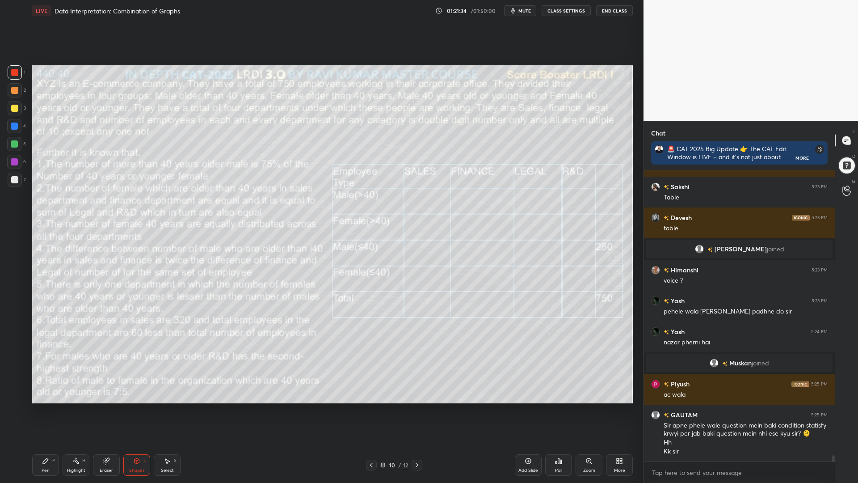
click at [43, 410] on div "Pen P" at bounding box center [45, 464] width 27 height 21
click at [15, 108] on div at bounding box center [14, 108] width 7 height 7
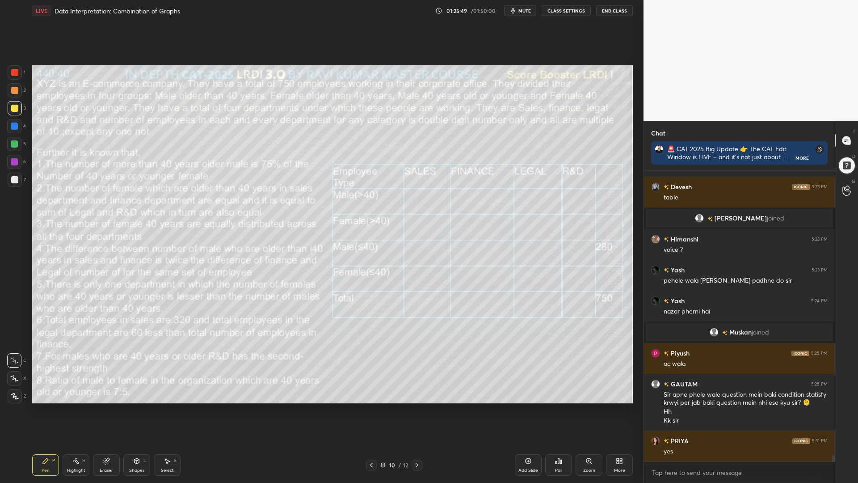
click at [11, 383] on div at bounding box center [14, 378] width 14 height 14
click at [13, 395] on icon at bounding box center [15, 396] width 8 height 6
click at [12, 117] on div "3" at bounding box center [17, 110] width 18 height 18
click at [11, 80] on div "1" at bounding box center [17, 74] width 18 height 18
click at [6, 69] on div "1 2 3 4 5 6 7 C X Z C X Z E E Erase all H H" at bounding box center [14, 234] width 29 height 338
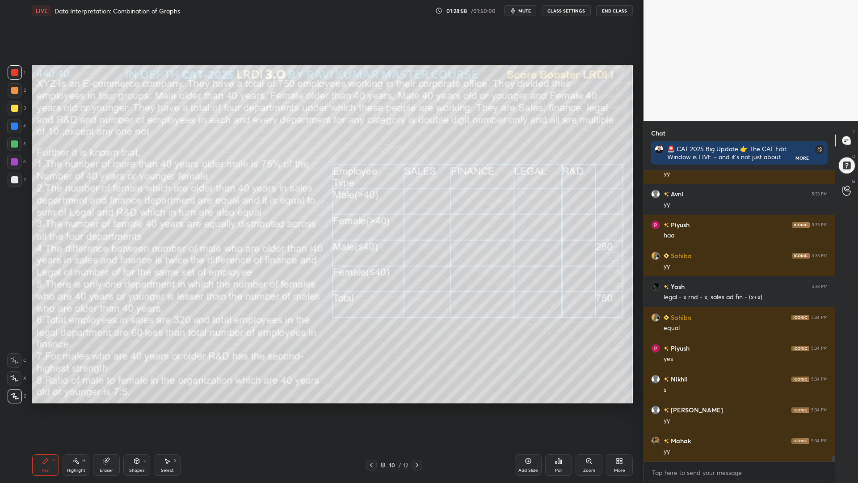
scroll to position [13946, 0]
click at [15, 93] on div at bounding box center [14, 90] width 7 height 7
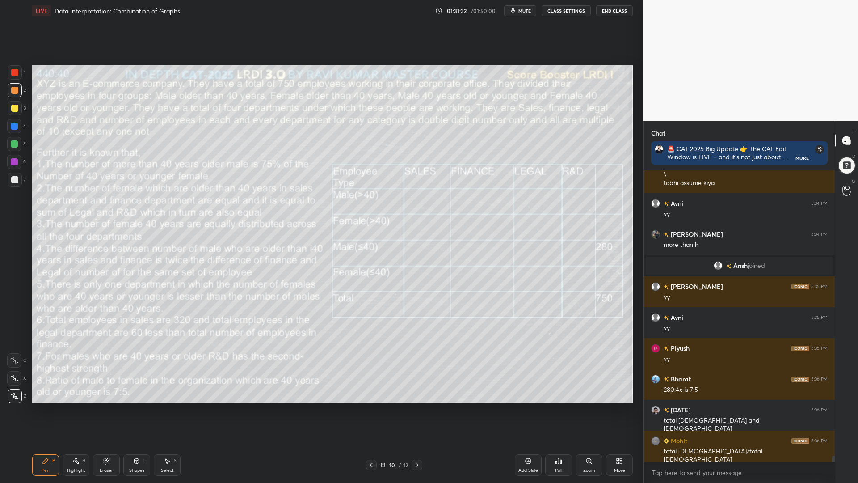
scroll to position [14151, 0]
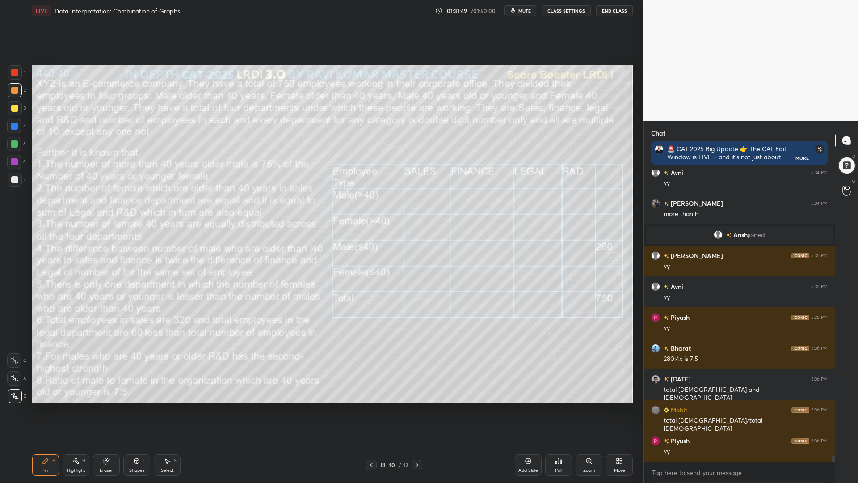
click at [77, 410] on div "Highlight H" at bounding box center [76, 464] width 27 height 21
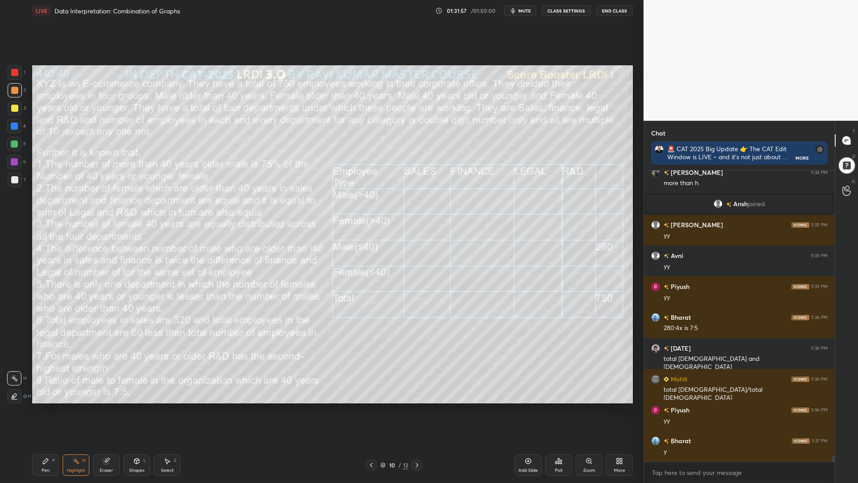
scroll to position [14213, 0]
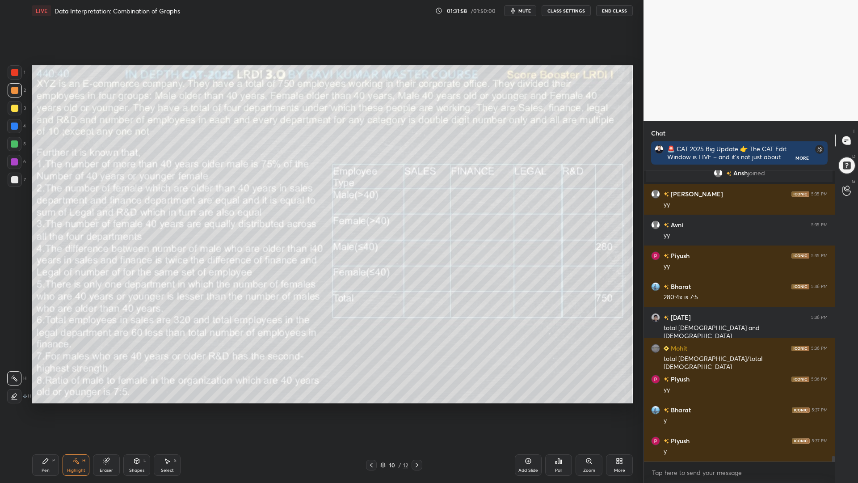
click at [101, 410] on div "Eraser" at bounding box center [106, 464] width 27 height 21
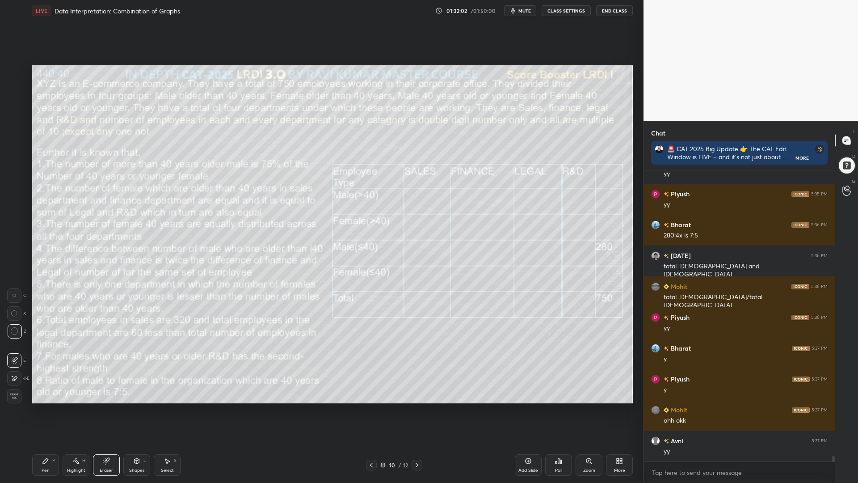
scroll to position [14305, 0]
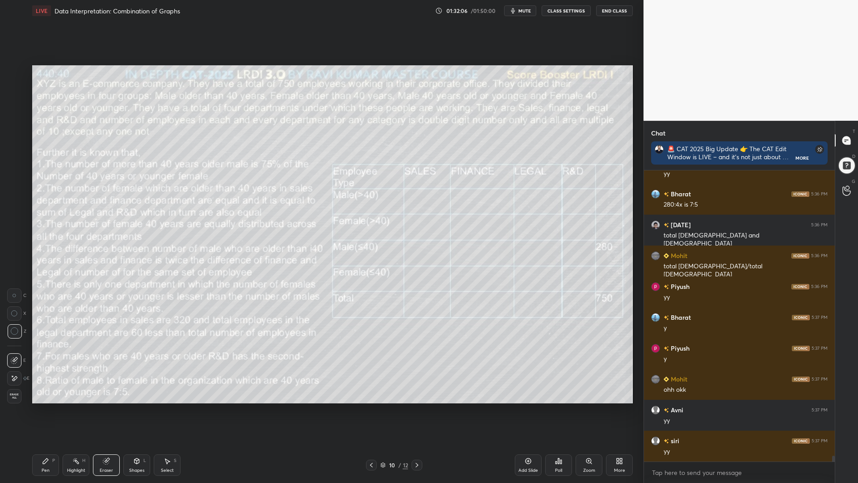
click at [45, 410] on icon at bounding box center [45, 460] width 5 height 5
click at [108, 410] on icon at bounding box center [107, 460] width 5 height 4
click at [40, 410] on div "Pen P" at bounding box center [45, 464] width 27 height 21
click at [110, 410] on div "Eraser" at bounding box center [106, 464] width 27 height 21
click at [48, 410] on div "Pen P" at bounding box center [45, 464] width 27 height 21
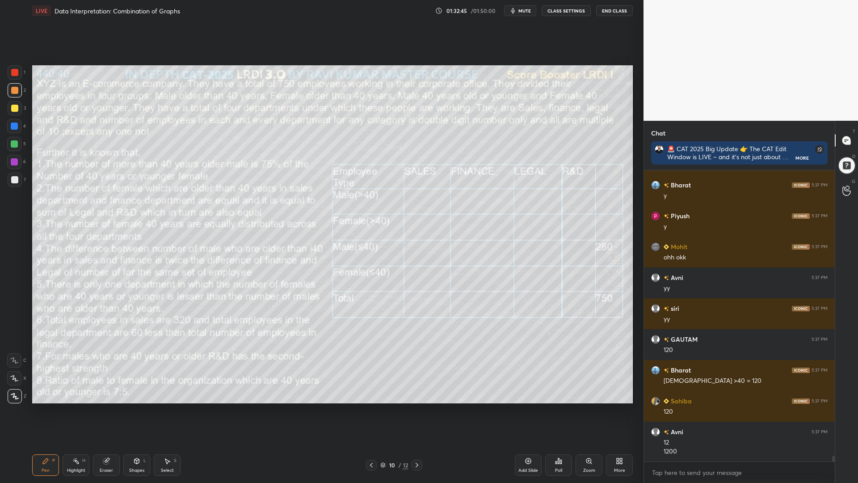
scroll to position [14469, 0]
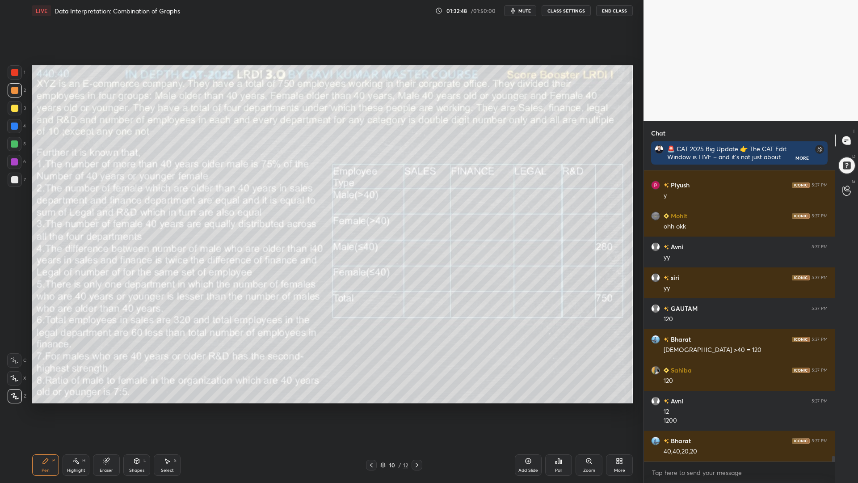
click at [102, 410] on div "Eraser" at bounding box center [106, 464] width 27 height 21
click at [49, 410] on div "Pen P" at bounding box center [45, 464] width 27 height 21
click at [108, 410] on icon at bounding box center [106, 461] width 6 height 6
click at [42, 410] on div "Pen" at bounding box center [46, 470] width 8 height 4
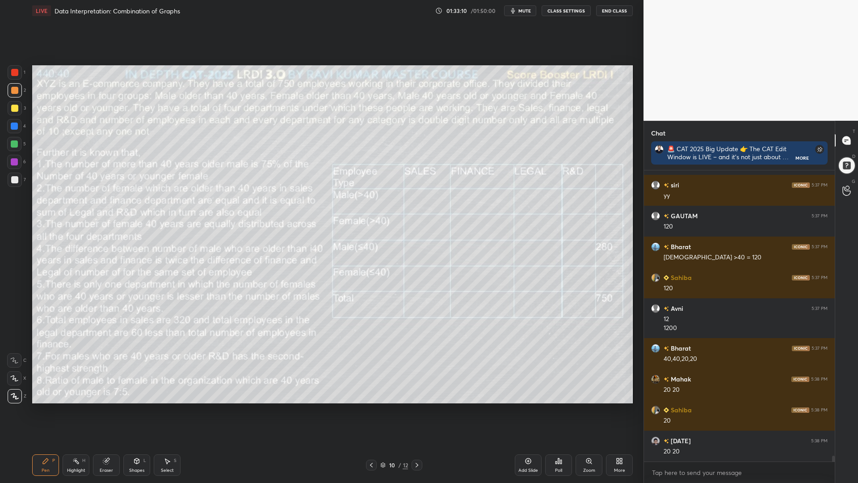
scroll to position [14592, 0]
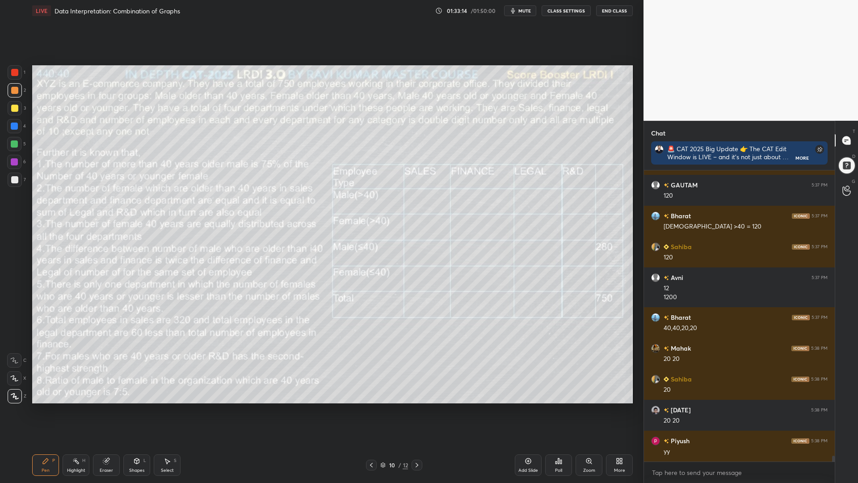
click at [13, 160] on div at bounding box center [14, 161] width 7 height 7
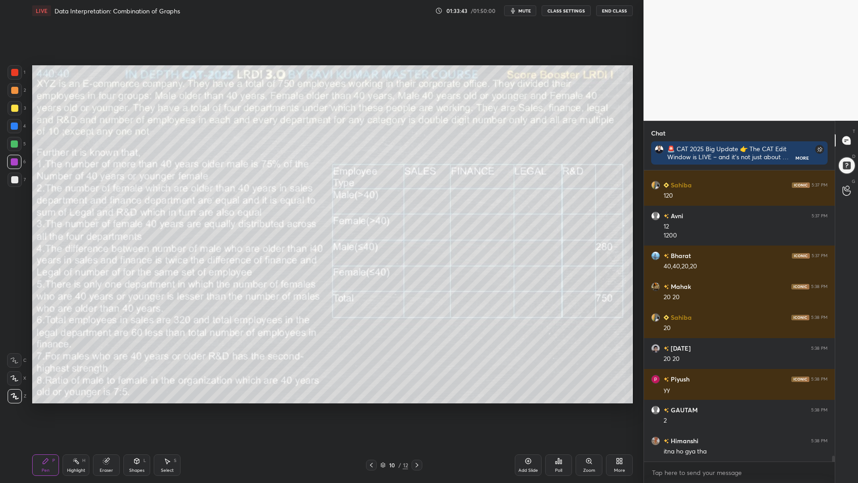
scroll to position [14684, 0]
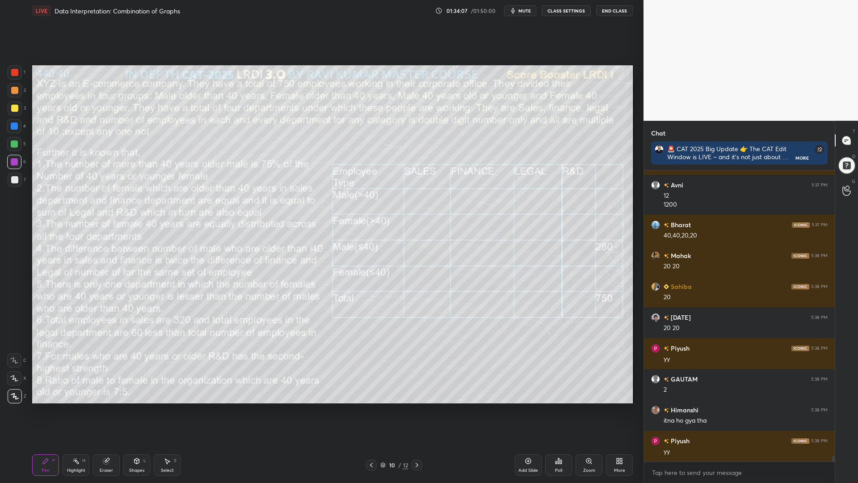
click at [44, 354] on div "Setting up your live class Poll for secs No correct answer Start poll" at bounding box center [333, 234] width 608 height 426
click at [72, 410] on div "Highlight H" at bounding box center [76, 464] width 27 height 21
click at [42, 410] on icon at bounding box center [45, 460] width 7 height 7
click at [17, 126] on div at bounding box center [14, 126] width 7 height 7
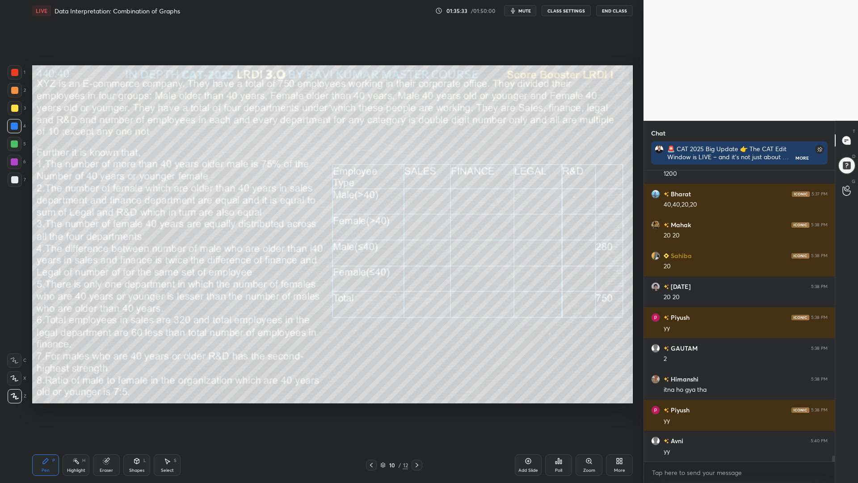
click at [51, 242] on div "Setting up your live class Poll for secs No correct answer Start poll" at bounding box center [333, 234] width 608 height 426
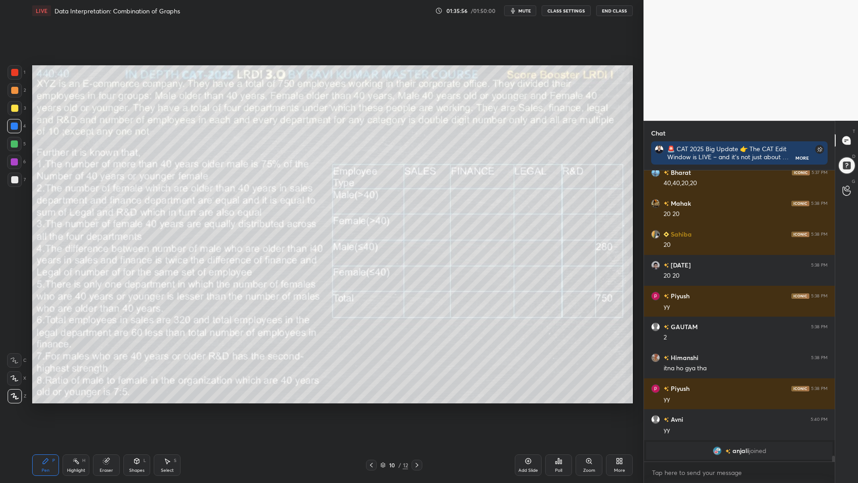
click at [527, 410] on icon at bounding box center [528, 460] width 7 height 7
click at [372, 410] on icon at bounding box center [371, 465] width 3 height 4
click at [416, 410] on icon at bounding box center [417, 464] width 7 height 7
click at [355, 410] on div "Setting up your live class Poll for secs No correct answer Start poll" at bounding box center [333, 234] width 608 height 426
click at [369, 410] on icon at bounding box center [371, 464] width 7 height 7
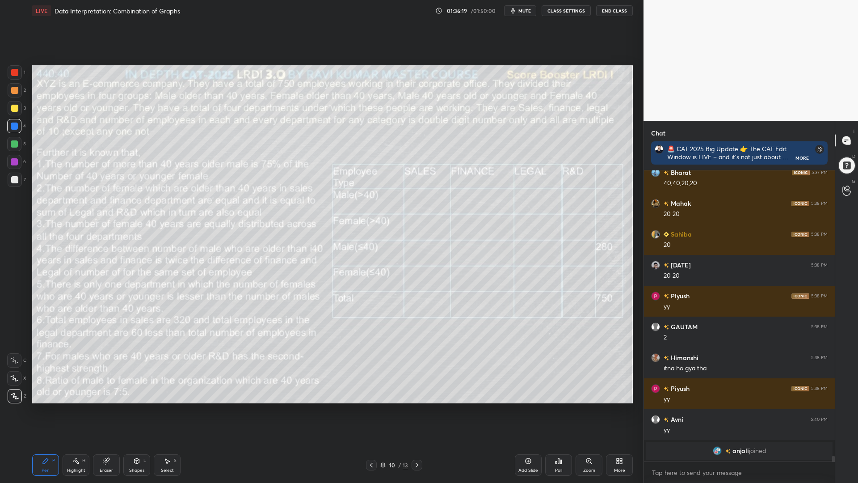
drag, startPoint x: 414, startPoint y: 466, endPoint x: 419, endPoint y: 463, distance: 6.1
click at [414, 410] on icon at bounding box center [417, 464] width 7 height 7
click at [131, 410] on div "Shapes L" at bounding box center [136, 464] width 27 height 21
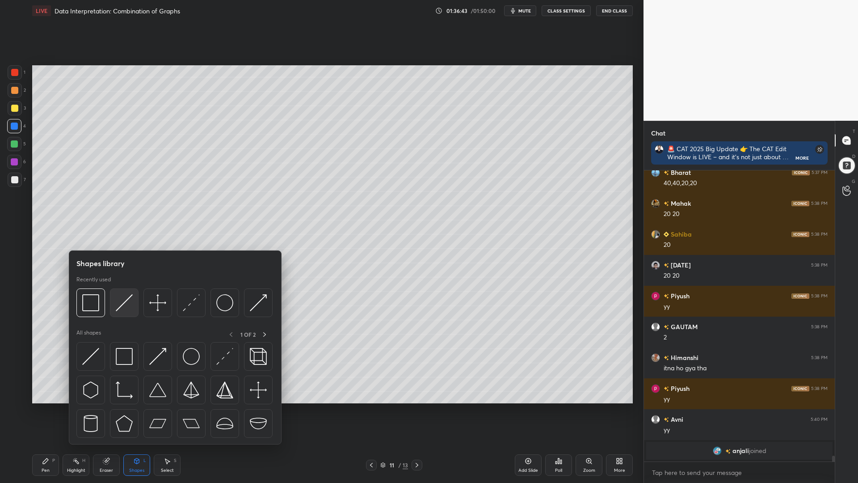
scroll to position [14538, 0]
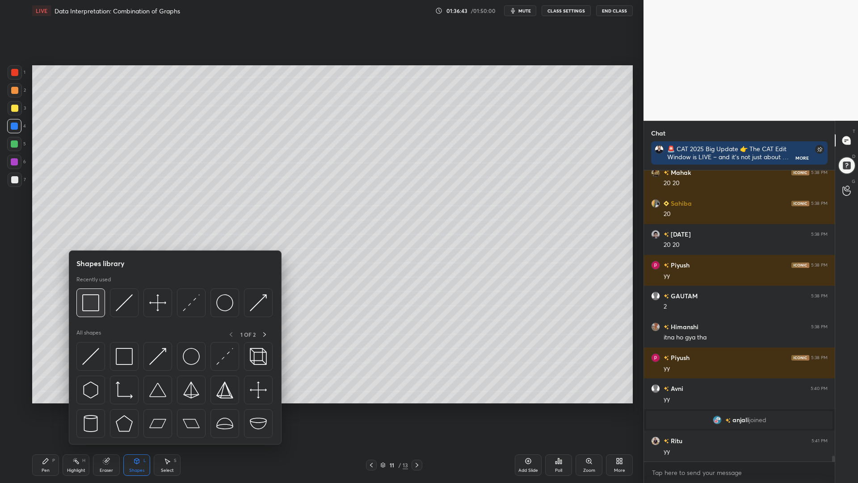
click at [93, 309] on img at bounding box center [90, 302] width 17 height 17
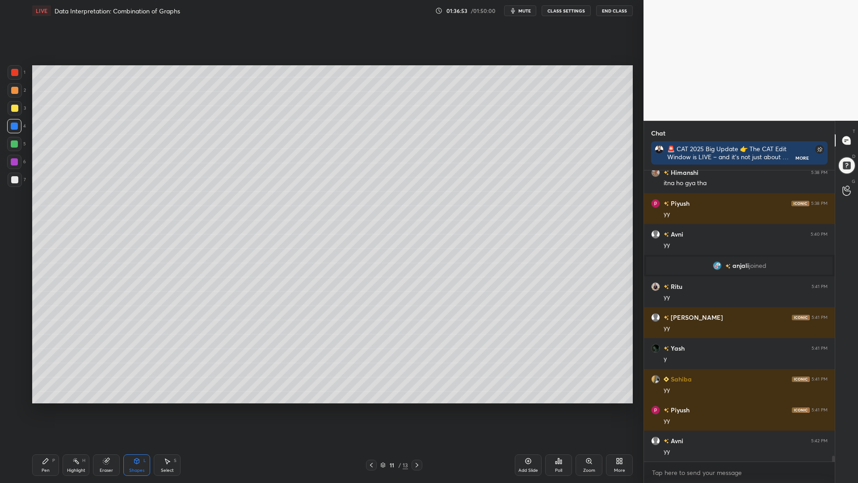
scroll to position [14723, 0]
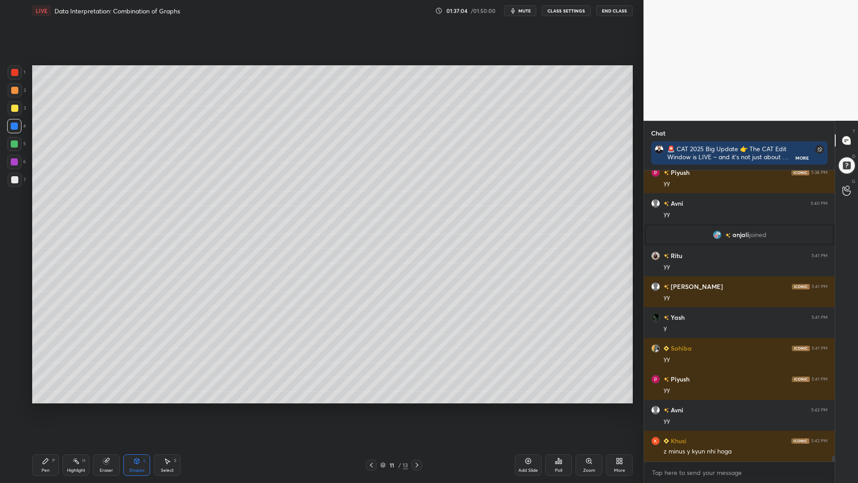
click at [41, 410] on div "Pen P" at bounding box center [45, 464] width 27 height 21
click at [144, 410] on div "Shapes L" at bounding box center [136, 464] width 27 height 21
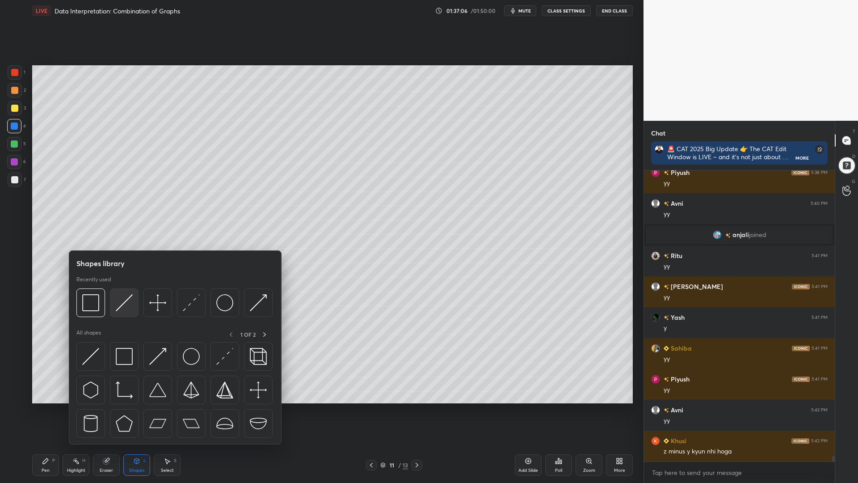
click at [125, 294] on img at bounding box center [124, 302] width 17 height 17
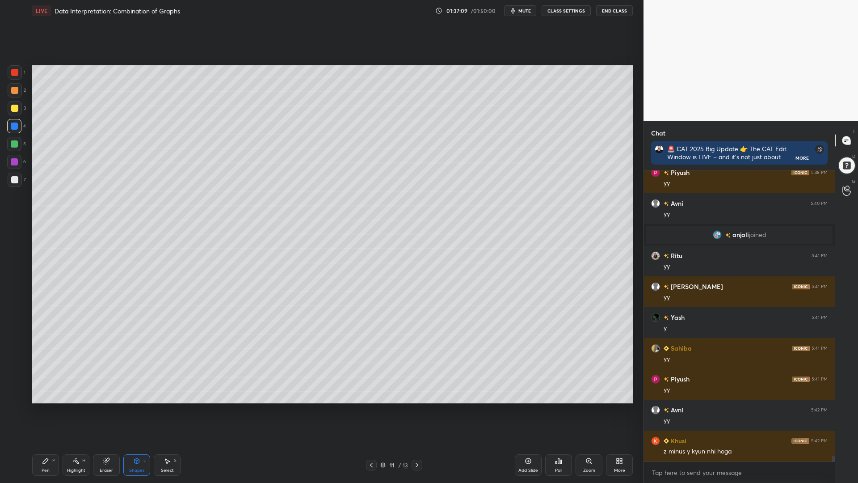
click at [11, 110] on div at bounding box center [14, 108] width 7 height 7
click at [47, 410] on div "Pen" at bounding box center [46, 470] width 8 height 4
click at [14, 126] on div at bounding box center [14, 126] width 7 height 7
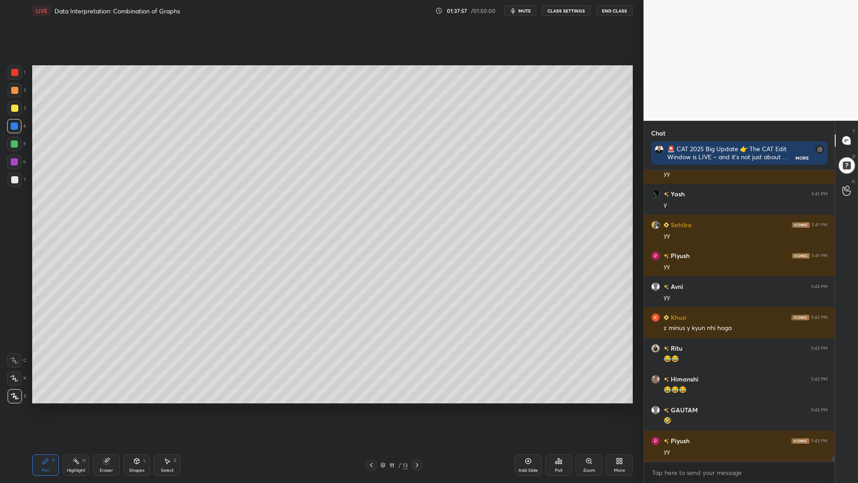
scroll to position [14878, 0]
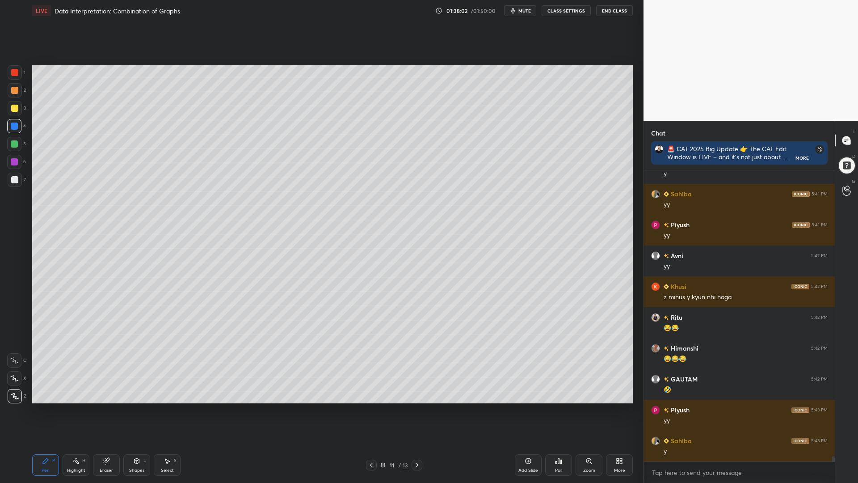
click at [370, 410] on icon at bounding box center [371, 464] width 7 height 7
click at [15, 148] on div at bounding box center [14, 144] width 14 height 14
click at [414, 410] on icon at bounding box center [417, 464] width 7 height 7
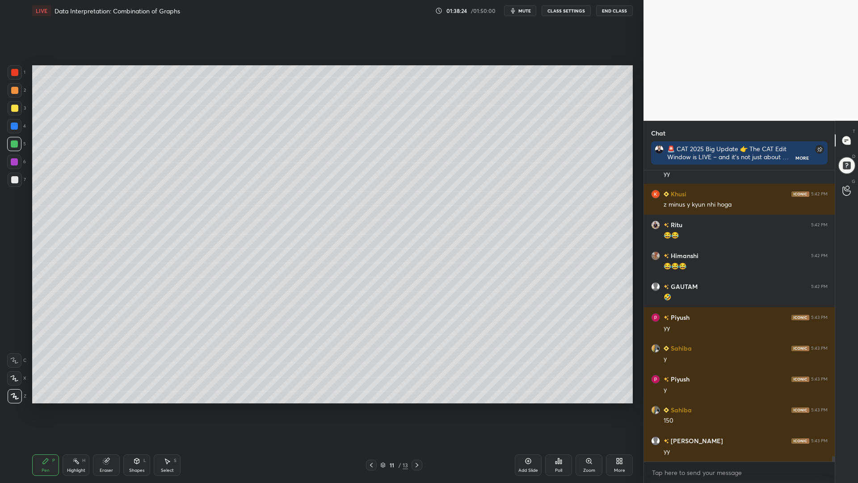
scroll to position [15001, 0]
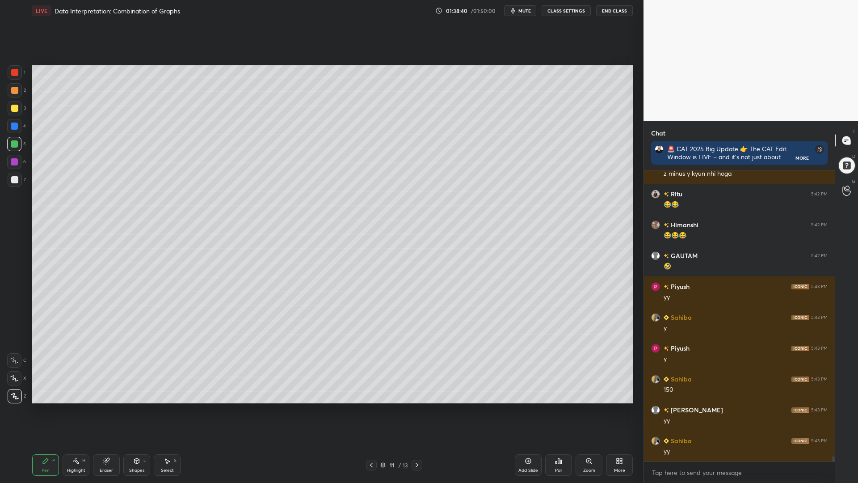
click at [371, 410] on icon at bounding box center [371, 464] width 7 height 7
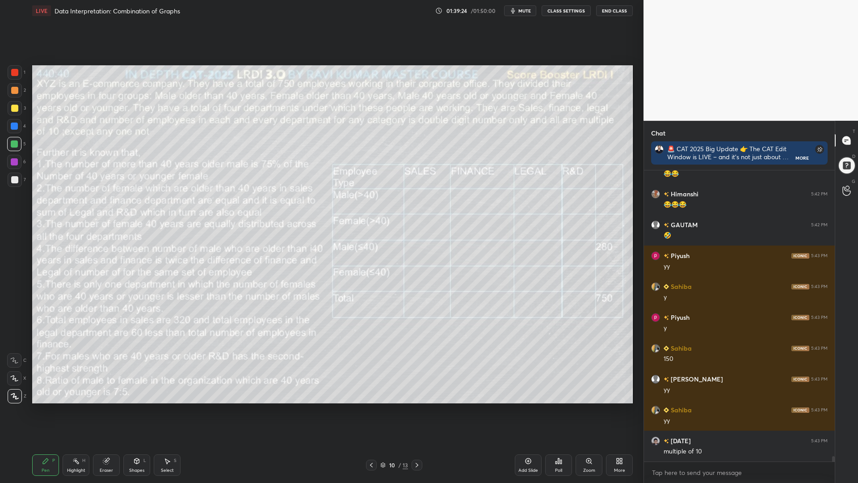
click at [80, 410] on div "Highlight H" at bounding box center [76, 464] width 27 height 21
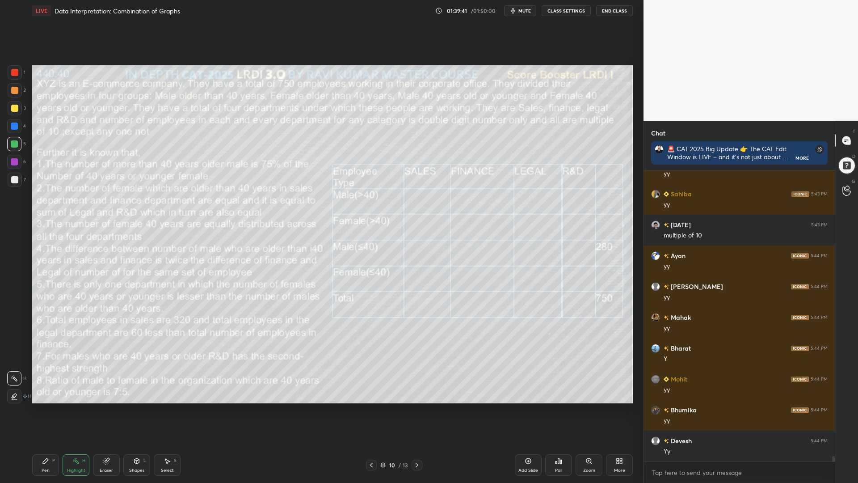
scroll to position [15279, 0]
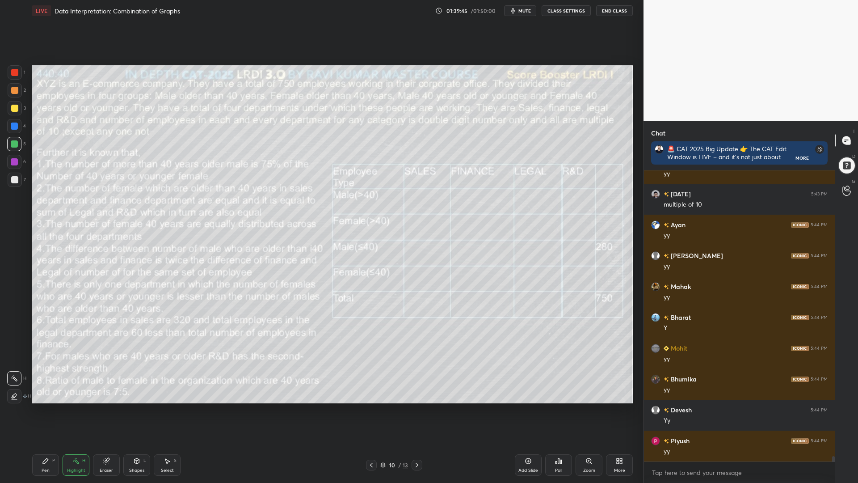
click at [416, 410] on icon at bounding box center [417, 464] width 7 height 7
click at [13, 108] on div at bounding box center [14, 108] width 7 height 7
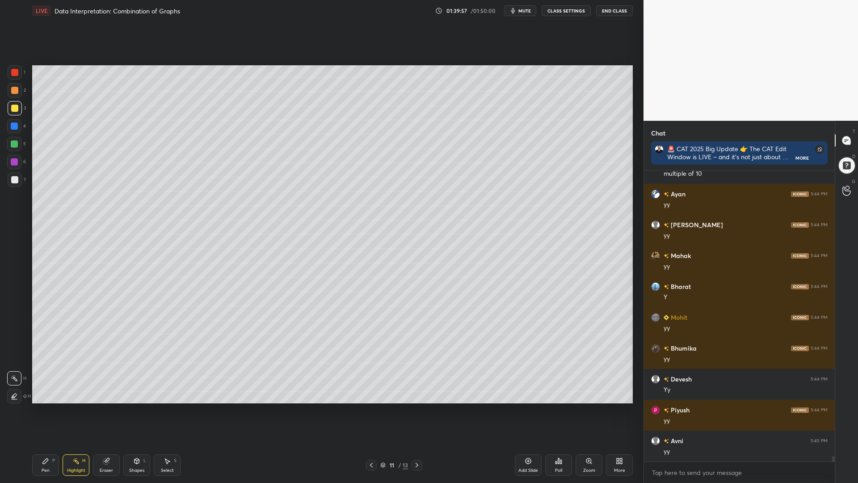
drag, startPoint x: 34, startPoint y: 473, endPoint x: 100, endPoint y: 410, distance: 91.1
click at [34, 410] on div "Pen P" at bounding box center [45, 464] width 27 height 21
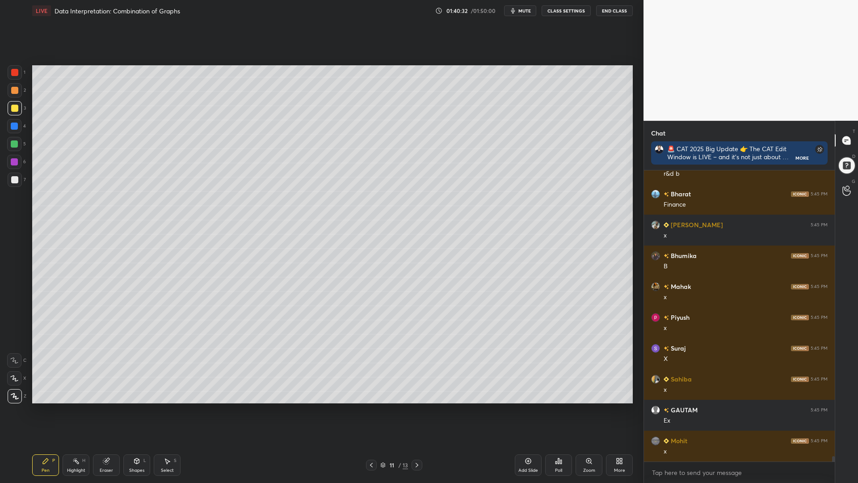
scroll to position [15803, 0]
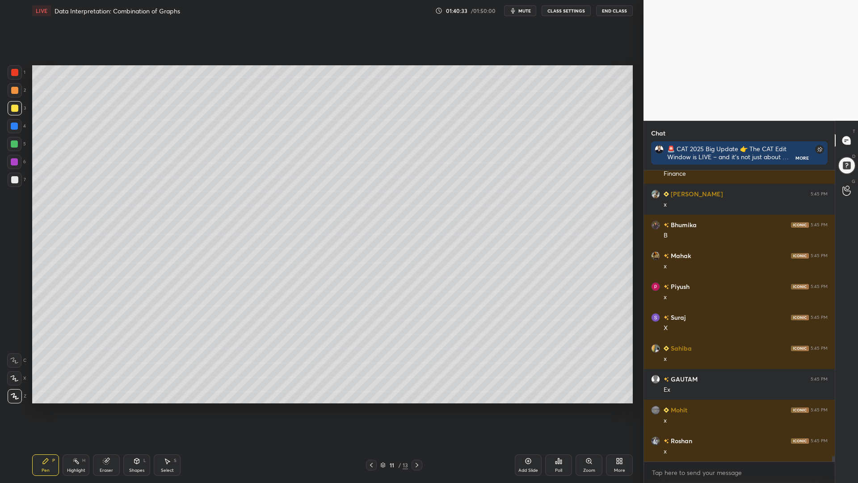
click at [72, 410] on div "Highlight" at bounding box center [76, 470] width 18 height 4
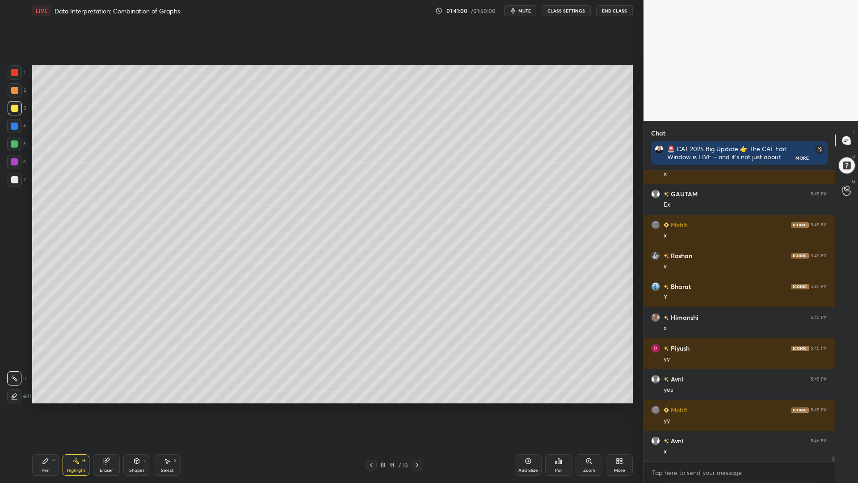
scroll to position [16019, 0]
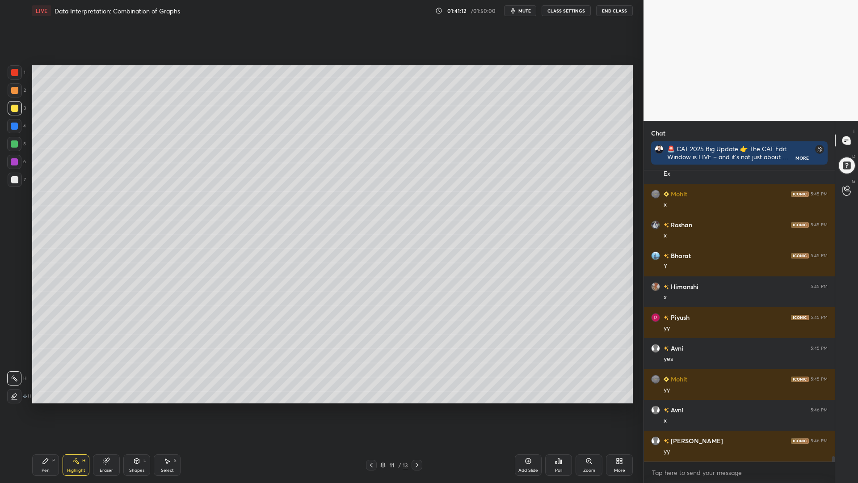
click at [371, 410] on icon at bounding box center [371, 464] width 7 height 7
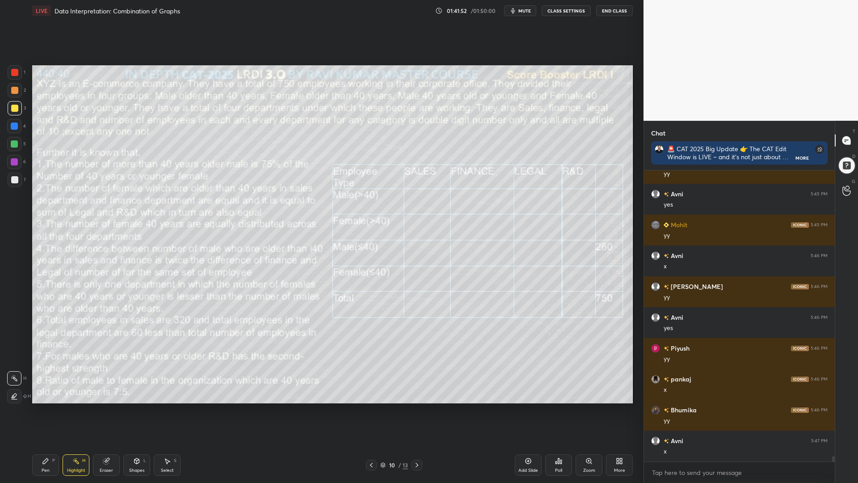
scroll to position [16204, 0]
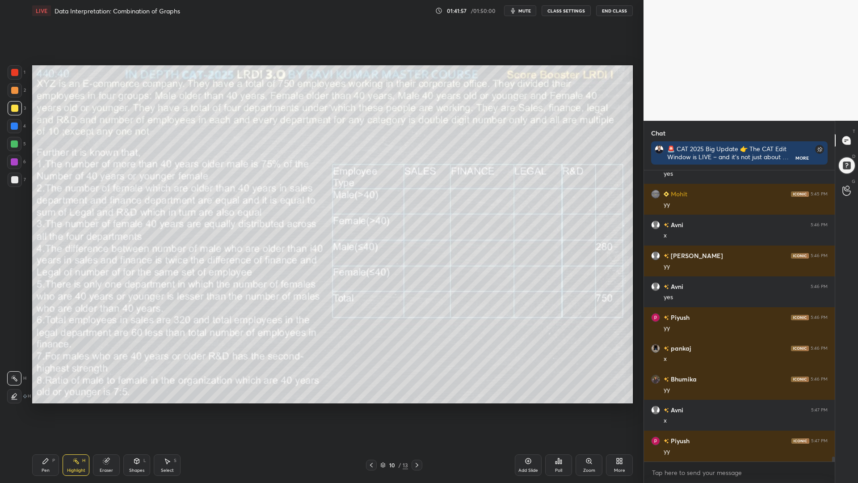
click at [414, 410] on icon at bounding box center [417, 464] width 7 height 7
click at [13, 144] on div at bounding box center [14, 143] width 7 height 7
drag, startPoint x: 40, startPoint y: 464, endPoint x: 57, endPoint y: 412, distance: 55.0
click at [40, 410] on div "Pen P" at bounding box center [45, 464] width 27 height 21
drag, startPoint x: 14, startPoint y: 70, endPoint x: 19, endPoint y: 109, distance: 38.8
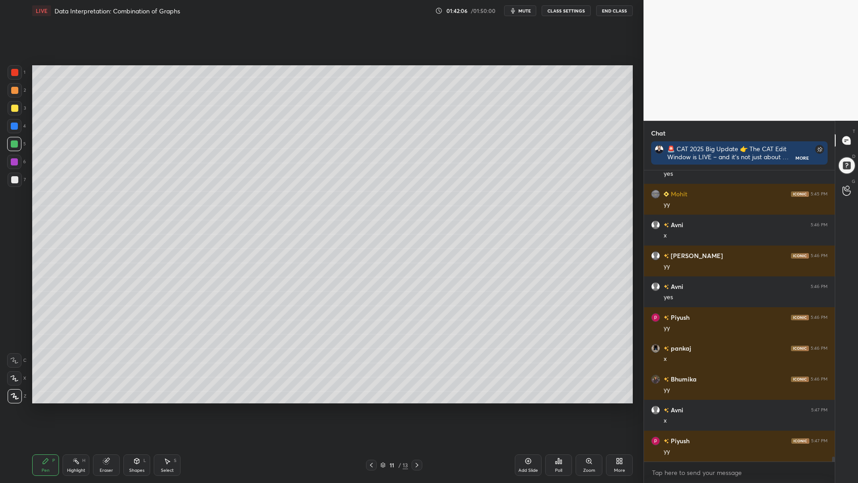
click at [14, 72] on div at bounding box center [14, 72] width 7 height 7
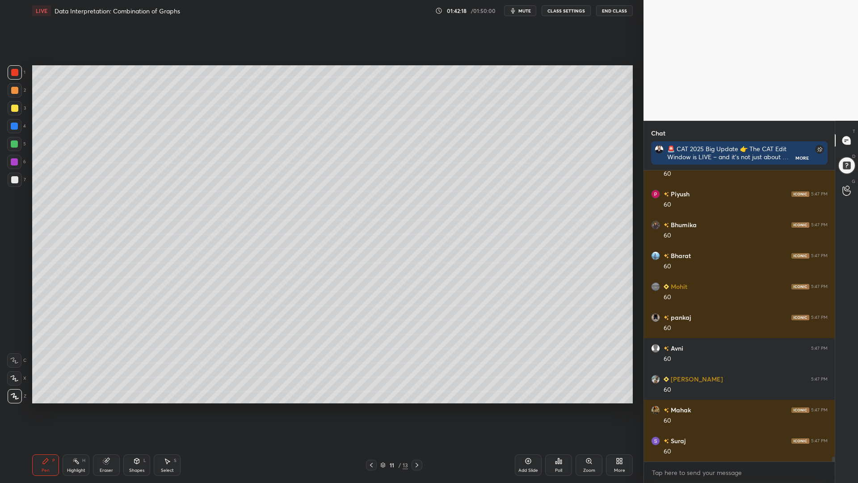
scroll to position [16544, 0]
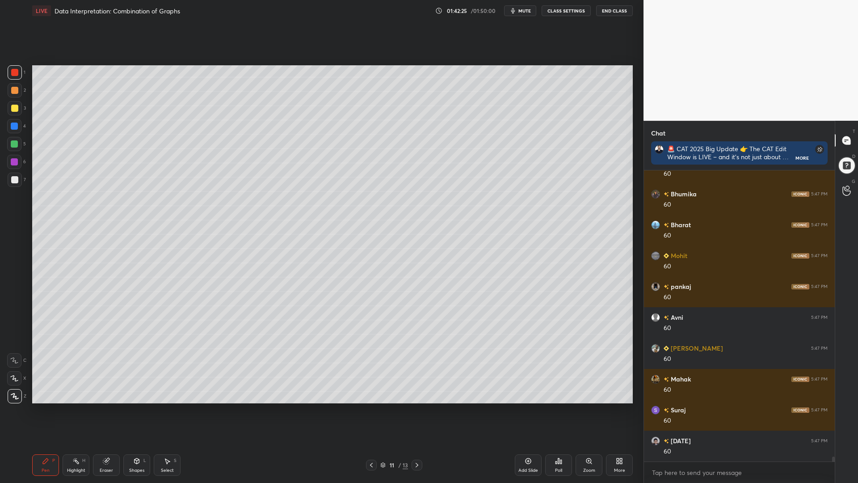
click at [371, 410] on icon at bounding box center [371, 465] width 3 height 4
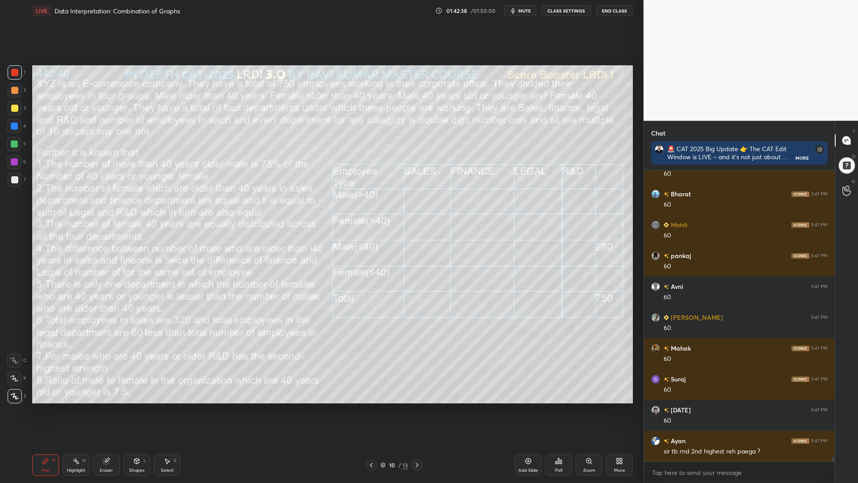
click at [413, 410] on div at bounding box center [417, 465] width 11 height 11
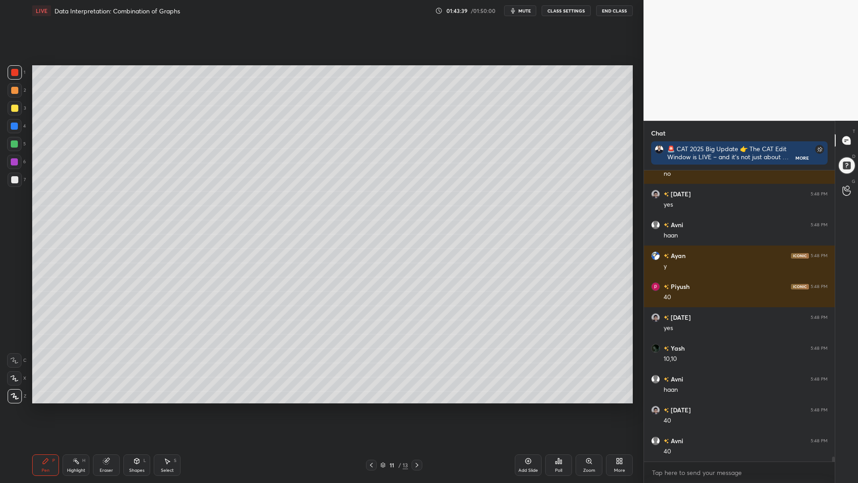
scroll to position [16975, 0]
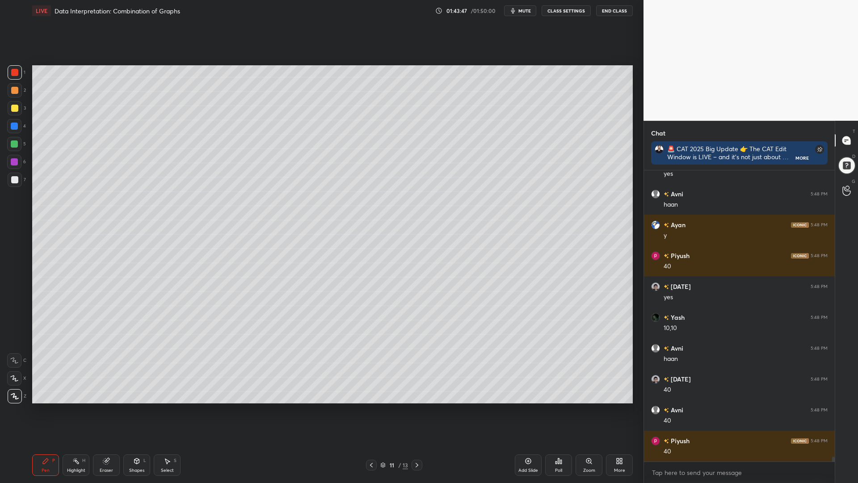
click at [14, 147] on div at bounding box center [14, 143] width 7 height 7
click at [15, 163] on div at bounding box center [14, 161] width 7 height 7
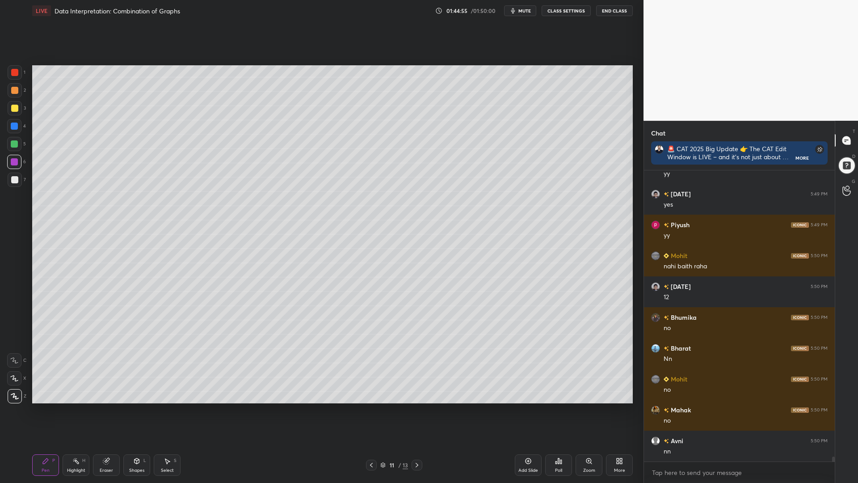
scroll to position [17377, 0]
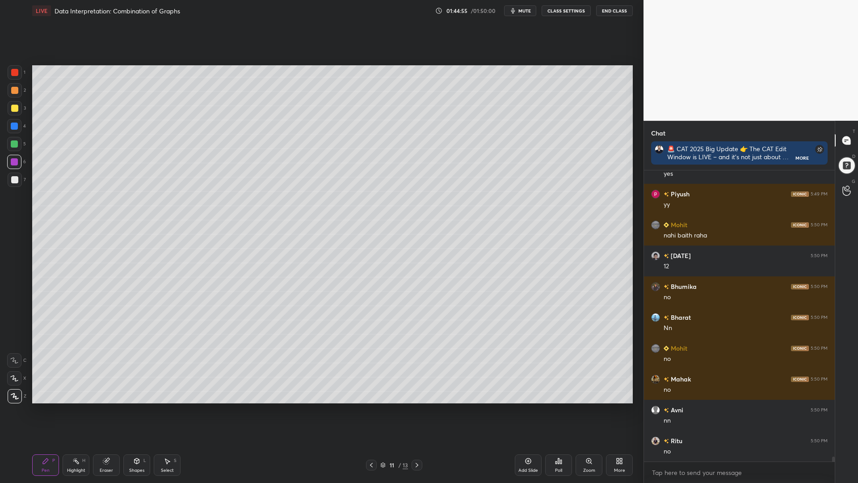
click at [12, 124] on div at bounding box center [14, 126] width 7 height 7
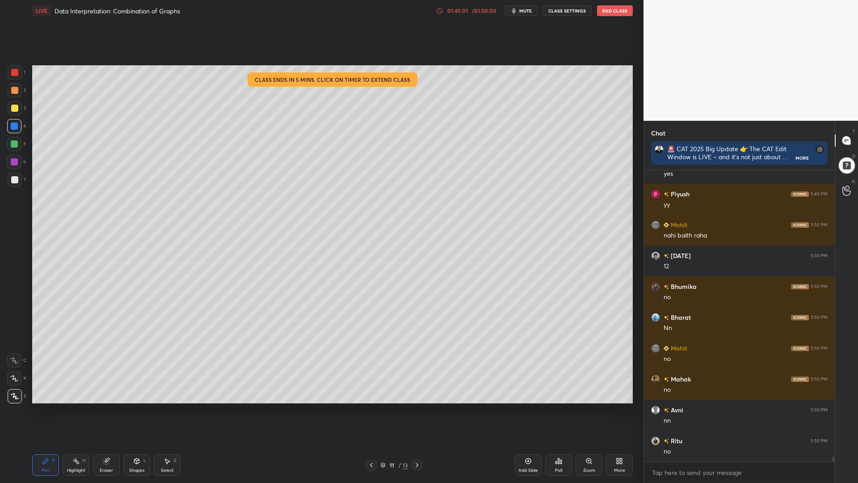
click at [443, 11] on icon at bounding box center [439, 10] width 7 height 7
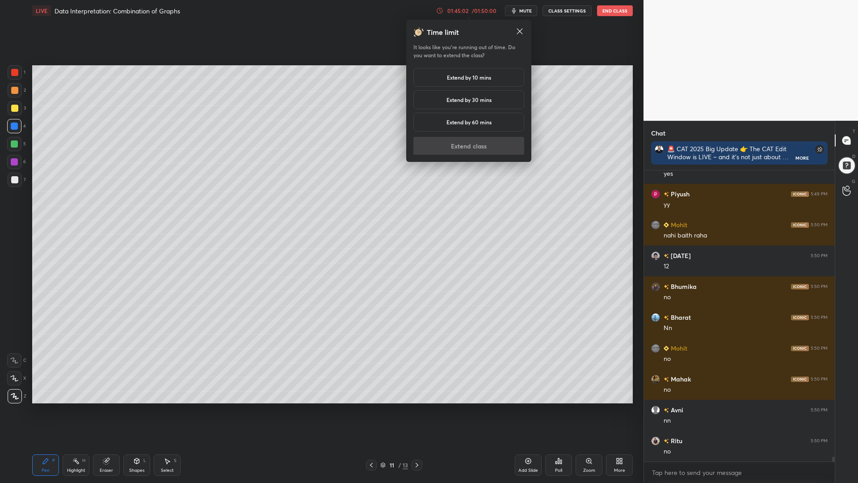
click at [466, 119] on h5 "Extend by 60 mins" at bounding box center [469, 122] width 45 height 8
click at [463, 145] on button "Extend class" at bounding box center [469, 146] width 111 height 18
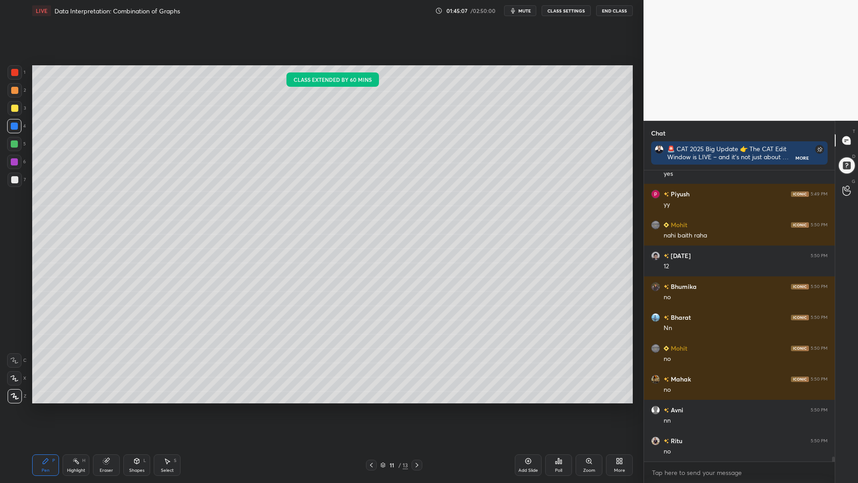
click at [110, 410] on icon at bounding box center [106, 460] width 7 height 7
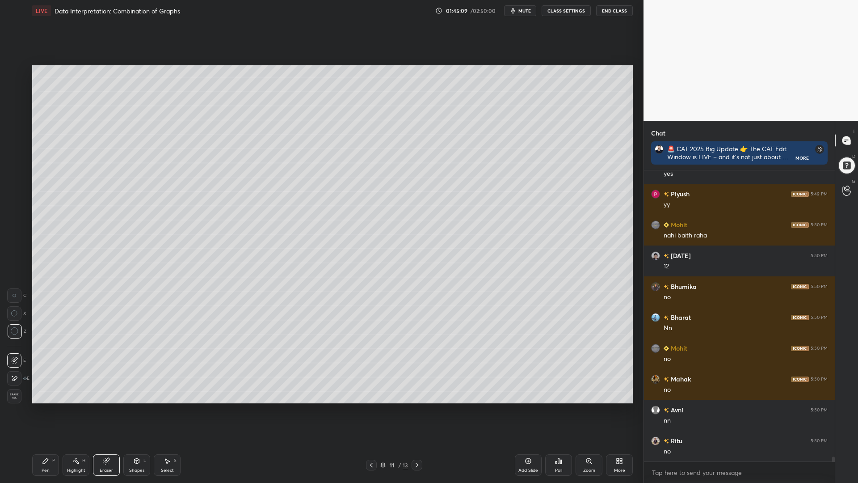
click at [41, 410] on div "Pen P" at bounding box center [45, 464] width 27 height 21
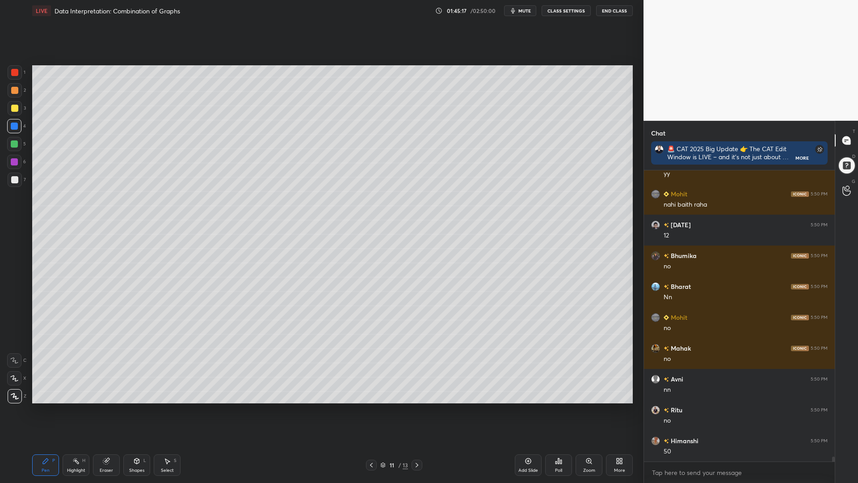
click at [165, 410] on div "Select S" at bounding box center [167, 464] width 27 height 21
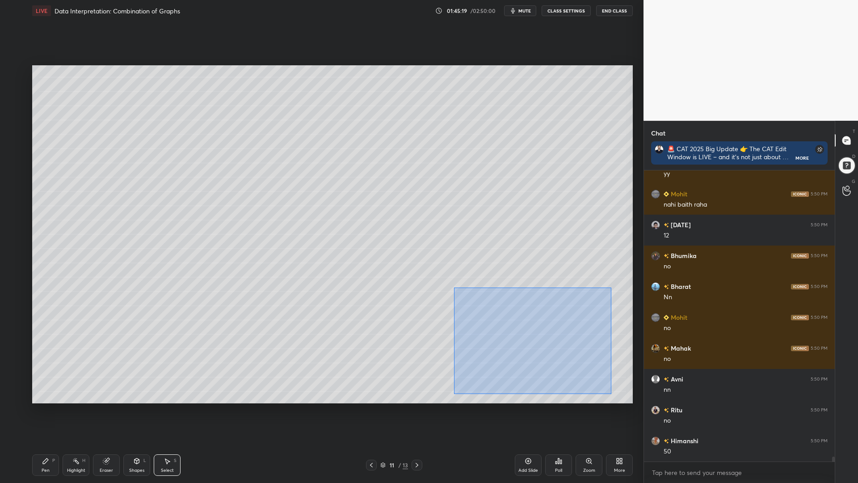
drag, startPoint x: 612, startPoint y: 393, endPoint x: 463, endPoint y: 292, distance: 180.2
click at [459, 289] on div "0 ° Undo Copy Duplicate Duplicate to new slide Delete" at bounding box center [332, 234] width 601 height 338
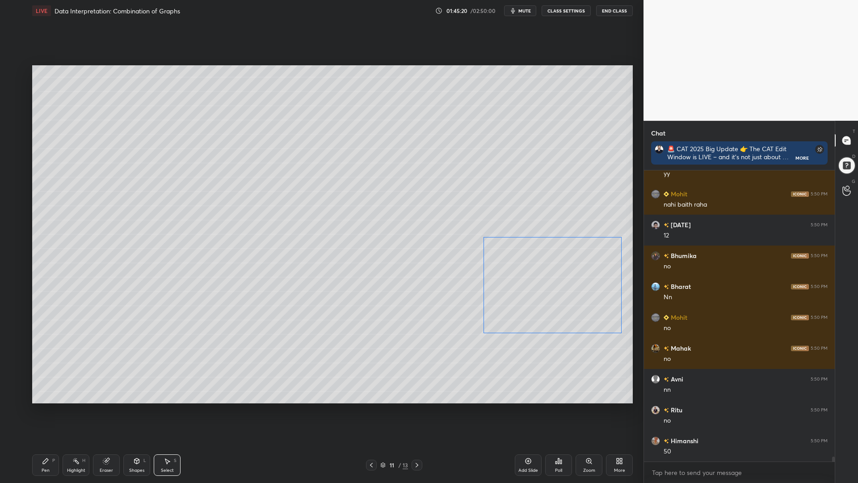
drag, startPoint x: 516, startPoint y: 323, endPoint x: 516, endPoint y: 292, distance: 30.9
click at [521, 269] on div "0 ° Undo Copy Duplicate Duplicate to new slide Delete" at bounding box center [332, 234] width 601 height 338
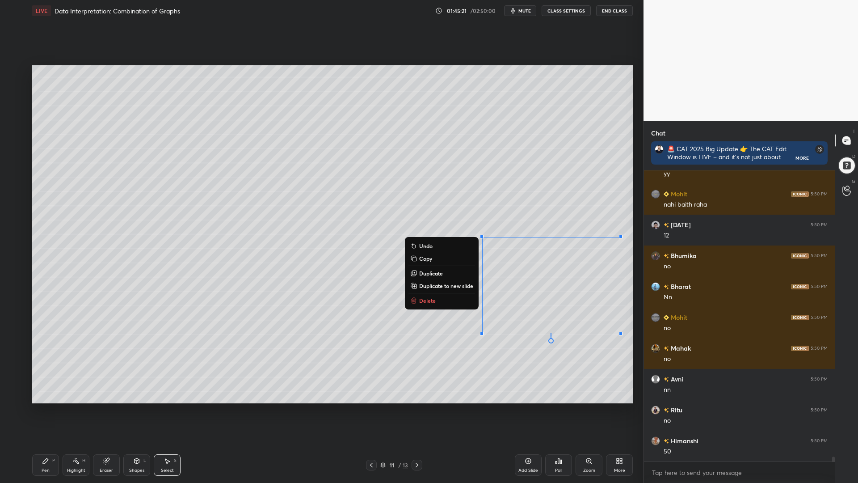
click at [43, 410] on div "Pen P" at bounding box center [45, 464] width 27 height 21
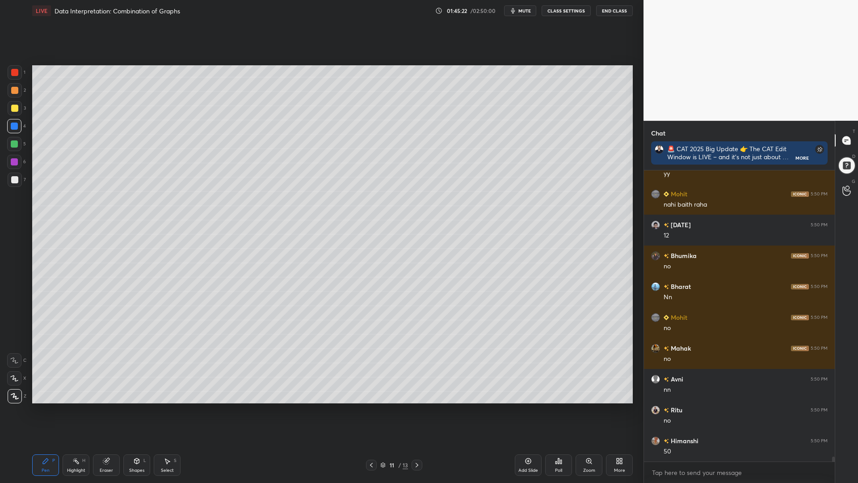
scroll to position [17438, 0]
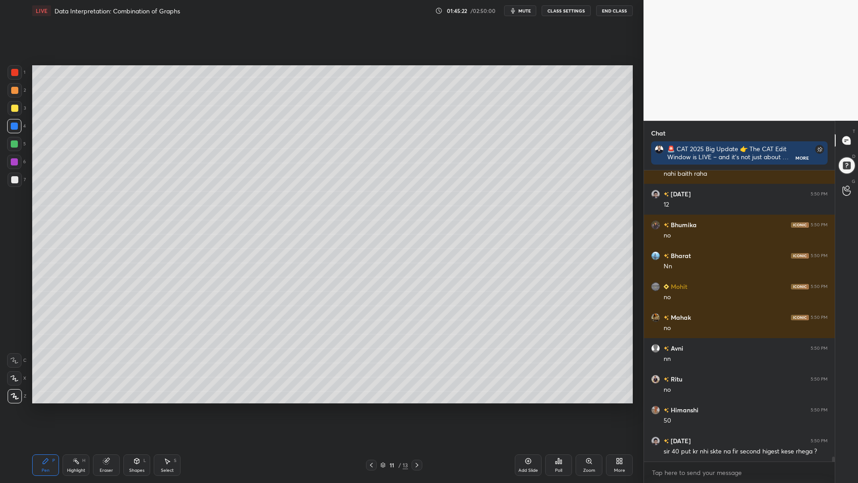
drag, startPoint x: 13, startPoint y: 183, endPoint x: 23, endPoint y: 191, distance: 13.0
click at [13, 183] on div at bounding box center [15, 180] width 14 height 14
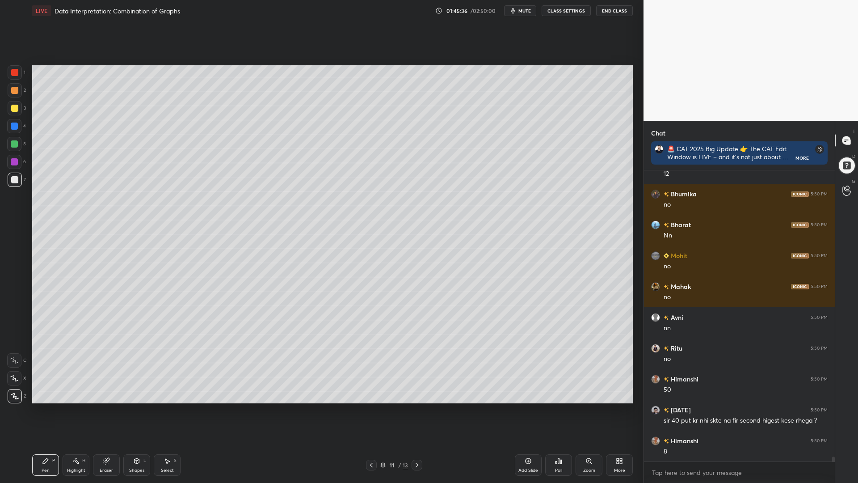
click at [369, 410] on icon at bounding box center [371, 464] width 7 height 7
click at [77, 410] on rect at bounding box center [77, 462] width 4 height 4
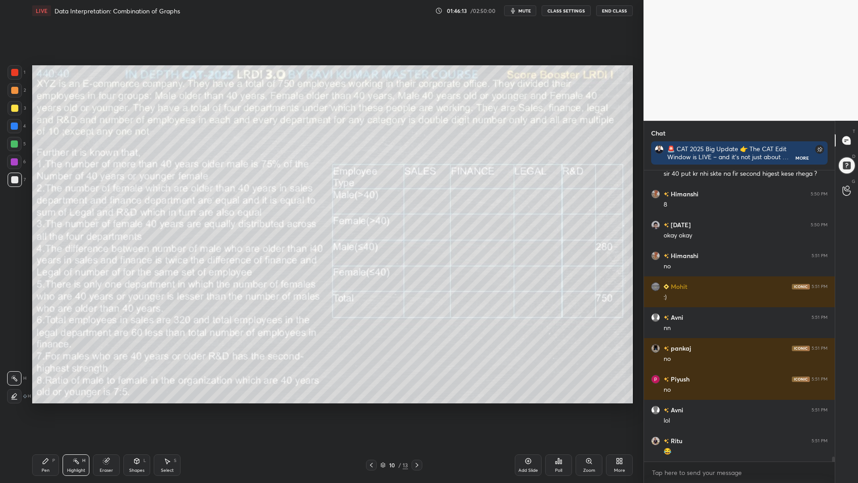
scroll to position [17747, 0]
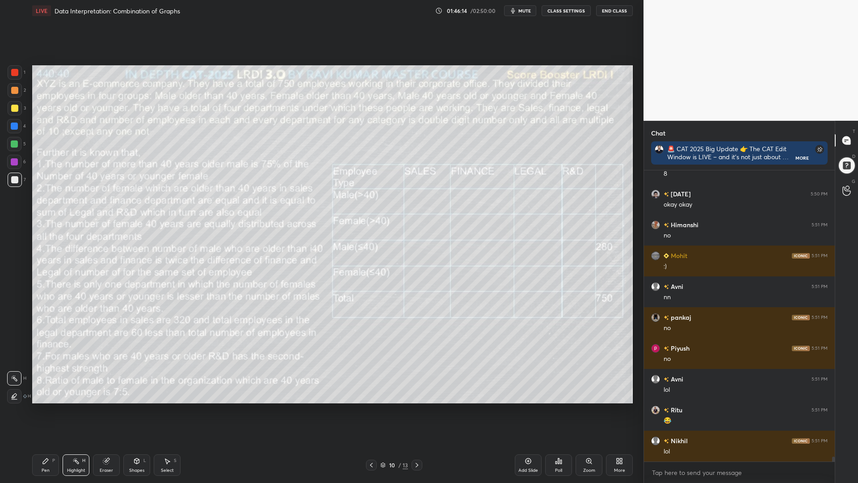
click at [37, 410] on div "Pen P" at bounding box center [45, 464] width 27 height 21
click at [112, 410] on div "Eraser" at bounding box center [106, 464] width 27 height 21
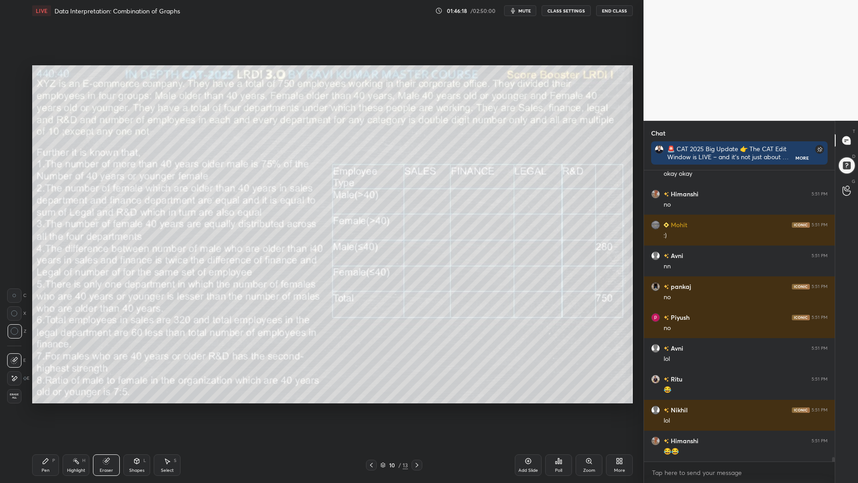
scroll to position [270, 188]
click at [45, 410] on div "Pen P" at bounding box center [45, 464] width 27 height 21
click at [411, 410] on div "10 / 13" at bounding box center [394, 465] width 56 height 11
click at [418, 410] on icon at bounding box center [417, 465] width 3 height 4
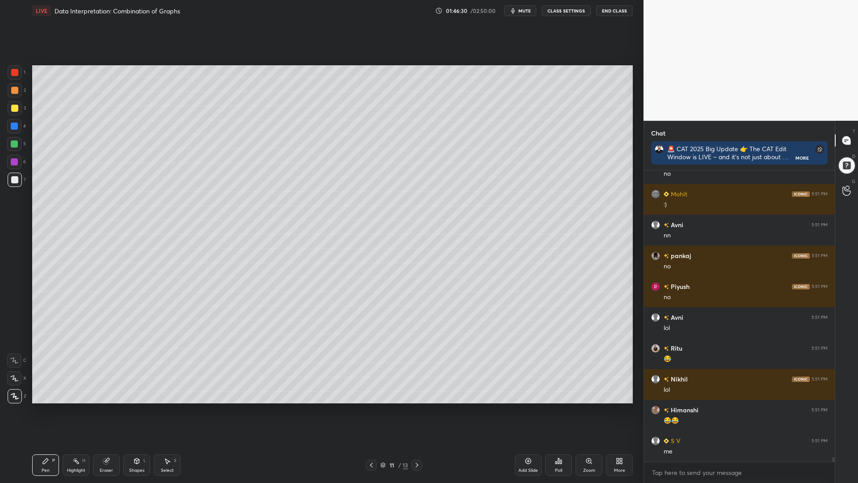
scroll to position [17839, 0]
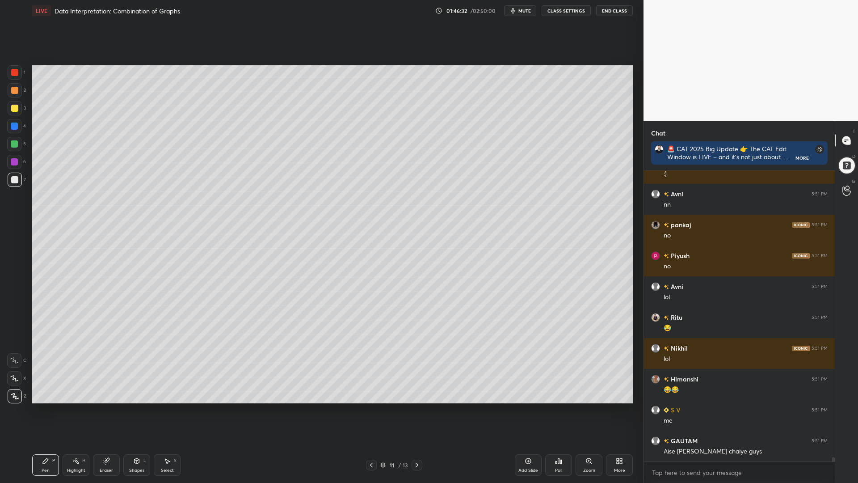
click at [7, 291] on div "1 2 3 4 5 6 7 C X Z C X Z E E Erase all H H" at bounding box center [14, 234] width 29 height 338
click at [13, 380] on icon at bounding box center [14, 378] width 7 height 5
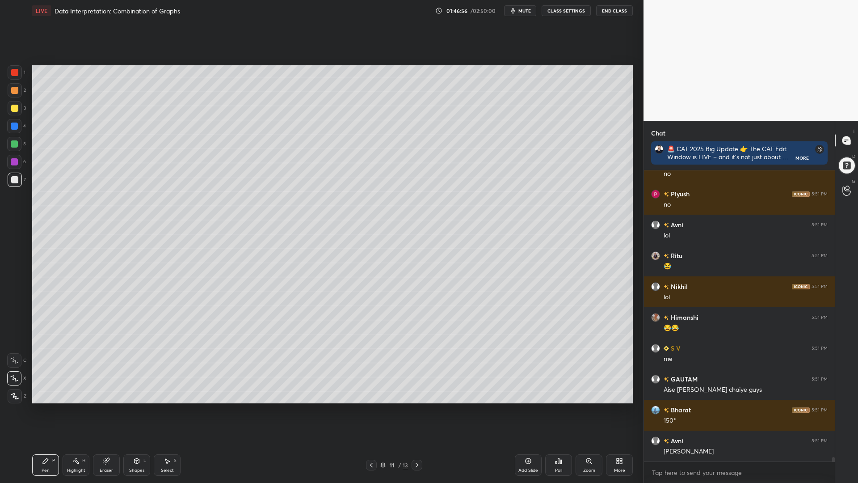
scroll to position [17932, 0]
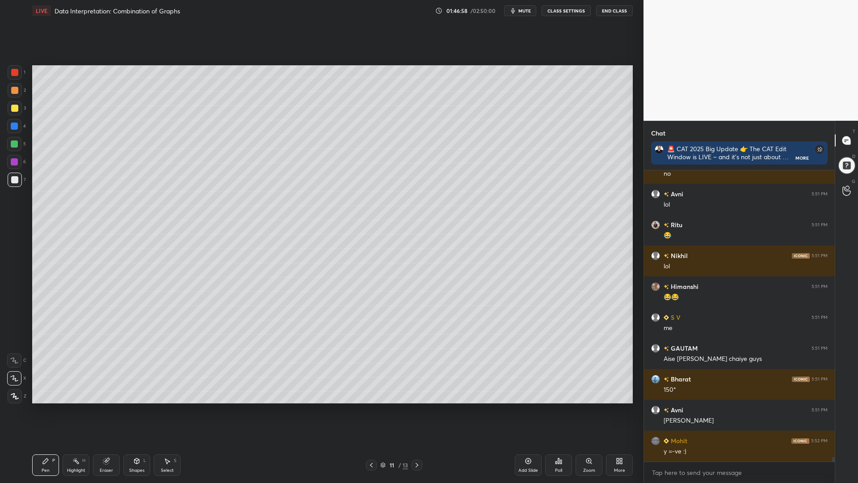
click at [103, 410] on icon at bounding box center [106, 461] width 6 height 6
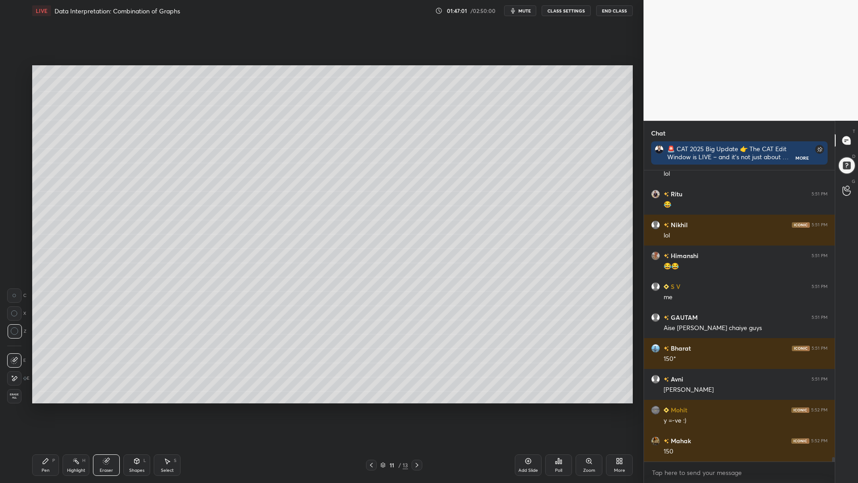
click at [41, 410] on div "Pen P" at bounding box center [45, 464] width 27 height 21
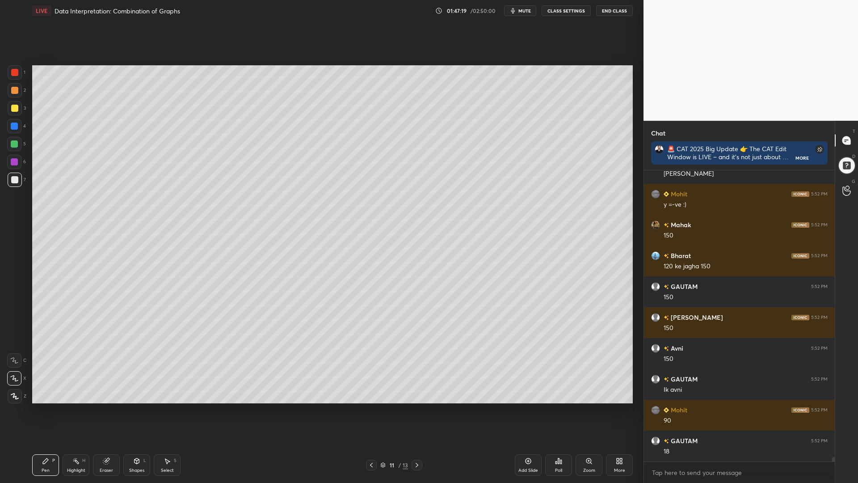
scroll to position [18210, 0]
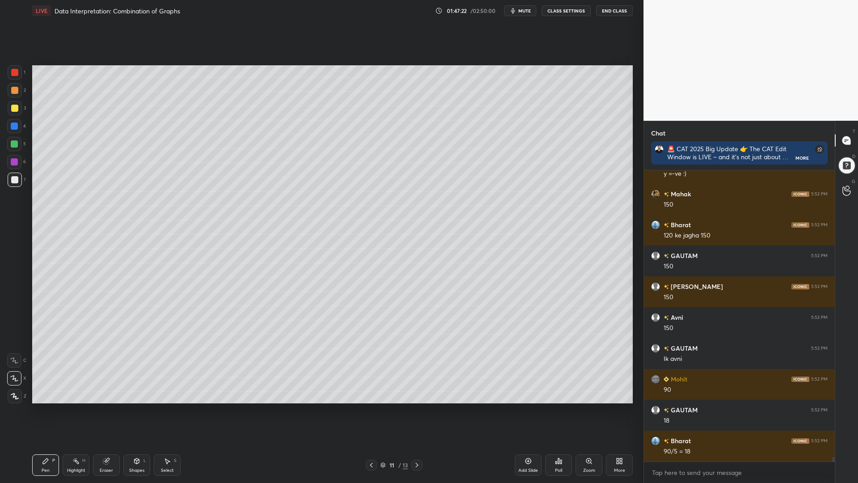
click at [12, 141] on div at bounding box center [14, 143] width 7 height 7
click at [16, 180] on div at bounding box center [14, 179] width 7 height 7
click at [16, 163] on div at bounding box center [14, 161] width 7 height 7
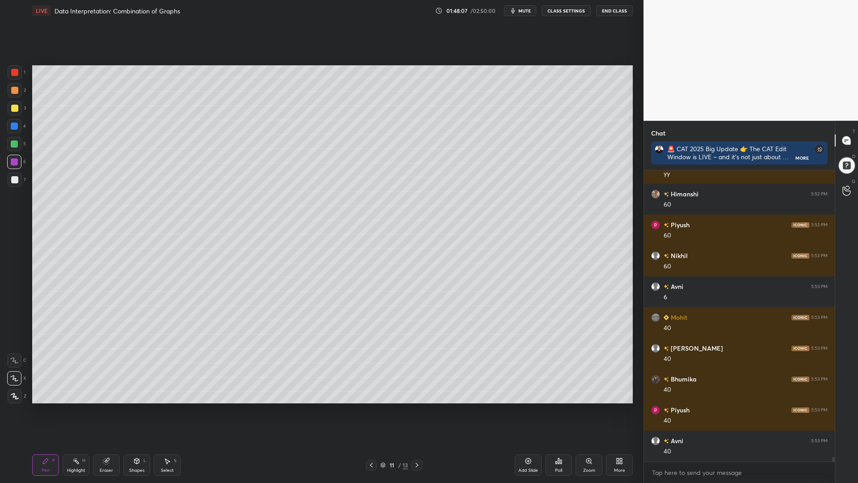
scroll to position [18580, 0]
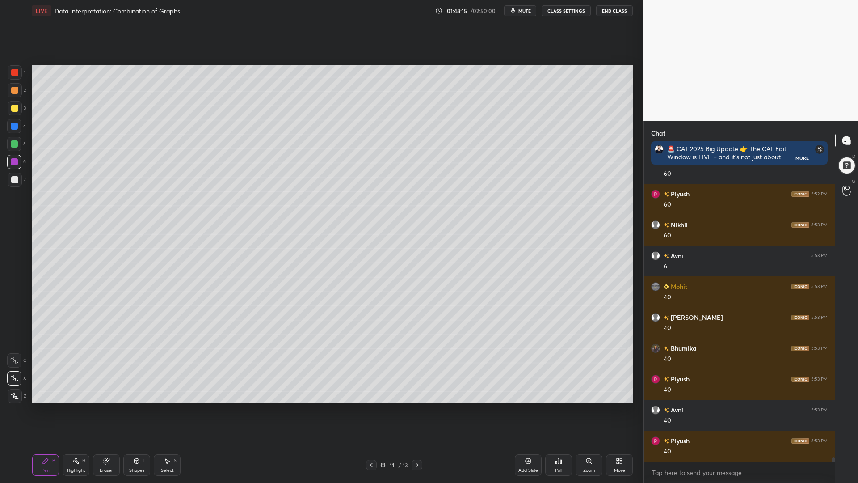
click at [127, 410] on div "Shapes L" at bounding box center [136, 464] width 27 height 21
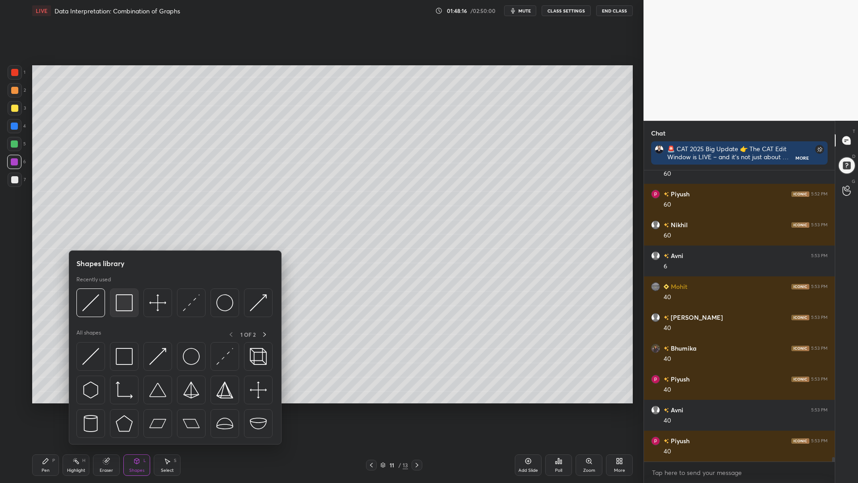
click at [122, 311] on img at bounding box center [124, 302] width 17 height 17
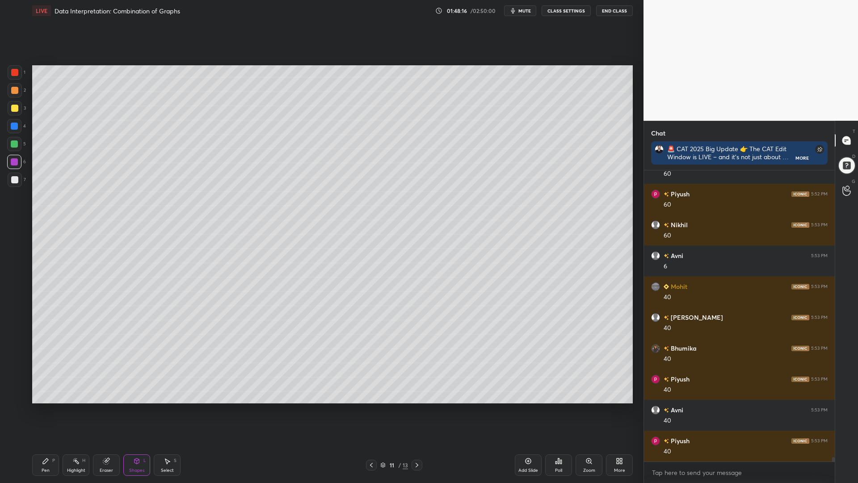
scroll to position [18611, 0]
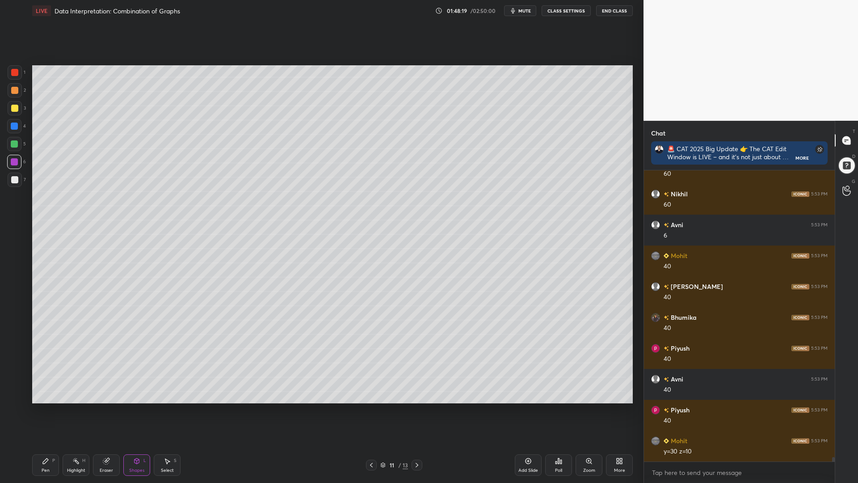
click at [9, 173] on div at bounding box center [15, 180] width 14 height 14
click at [46, 410] on div "Pen P" at bounding box center [45, 464] width 27 height 21
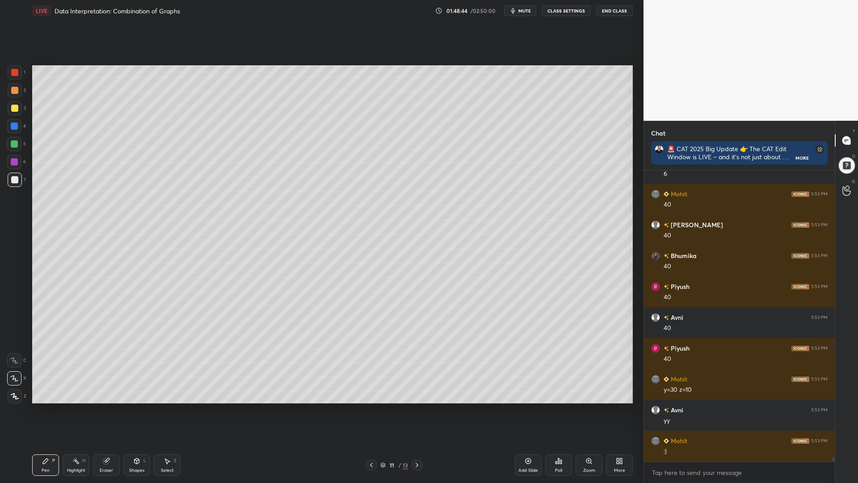
scroll to position [18703, 0]
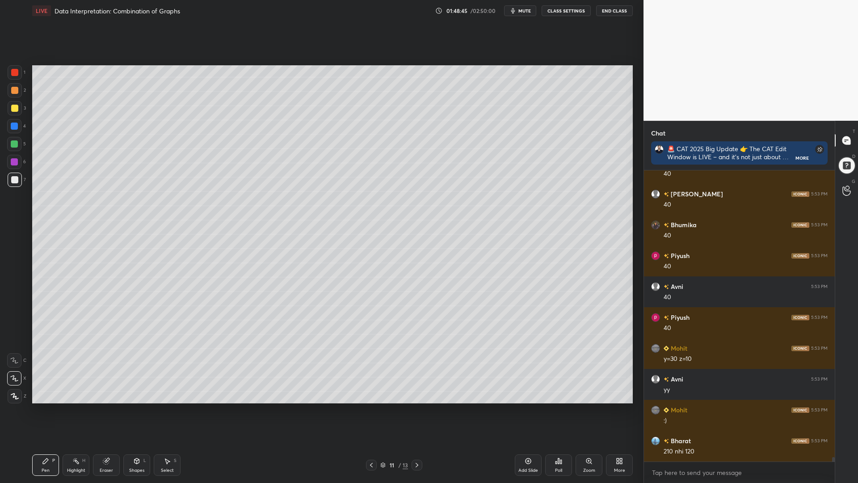
click at [107, 410] on icon at bounding box center [106, 461] width 6 height 6
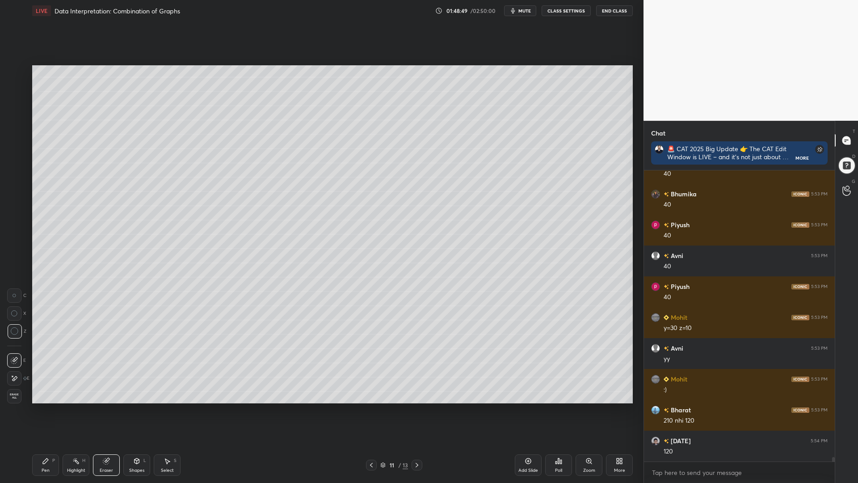
click at [44, 410] on icon at bounding box center [45, 460] width 5 height 5
click at [15, 142] on div at bounding box center [14, 143] width 7 height 7
click at [14, 173] on div at bounding box center [15, 180] width 14 height 14
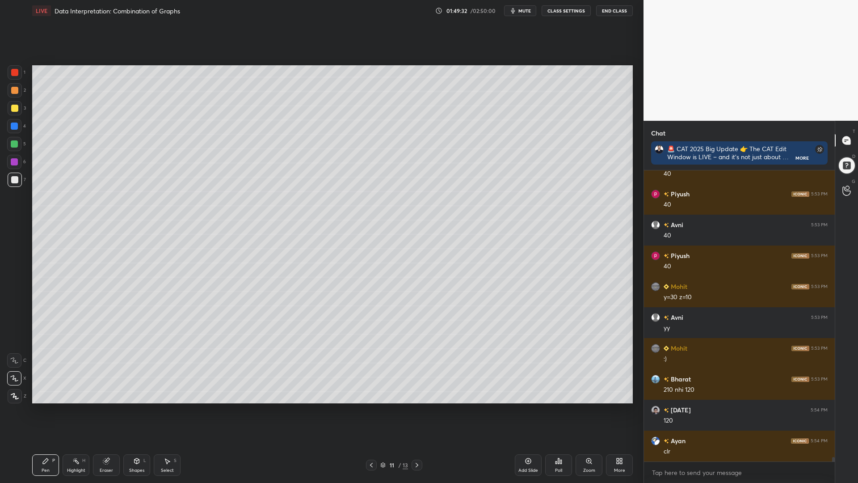
scroll to position [18796, 0]
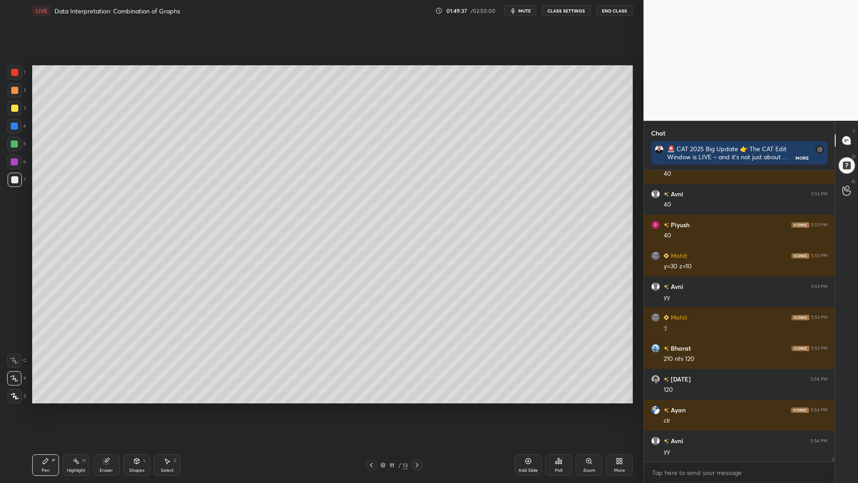
click at [369, 410] on div at bounding box center [371, 465] width 11 height 11
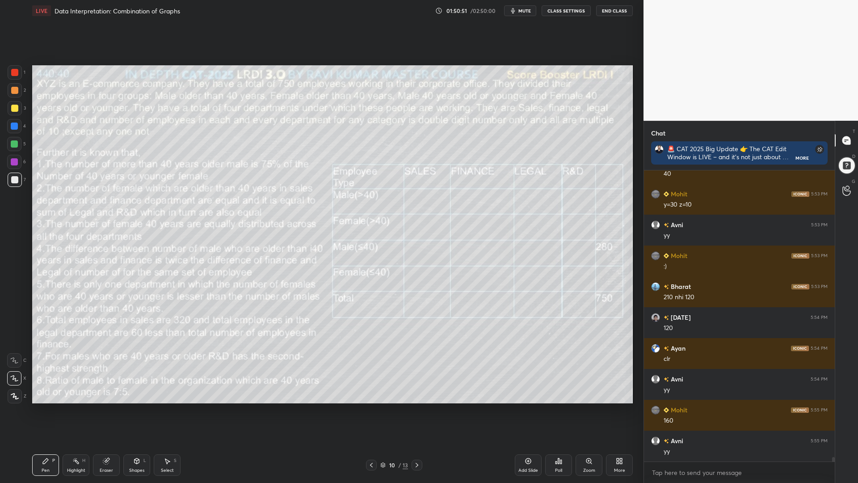
scroll to position [18888, 0]
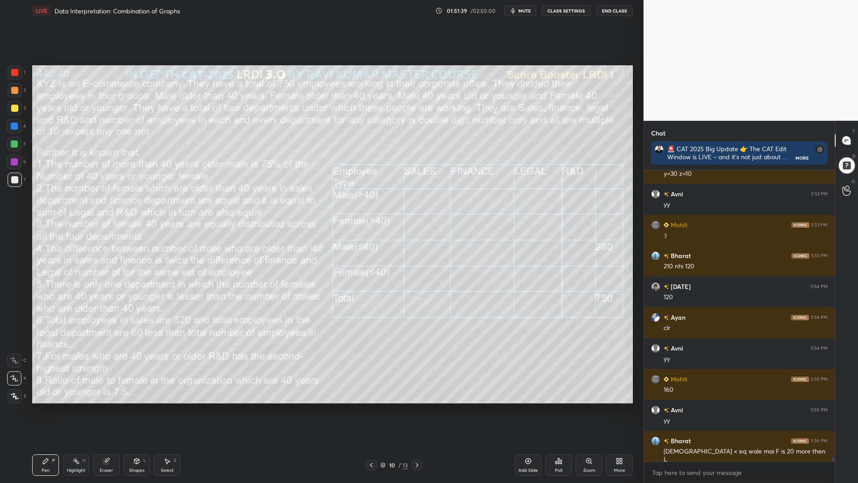
click at [12, 145] on div at bounding box center [14, 143] width 7 height 7
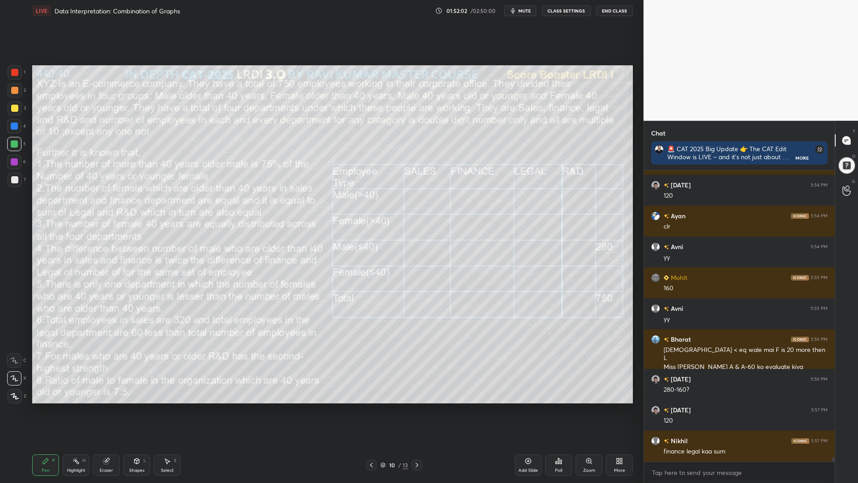
scroll to position [19021, 0]
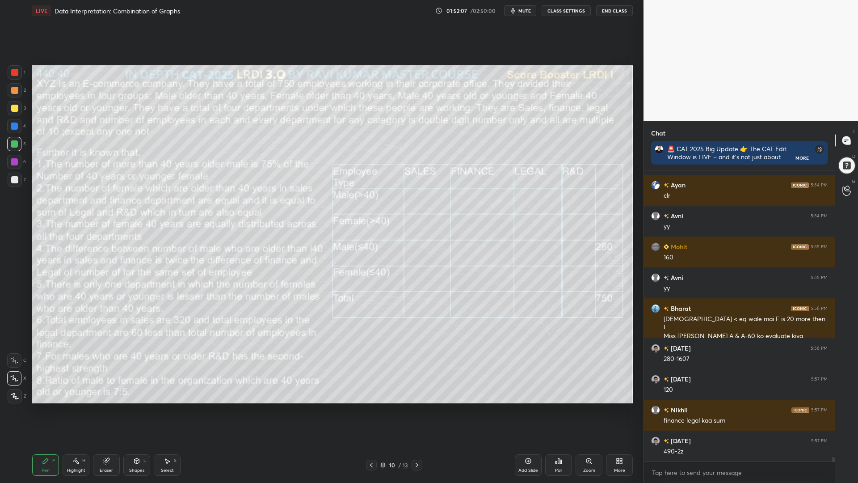
click at [104, 410] on div "Eraser" at bounding box center [106, 464] width 27 height 21
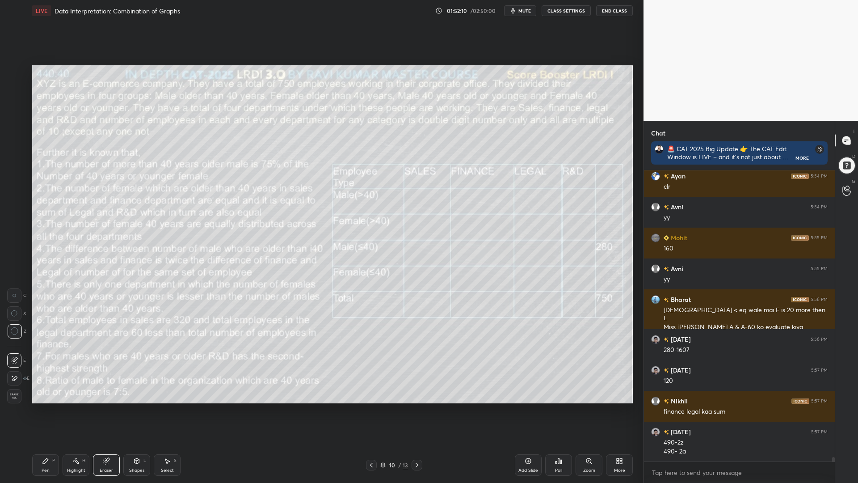
click at [48, 410] on div "Pen P" at bounding box center [45, 464] width 27 height 21
click at [413, 410] on div at bounding box center [417, 465] width 11 height 11
click at [417, 410] on icon at bounding box center [417, 464] width 7 height 7
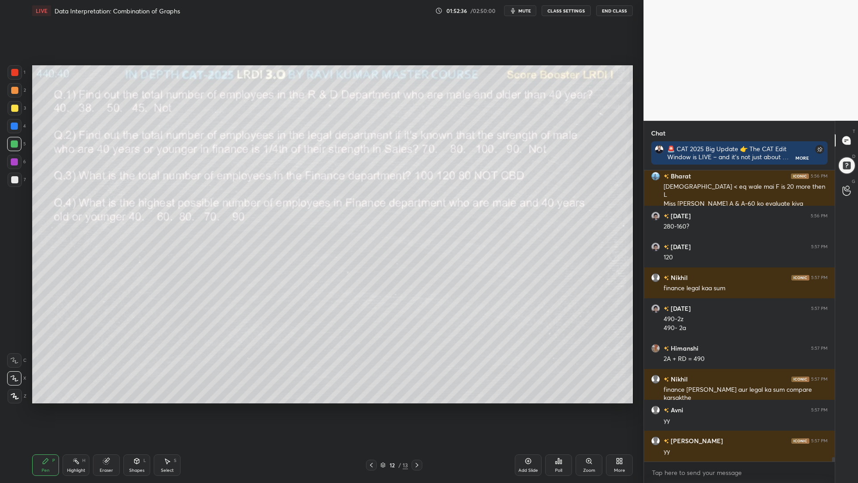
scroll to position [19184, 0]
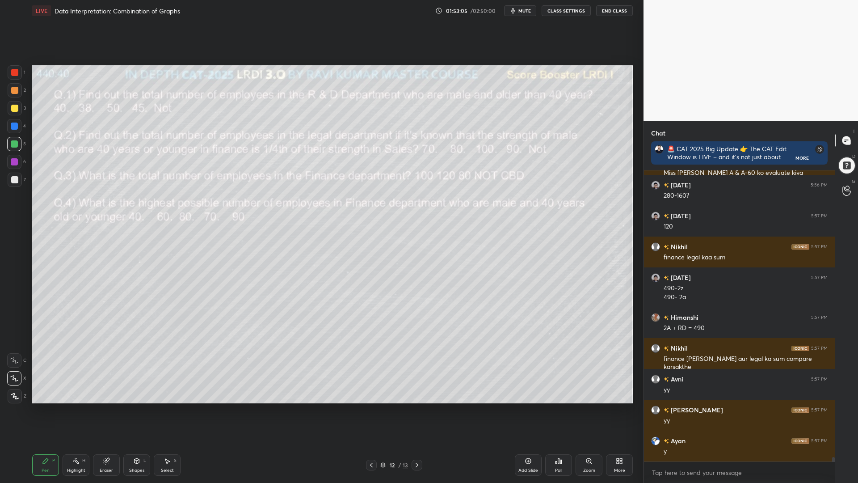
click at [373, 410] on icon at bounding box center [371, 464] width 7 height 7
click at [372, 410] on icon at bounding box center [371, 464] width 7 height 7
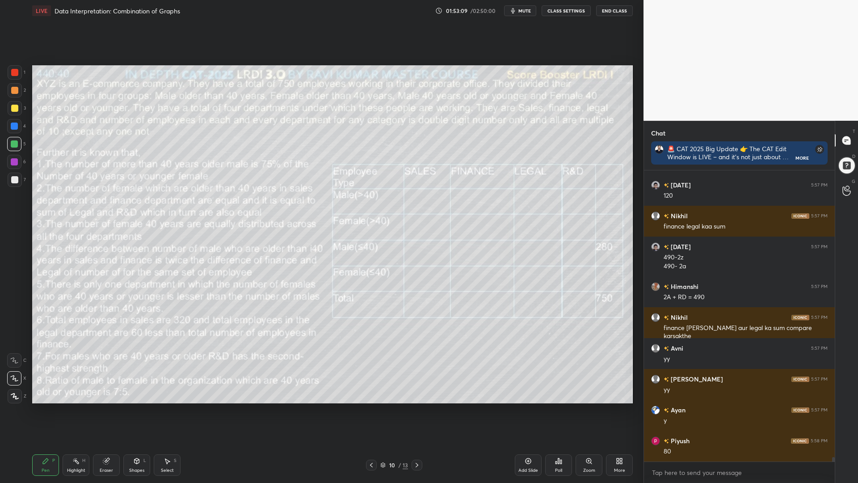
click at [17, 72] on div at bounding box center [14, 72] width 7 height 7
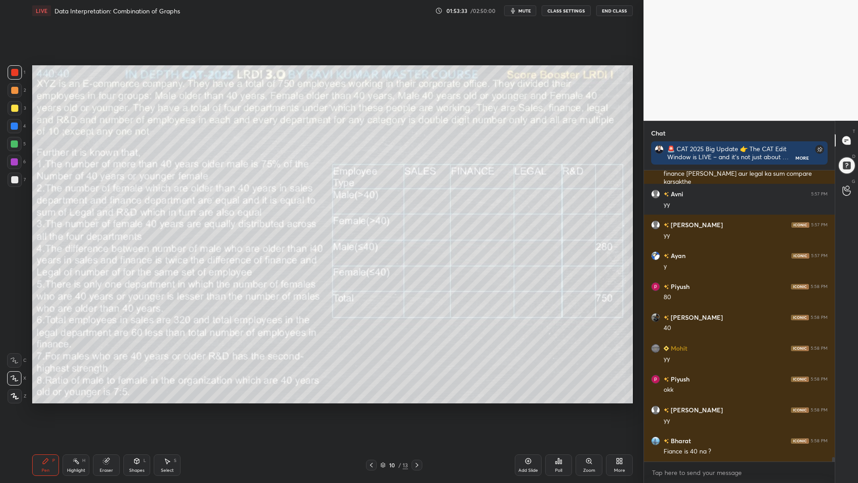
scroll to position [19378, 0]
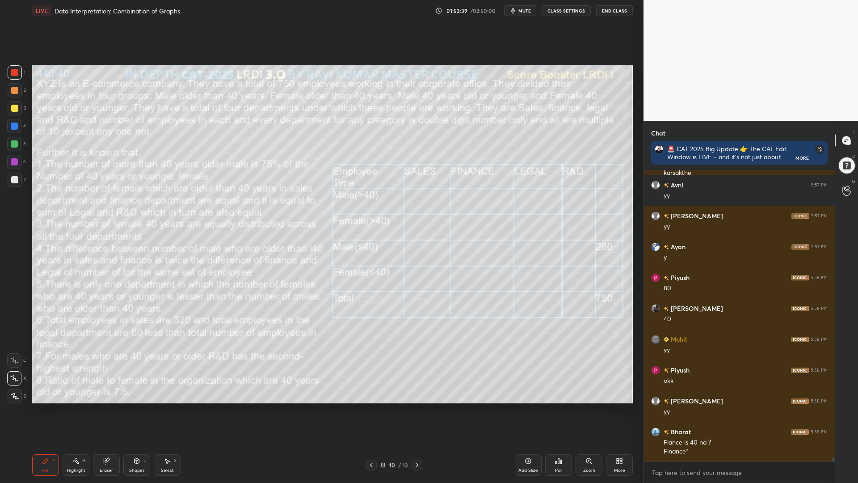
click at [416, 410] on icon at bounding box center [417, 464] width 7 height 7
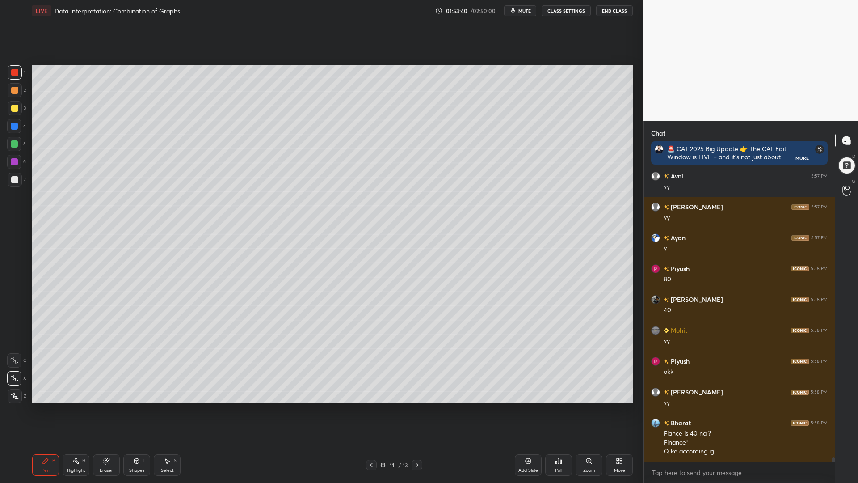
click at [419, 410] on div at bounding box center [417, 465] width 11 height 11
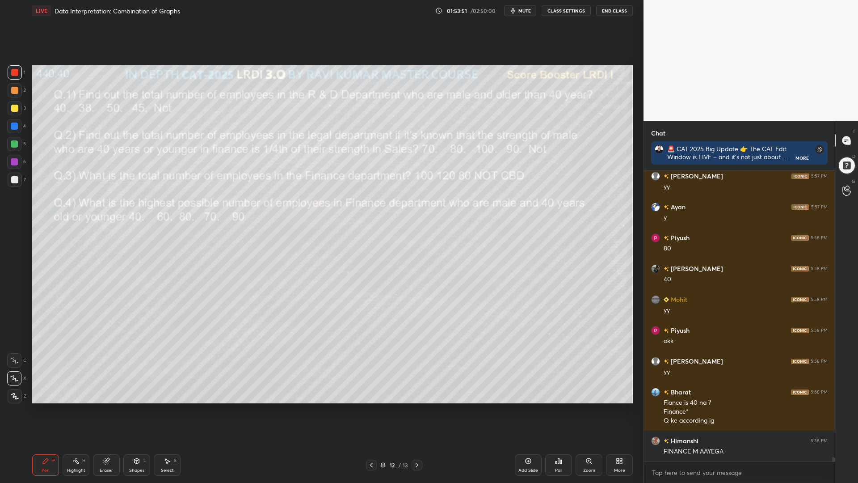
scroll to position [19448, 0]
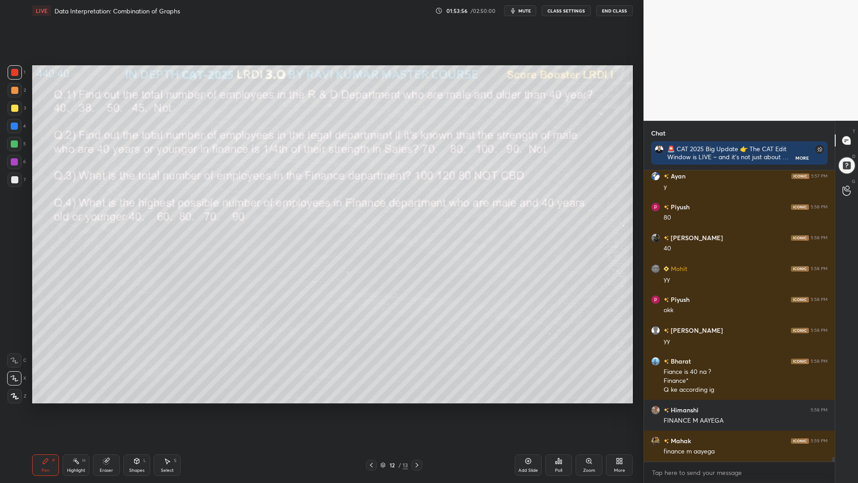
click at [369, 410] on icon at bounding box center [371, 464] width 7 height 7
click at [371, 410] on icon at bounding box center [371, 465] width 3 height 4
click at [112, 410] on div "Eraser" at bounding box center [106, 464] width 27 height 21
click at [50, 410] on div "Pen P" at bounding box center [45, 464] width 27 height 21
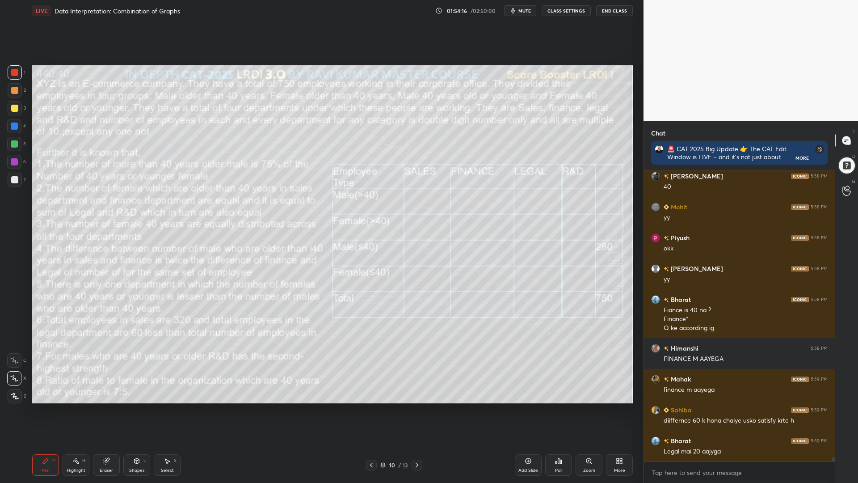
scroll to position [19541, 0]
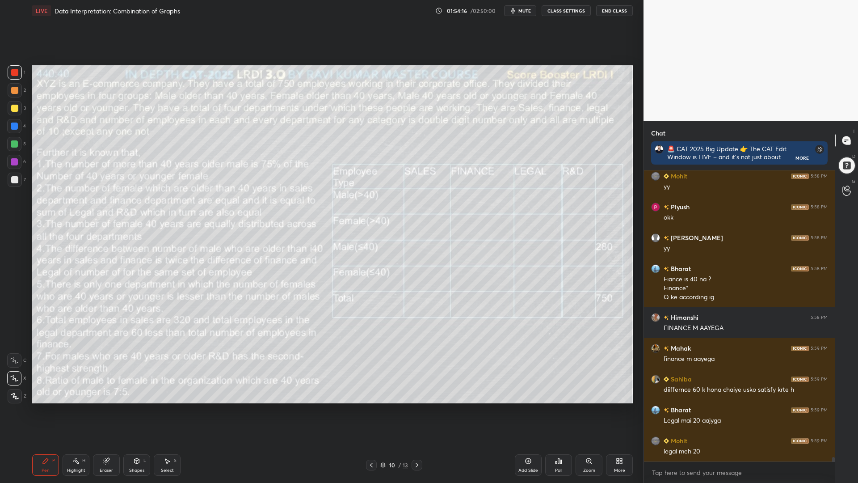
click at [80, 410] on div "Highlight H" at bounding box center [76, 464] width 27 height 21
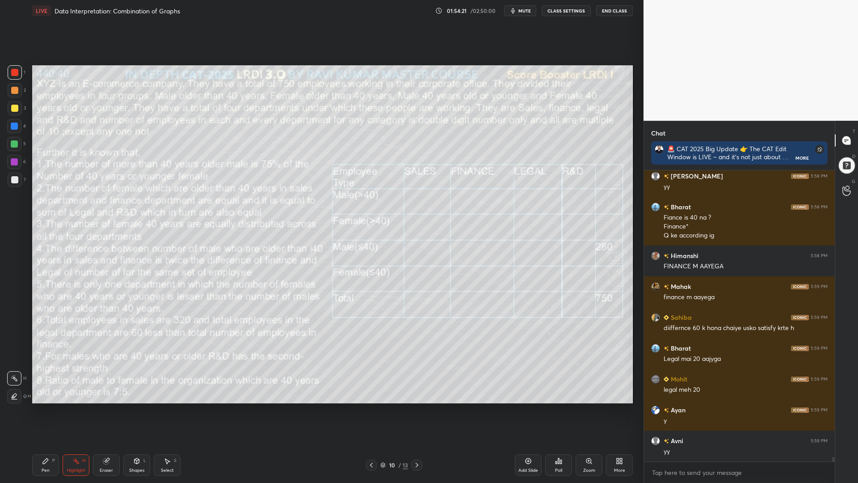
scroll to position [19634, 0]
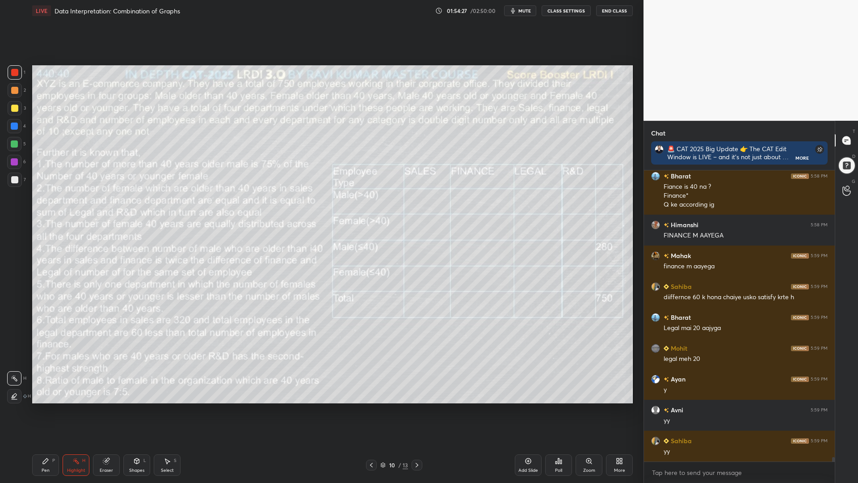
click at [47, 410] on div "Pen P" at bounding box center [45, 464] width 27 height 21
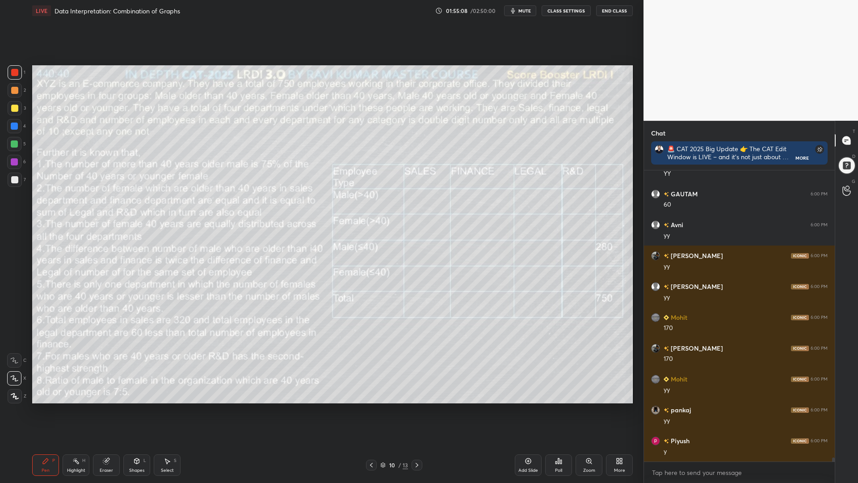
scroll to position [20352, 0]
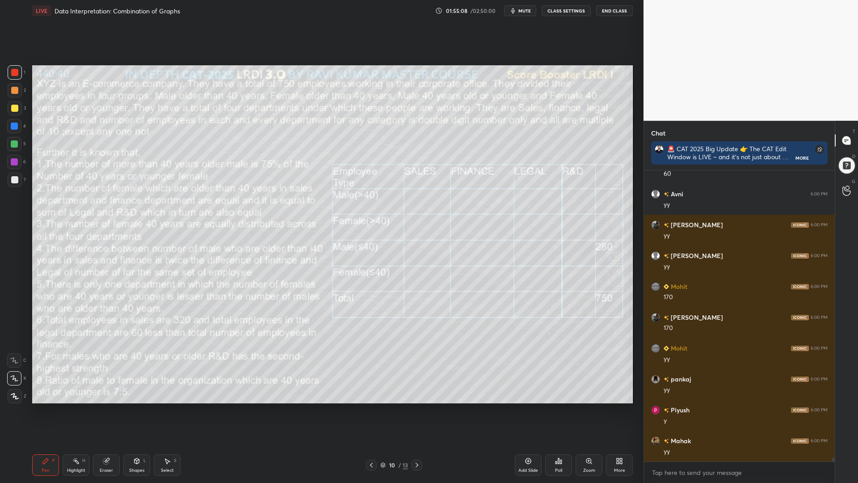
click at [10, 125] on div at bounding box center [14, 126] width 14 height 14
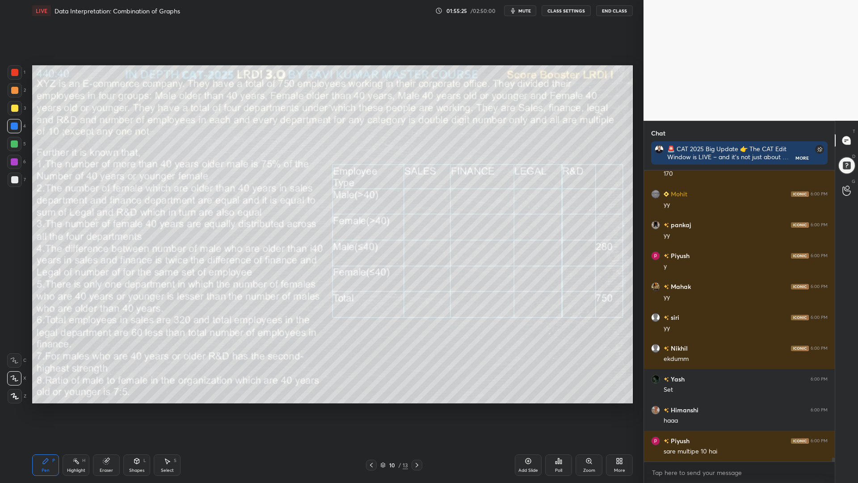
scroll to position [20515, 0]
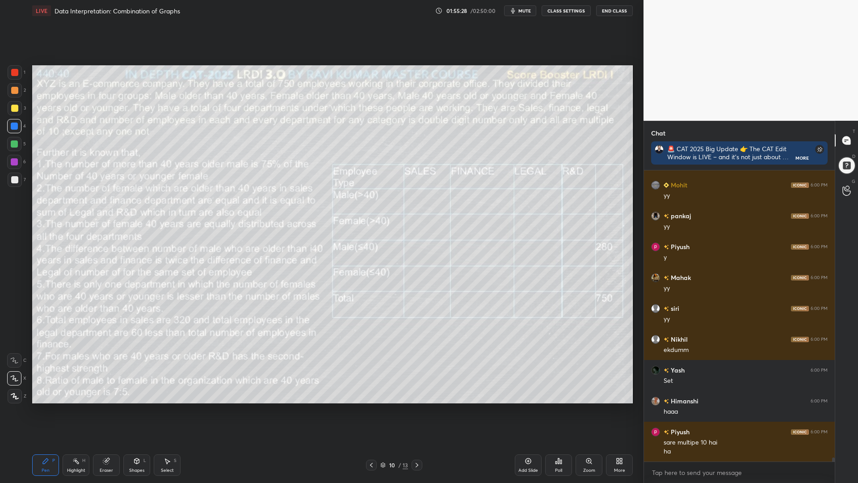
click at [418, 410] on icon at bounding box center [417, 464] width 7 height 7
click at [372, 410] on icon at bounding box center [371, 464] width 7 height 7
click at [374, 410] on icon at bounding box center [371, 464] width 7 height 7
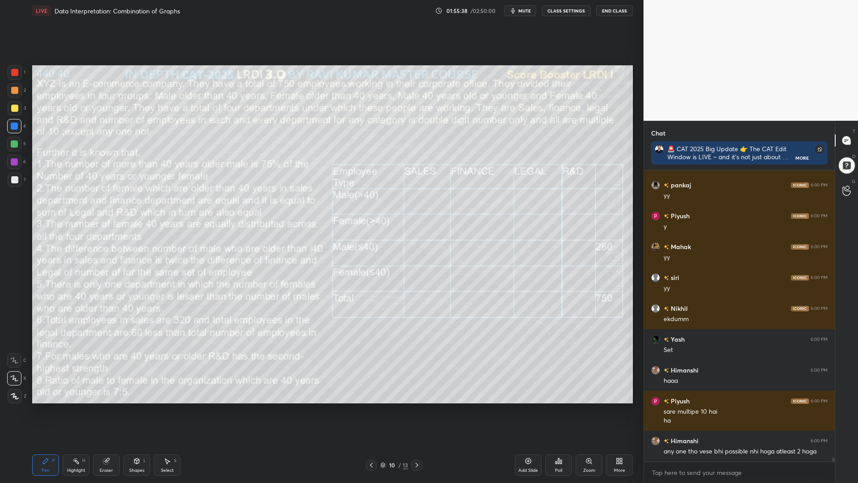
click at [418, 410] on icon at bounding box center [417, 464] width 7 height 7
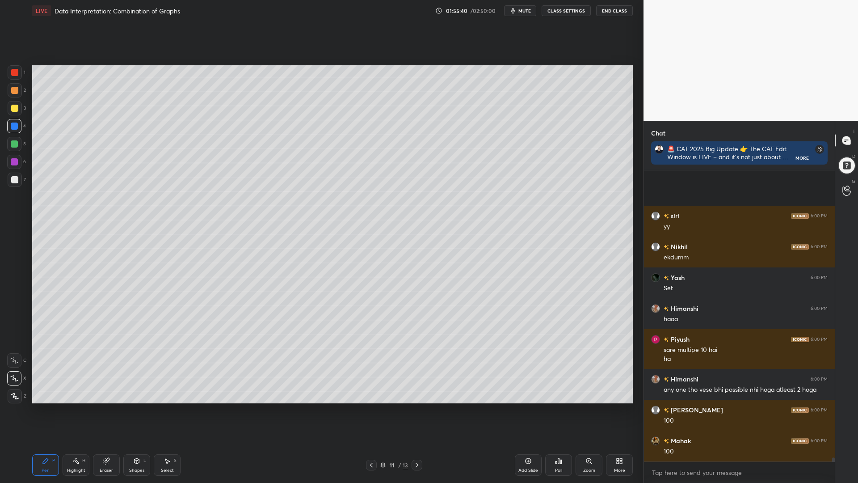
scroll to position [20700, 0]
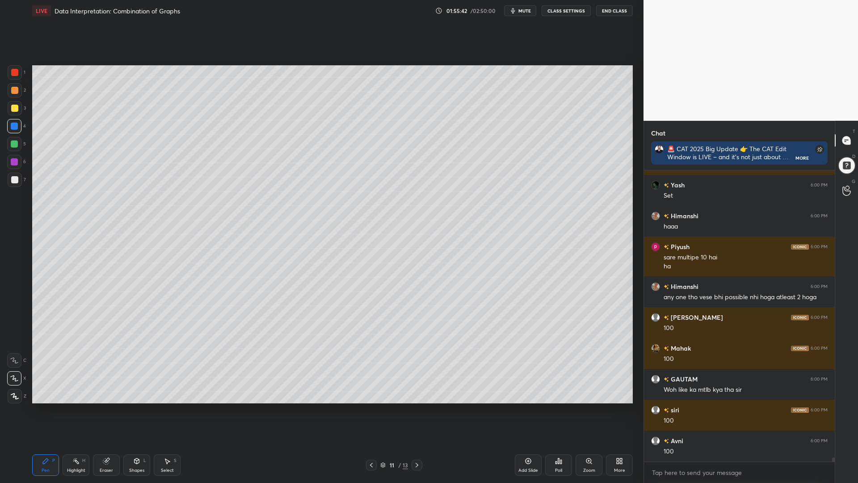
click at [417, 410] on icon at bounding box center [417, 465] width 3 height 4
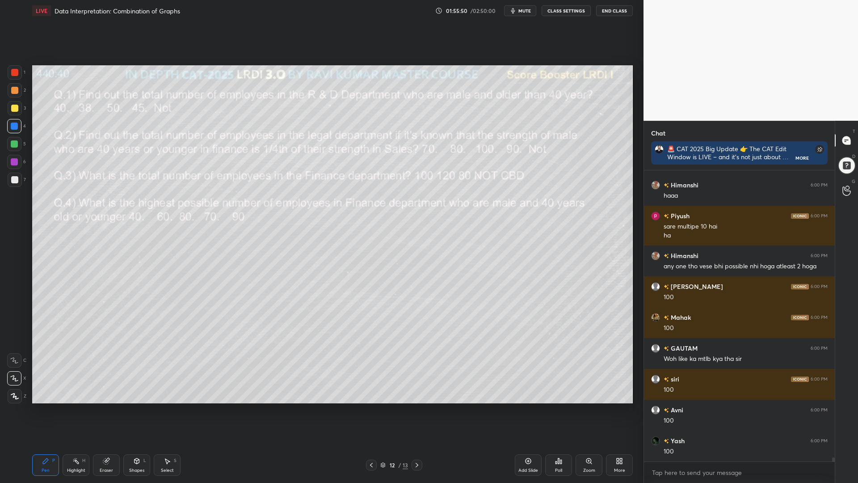
click at [370, 410] on icon at bounding box center [371, 464] width 7 height 7
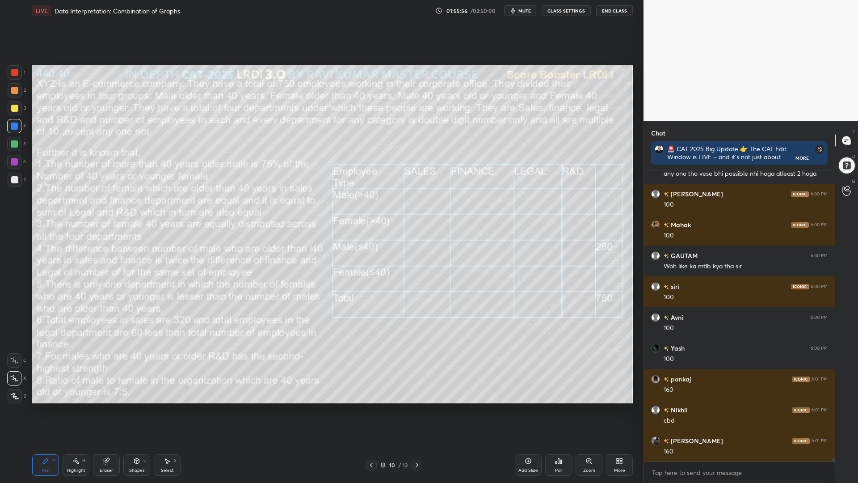
scroll to position [20855, 0]
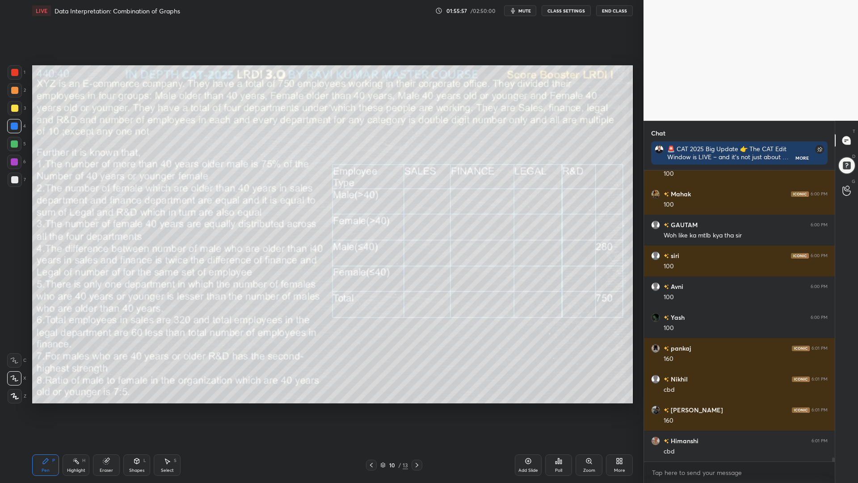
click at [418, 410] on icon at bounding box center [417, 464] width 7 height 7
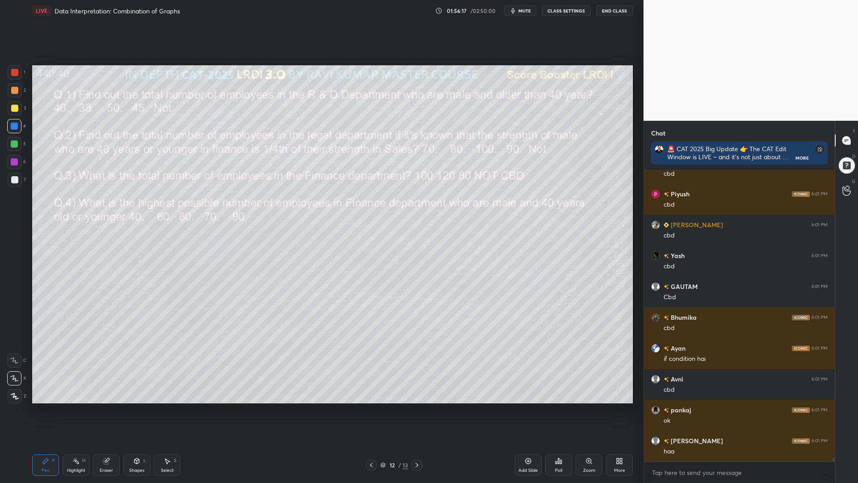
scroll to position [21194, 0]
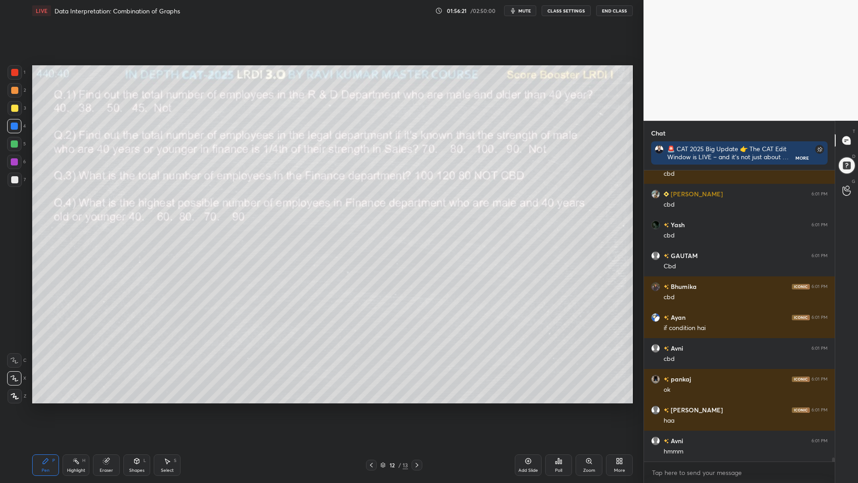
click at [14, 74] on div at bounding box center [14, 72] width 7 height 7
click at [368, 410] on icon at bounding box center [371, 464] width 7 height 7
click at [369, 410] on icon at bounding box center [371, 464] width 7 height 7
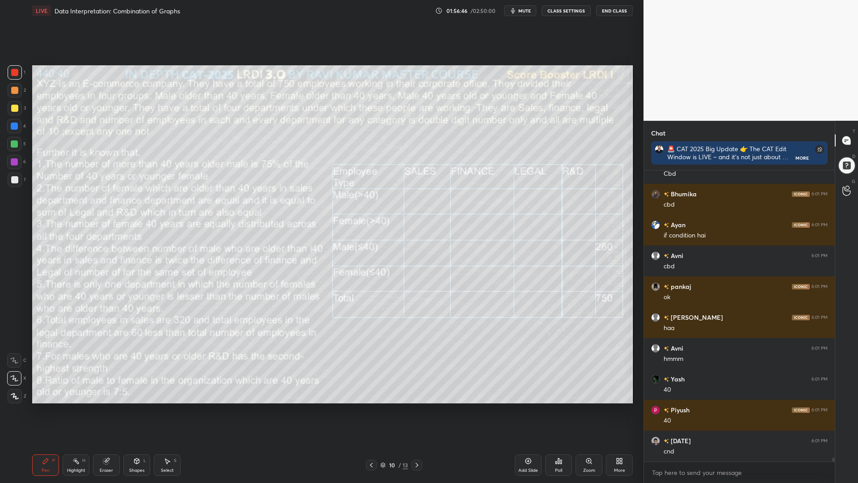
scroll to position [21317, 0]
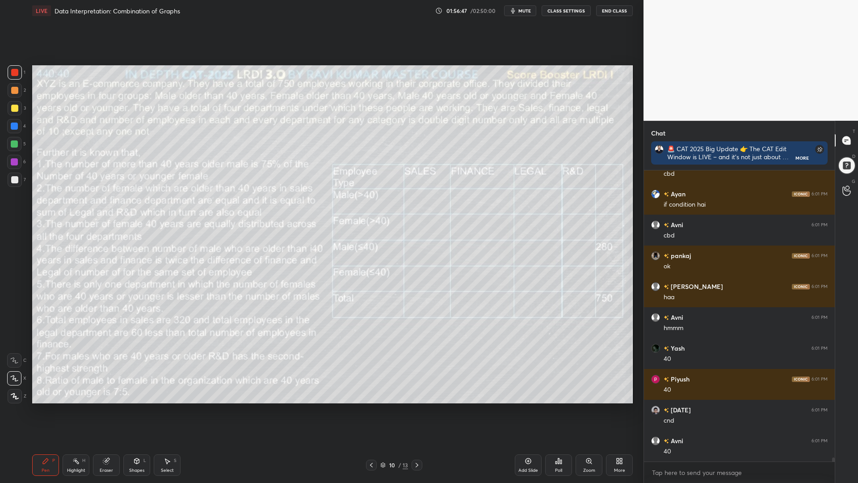
click at [416, 410] on icon at bounding box center [417, 464] width 7 height 7
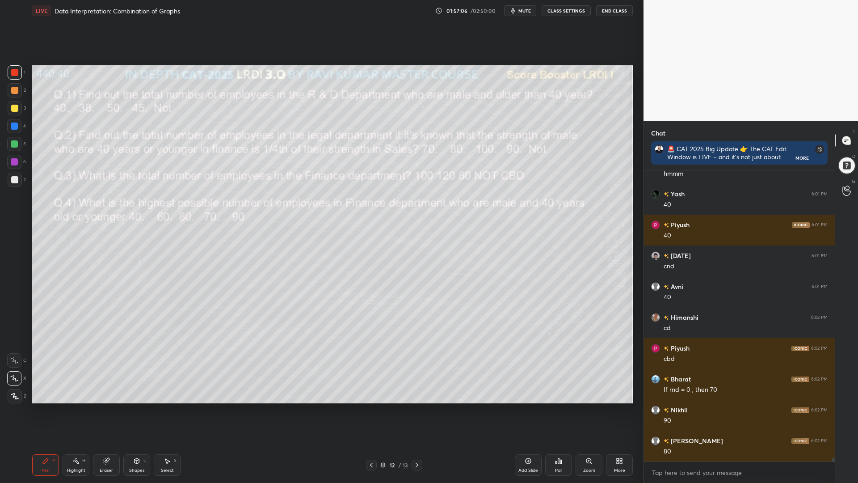
scroll to position [21502, 0]
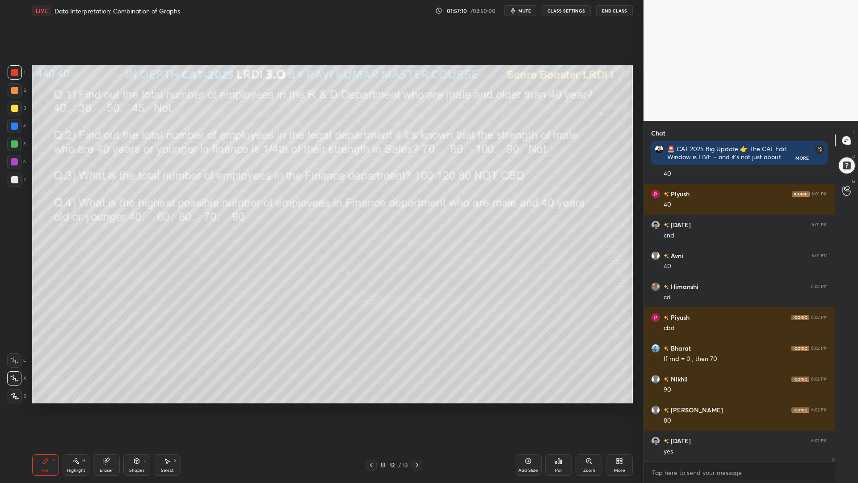
click at [370, 410] on icon at bounding box center [371, 464] width 7 height 7
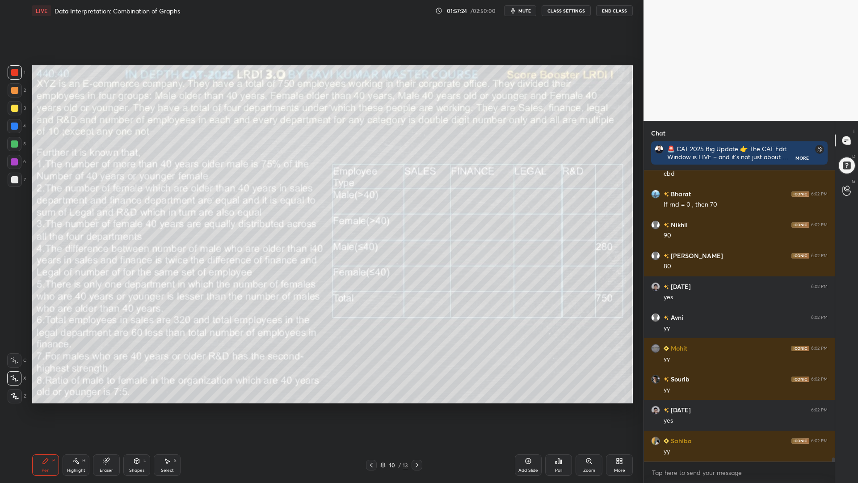
scroll to position [21688, 0]
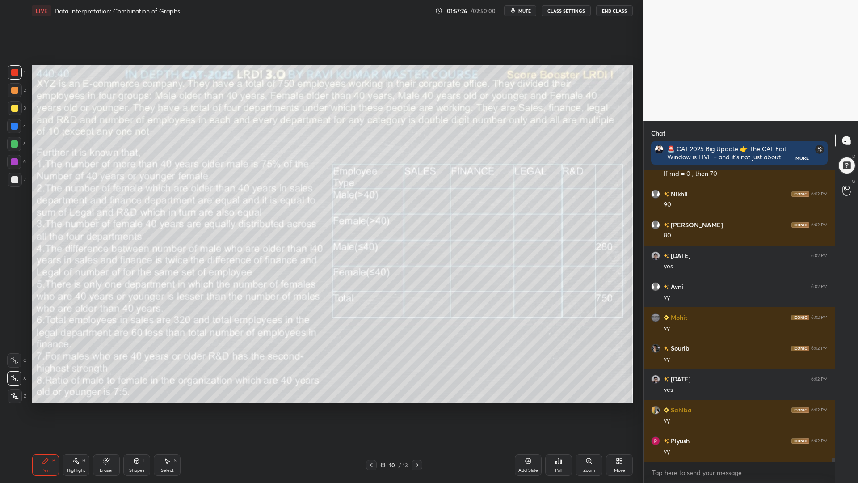
click at [13, 146] on div at bounding box center [14, 143] width 7 height 7
click at [11, 107] on div at bounding box center [15, 108] width 14 height 14
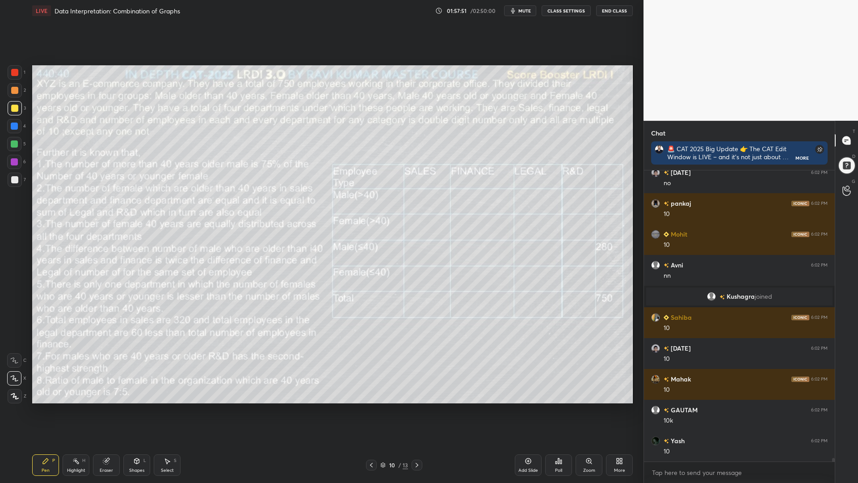
scroll to position [22048, 0]
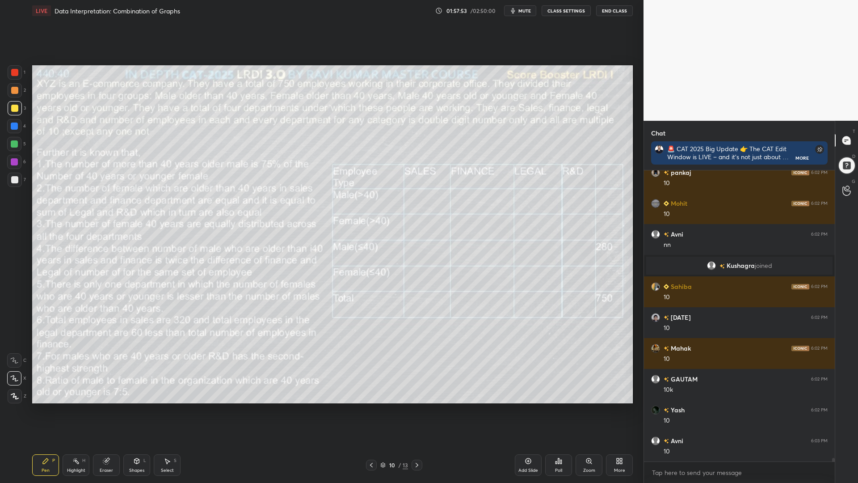
drag, startPoint x: 105, startPoint y: 466, endPoint x: 126, endPoint y: 437, distance: 36.1
click at [108, 410] on div "Eraser" at bounding box center [106, 464] width 27 height 21
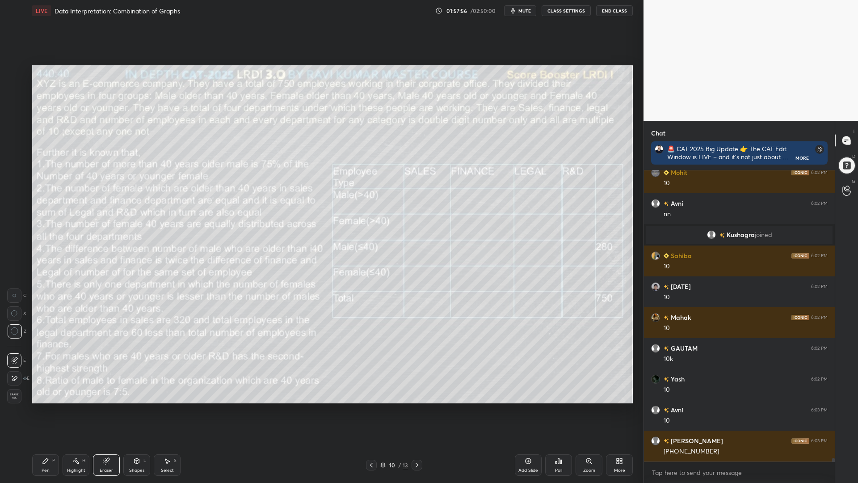
drag, startPoint x: 48, startPoint y: 467, endPoint x: 99, endPoint y: 448, distance: 54.5
click at [48, 410] on div "Pen P" at bounding box center [45, 464] width 27 height 21
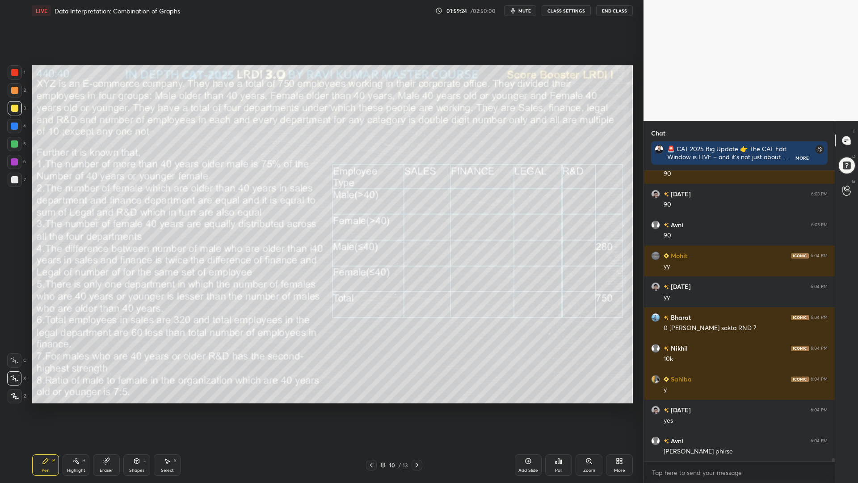
scroll to position [23062, 0]
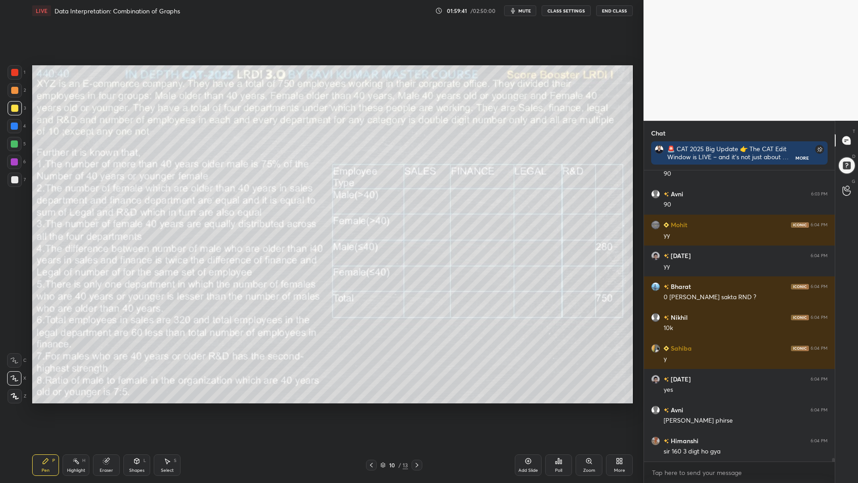
click at [100, 410] on div "Eraser" at bounding box center [106, 470] width 13 height 4
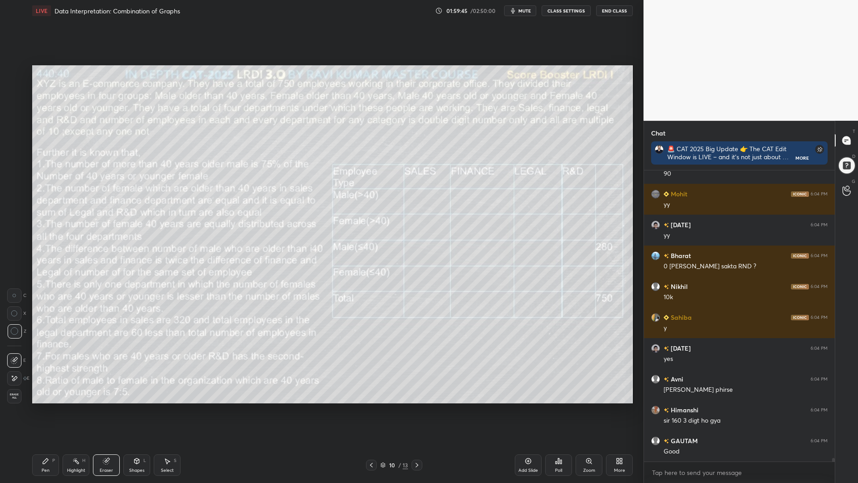
click at [40, 410] on div "Pen P" at bounding box center [45, 464] width 27 height 21
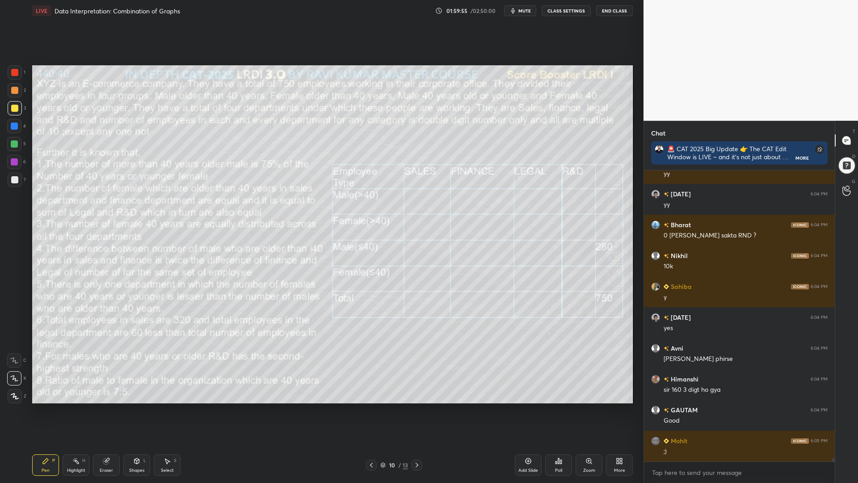
scroll to position [23186, 0]
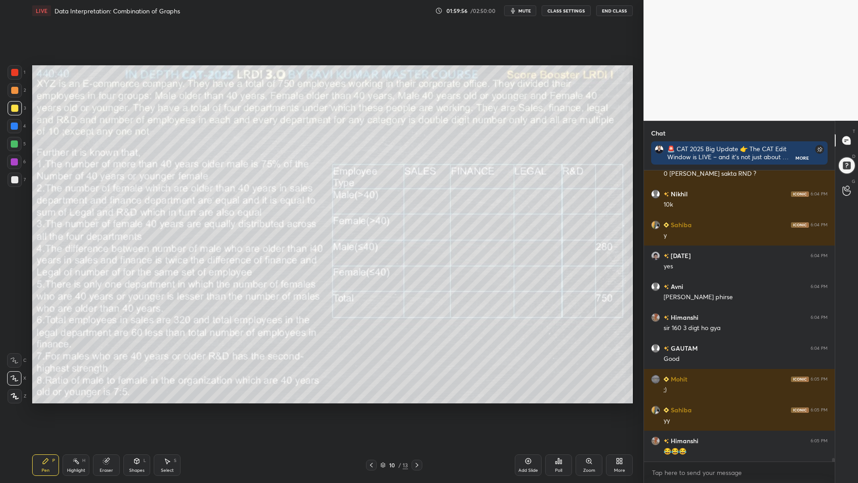
click at [10, 144] on div at bounding box center [14, 144] width 14 height 14
click at [15, 127] on div at bounding box center [14, 126] width 7 height 7
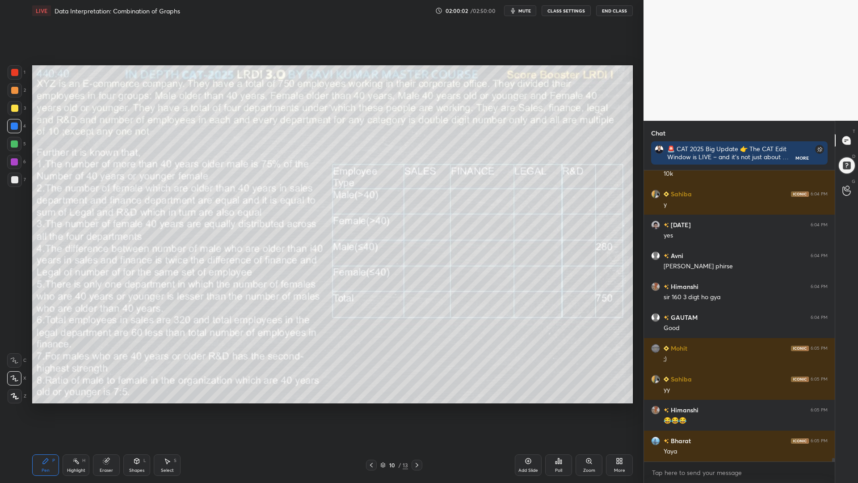
click at [15, 142] on div at bounding box center [14, 143] width 7 height 7
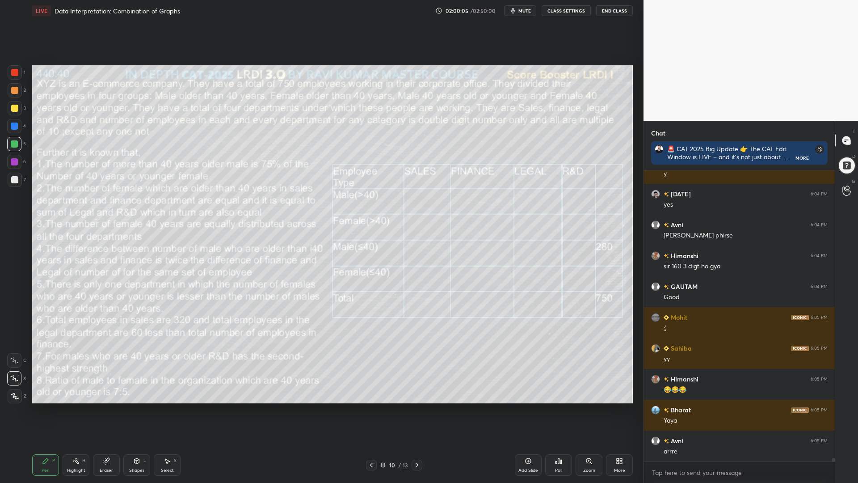
scroll to position [23278, 0]
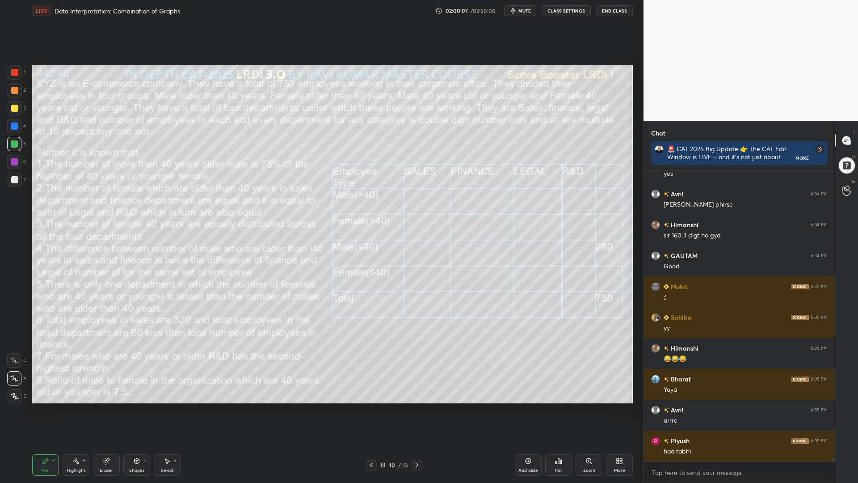
click at [106, 410] on icon at bounding box center [106, 461] width 6 height 6
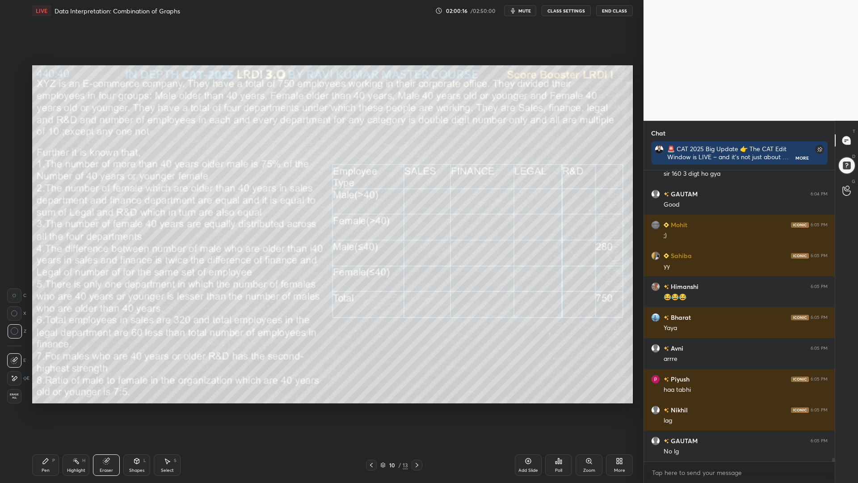
scroll to position [23371, 0]
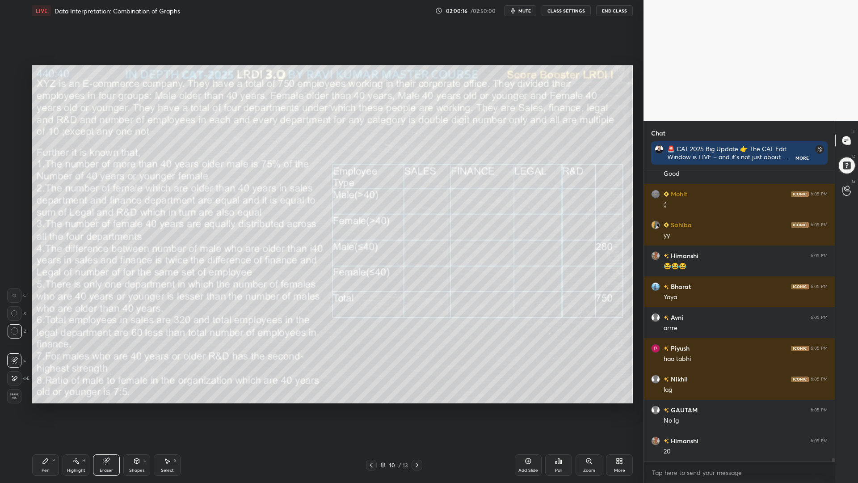
drag, startPoint x: 44, startPoint y: 464, endPoint x: 56, endPoint y: 463, distance: 11.7
click at [43, 410] on icon at bounding box center [45, 460] width 7 height 7
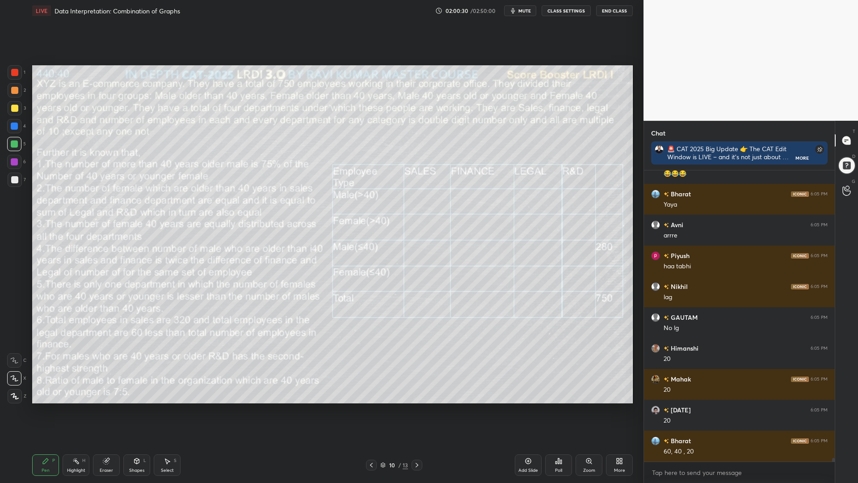
scroll to position [23494, 0]
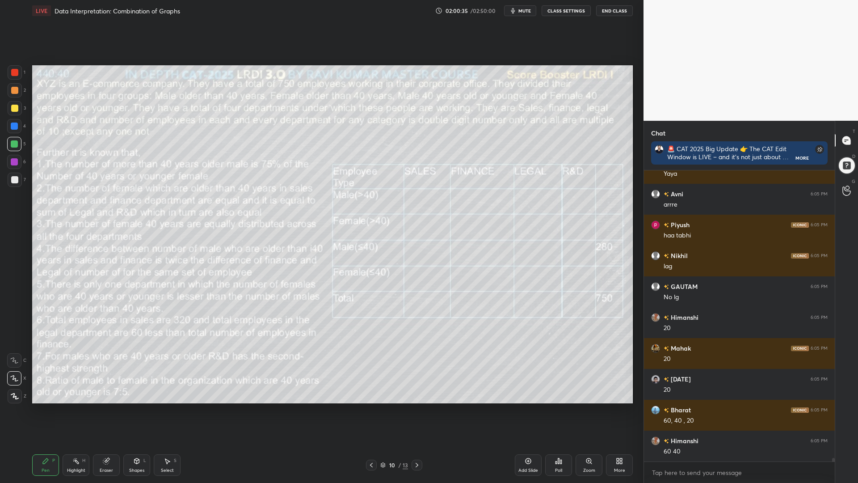
click at [11, 125] on div at bounding box center [14, 126] width 7 height 7
click at [14, 161] on div at bounding box center [14, 161] width 7 height 7
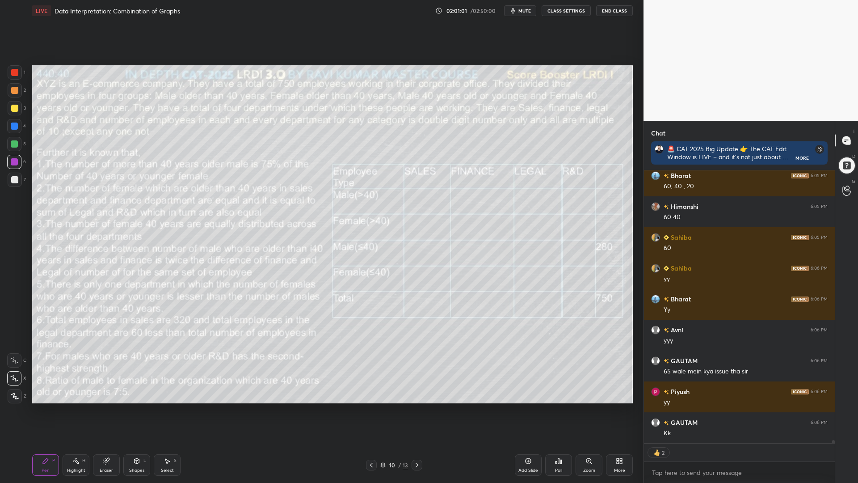
scroll to position [23760, 0]
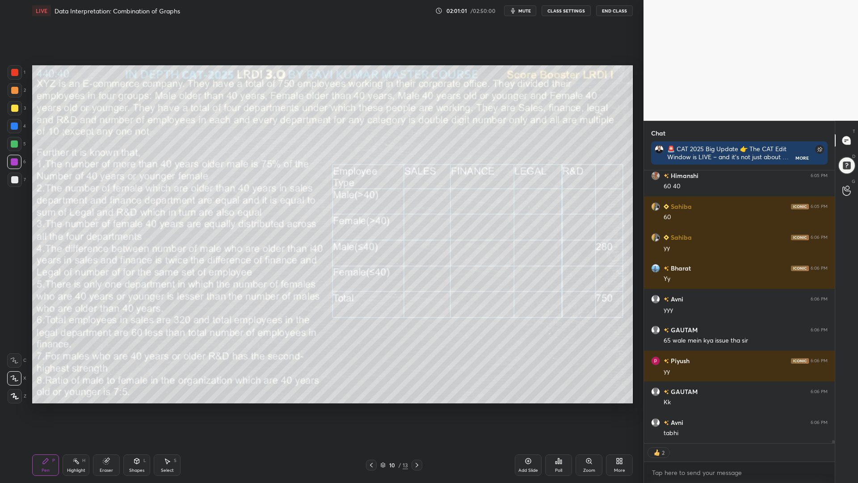
click at [416, 410] on icon at bounding box center [417, 464] width 7 height 7
click at [415, 410] on icon at bounding box center [417, 464] width 7 height 7
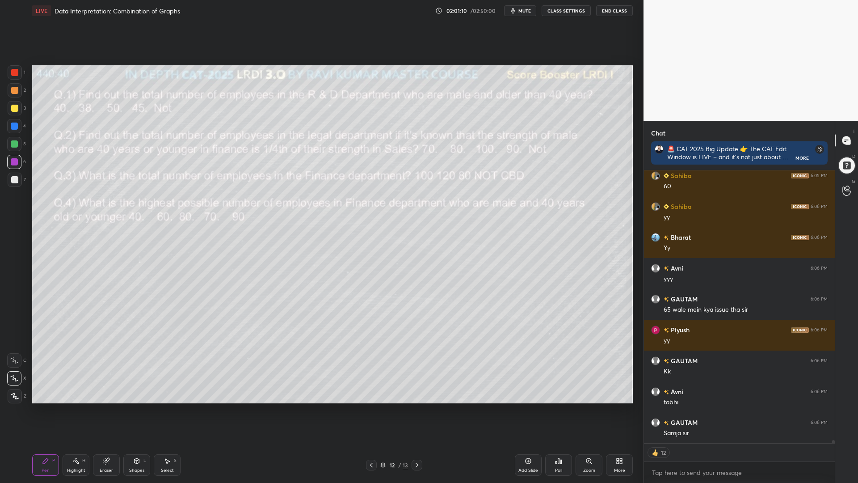
scroll to position [23821, 0]
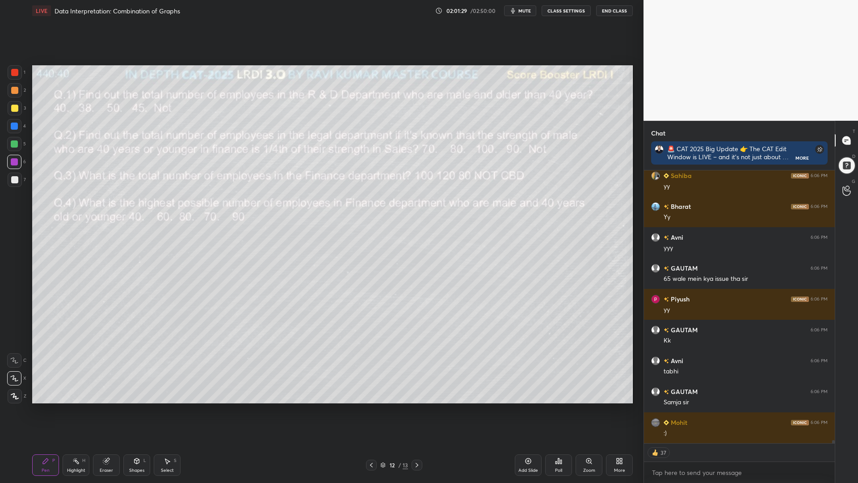
click at [374, 410] on icon at bounding box center [371, 464] width 7 height 7
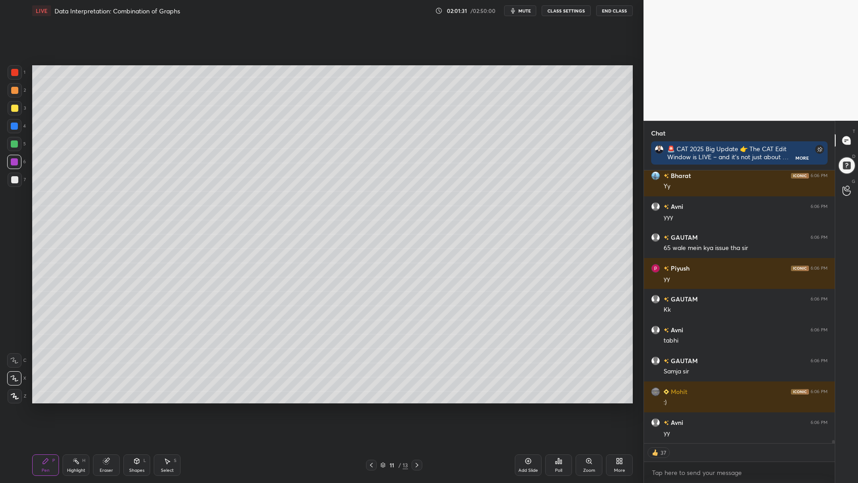
click at [374, 410] on icon at bounding box center [371, 464] width 7 height 7
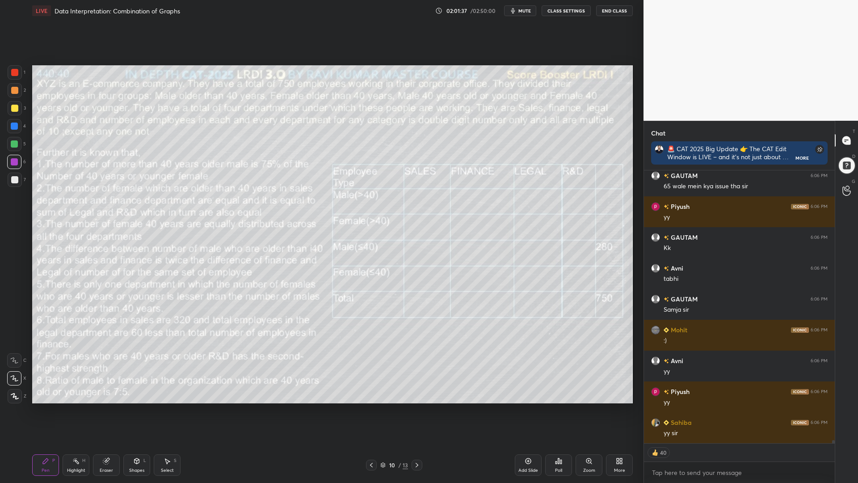
scroll to position [23945, 0]
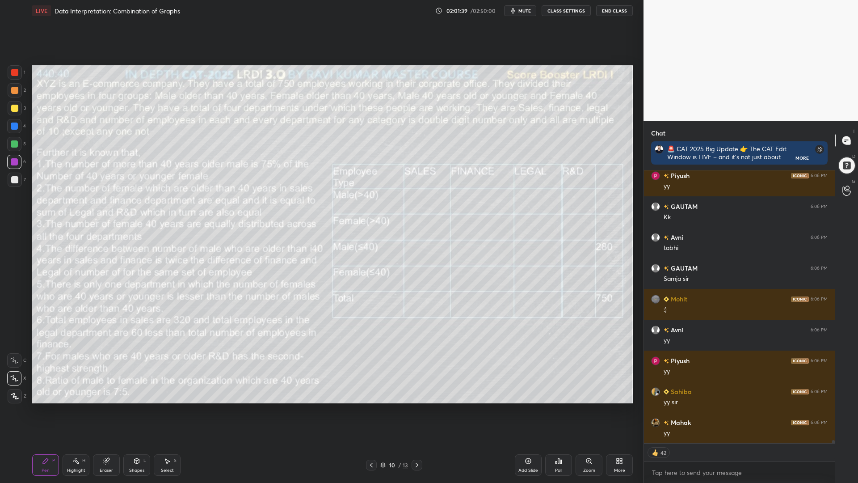
click at [418, 410] on icon at bounding box center [417, 464] width 7 height 7
click at [416, 410] on icon at bounding box center [417, 464] width 7 height 7
click at [416, 410] on div at bounding box center [417, 465] width 11 height 11
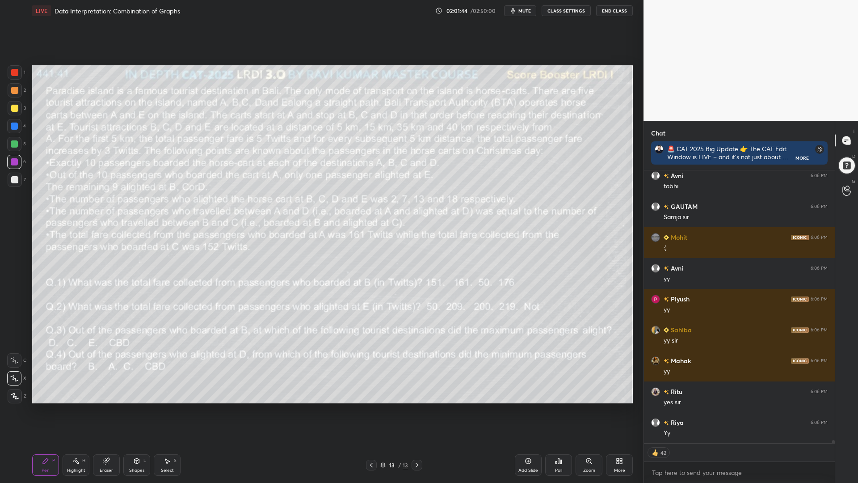
scroll to position [24037, 0]
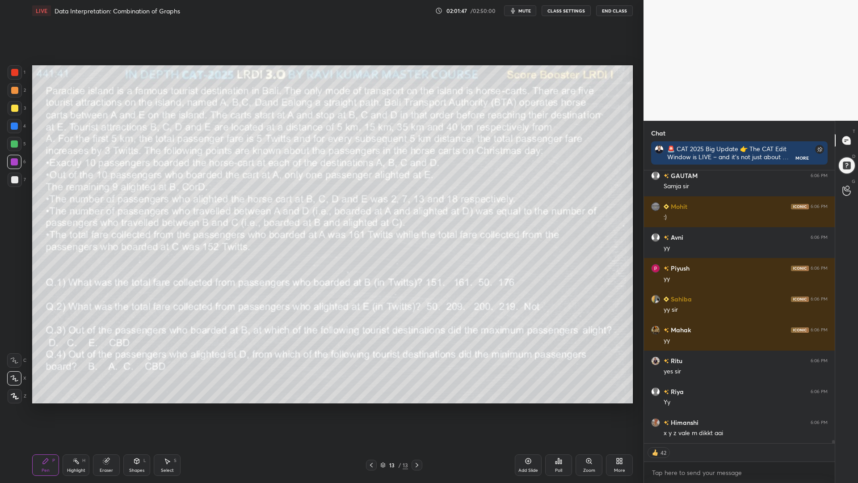
click at [144, 410] on div "Shapes L" at bounding box center [136, 464] width 27 height 21
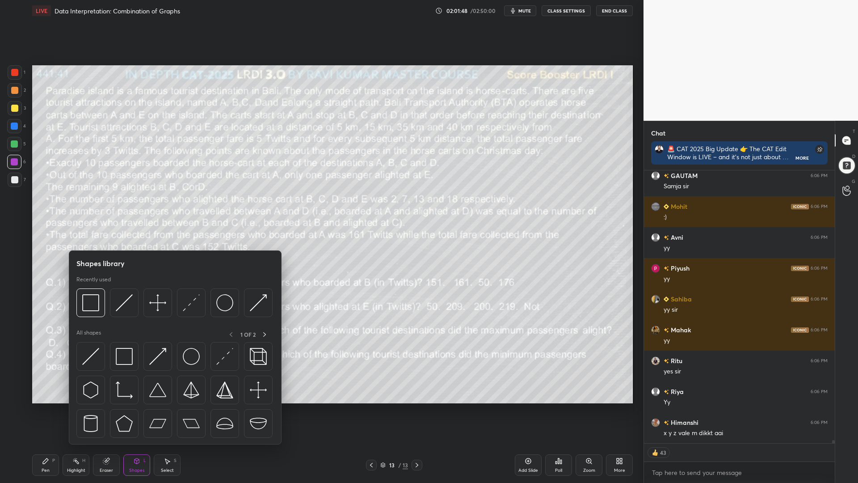
click at [371, 410] on icon at bounding box center [371, 464] width 7 height 7
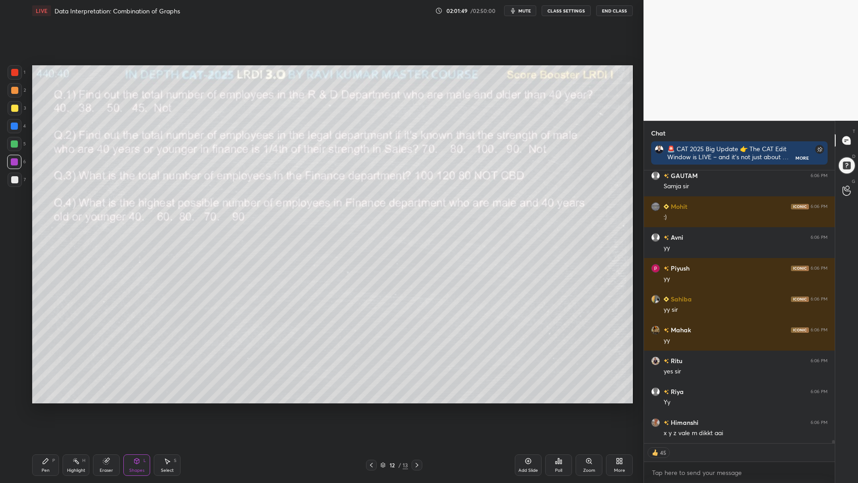
click at [372, 410] on icon at bounding box center [371, 464] width 7 height 7
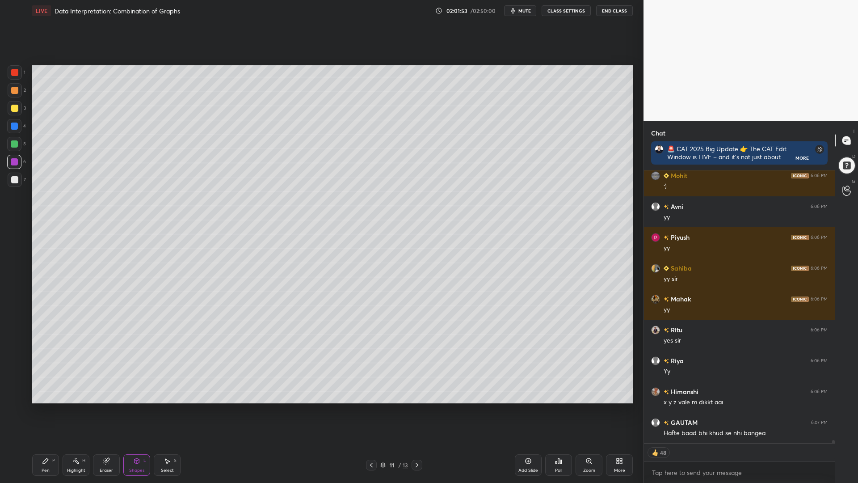
drag, startPoint x: 45, startPoint y: 465, endPoint x: 50, endPoint y: 463, distance: 5.2
click at [46, 410] on div "Pen P" at bounding box center [45, 464] width 27 height 21
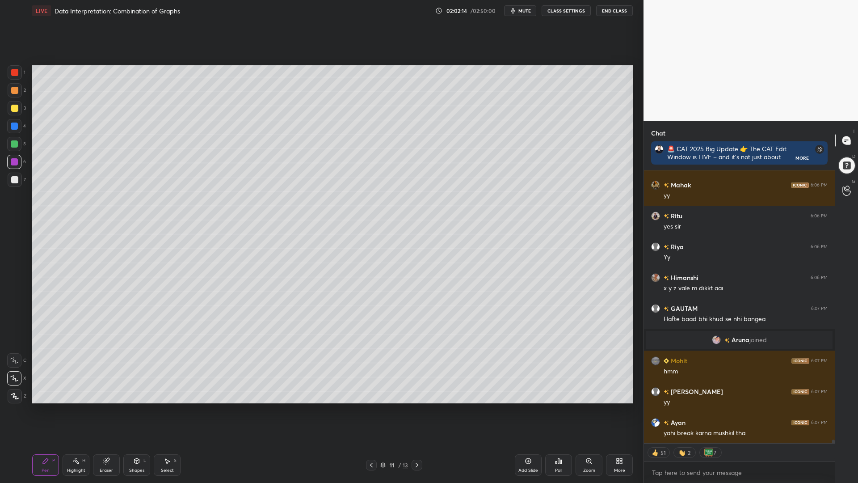
scroll to position [279, 188]
click at [416, 410] on icon at bounding box center [417, 464] width 7 height 7
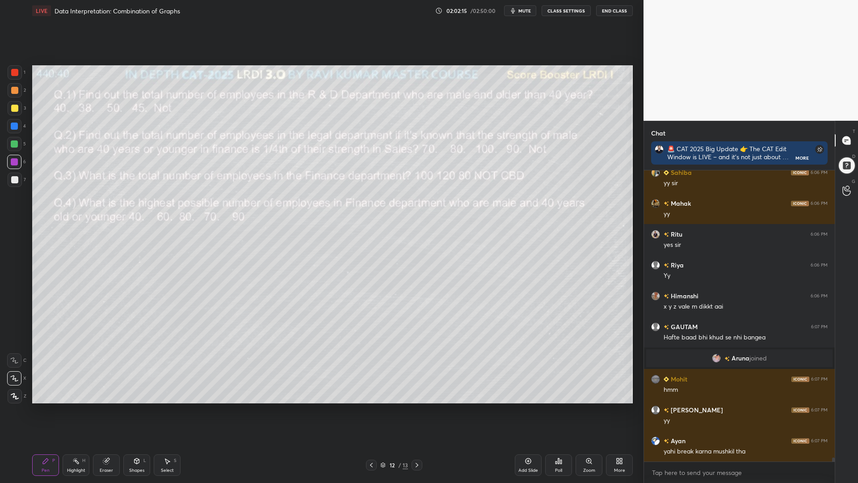
scroll to position [3, 3]
click at [414, 410] on icon at bounding box center [417, 464] width 7 height 7
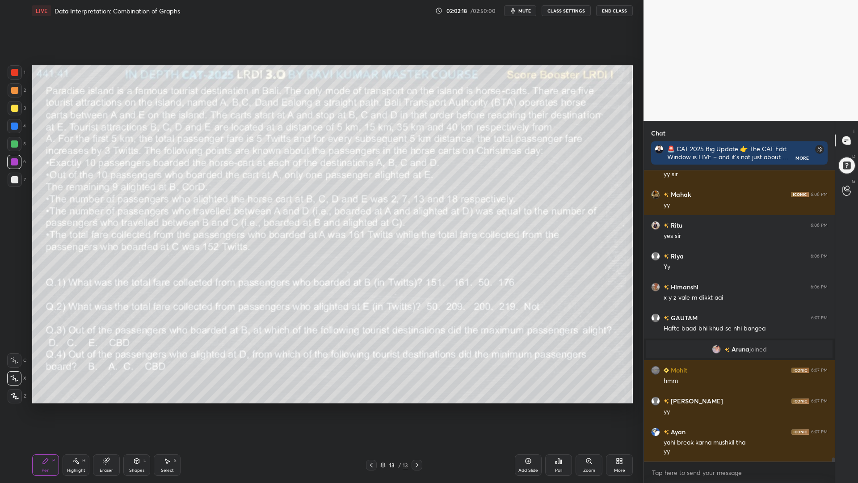
click at [6, 75] on div "1 2 3 4 5 6 7 C X Z C X Z E E Erase all H H" at bounding box center [14, 234] width 29 height 338
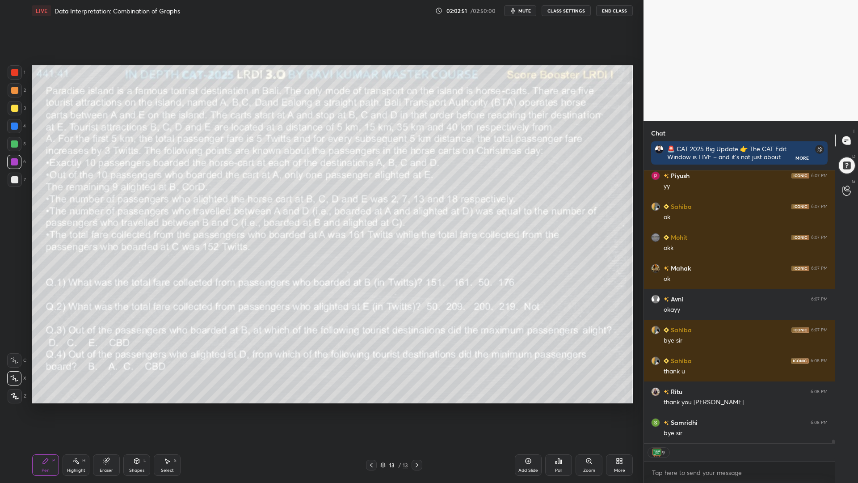
scroll to position [21905, 0]
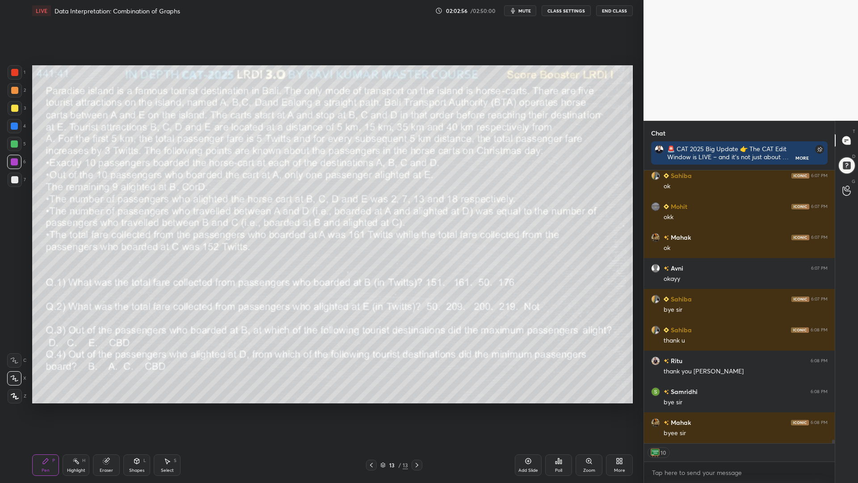
click at [13, 124] on div at bounding box center [14, 126] width 7 height 7
click at [13, 75] on div at bounding box center [14, 72] width 7 height 7
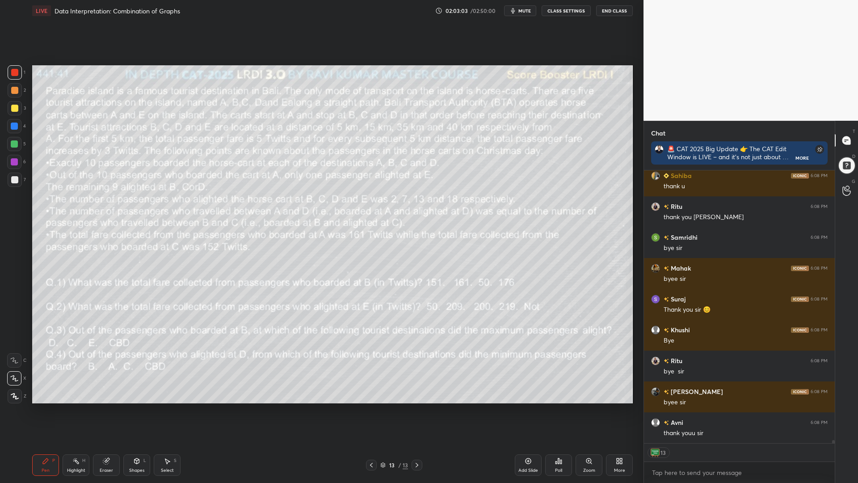
scroll to position [22090, 0]
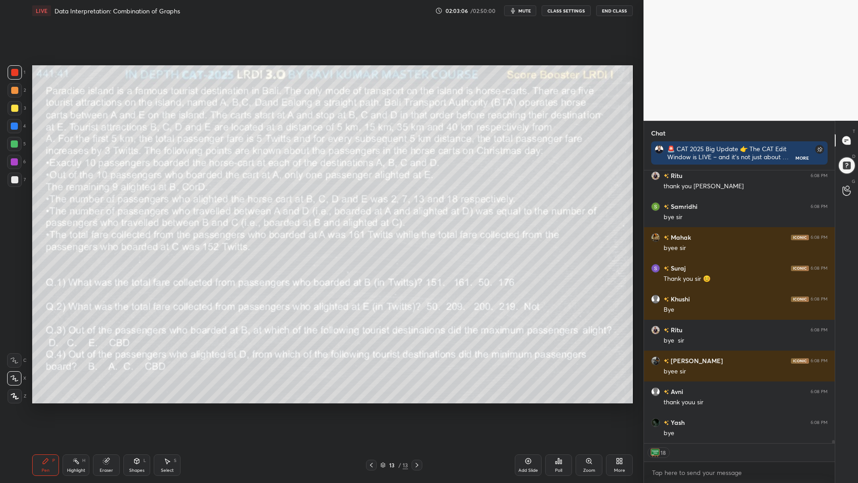
drag, startPoint x: 9, startPoint y: 109, endPoint x: 12, endPoint y: 122, distance: 13.3
click at [9, 110] on div at bounding box center [15, 108] width 14 height 14
click at [15, 126] on div at bounding box center [14, 126] width 7 height 7
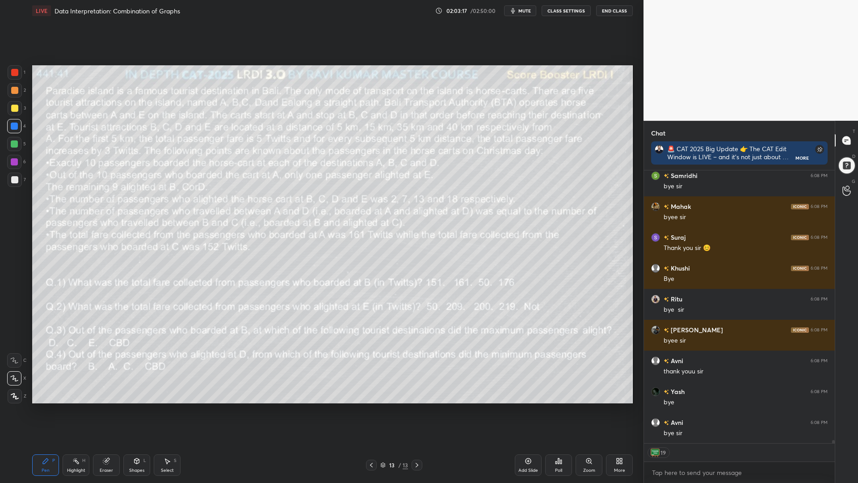
scroll to position [22103, 0]
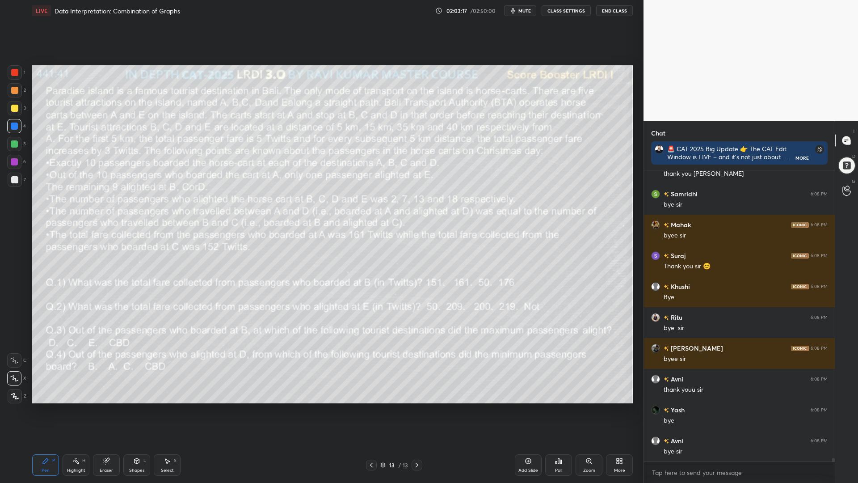
click at [109, 410] on icon at bounding box center [106, 460] width 7 height 7
click at [11, 394] on span "Erase all" at bounding box center [14, 396] width 13 height 6
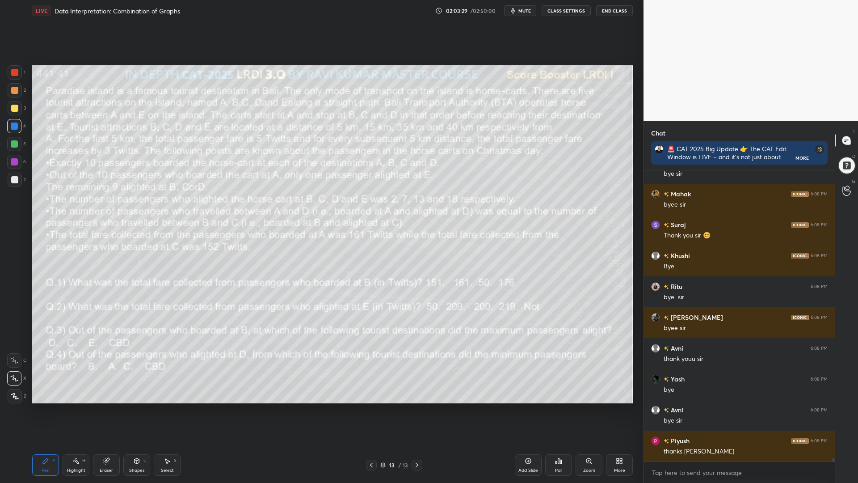
click at [14, 85] on div at bounding box center [15, 90] width 14 height 14
click at [18, 73] on div at bounding box center [14, 72] width 7 height 7
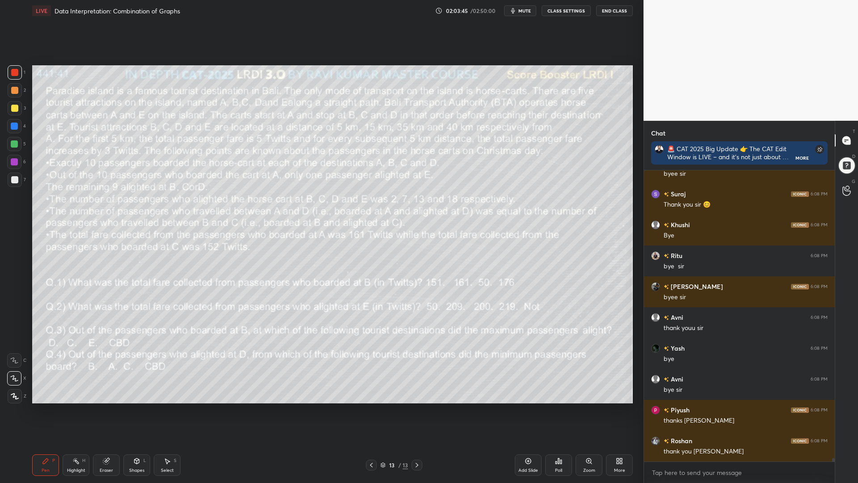
click at [99, 410] on div "Eraser" at bounding box center [106, 464] width 27 height 21
click at [11, 391] on div "Erase all" at bounding box center [14, 396] width 14 height 14
click at [9, 123] on div at bounding box center [14, 126] width 14 height 14
click at [135, 410] on div "Shapes L" at bounding box center [136, 464] width 27 height 21
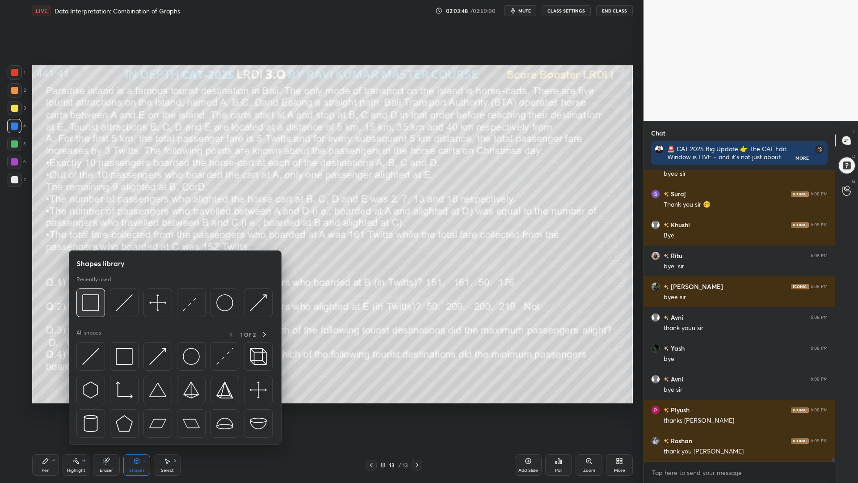
click at [93, 297] on img at bounding box center [90, 302] width 17 height 17
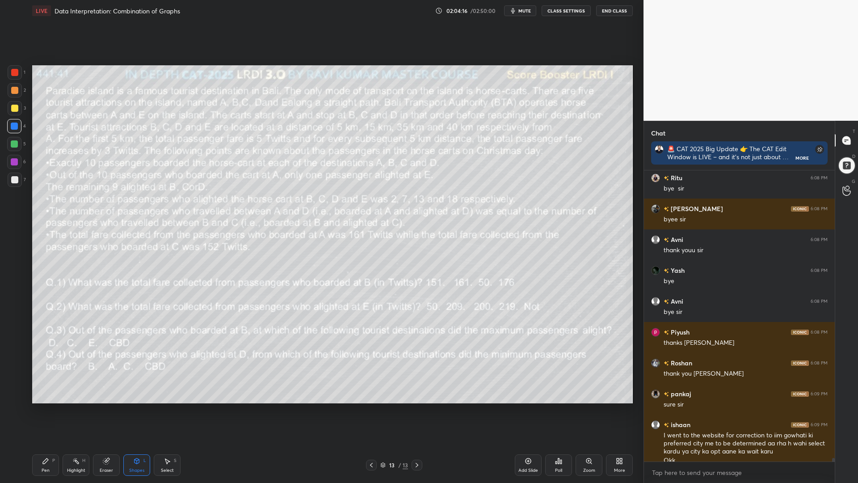
scroll to position [22251, 0]
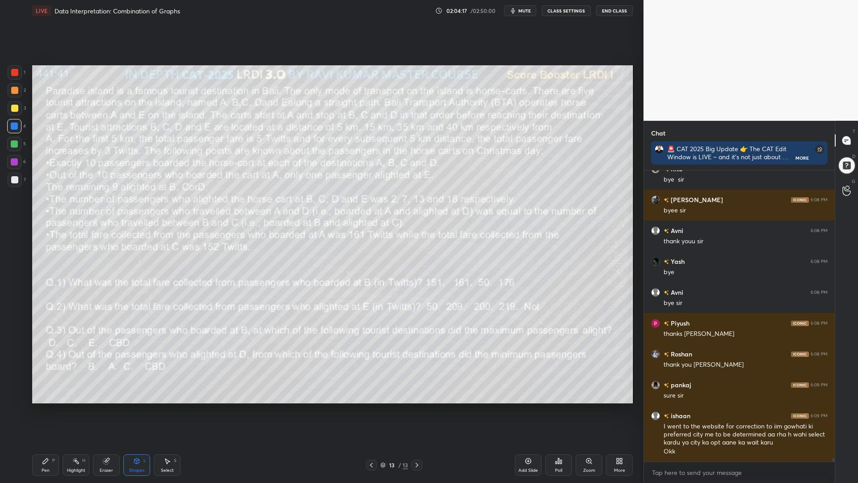
click at [606, 11] on button "End Class" at bounding box center [614, 10] width 37 height 11
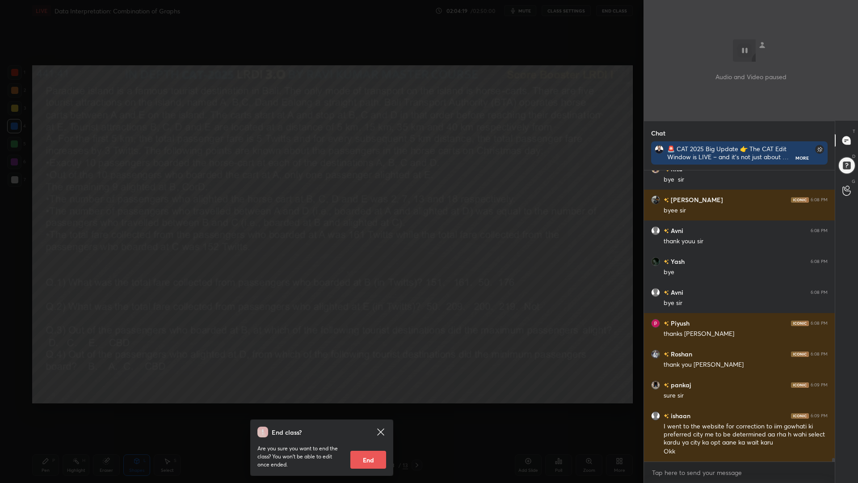
drag, startPoint x: 377, startPoint y: 464, endPoint x: 380, endPoint y: 458, distance: 6.8
click at [376, 410] on button "End" at bounding box center [369, 460] width 36 height 18
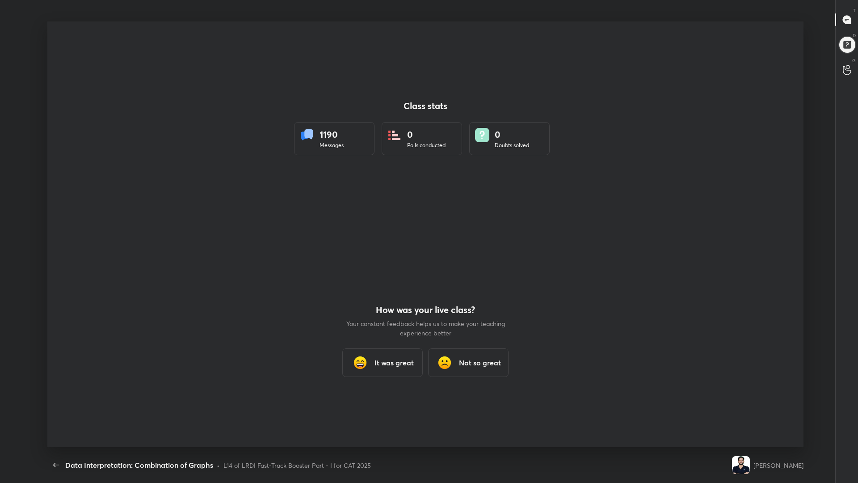
scroll to position [3, 0]
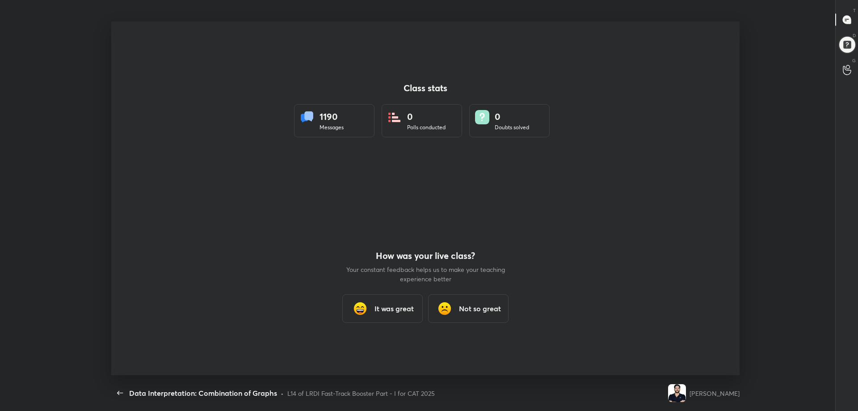
type textarea "x"
